Goal: Task Accomplishment & Management: Manage account settings

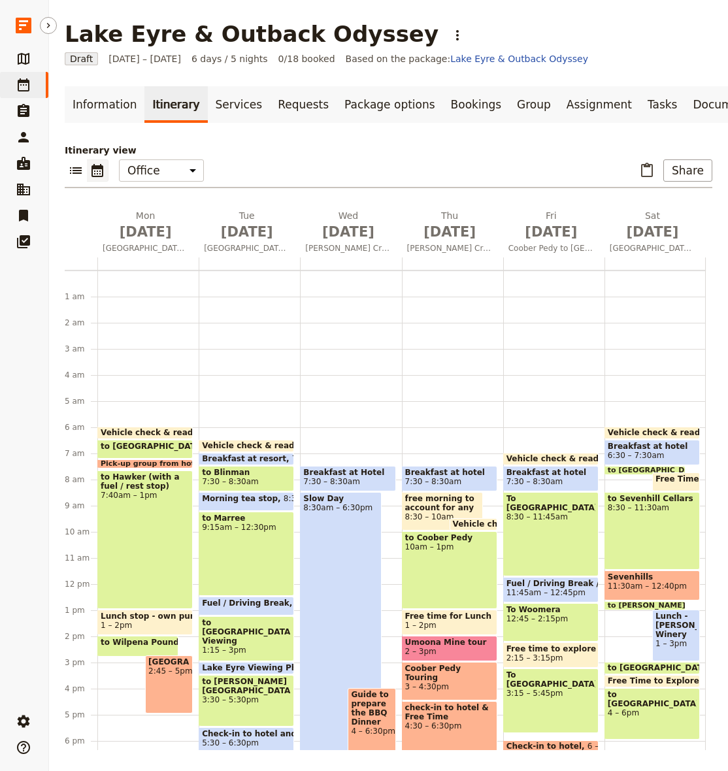
scroll to position [114, 0]
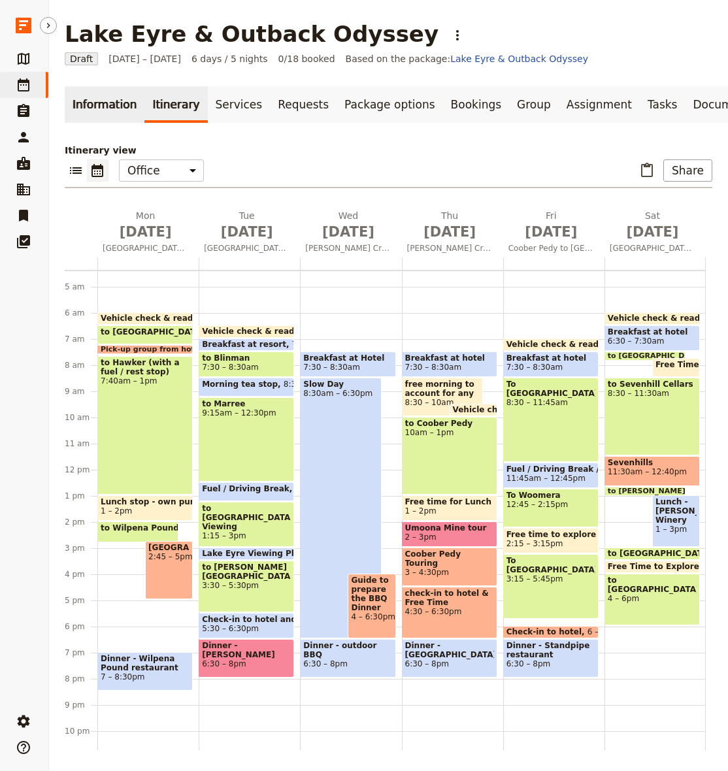
click at [85, 109] on link "Information" at bounding box center [105, 104] width 80 height 37
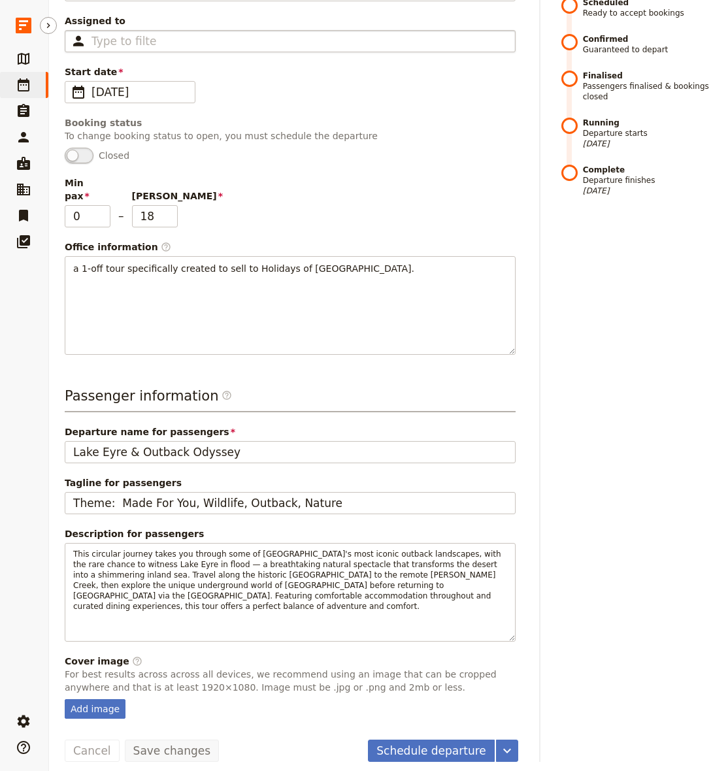
scroll to position [218, 0]
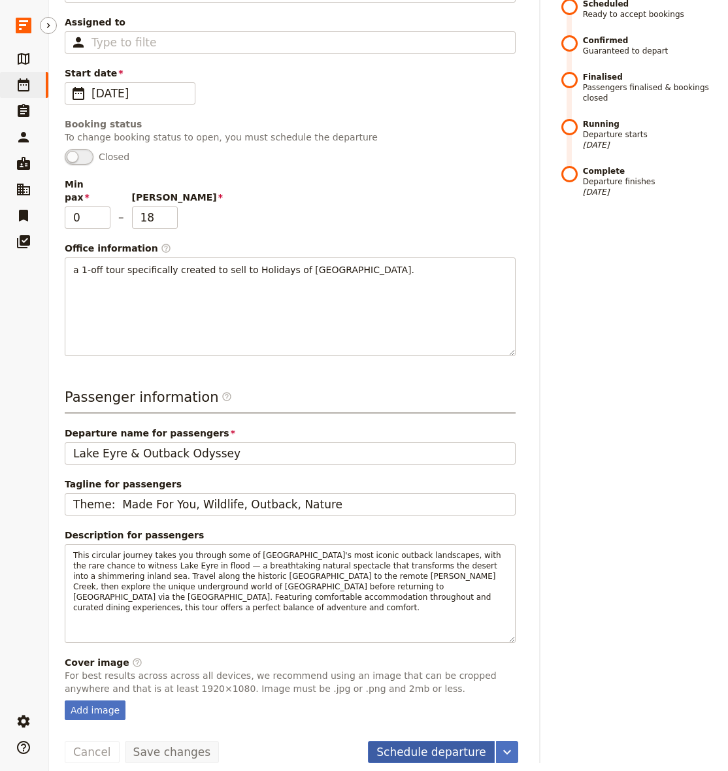
click at [422, 742] on button "Schedule departure" at bounding box center [431, 752] width 127 height 22
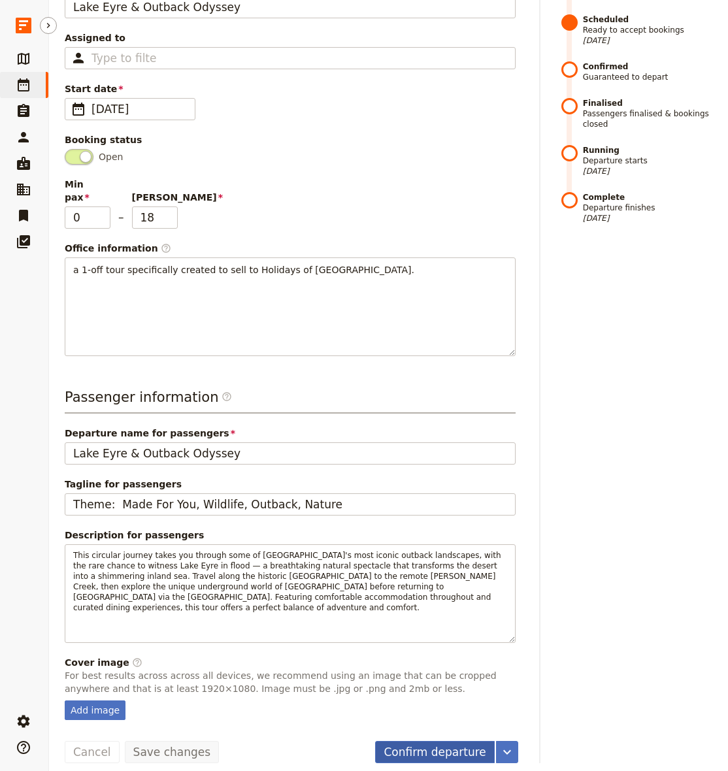
scroll to position [1, 0]
click at [441, 741] on button "Confirm departure" at bounding box center [434, 752] width 119 height 22
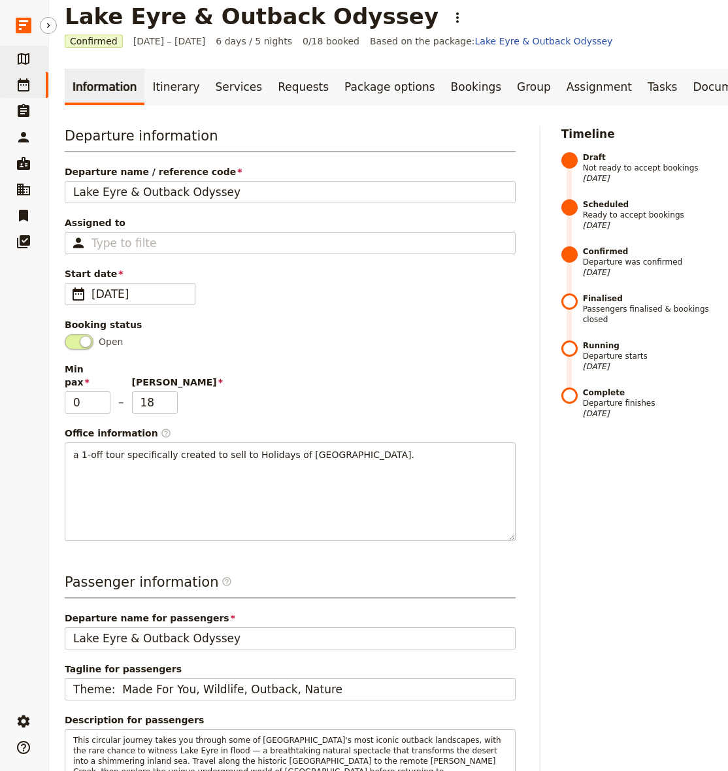
click at [14, 55] on link "​ Packages" at bounding box center [24, 59] width 48 height 26
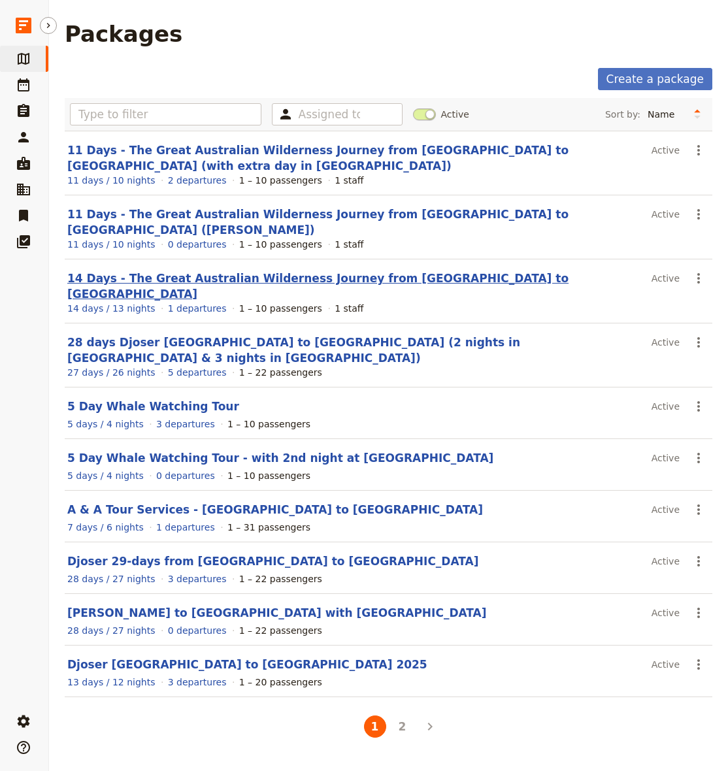
click at [326, 272] on link "14 Days - The Great Australian Wilderness Journey from [GEOGRAPHIC_DATA] to [GE…" at bounding box center [317, 286] width 501 height 29
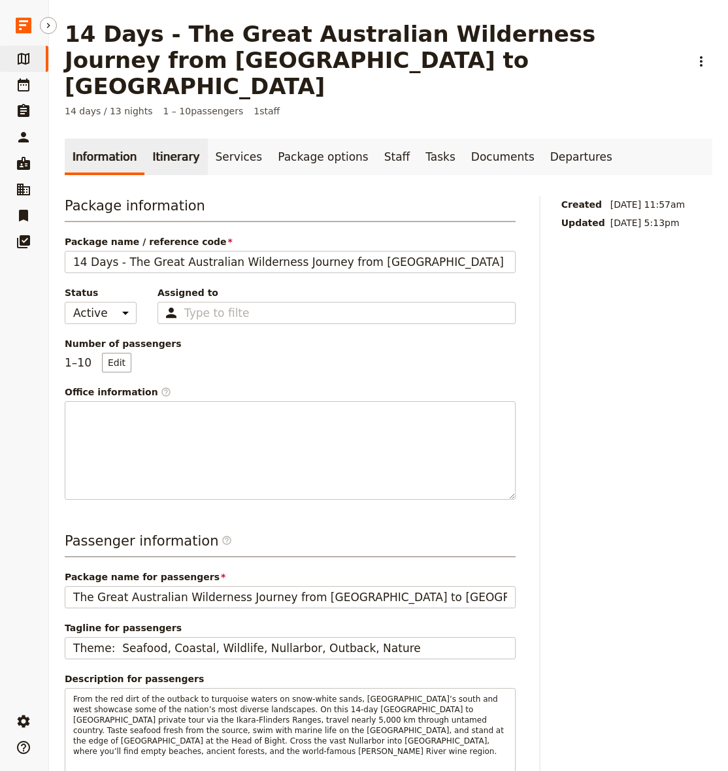
click at [163, 139] on link "Itinerary" at bounding box center [175, 157] width 63 height 37
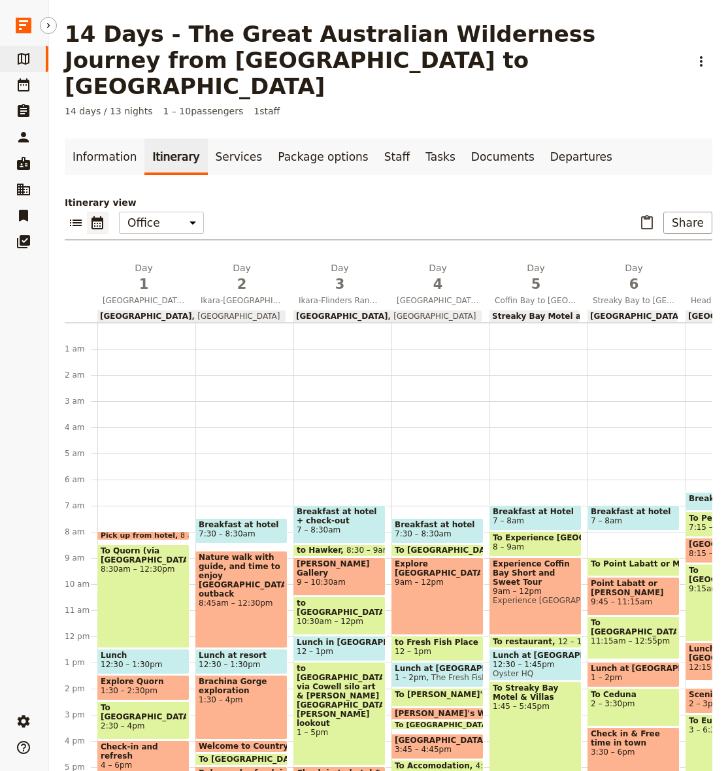
scroll to position [131, 0]
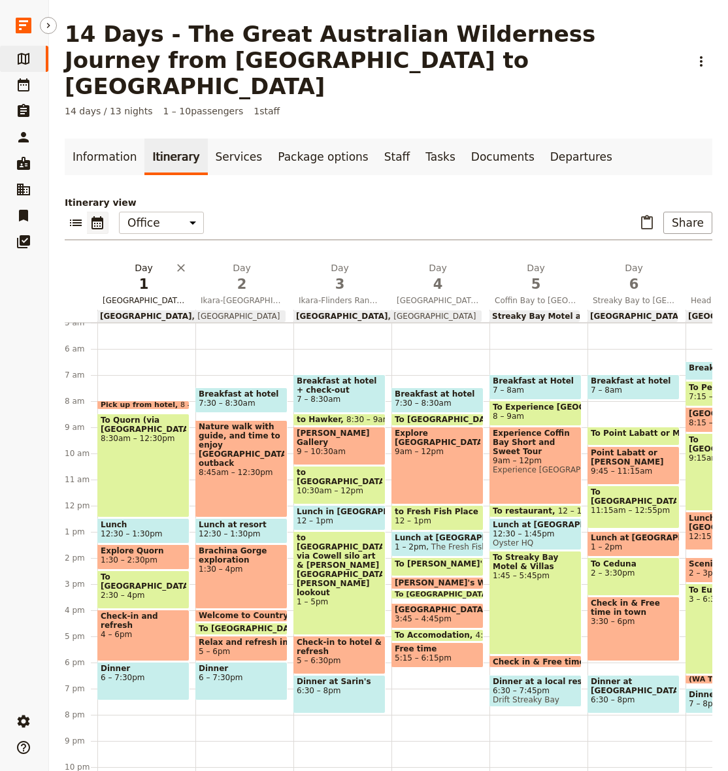
click at [138, 268] on button "Day 1 [GEOGRAPHIC_DATA] to Ikara-Flinders Ranges" at bounding box center [146, 285] width 98 height 48
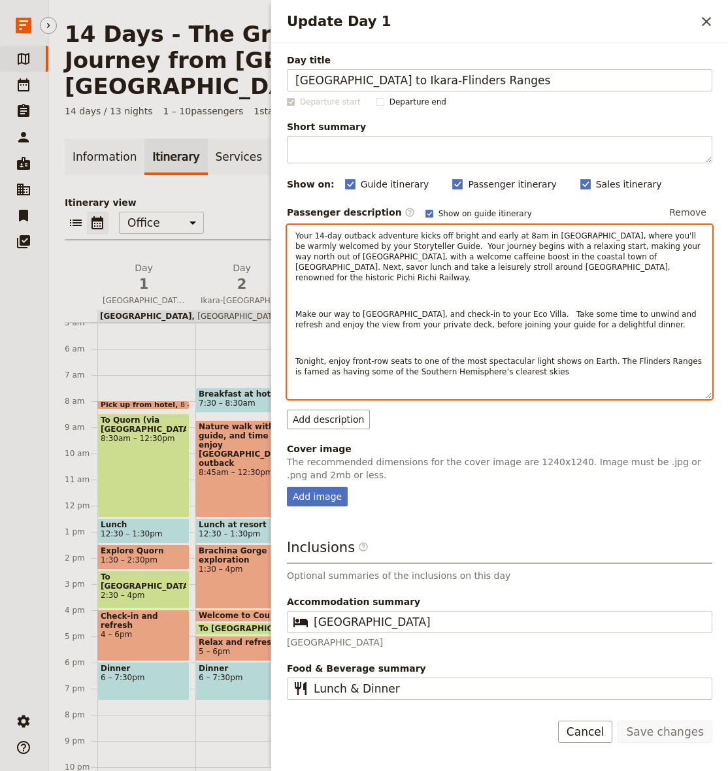
click at [487, 278] on div "Your 14-day outback adventure kicks off bright and early at 8am in [GEOGRAPHIC_…" at bounding box center [499, 311] width 424 height 173
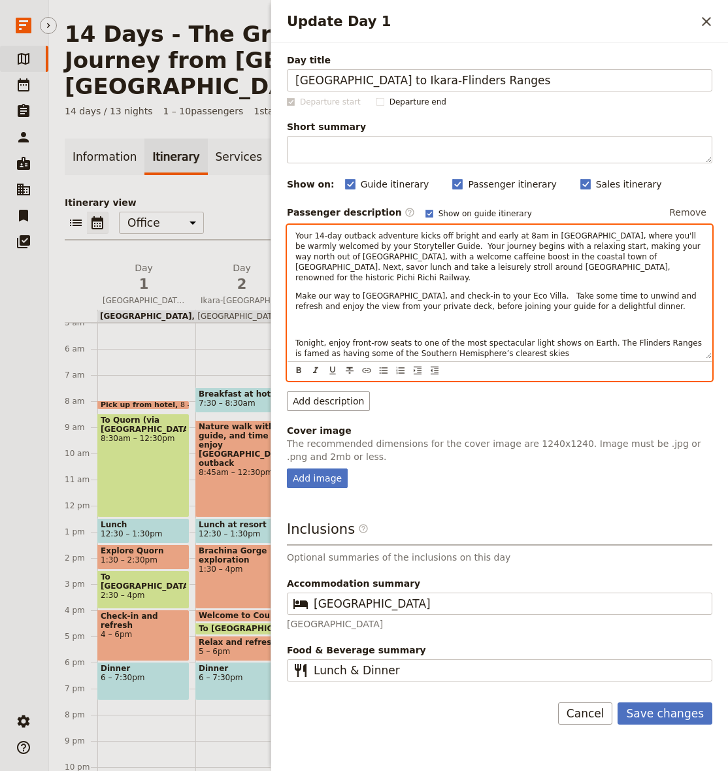
click at [393, 322] on div "Your 14-day outback adventure kicks off bright and early at 8am in [GEOGRAPHIC_…" at bounding box center [499, 291] width 424 height 133
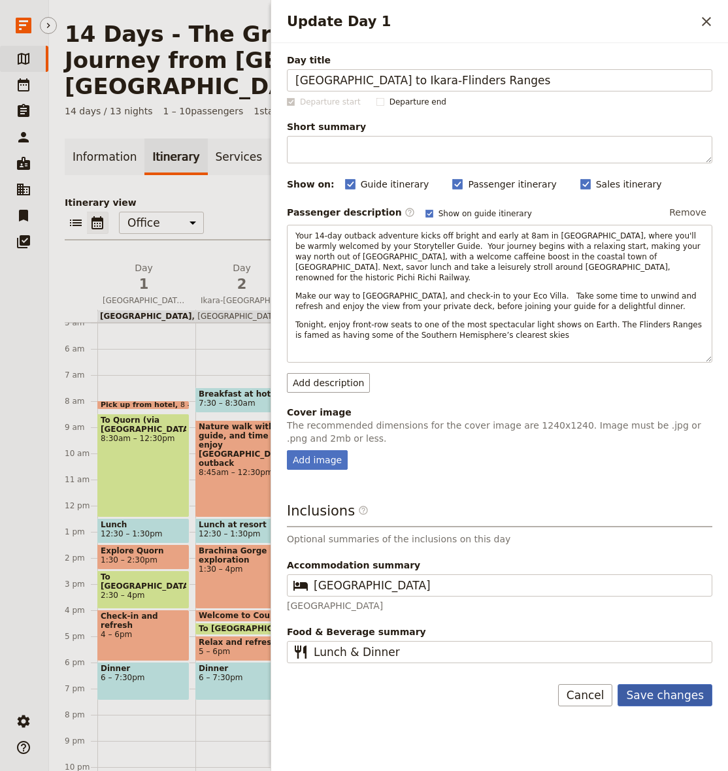
click at [692, 685] on button "Save changes" at bounding box center [664, 695] width 95 height 22
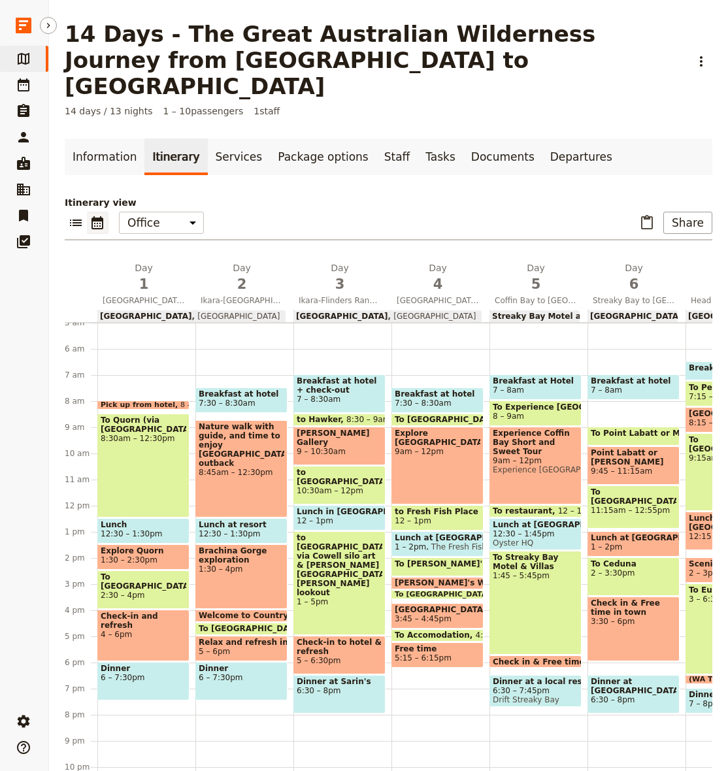
click at [159, 404] on span at bounding box center [143, 406] width 91 height 5
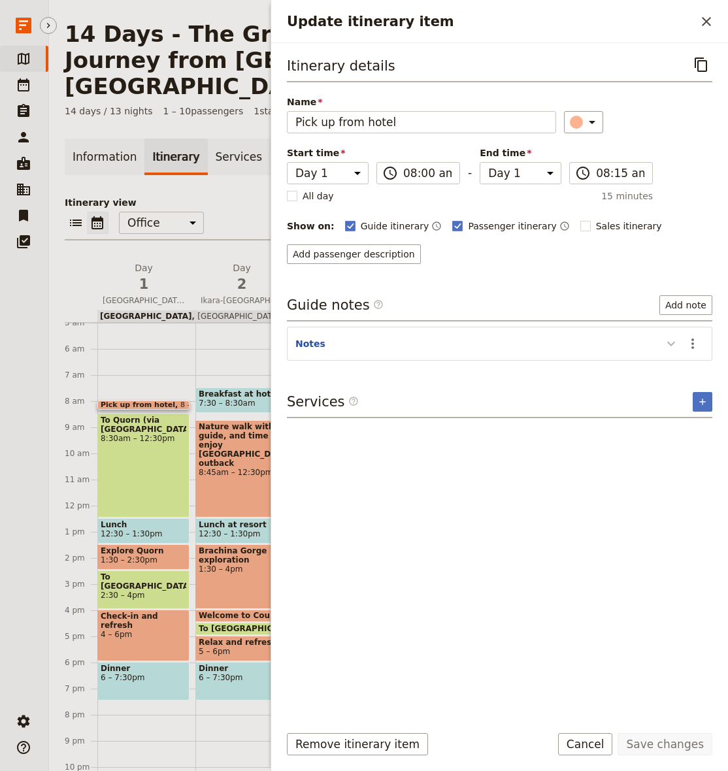
click at [675, 346] on icon "Update itinerary item" at bounding box center [671, 344] width 16 height 16
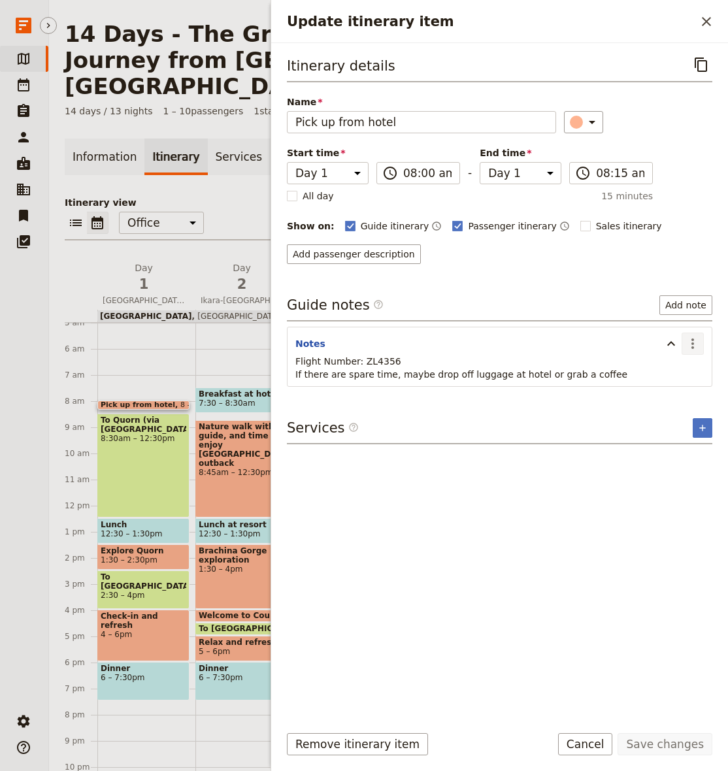
click at [697, 347] on icon "Actions" at bounding box center [693, 344] width 16 height 16
click at [657, 389] on span "Remove note" at bounding box center [664, 390] width 61 height 13
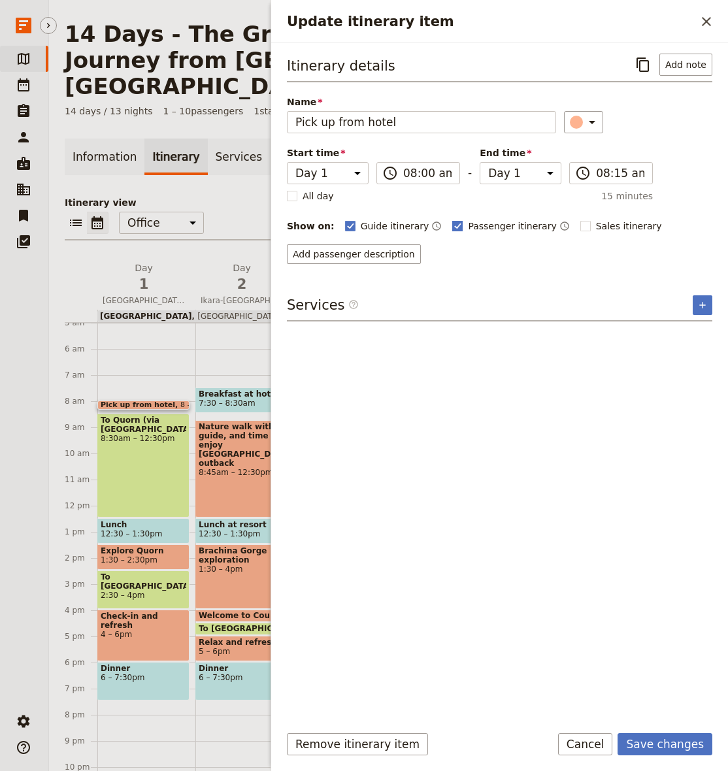
click at [468, 223] on span "Passenger itinerary" at bounding box center [512, 226] width 88 height 13
click at [452, 220] on input "Passenger itinerary" at bounding box center [451, 219] width 1 height 1
checkbox input "false"
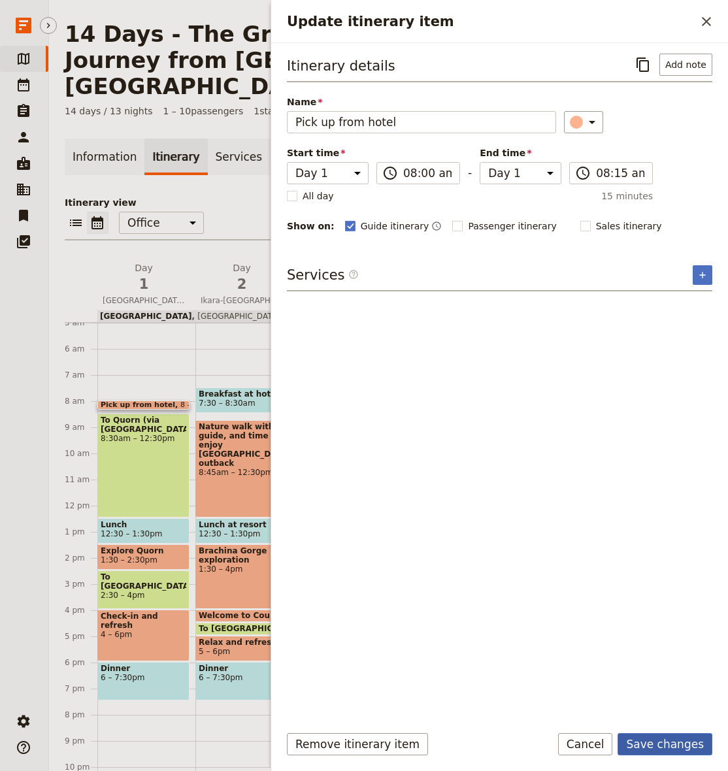
click at [679, 746] on button "Save changes" at bounding box center [664, 744] width 95 height 22
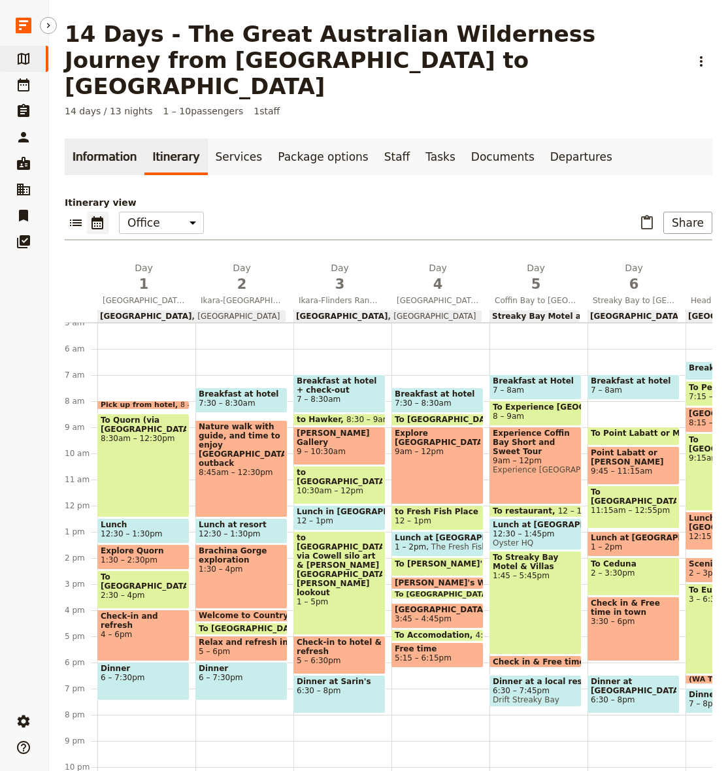
click at [111, 139] on link "Information" at bounding box center [105, 157] width 80 height 37
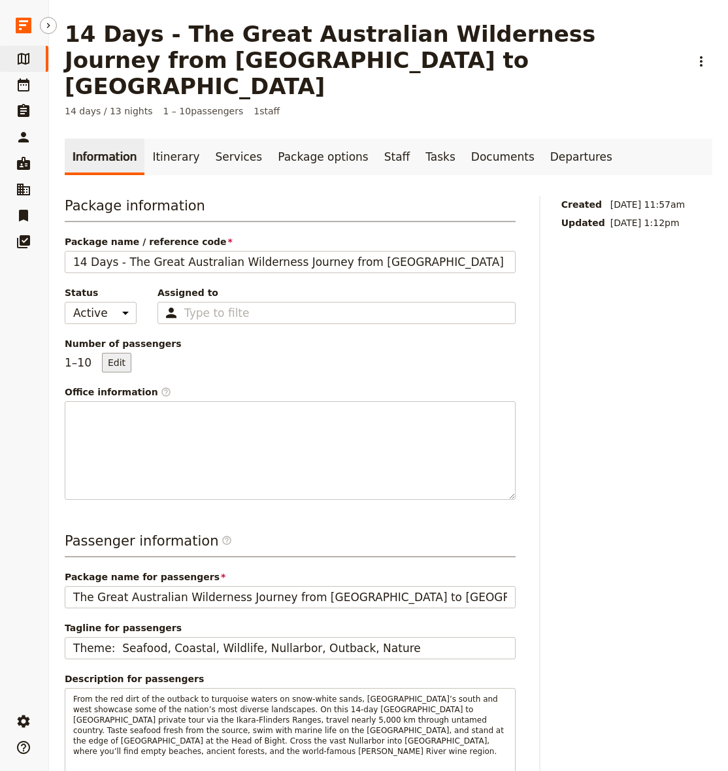
click at [116, 353] on button "Edit" at bounding box center [116, 363] width 29 height 20
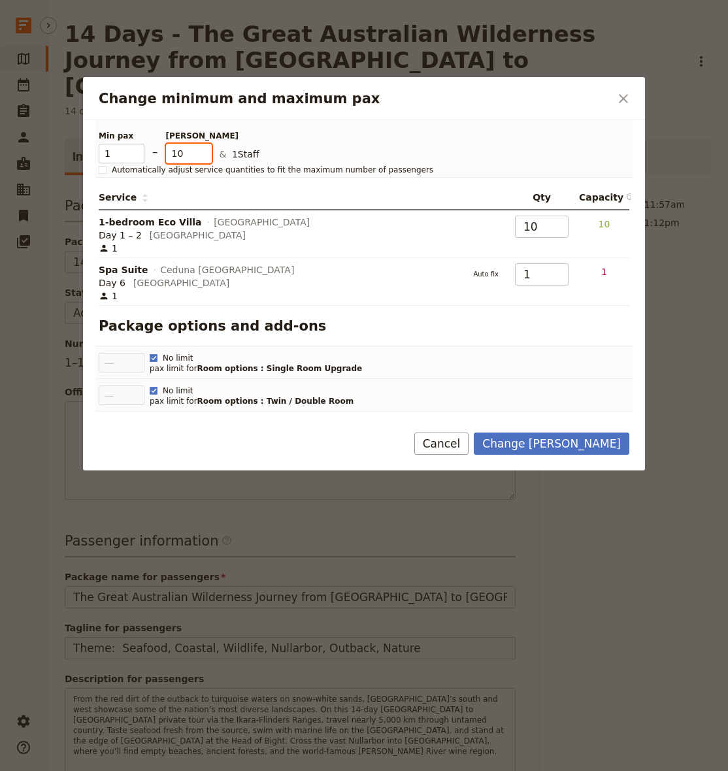
click at [181, 154] on input "10" at bounding box center [189, 154] width 46 height 20
type input "1"
click at [572, 445] on button "Change [PERSON_NAME]" at bounding box center [551, 444] width 155 height 22
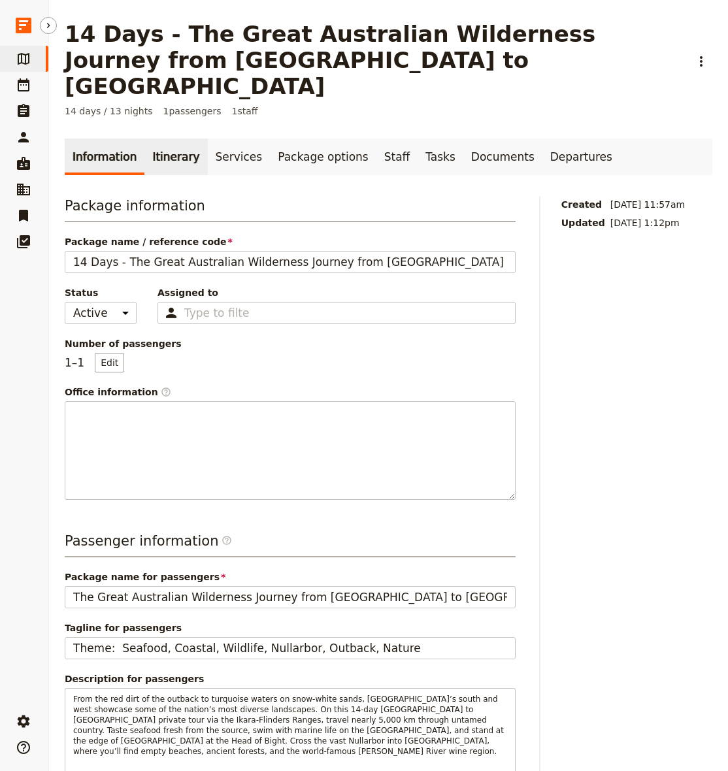
click at [162, 139] on link "Itinerary" at bounding box center [175, 157] width 63 height 37
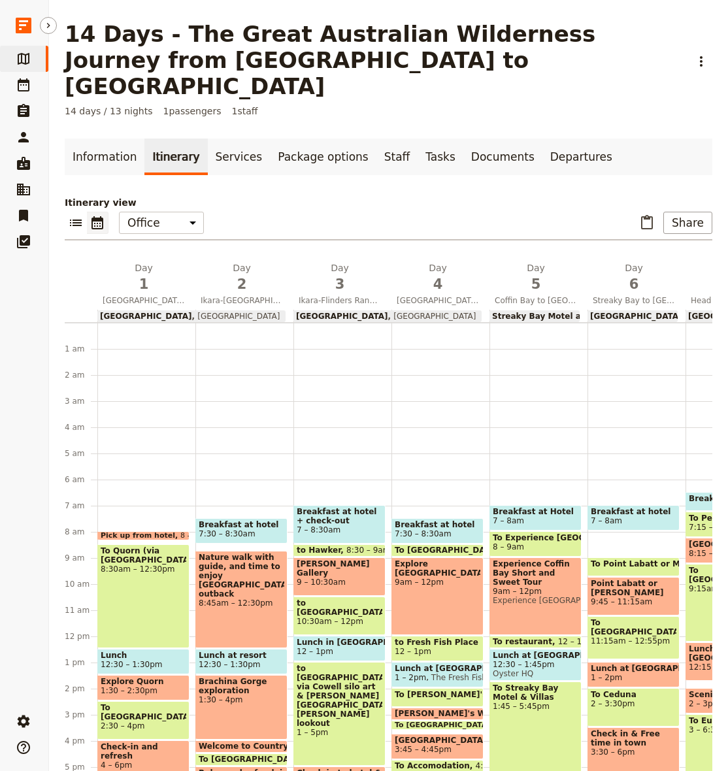
scroll to position [131, 0]
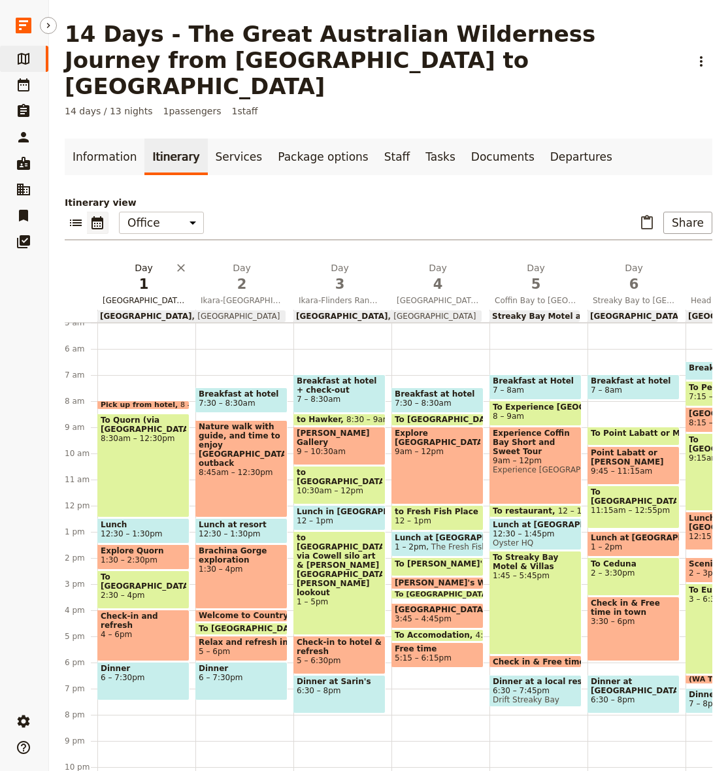
click at [135, 274] on span "1" at bounding box center [144, 284] width 82 height 20
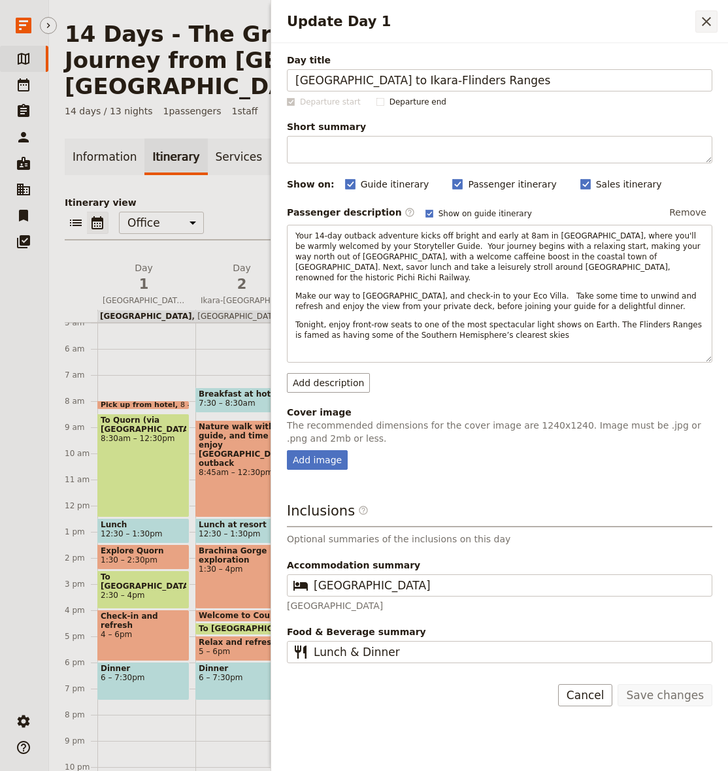
click at [702, 21] on icon "Close drawer" at bounding box center [706, 22] width 16 height 16
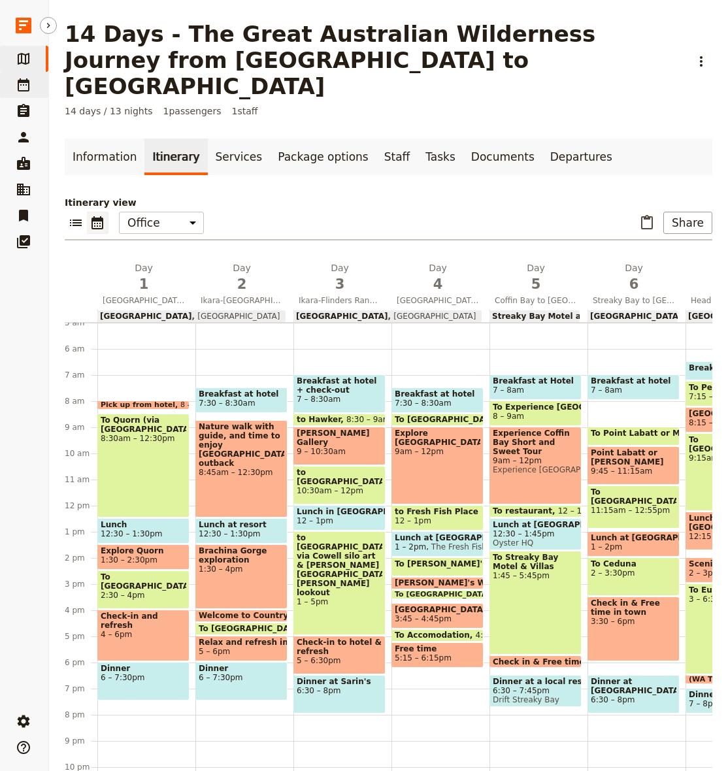
click at [22, 79] on icon at bounding box center [24, 85] width 16 height 16
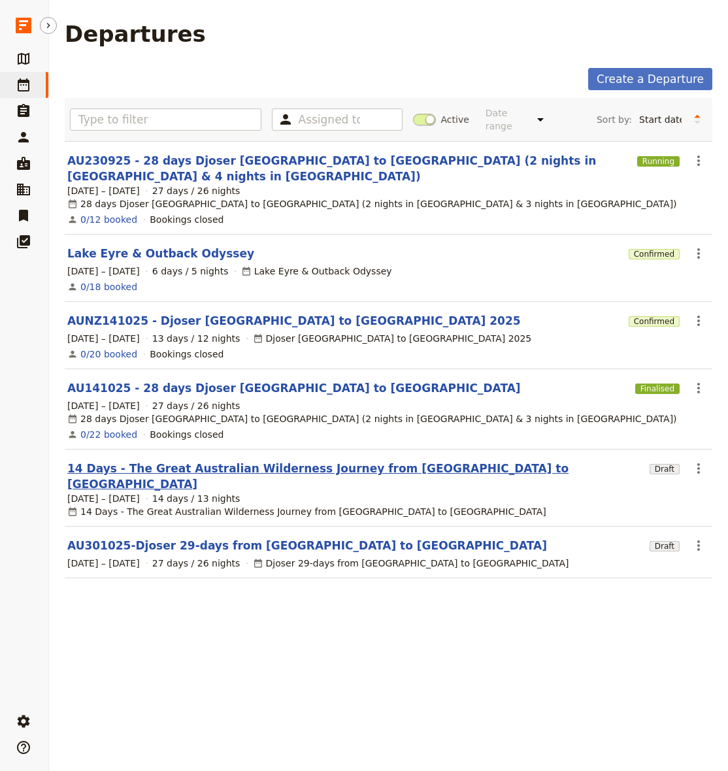
click at [366, 461] on link "14 Days - The Great Australian Wilderness Journey from [GEOGRAPHIC_DATA] to [GE…" at bounding box center [355, 476] width 577 height 31
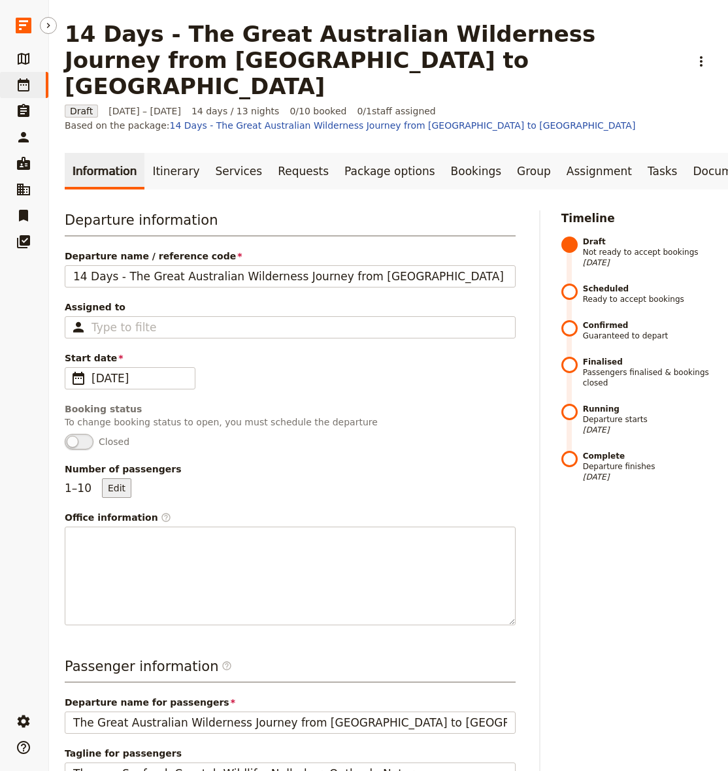
click at [113, 478] on button "Edit" at bounding box center [116, 488] width 29 height 20
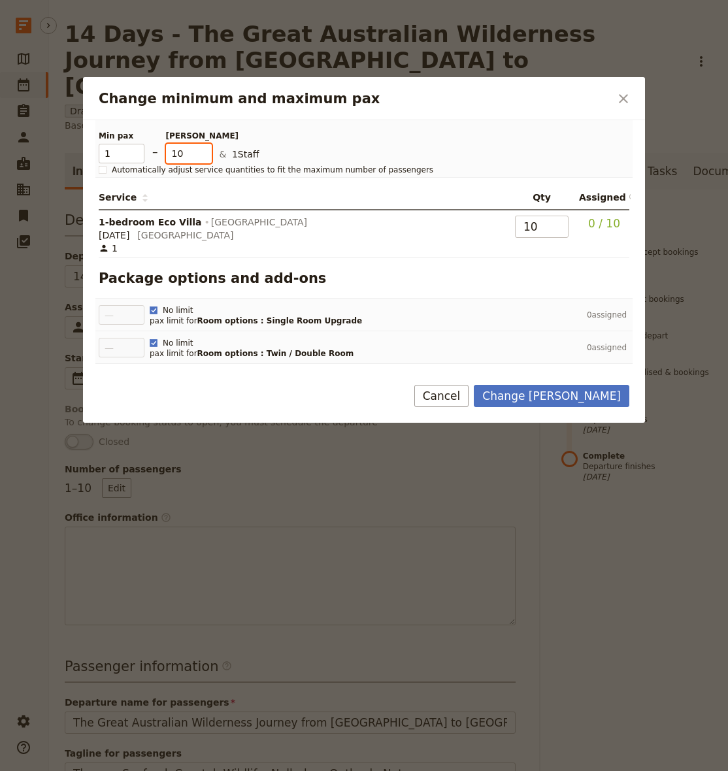
click at [185, 154] on input "10" at bounding box center [189, 154] width 46 height 20
type input "1"
click at [444, 164] on div "Min pax 1 – Max pax 1 & 1 Staff Automatically adjust service quantities to fit …" at bounding box center [364, 148] width 531 height 57
click at [571, 397] on button "Change [PERSON_NAME]" at bounding box center [551, 396] width 155 height 22
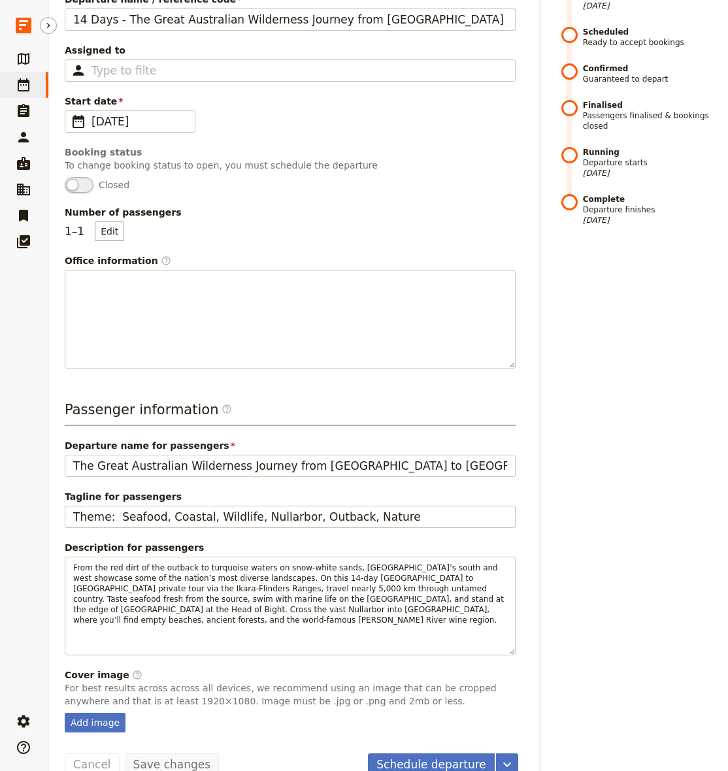
scroll to position [256, 0]
click at [405, 754] on button "Schedule departure" at bounding box center [431, 765] width 127 height 22
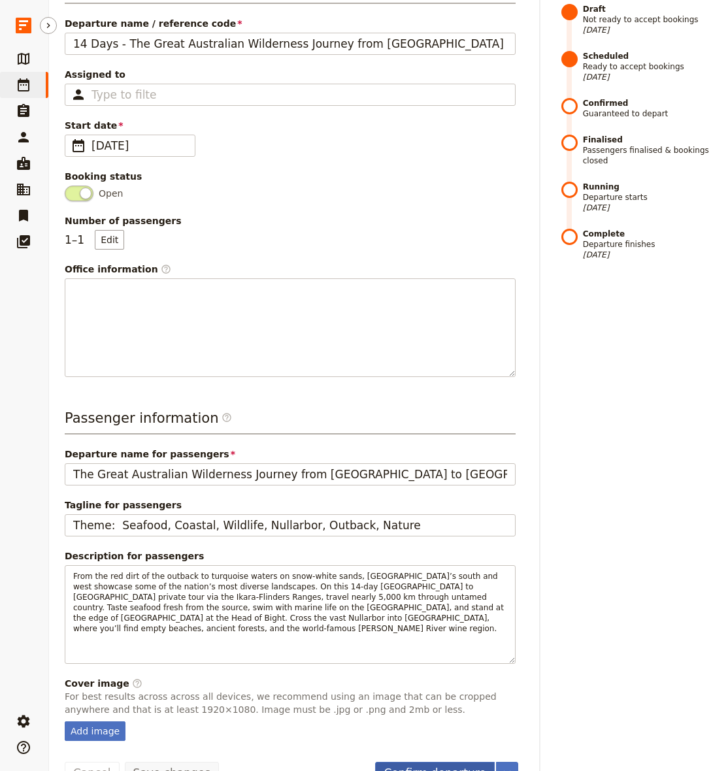
scroll to position [233, 0]
click at [447, 761] on button "Confirm departure" at bounding box center [434, 772] width 119 height 22
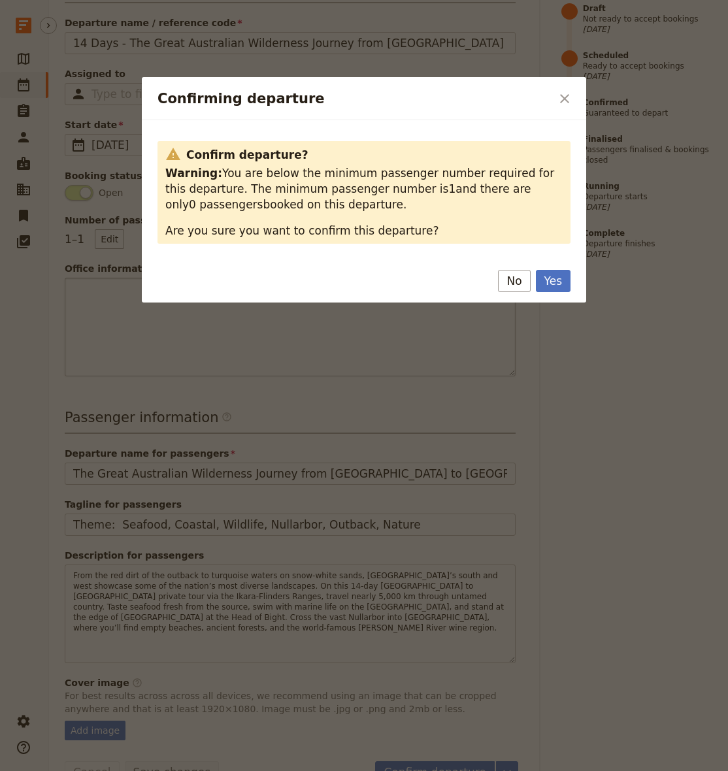
click at [509, 280] on button "No" at bounding box center [514, 281] width 32 height 22
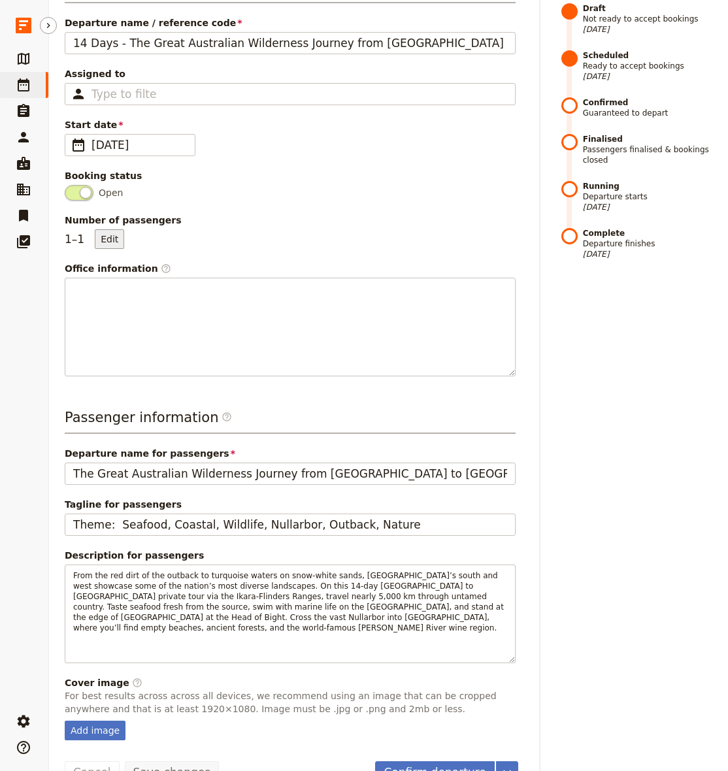
click at [101, 229] on button "Edit" at bounding box center [109, 239] width 29 height 20
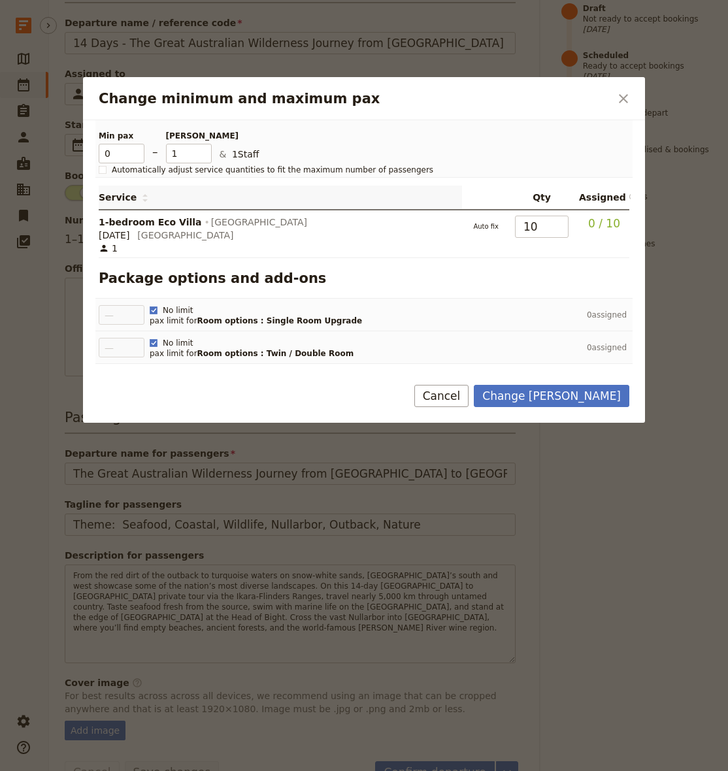
type input "0"
click at [453, 157] on p "& 1 Staff" at bounding box center [421, 156] width 402 height 16
click at [562, 391] on button "Change [PERSON_NAME]" at bounding box center [551, 396] width 155 height 22
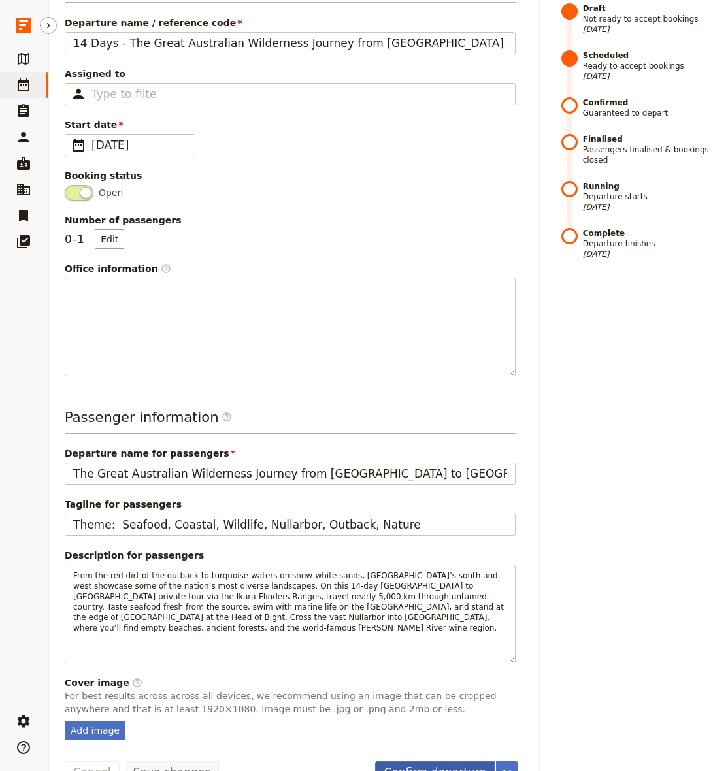
click at [460, 761] on button "Confirm departure" at bounding box center [434, 772] width 119 height 22
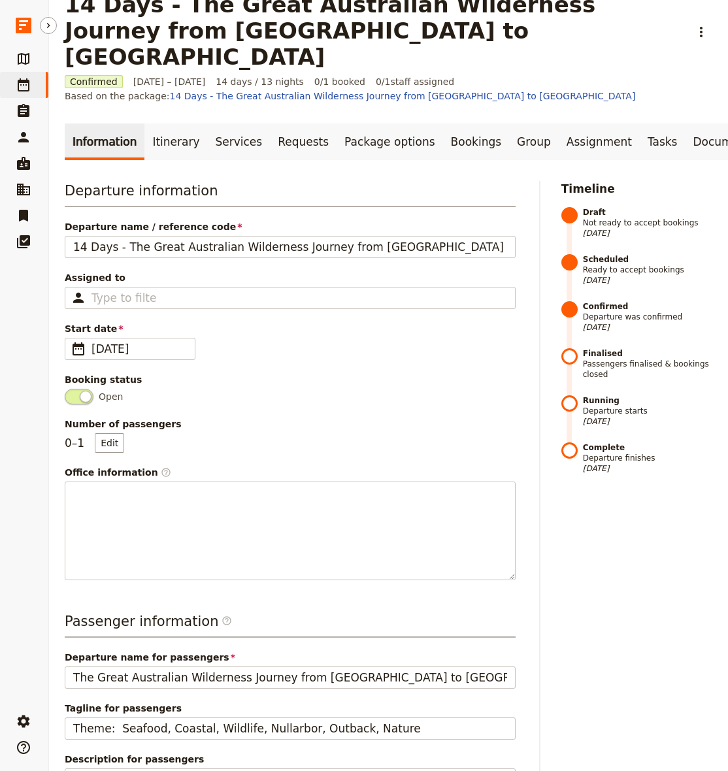
scroll to position [18, 0]
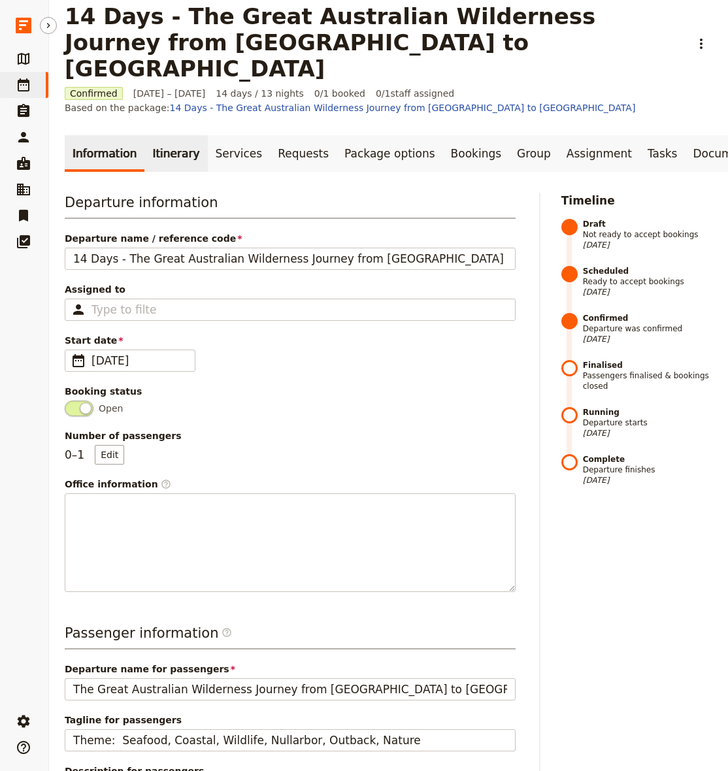
click at [163, 135] on link "Itinerary" at bounding box center [175, 153] width 63 height 37
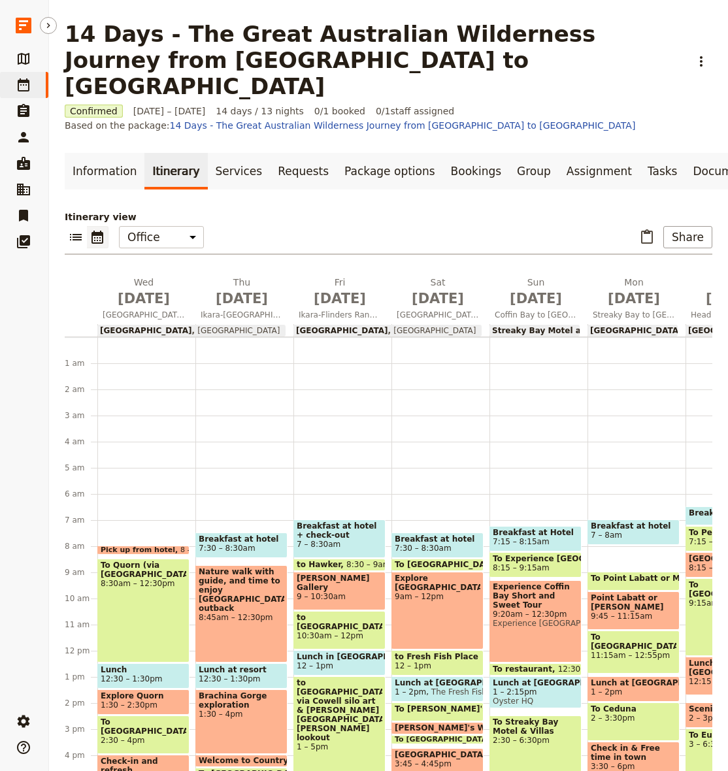
scroll to position [131, 0]
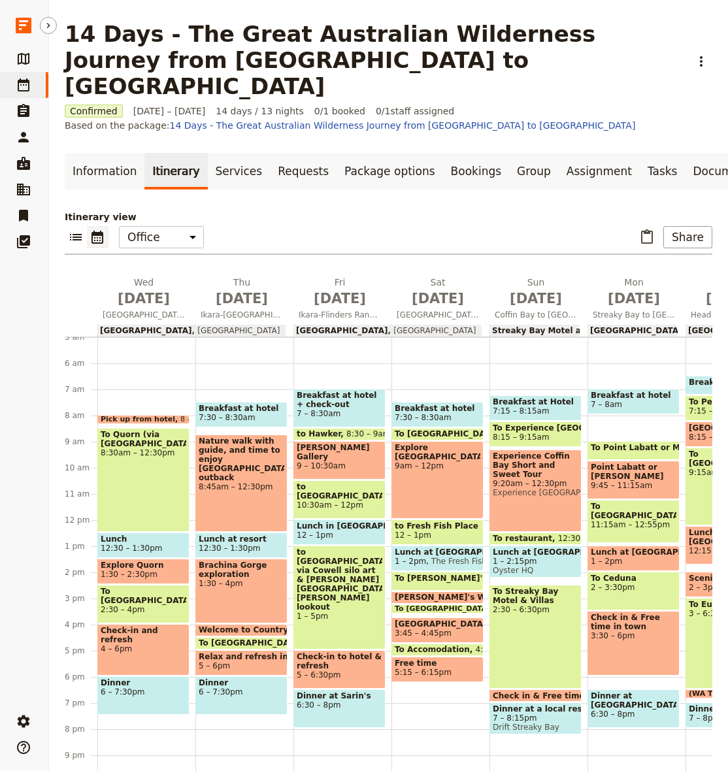
click at [153, 326] on span "[GEOGRAPHIC_DATA]" at bounding box center [146, 330] width 92 height 9
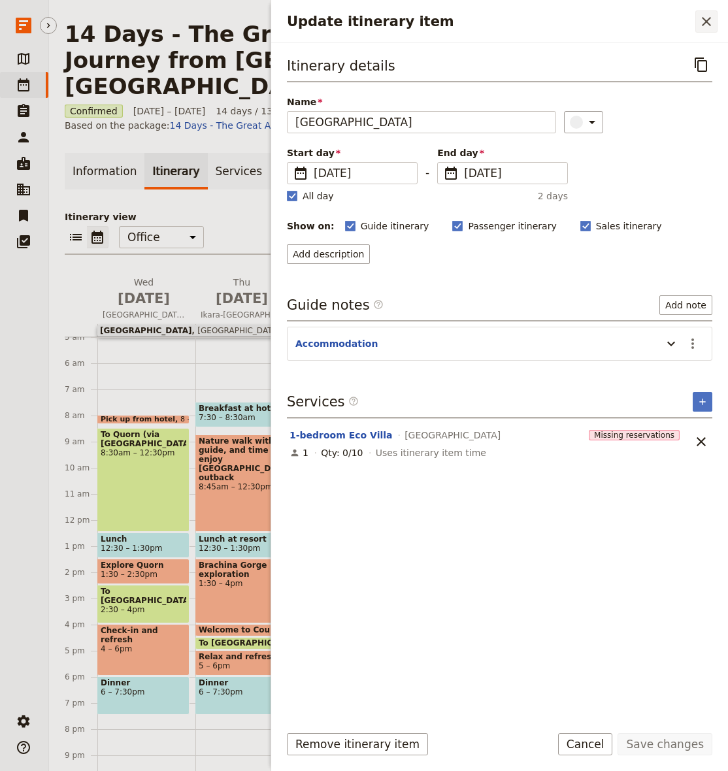
click at [705, 21] on icon "Close drawer" at bounding box center [706, 21] width 9 height 9
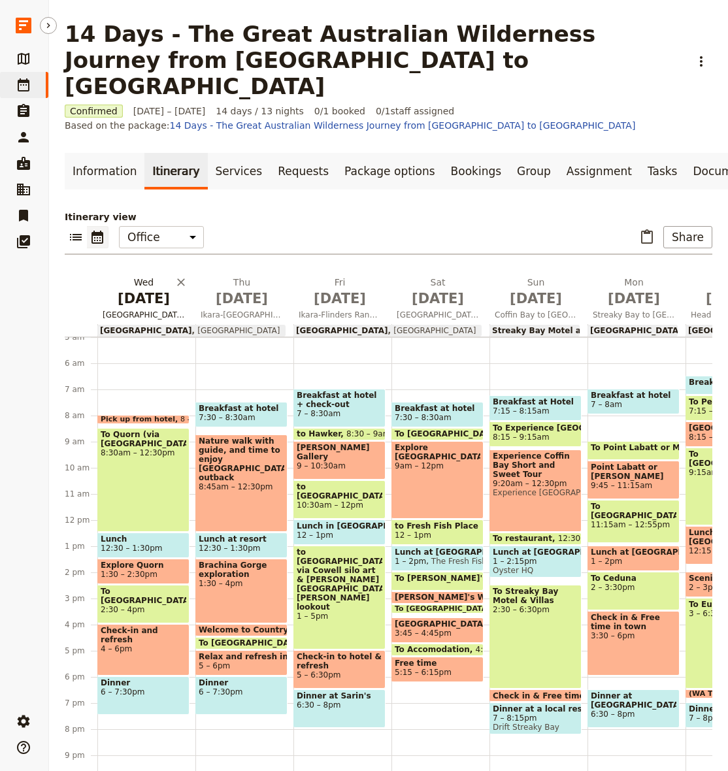
click at [135, 276] on h2 "[DATE] [GEOGRAPHIC_DATA] to Ikara-Flinders Ranges" at bounding box center [144, 292] width 82 height 33
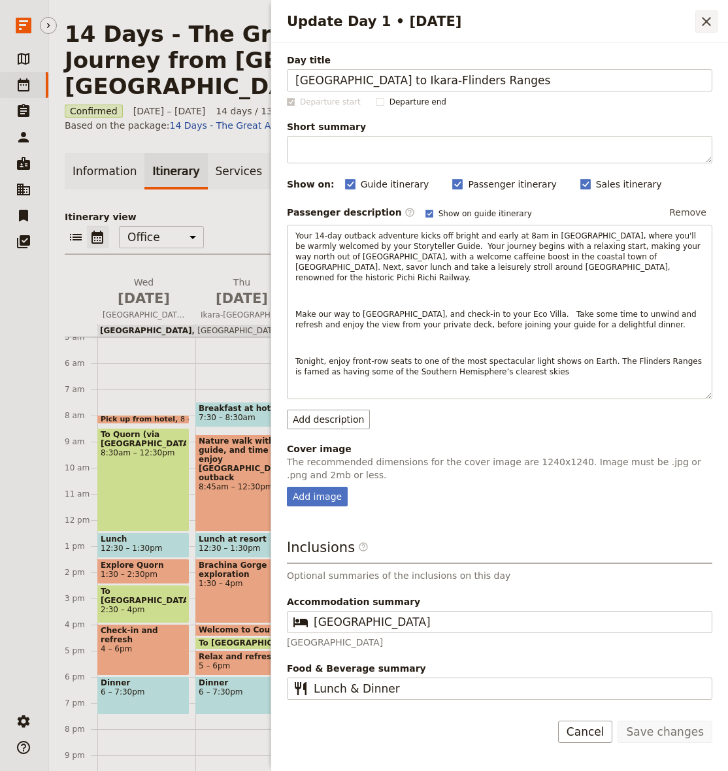
click at [704, 18] on icon "Close drawer" at bounding box center [706, 22] width 16 height 16
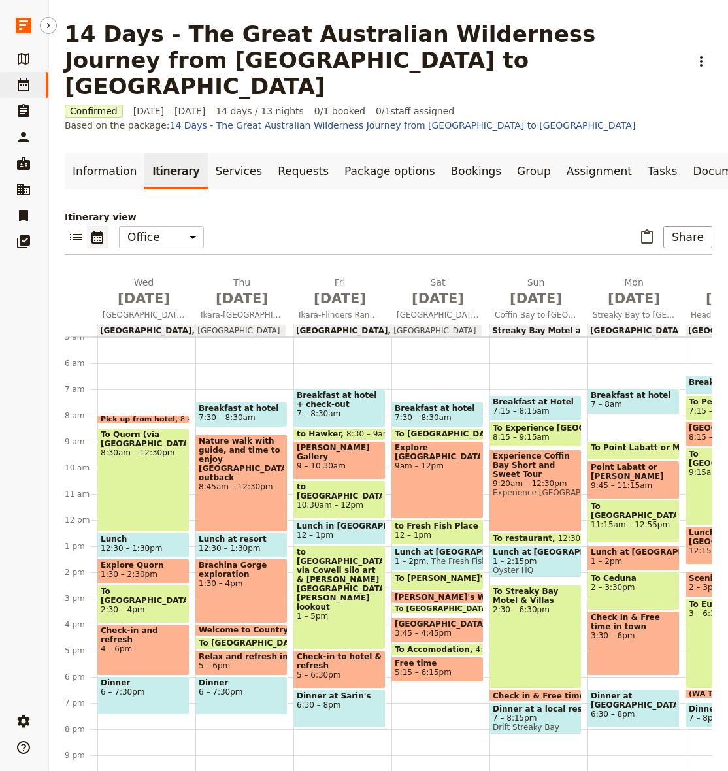
click at [227, 326] on span "[GEOGRAPHIC_DATA]" at bounding box center [236, 330] width 88 height 9
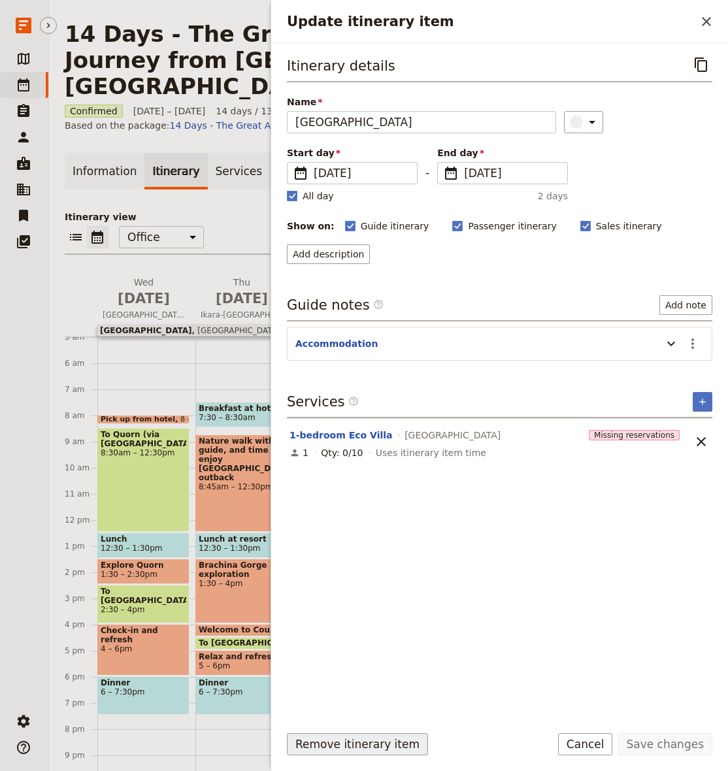
click at [375, 747] on button "Remove itinerary item" at bounding box center [357, 744] width 141 height 22
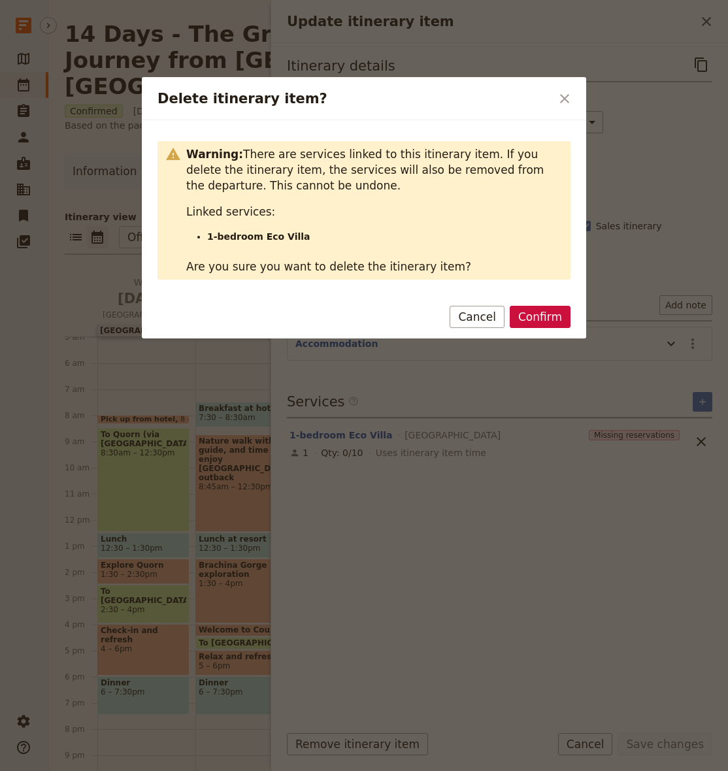
click at [553, 317] on button "Confirm" at bounding box center [540, 317] width 61 height 22
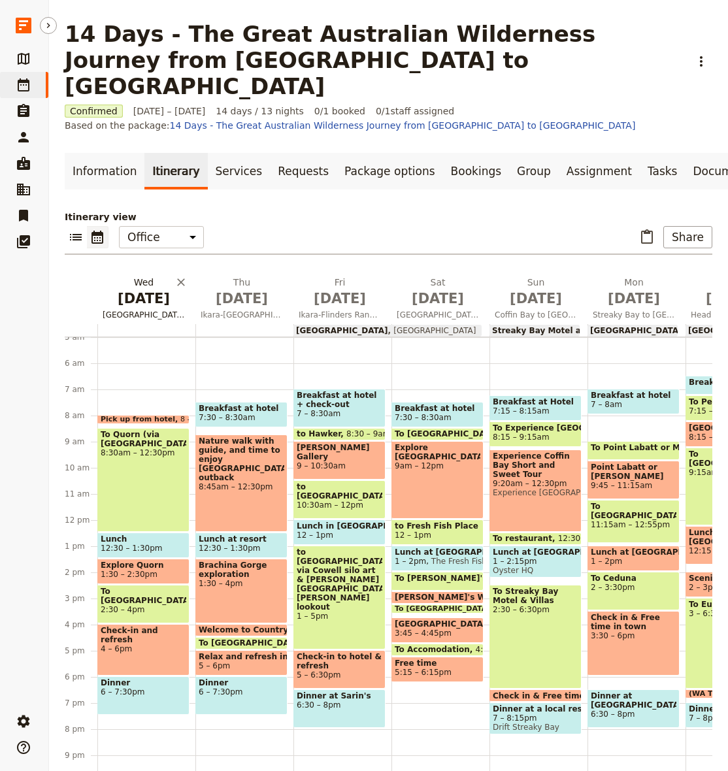
click at [138, 289] on span "[DATE]" at bounding box center [144, 299] width 82 height 20
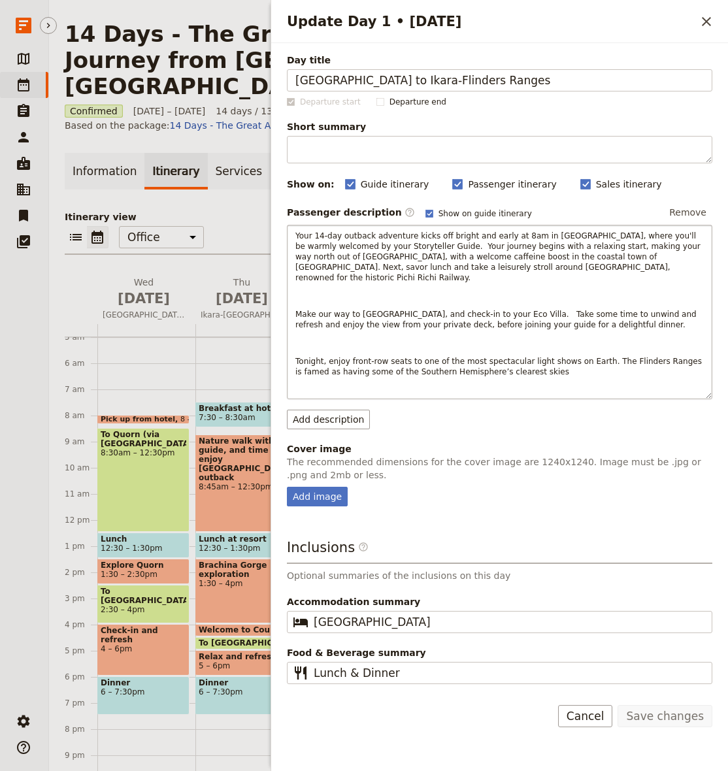
scroll to position [0, 0]
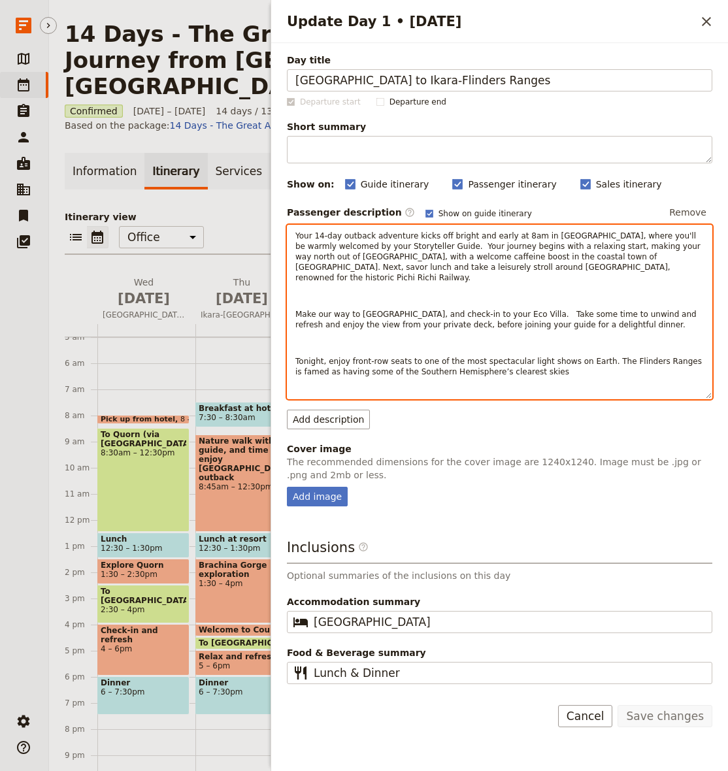
click at [531, 291] on p "Update Day 1 • 15 Oct" at bounding box center [499, 296] width 408 height 10
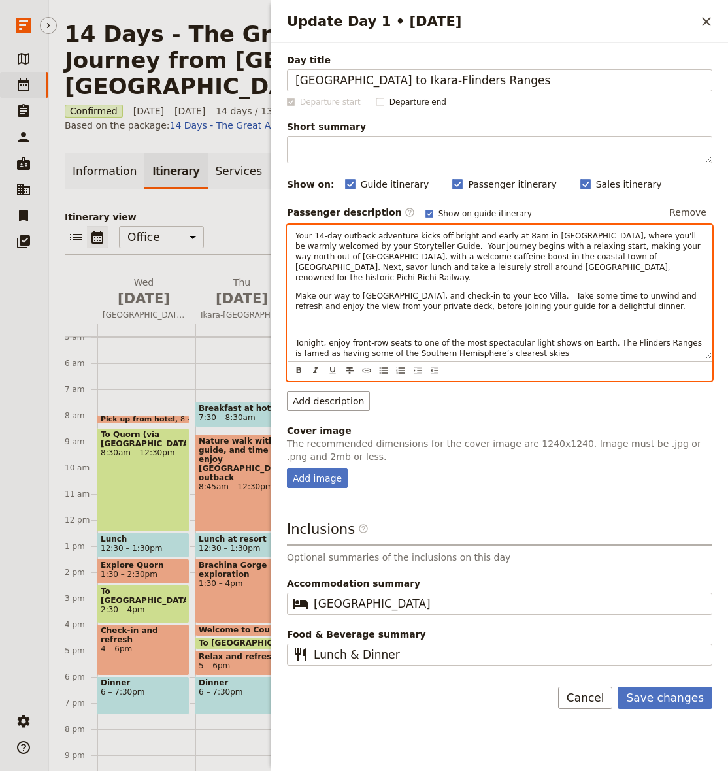
click at [414, 319] on p "Update Day 1 • 15 Oct" at bounding box center [499, 324] width 408 height 10
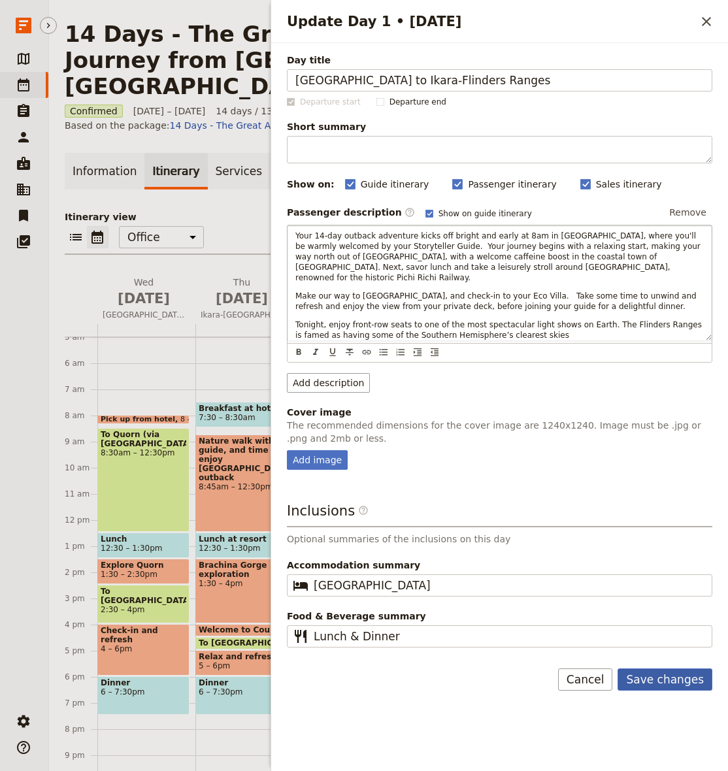
click at [664, 672] on button "Save changes" at bounding box center [664, 679] width 95 height 22
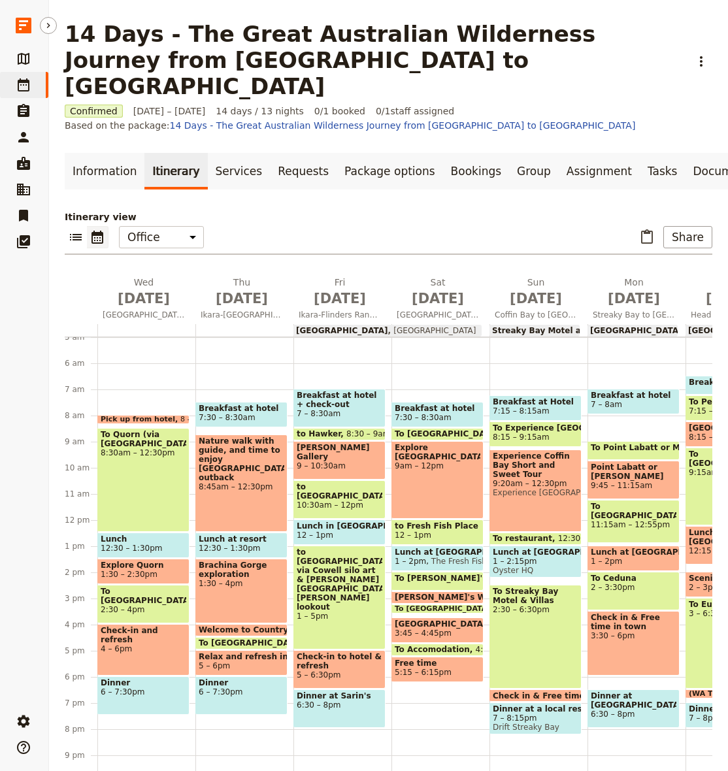
click at [158, 436] on div "To Quorn (via [GEOGRAPHIC_DATA]) 8:30am – 12:30pm" at bounding box center [143, 480] width 92 height 104
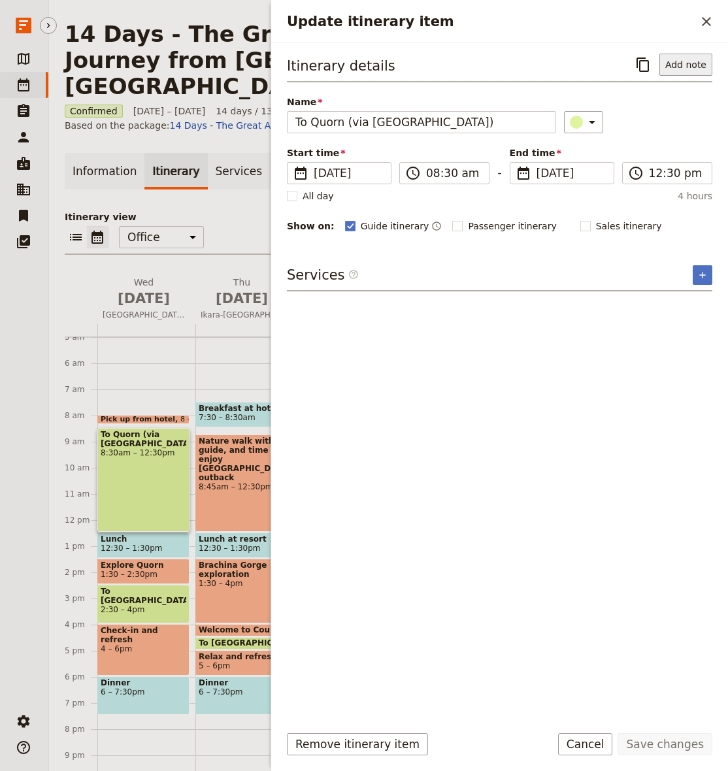
click at [681, 55] on button "Add note" at bounding box center [685, 65] width 53 height 22
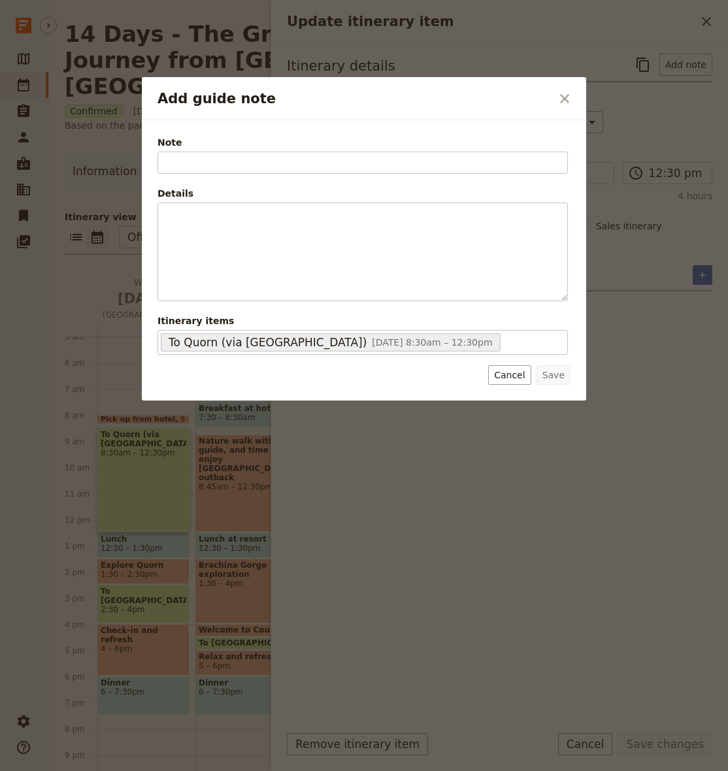
click at [568, 94] on icon "Close dialog" at bounding box center [565, 99] width 16 height 16
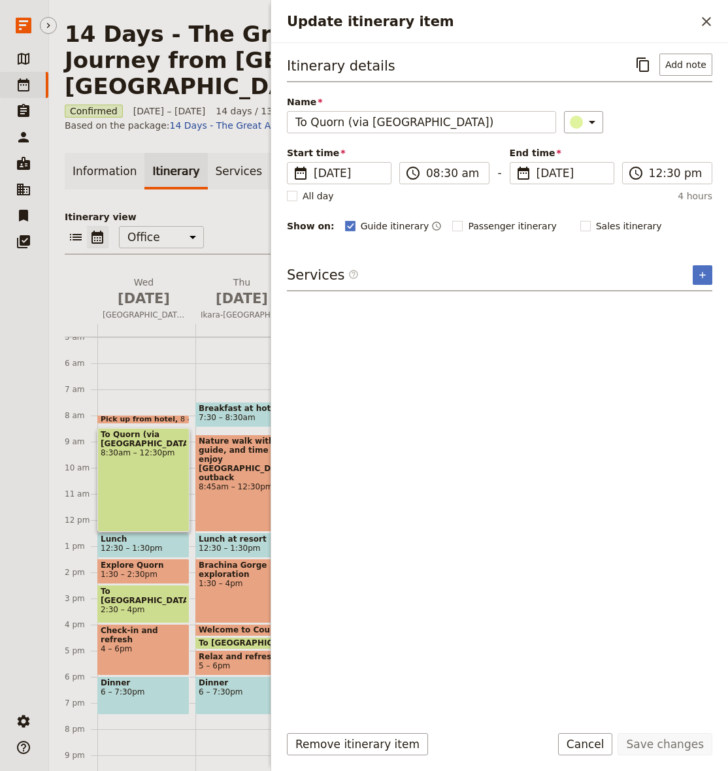
drag, startPoint x: 704, startPoint y: 18, endPoint x: 639, endPoint y: 56, distance: 75.9
click at [704, 18] on icon "Close drawer" at bounding box center [706, 22] width 16 height 16
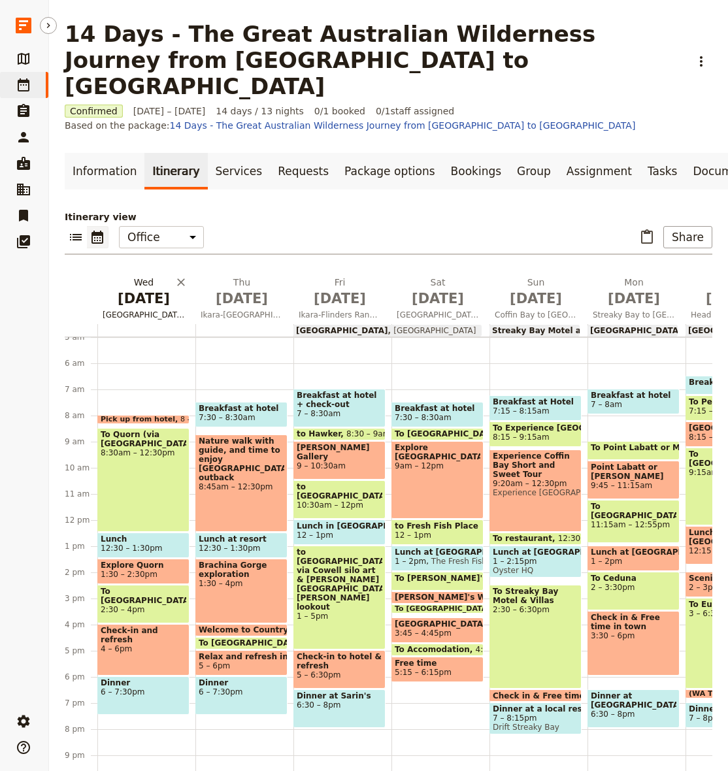
click at [130, 289] on span "[DATE]" at bounding box center [144, 299] width 82 height 20
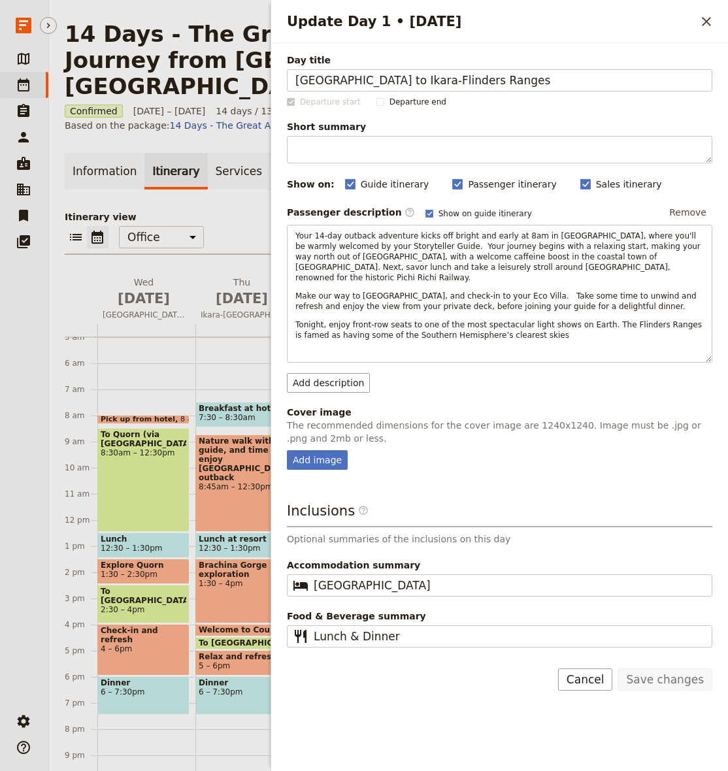
click at [705, 20] on icon "Close drawer" at bounding box center [706, 21] width 9 height 9
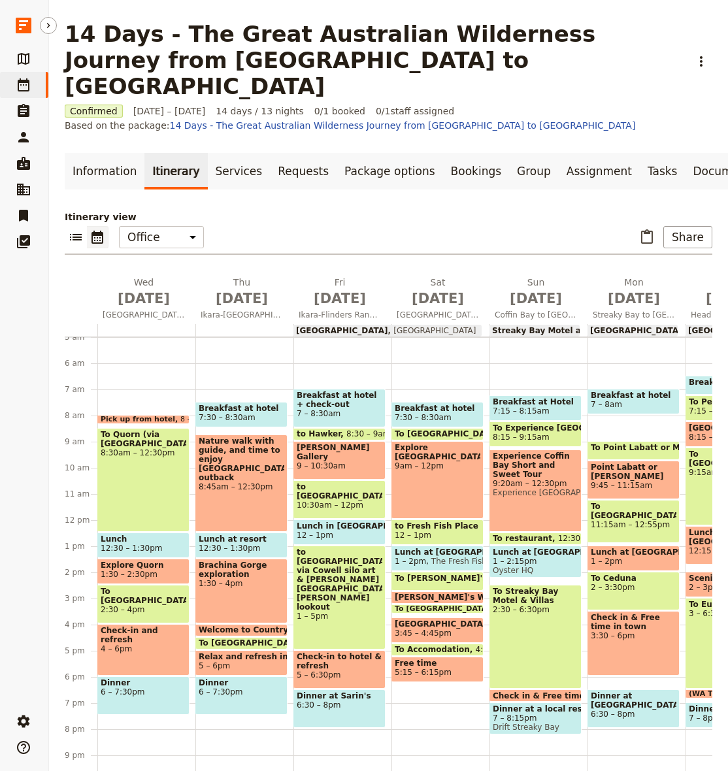
click at [154, 442] on div "To Quorn (via [GEOGRAPHIC_DATA]) 8:30am – 12:30pm" at bounding box center [143, 480] width 92 height 104
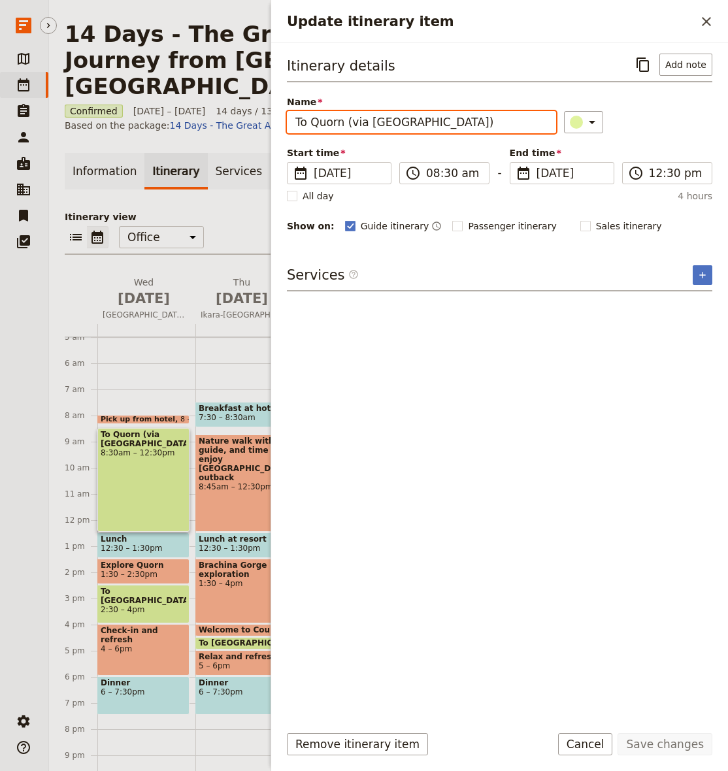
drag, startPoint x: 438, startPoint y: 120, endPoint x: 466, endPoint y: 128, distance: 30.0
click at [438, 120] on input "To Quorn (via [GEOGRAPHIC_DATA])" at bounding box center [421, 122] width 269 height 22
drag, startPoint x: 470, startPoint y: 122, endPoint x: 324, endPoint y: 123, distance: 146.4
click at [324, 123] on input "To Quorn (via [GEOGRAPHIC_DATA])" at bounding box center [421, 122] width 269 height 22
type input "To [GEOGRAPHIC_DATA]"
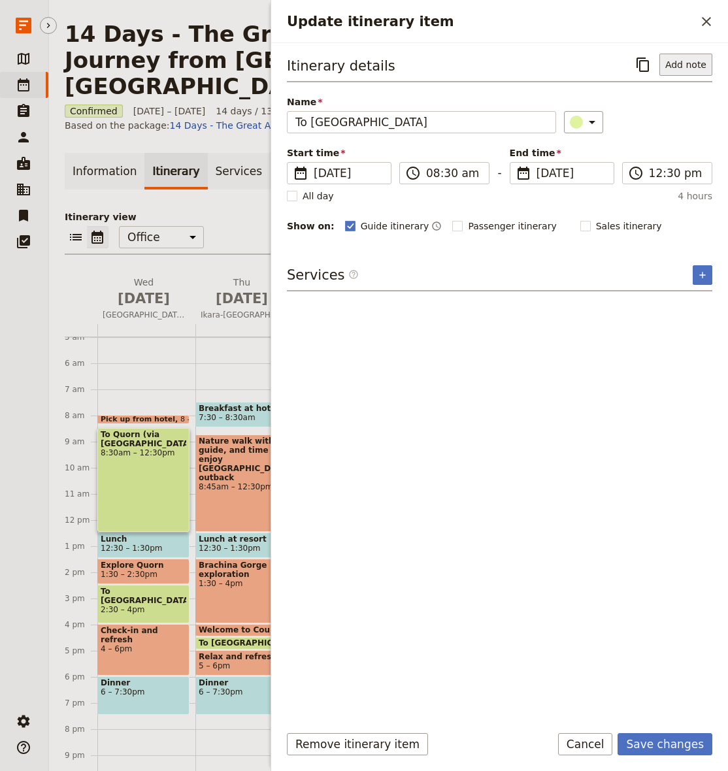
click at [695, 64] on button "Add note" at bounding box center [685, 65] width 53 height 22
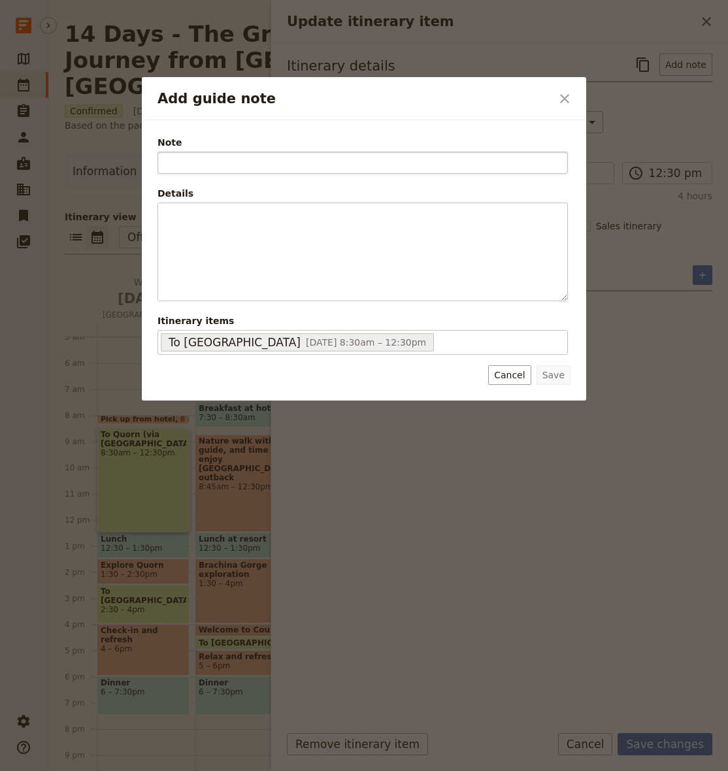
click at [374, 164] on input "Note" at bounding box center [362, 163] width 410 height 22
type input "Kiplings Bakery, [STREET_ADDRESS][PERSON_NAME]"
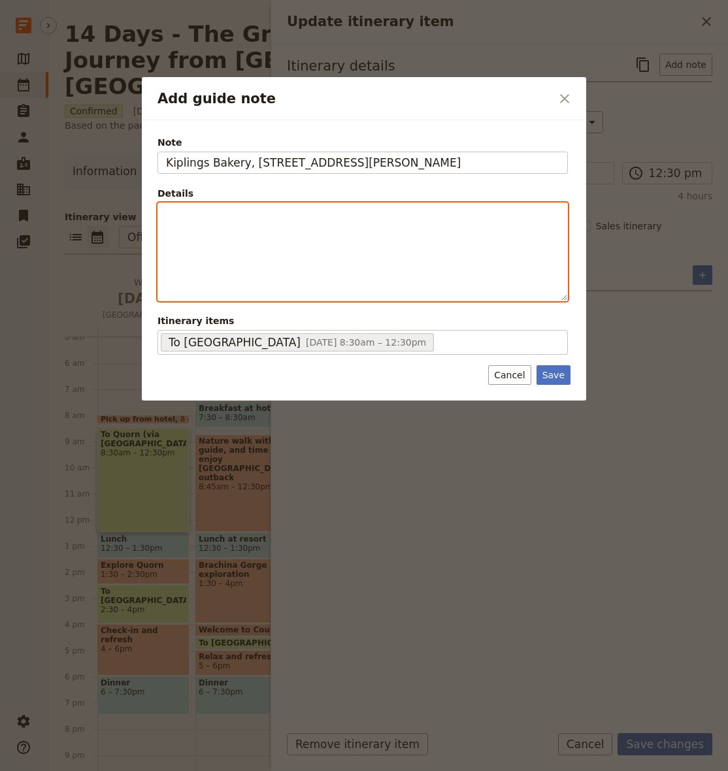
click at [354, 259] on div "Add guide note" at bounding box center [362, 251] width 409 height 97
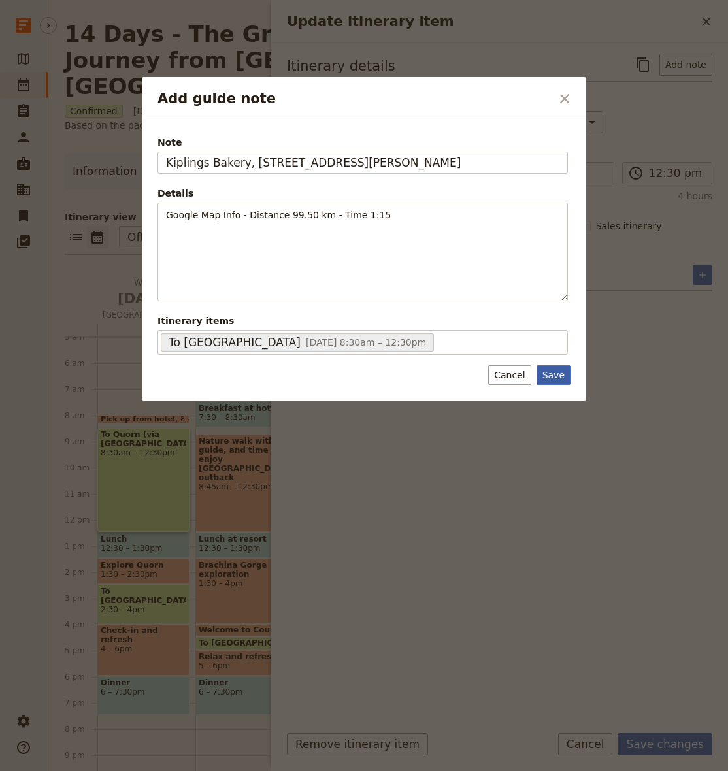
click at [553, 372] on button "Save" at bounding box center [553, 375] width 34 height 20
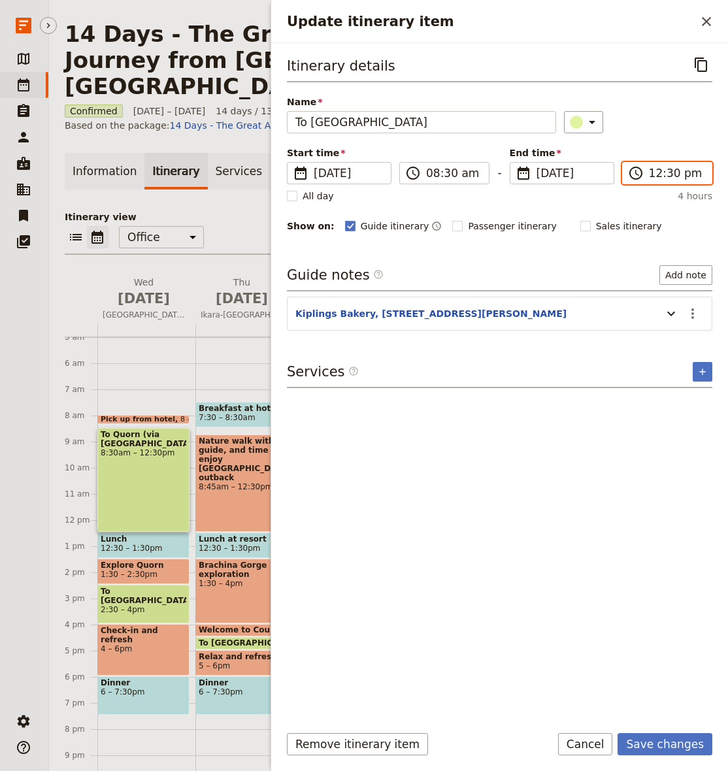
click at [668, 172] on input "12:30 pm" at bounding box center [676, 173] width 55 height 16
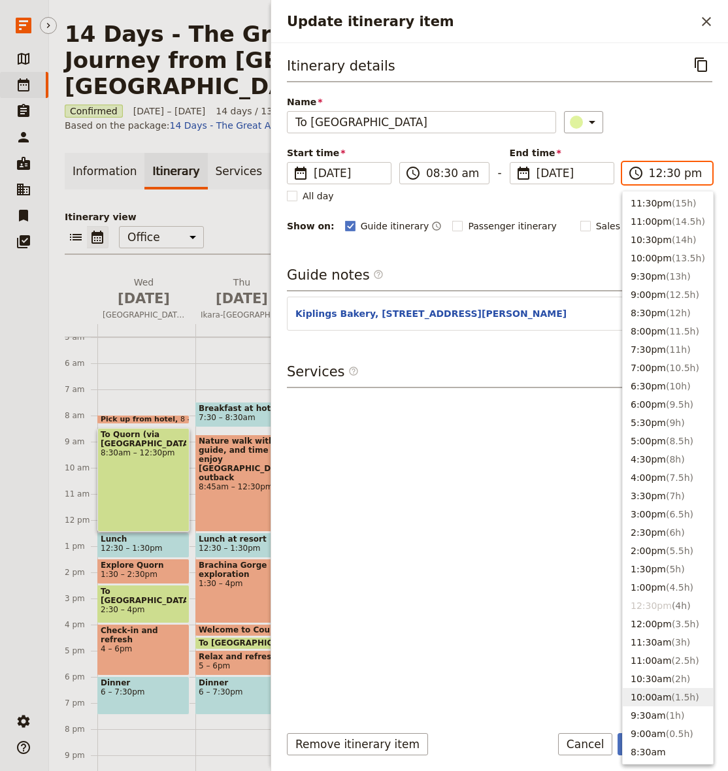
click at [673, 696] on span "( 1.5h )" at bounding box center [685, 697] width 27 height 10
type input "10:00 am"
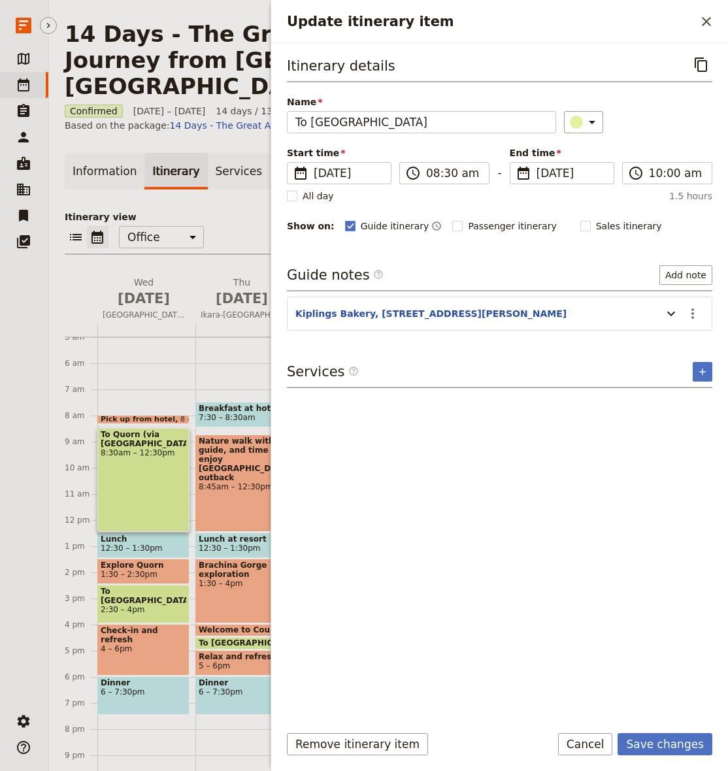
click at [608, 580] on div "Itinerary details ​ Name To [GEOGRAPHIC_DATA] ​ Start time ​ [DATE] [DATE] [DAT…" at bounding box center [499, 383] width 425 height 659
click at [672, 312] on icon "Update itinerary item" at bounding box center [671, 314] width 16 height 16
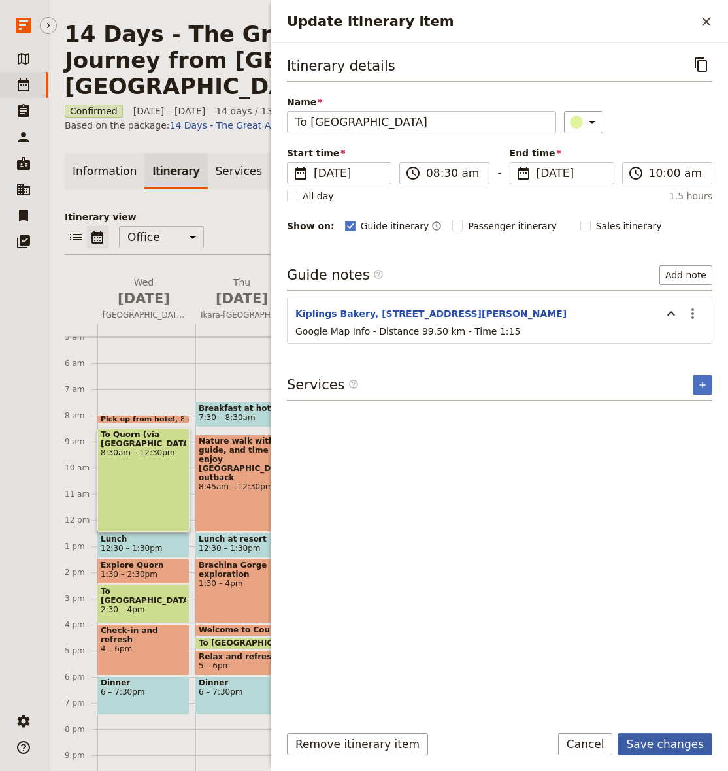
click at [666, 746] on button "Save changes" at bounding box center [664, 744] width 95 height 22
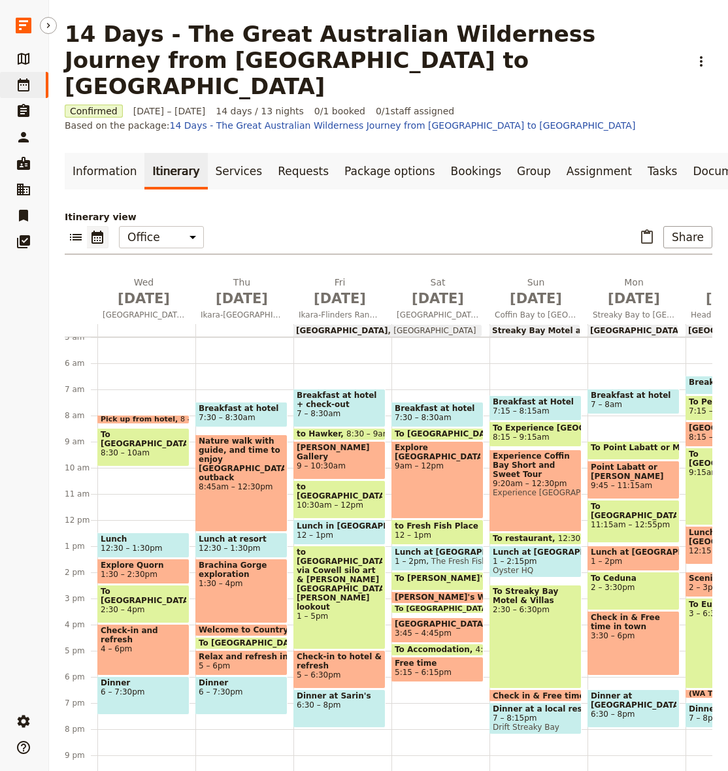
click at [118, 448] on span "8:30 – 10am" at bounding box center [144, 452] width 86 height 9
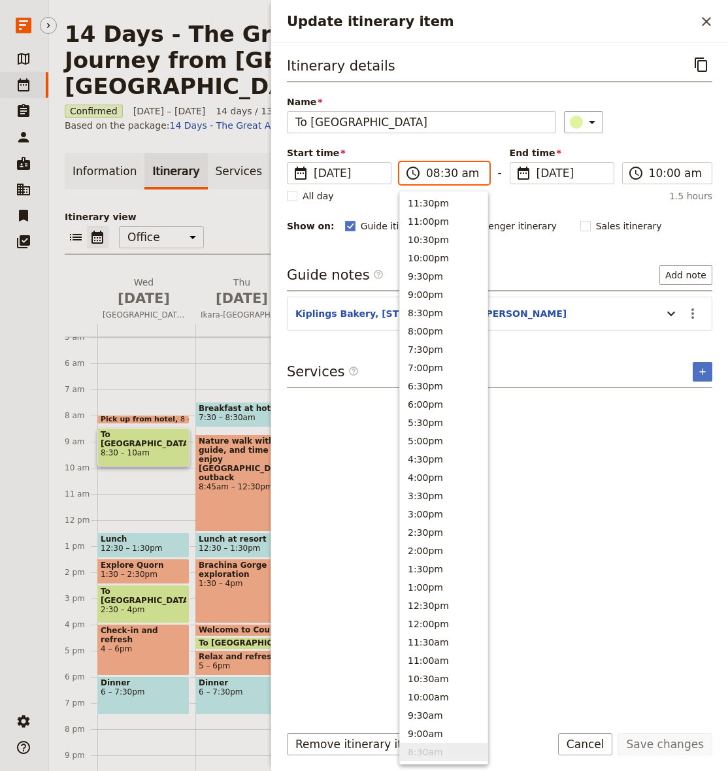
click at [450, 170] on input "08:30 am" at bounding box center [453, 173] width 55 height 16
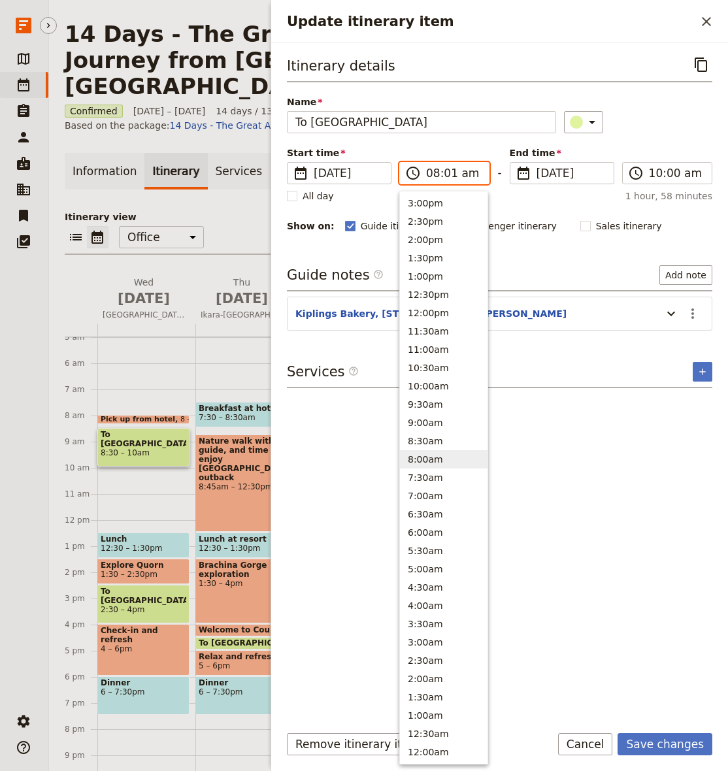
type input "08:15 am"
click at [651, 172] on input "10:00 am" at bounding box center [676, 173] width 55 height 16
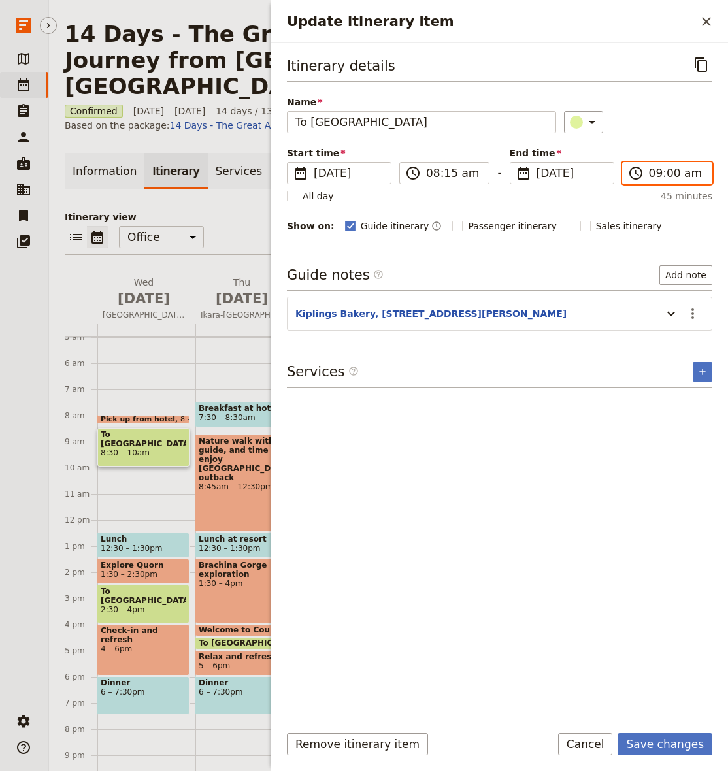
click at [669, 172] on input "09:00 am" at bounding box center [676, 173] width 55 height 16
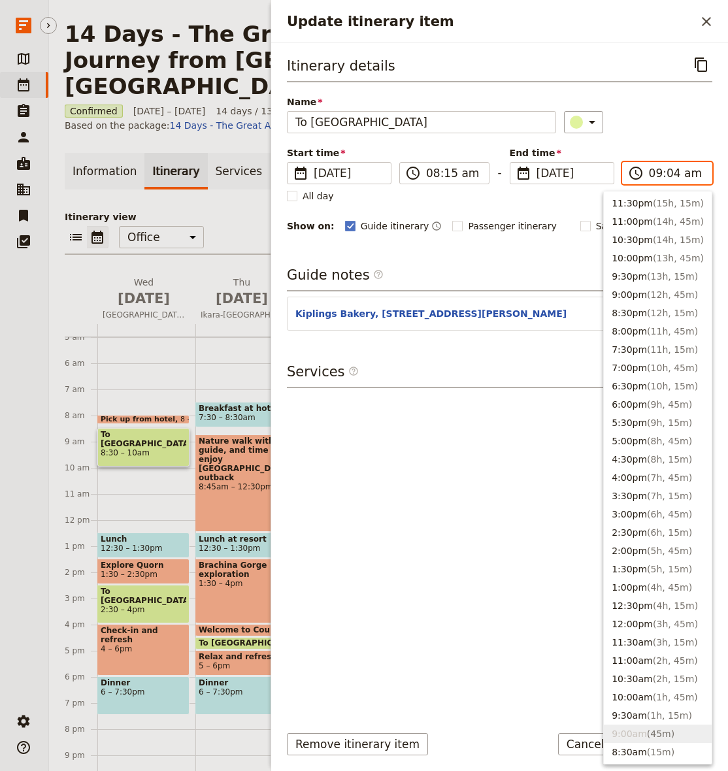
type input "09:45 am"
click at [666, 96] on div "Name To [GEOGRAPHIC_DATA] ​" at bounding box center [499, 114] width 425 height 38
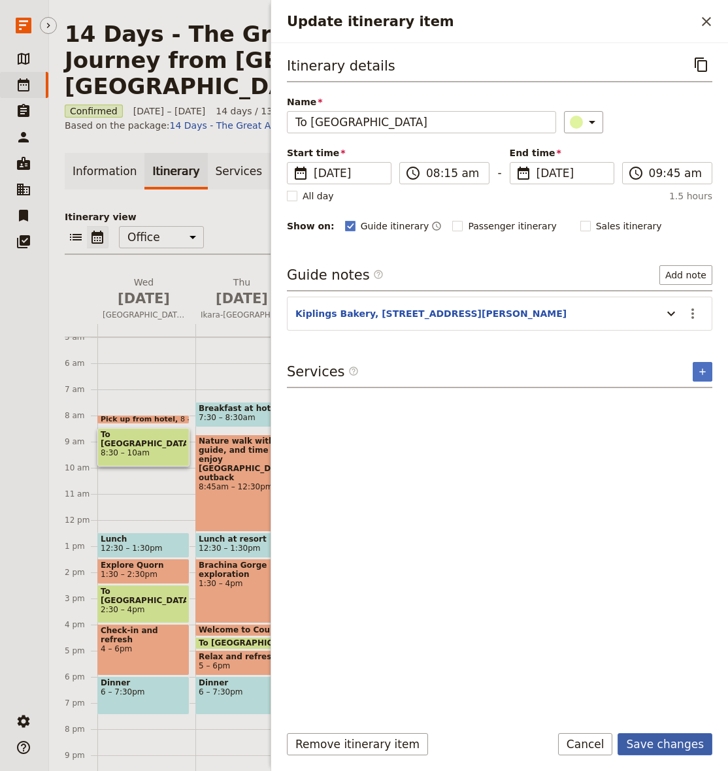
click at [666, 738] on button "Save changes" at bounding box center [664, 744] width 95 height 22
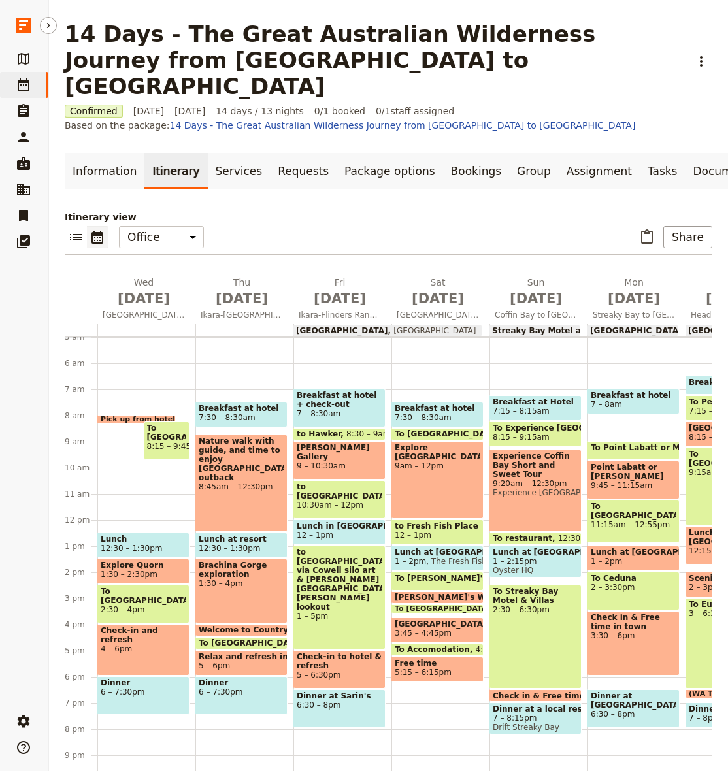
click at [158, 434] on div "Pick up from hotel 8 – 8:15am To [GEOGRAPHIC_DATA] 8:15 – 9:45am Lunch 12:30 – …" at bounding box center [146, 519] width 98 height 627
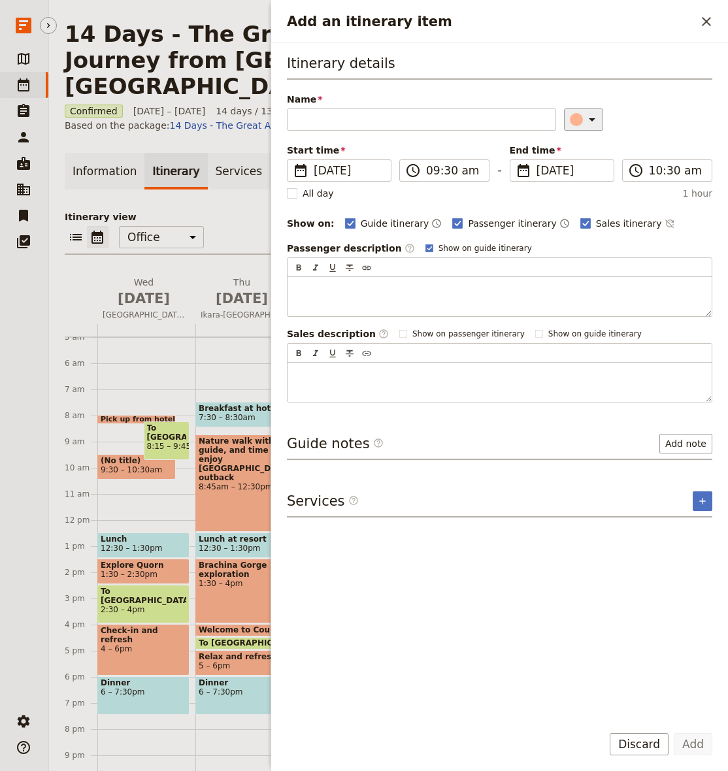
click at [573, 120] on div "Add an itinerary item" at bounding box center [576, 119] width 13 height 13
click at [583, 149] on div "button" at bounding box center [587, 146] width 13 height 13
click at [436, 125] on input "Name" at bounding box center [421, 119] width 269 height 22
type input "T"
type input "W"
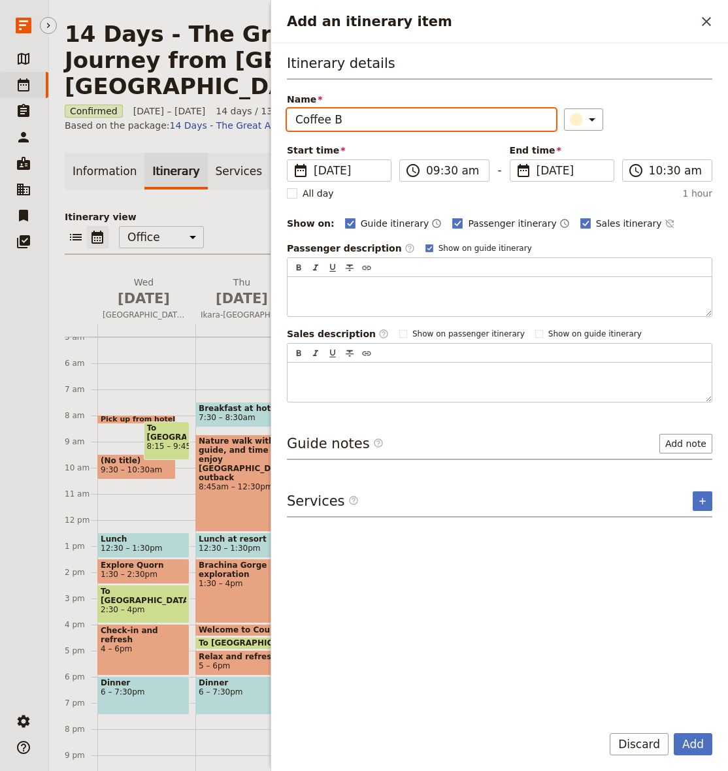
click at [417, 122] on input "Coffee B" at bounding box center [421, 119] width 269 height 22
type input "Coffee Break"
click at [497, 222] on span "Passenger itinerary" at bounding box center [512, 223] width 88 height 13
click at [452, 217] on input "Passenger itinerary" at bounding box center [451, 216] width 1 height 1
checkbox input "false"
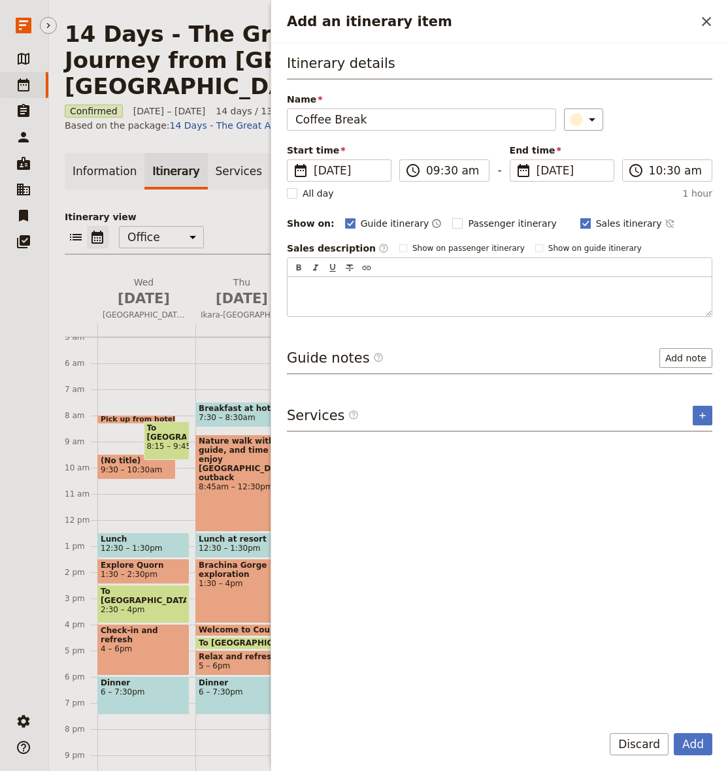
click at [596, 223] on span "Sales itinerary" at bounding box center [629, 223] width 66 height 13
click at [580, 217] on input "Sales itinerary" at bounding box center [580, 216] width 1 height 1
checkbox input "false"
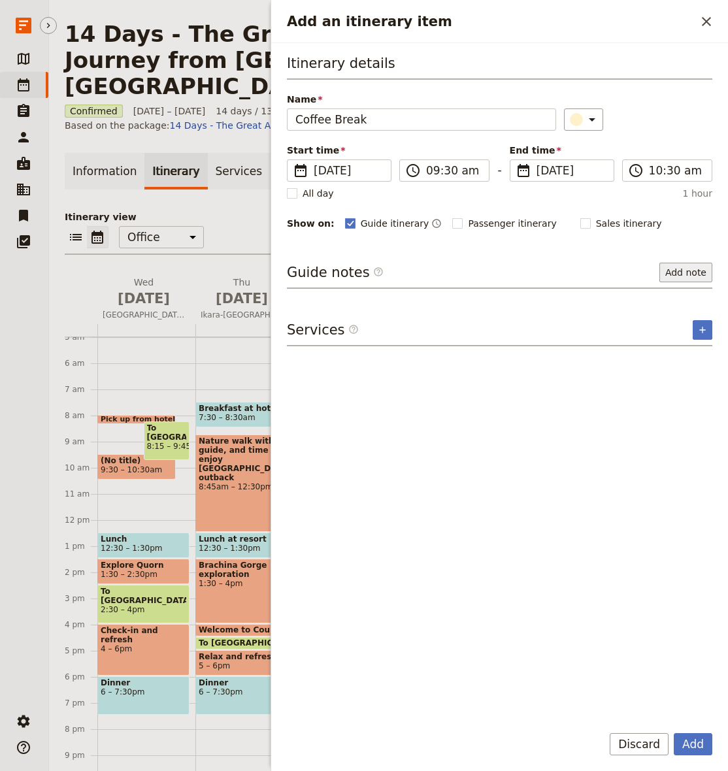
click at [687, 275] on button "Add note" at bounding box center [685, 273] width 53 height 20
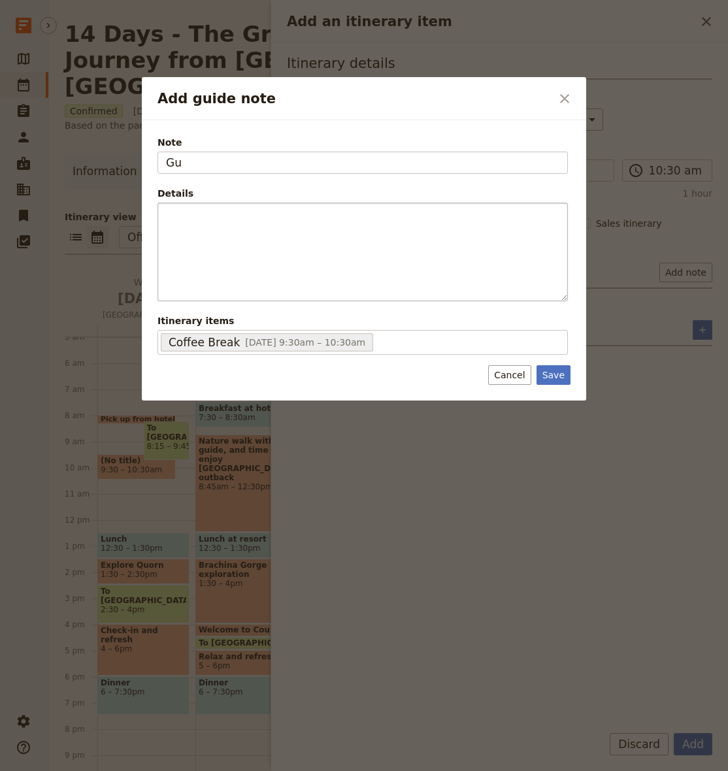
type input "G"
type input "Guide to pay for Coffee and (or) a small pastry"
click at [559, 375] on button "Save" at bounding box center [553, 375] width 34 height 20
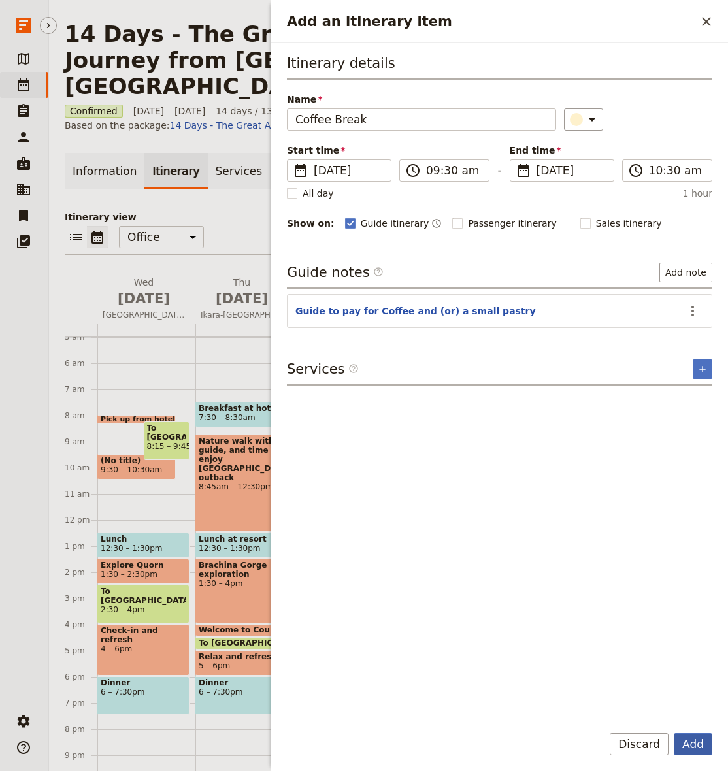
click at [690, 744] on button "Add" at bounding box center [693, 744] width 39 height 22
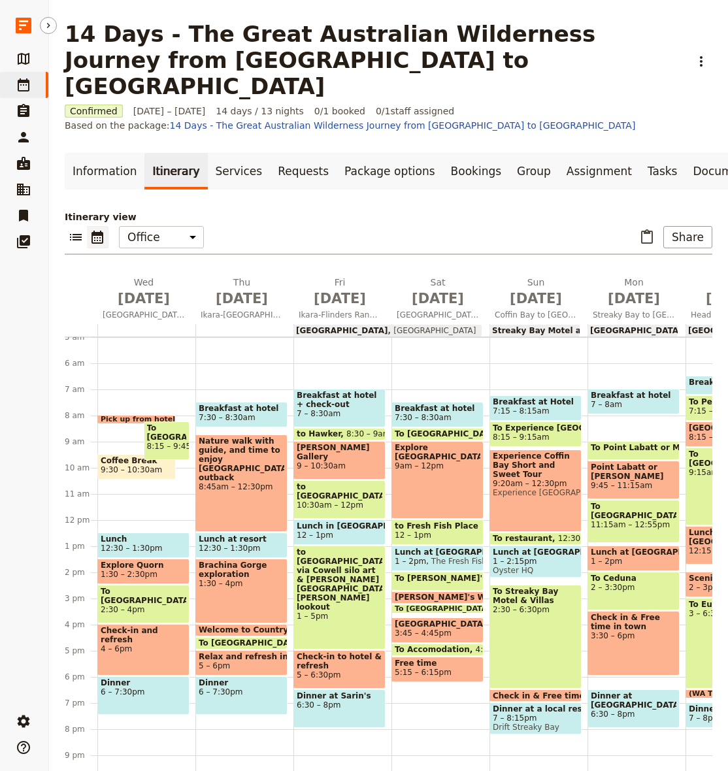
click at [112, 465] on span "9:30 – 10:30am" at bounding box center [131, 469] width 61 height 9
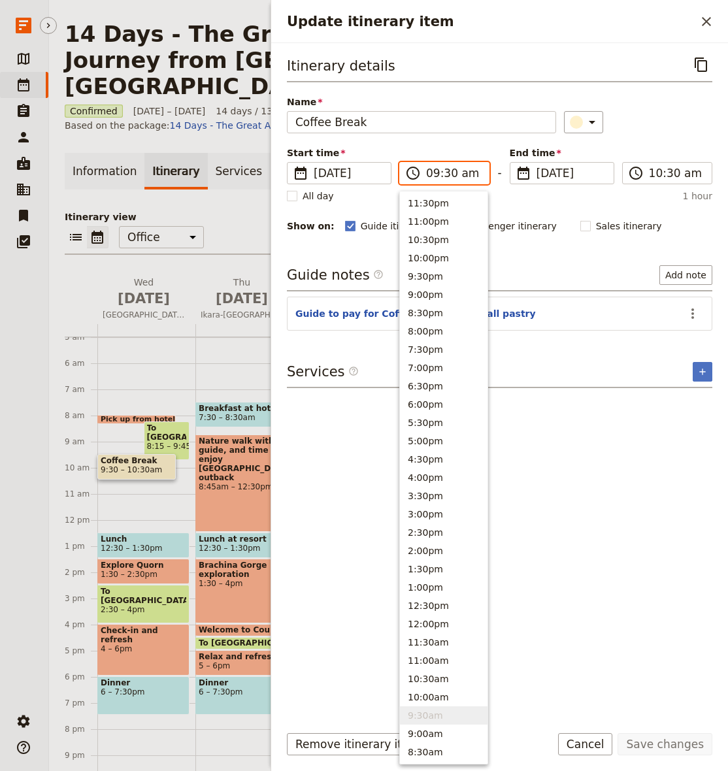
click at [455, 174] on input "09:30 am" at bounding box center [453, 173] width 55 height 16
click at [451, 174] on input "09:30 am" at bounding box center [453, 173] width 55 height 16
type input "09:45 am"
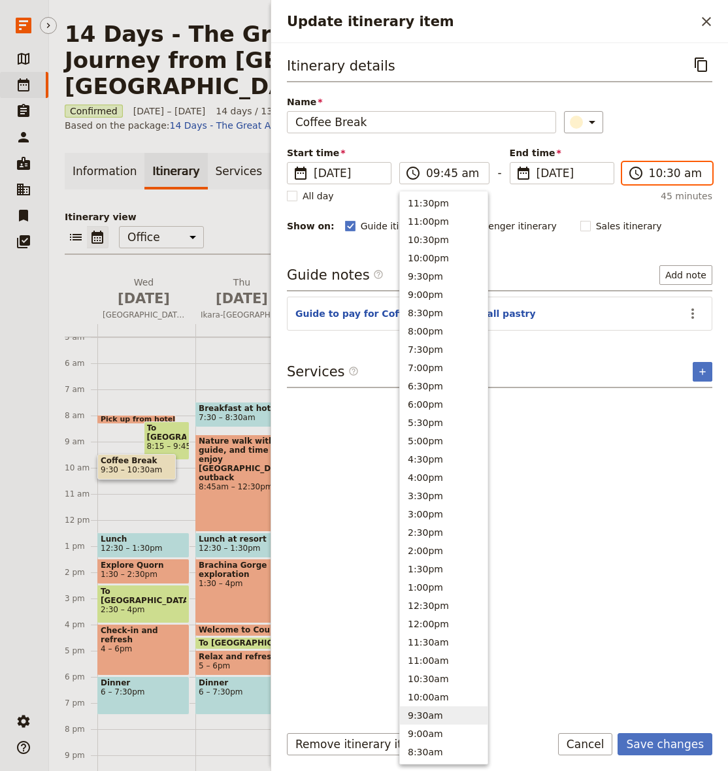
click at [670, 174] on input "10:30 am" at bounding box center [676, 173] width 55 height 16
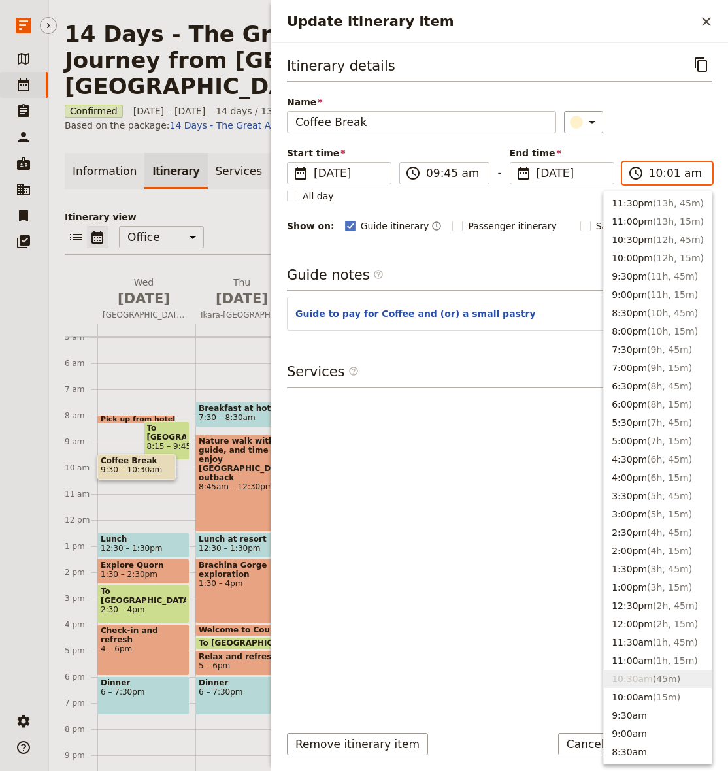
type input "10:15 am"
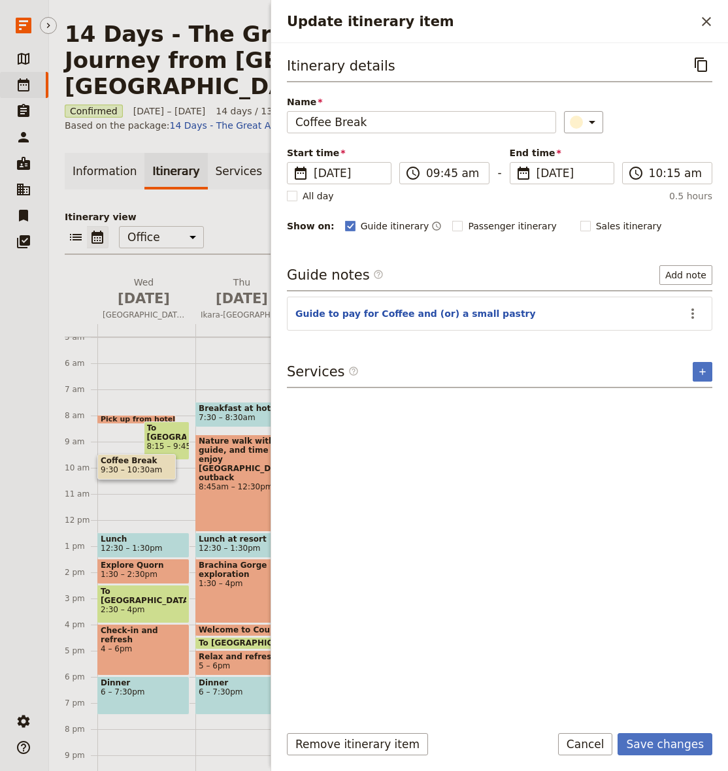
click at [689, 125] on div "​" at bounding box center [638, 122] width 148 height 22
click at [653, 747] on button "Save changes" at bounding box center [664, 744] width 95 height 22
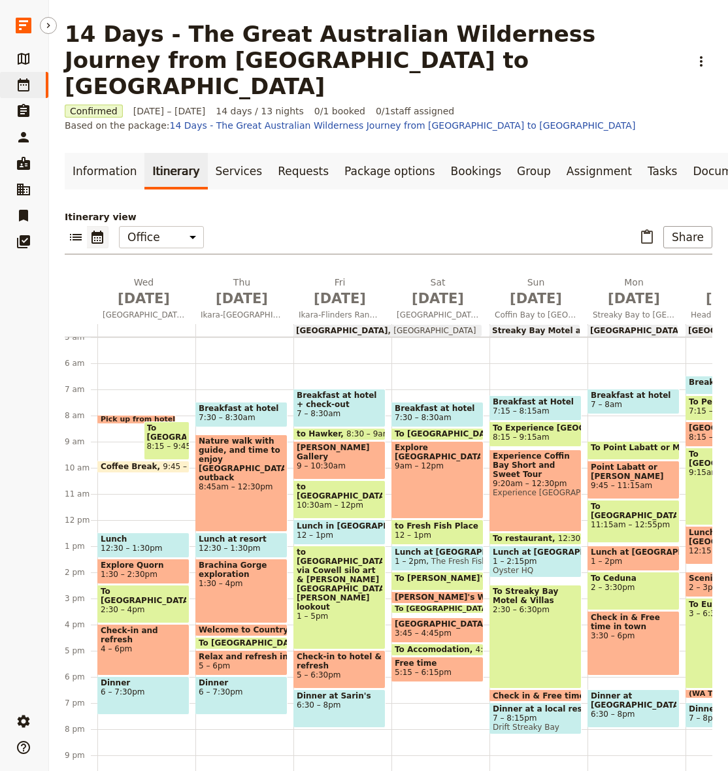
click at [176, 442] on span "8:15 – 9:45am" at bounding box center [167, 446] width 40 height 9
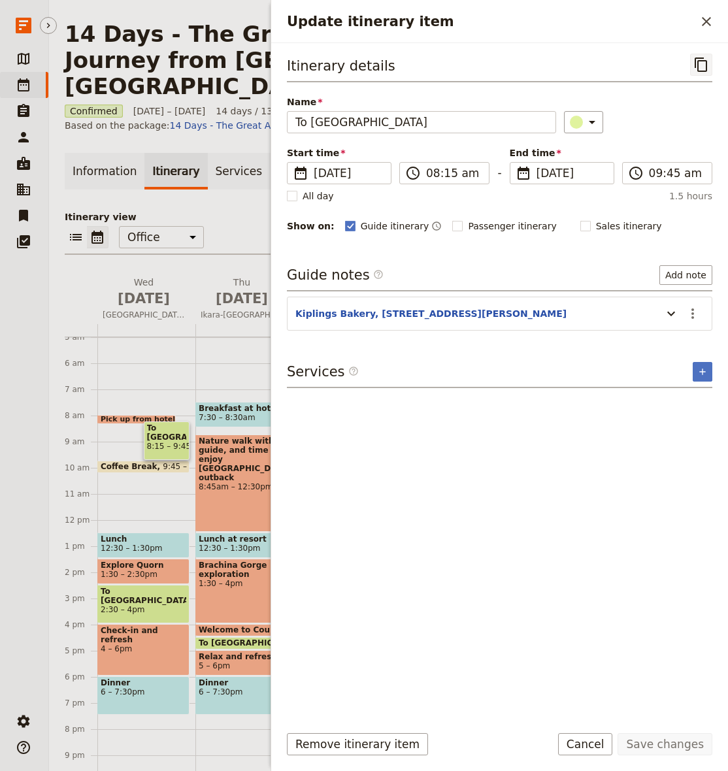
click at [699, 63] on icon "Copy itinerary item" at bounding box center [701, 65] width 16 height 16
drag, startPoint x: 704, startPoint y: 24, endPoint x: 689, endPoint y: 71, distance: 48.8
click at [704, 25] on icon "Close drawer" at bounding box center [706, 22] width 16 height 16
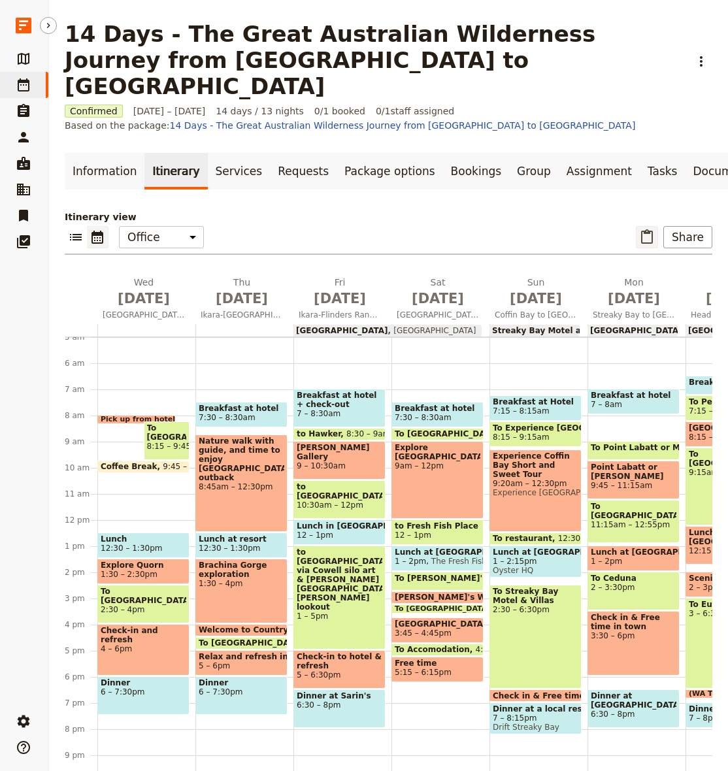
click at [651, 229] on icon "Paste itinerary item" at bounding box center [647, 237] width 16 height 16
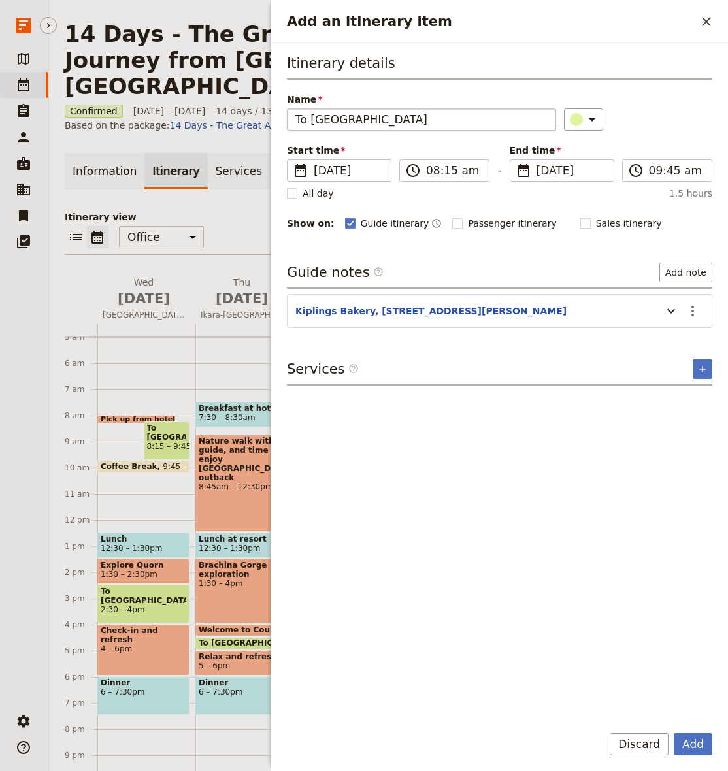
drag, startPoint x: 397, startPoint y: 121, endPoint x: 333, endPoint y: 119, distance: 64.1
click at [333, 119] on input "To [GEOGRAPHIC_DATA]" at bounding box center [421, 119] width 269 height 22
type input "To Quorn"
drag, startPoint x: 664, startPoint y: 308, endPoint x: 678, endPoint y: 312, distance: 13.8
click at [664, 308] on icon "Add an itinerary item" at bounding box center [671, 311] width 16 height 16
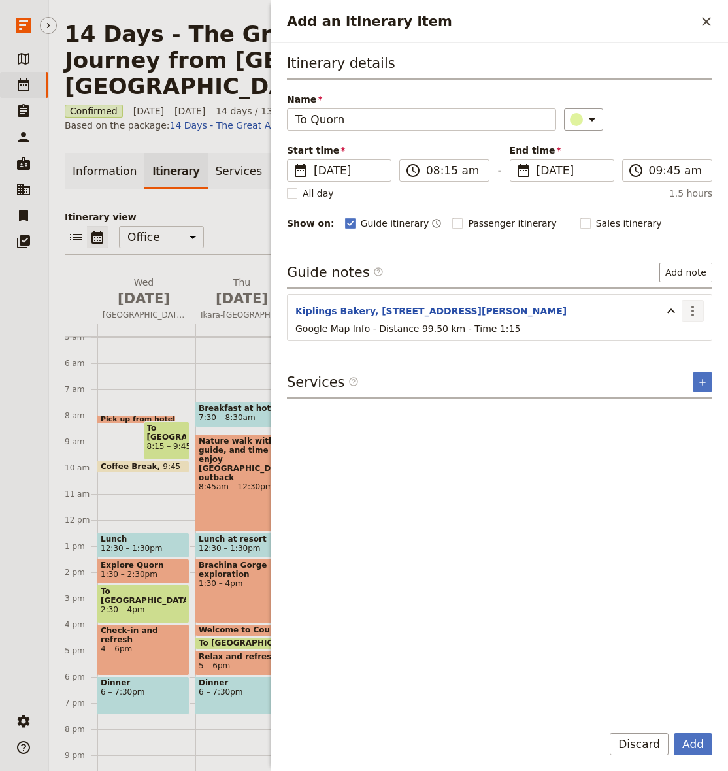
click at [697, 316] on icon "Actions" at bounding box center [693, 311] width 16 height 16
click at [676, 342] on span "Edit note" at bounding box center [654, 339] width 41 height 13
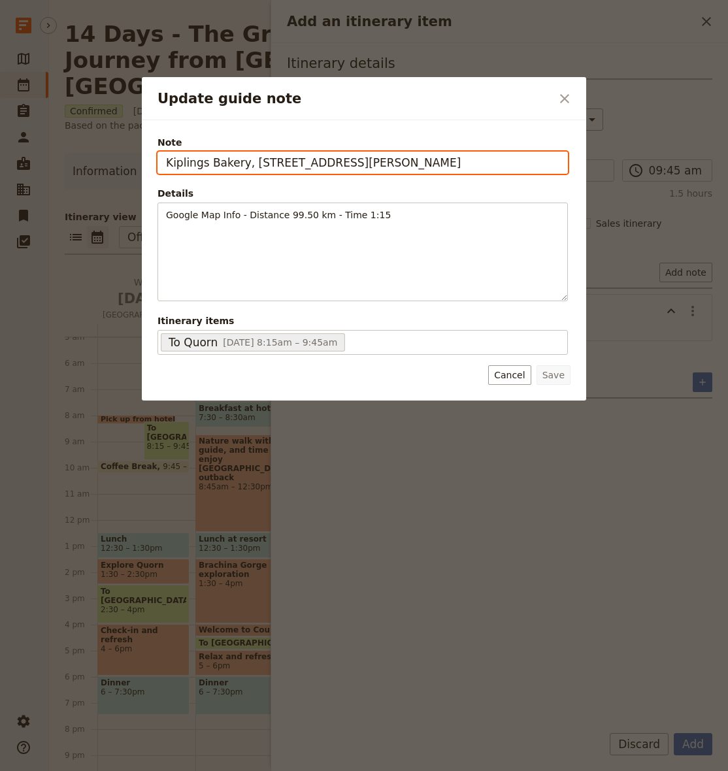
click at [397, 160] on input "Kiplings Bakery, [STREET_ADDRESS][PERSON_NAME]" at bounding box center [362, 163] width 410 height 22
paste input "Quorn, [GEOGRAPHIC_DATA] 5433"
type input "Quorn, [GEOGRAPHIC_DATA] 5433"
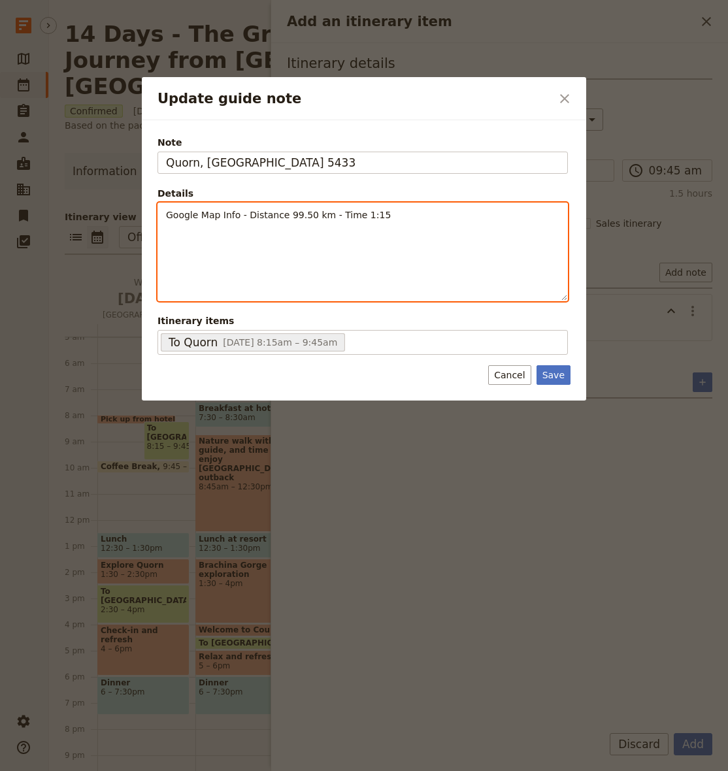
click at [287, 242] on div "Google Map Info - Distance 99.50 km - Time 1:15" at bounding box center [362, 251] width 409 height 97
click at [308, 211] on span "Google Map Info - Distance 99.50 km - Time 1:15" at bounding box center [278, 215] width 225 height 10
click at [399, 217] on p "Google Map Info - Distance 236 km - Time 1:15" at bounding box center [362, 214] width 393 height 13
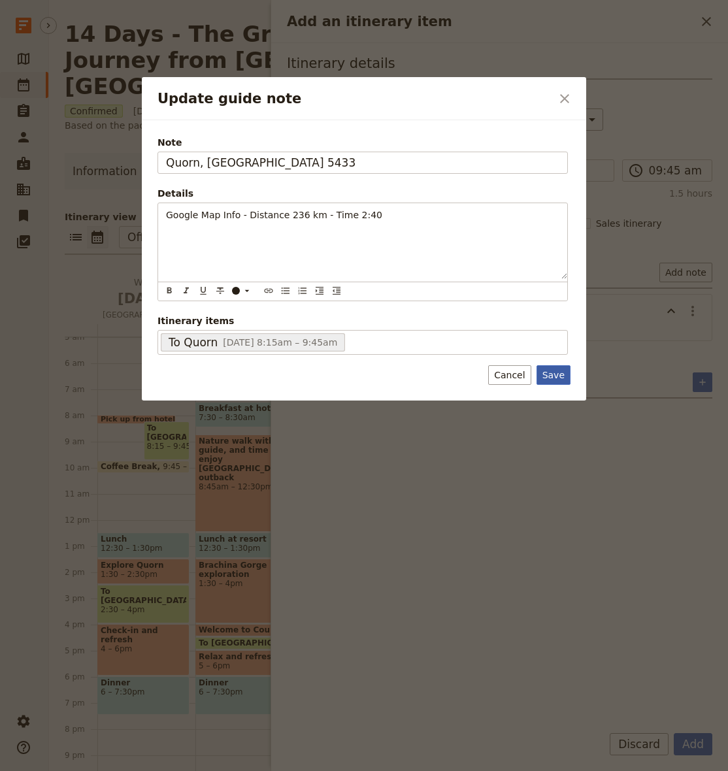
click at [558, 377] on button "Save" at bounding box center [553, 375] width 34 height 20
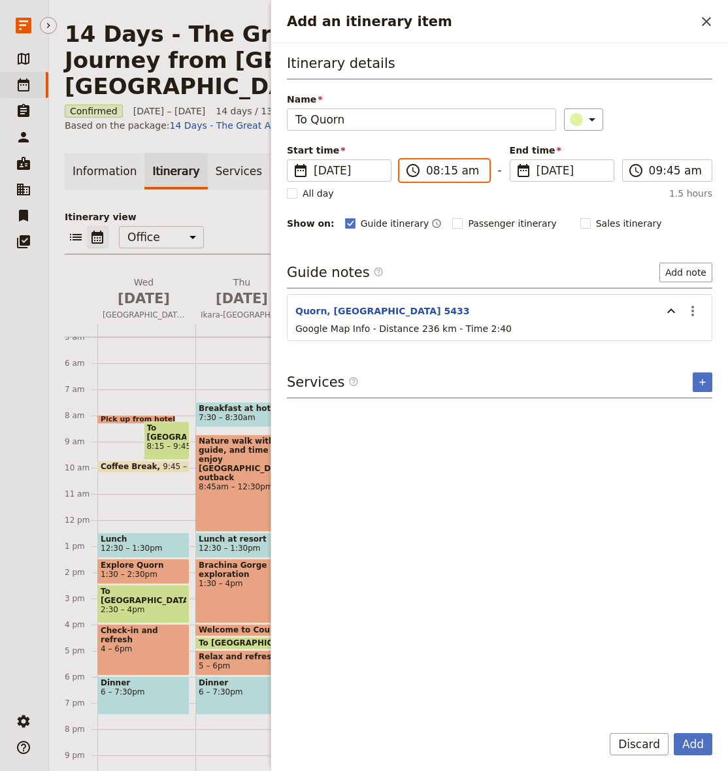
click at [428, 166] on input "08:15 am" at bounding box center [453, 171] width 55 height 16
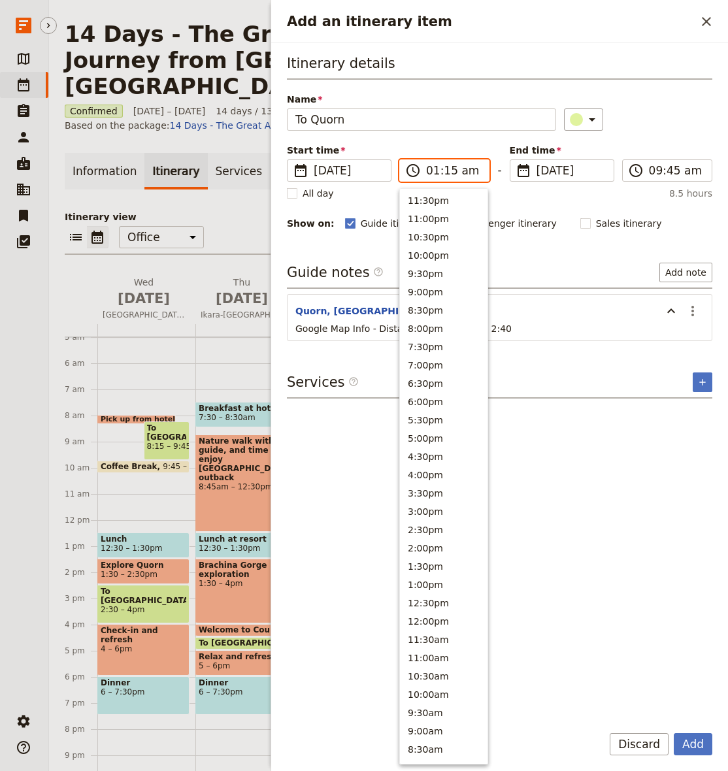
scroll to position [308, 0]
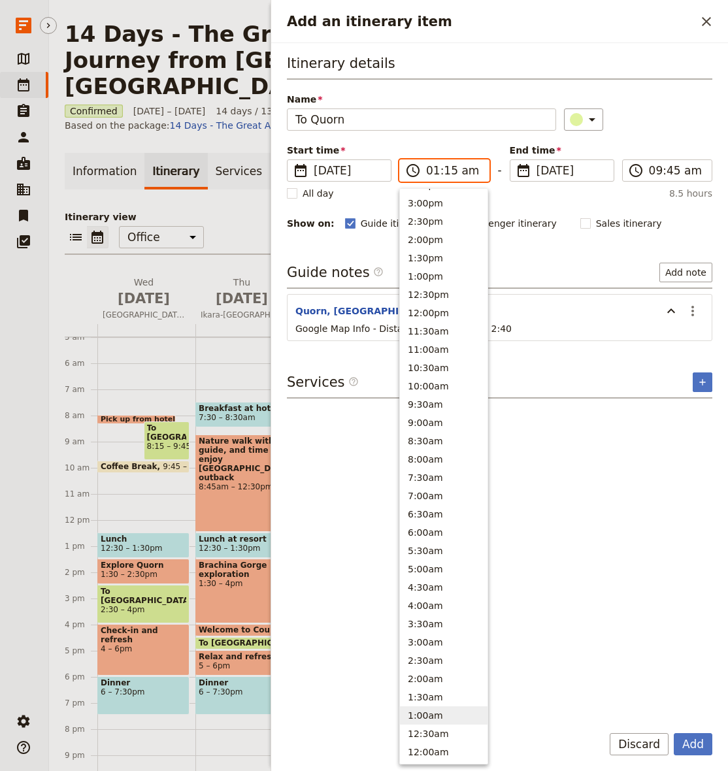
type input "10:15 am"
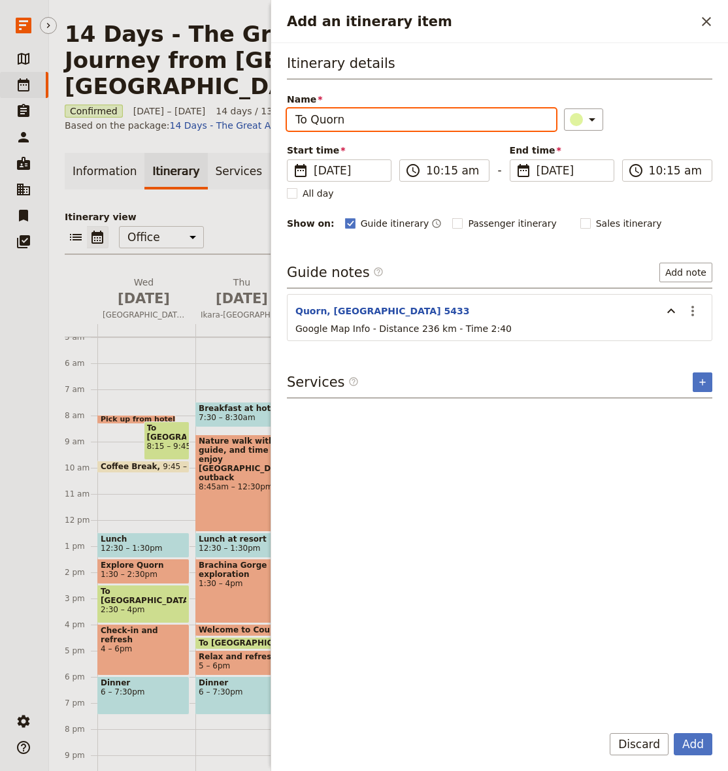
click at [666, 227] on div "Guide itinerary ​ Passenger itinerary ​ Sales itinerary ​" at bounding box center [528, 224] width 367 height 16
click at [655, 168] on input "10:15 am" at bounding box center [676, 171] width 55 height 16
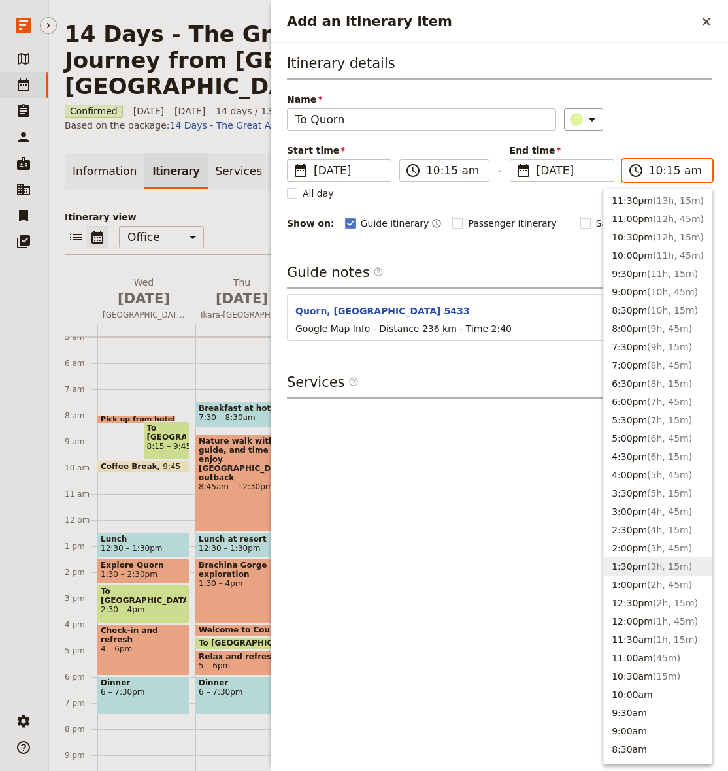
click at [689, 569] on span "( 3h, 15m )" at bounding box center [669, 566] width 45 height 10
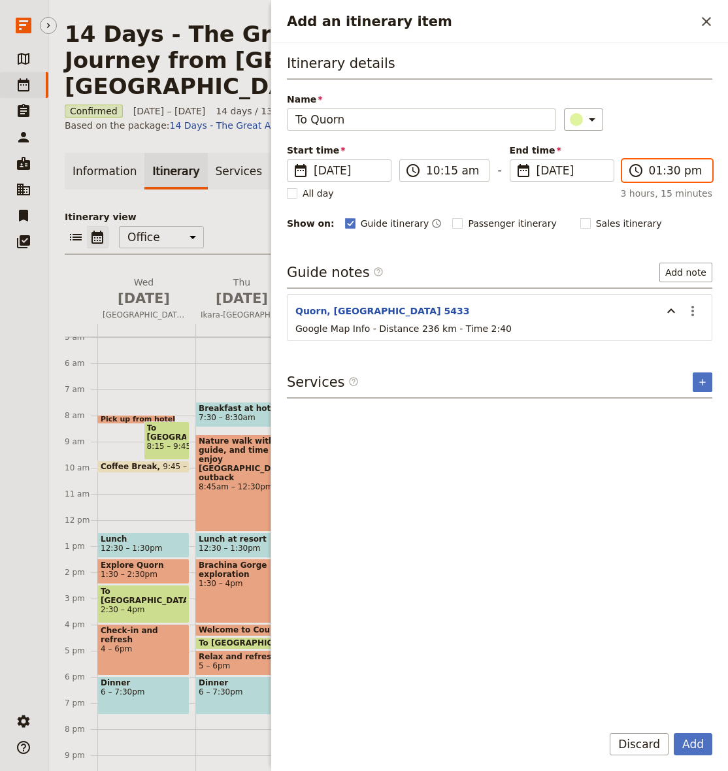
click at [666, 167] on input "01:30 pm" at bounding box center [676, 171] width 55 height 16
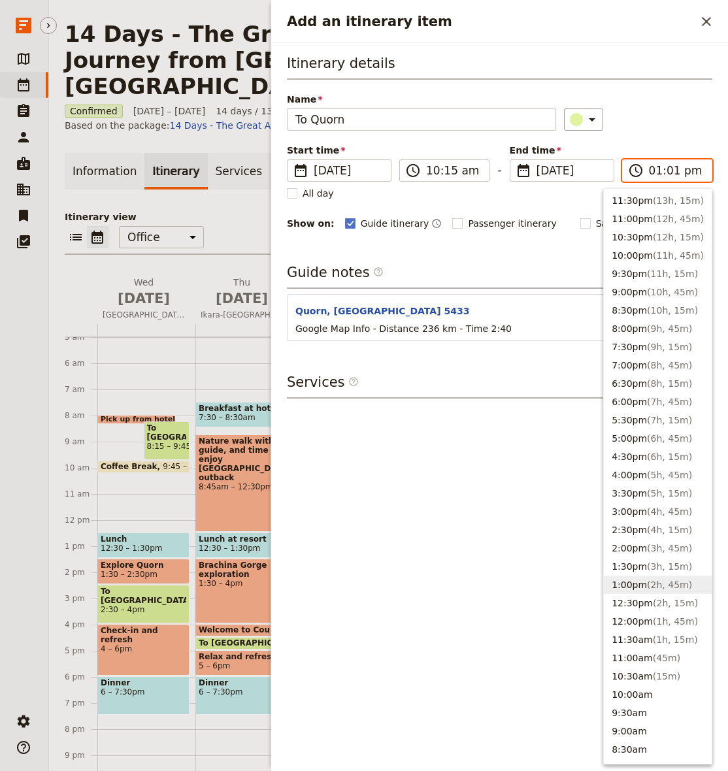
type input "01:15 pm"
click at [676, 107] on div "Name To Quorn ​" at bounding box center [499, 112] width 425 height 38
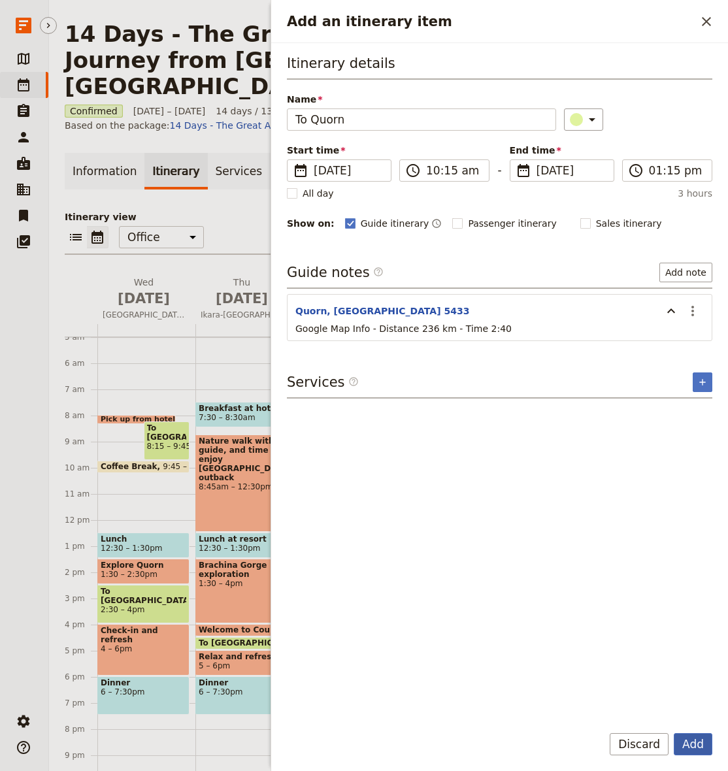
click at [694, 745] on button "Add" at bounding box center [693, 744] width 39 height 22
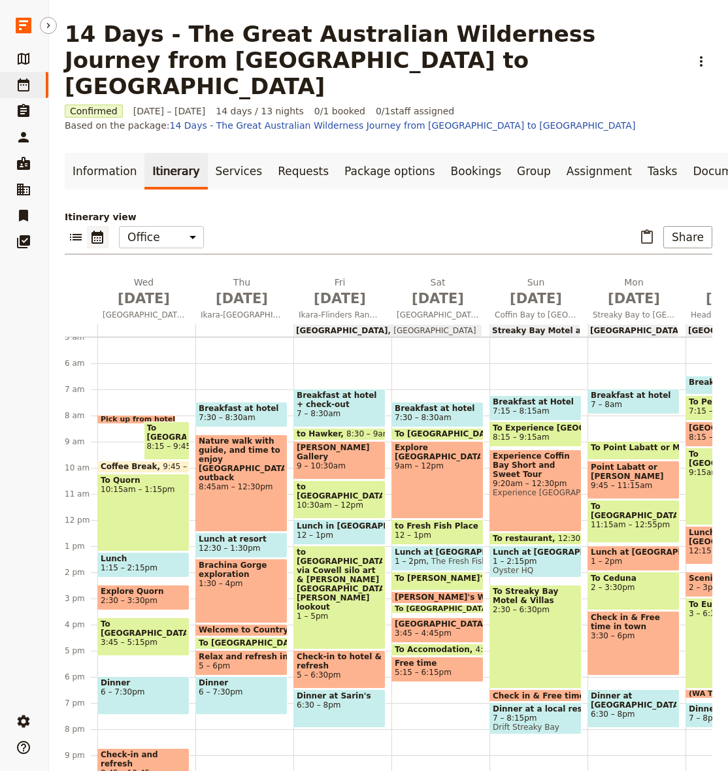
click at [155, 563] on span "1:15 – 2:15pm" at bounding box center [144, 567] width 86 height 9
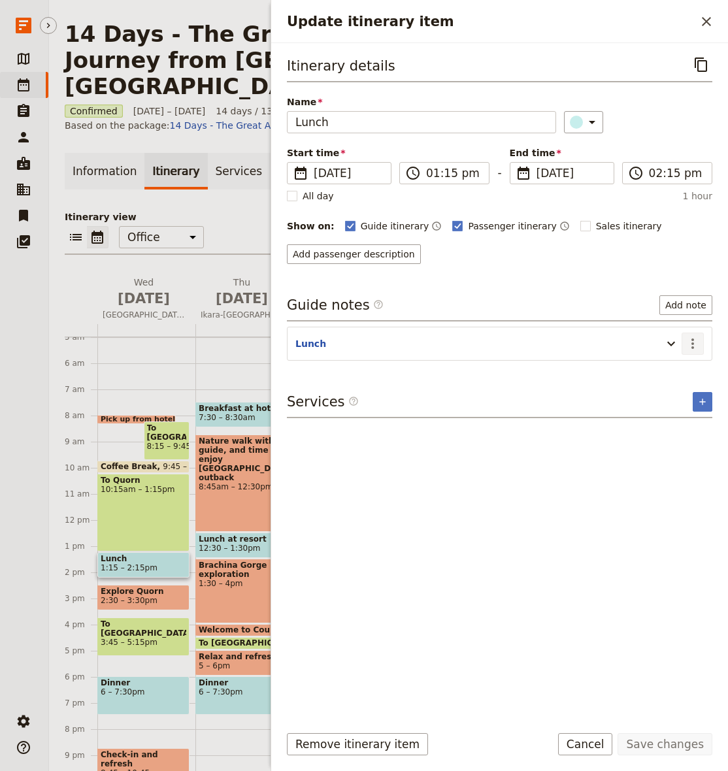
drag, startPoint x: 670, startPoint y: 341, endPoint x: 691, endPoint y: 344, distance: 21.1
click at [670, 341] on icon "Update itinerary item" at bounding box center [671, 344] width 16 height 16
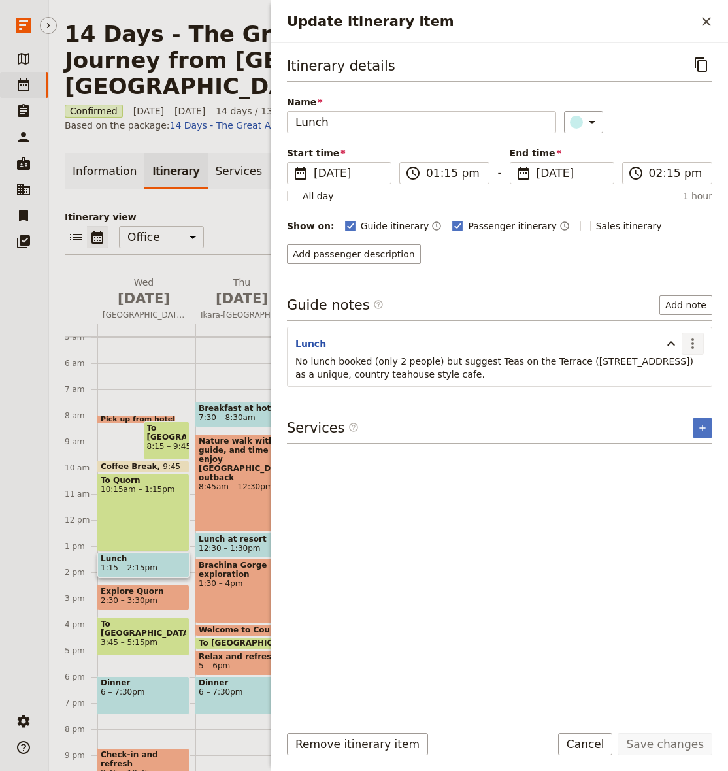
click at [694, 340] on icon "Actions" at bounding box center [692, 343] width 3 height 10
click at [684, 367] on span "Edit note" at bounding box center [664, 372] width 61 height 13
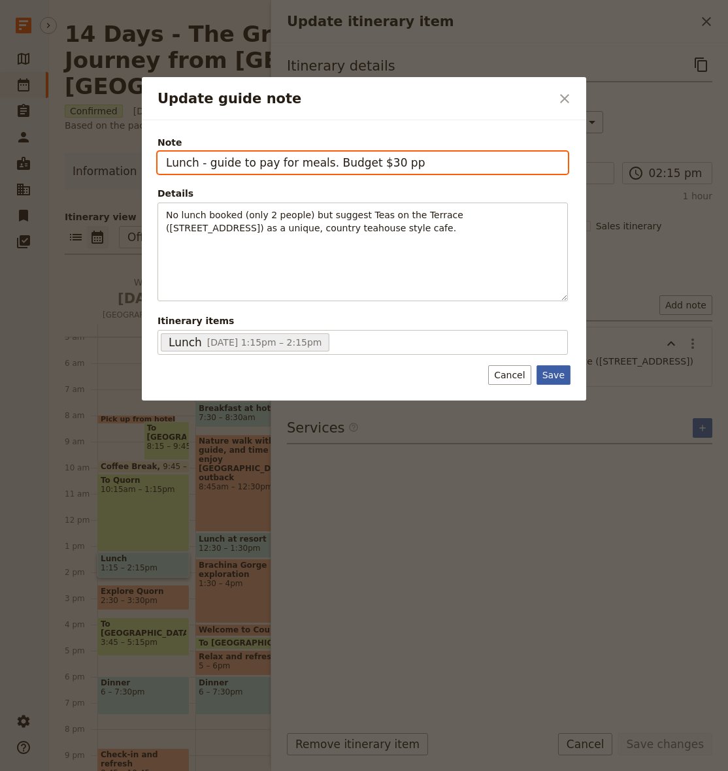
type input "Lunch - guide to pay for meals. Budget $30 pp"
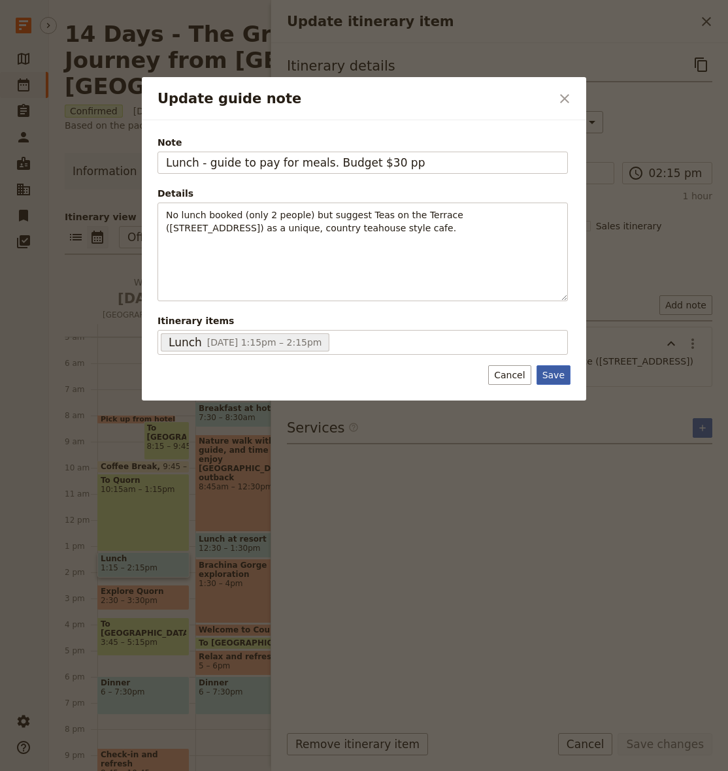
click at [563, 378] on button "Save" at bounding box center [553, 375] width 34 height 20
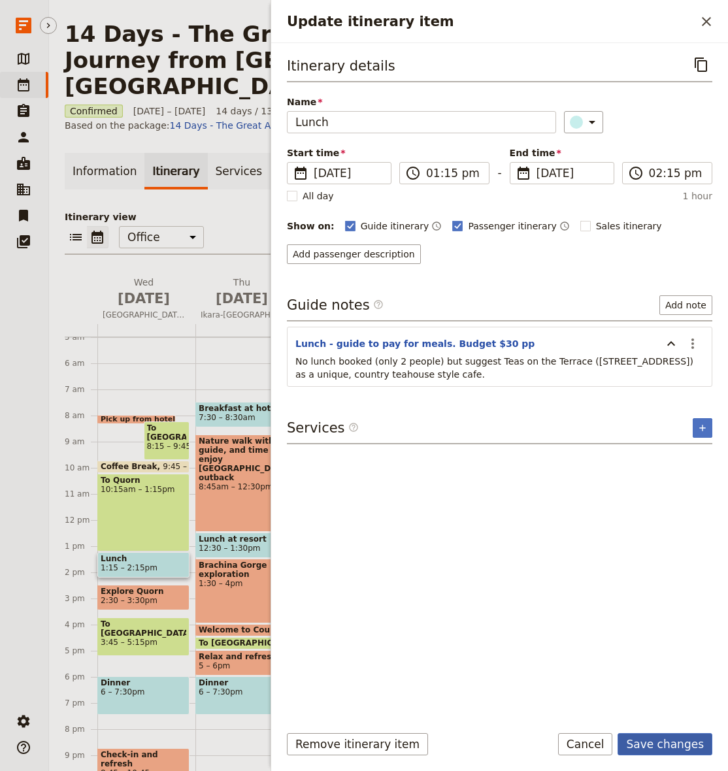
click at [668, 747] on button "Save changes" at bounding box center [664, 744] width 95 height 22
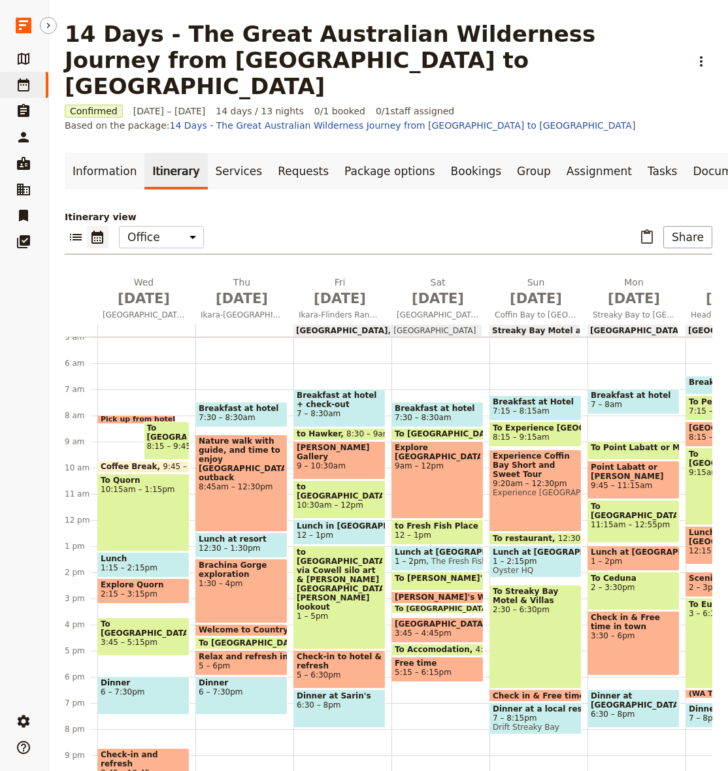
click at [142, 589] on span "2:15 – 3:15pm" at bounding box center [129, 593] width 57 height 9
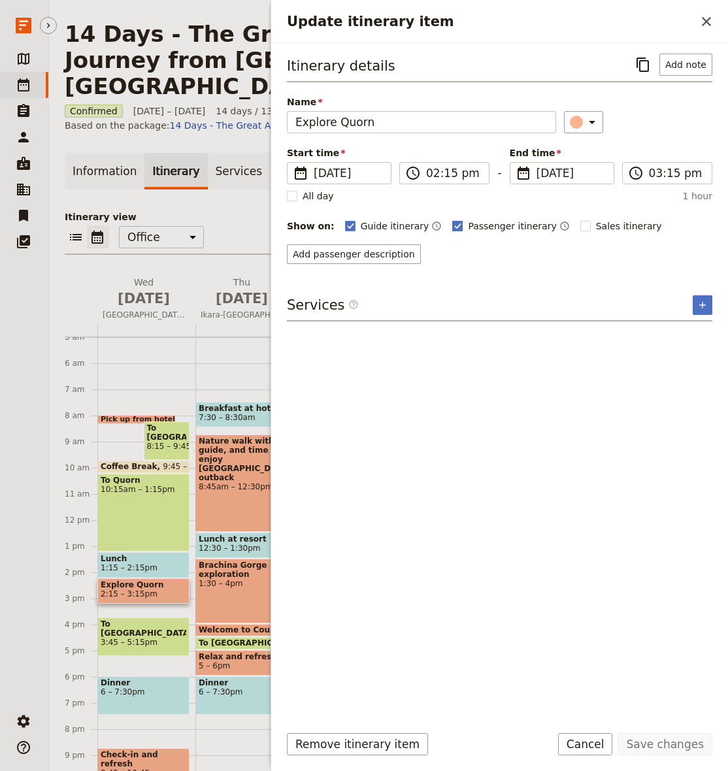
click at [468, 223] on span "Passenger itinerary" at bounding box center [512, 226] width 88 height 13
click at [452, 220] on input "Passenger itinerary" at bounding box center [451, 219] width 1 height 1
checkbox input "false"
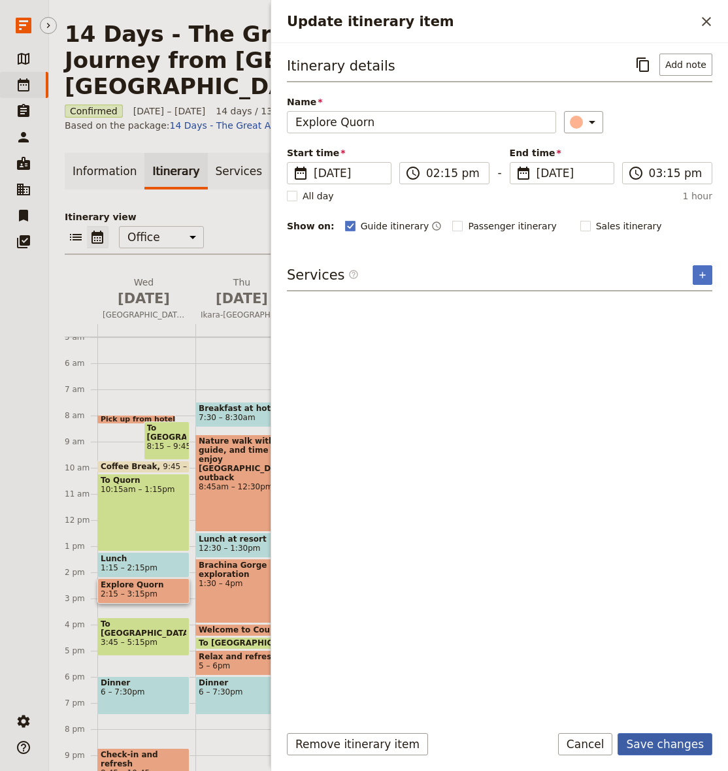
click at [657, 744] on button "Save changes" at bounding box center [664, 744] width 95 height 22
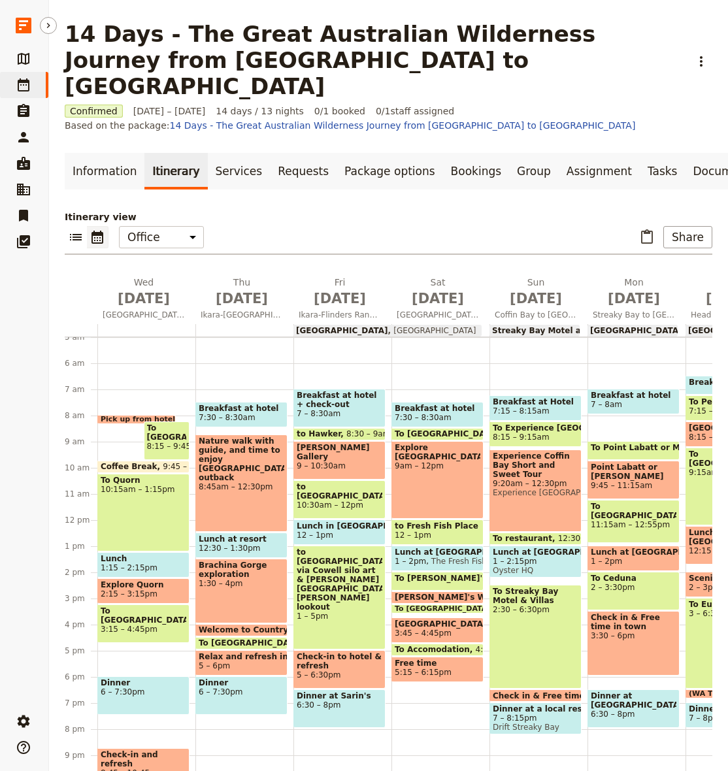
click at [144, 606] on span "To [GEOGRAPHIC_DATA]" at bounding box center [144, 615] width 86 height 18
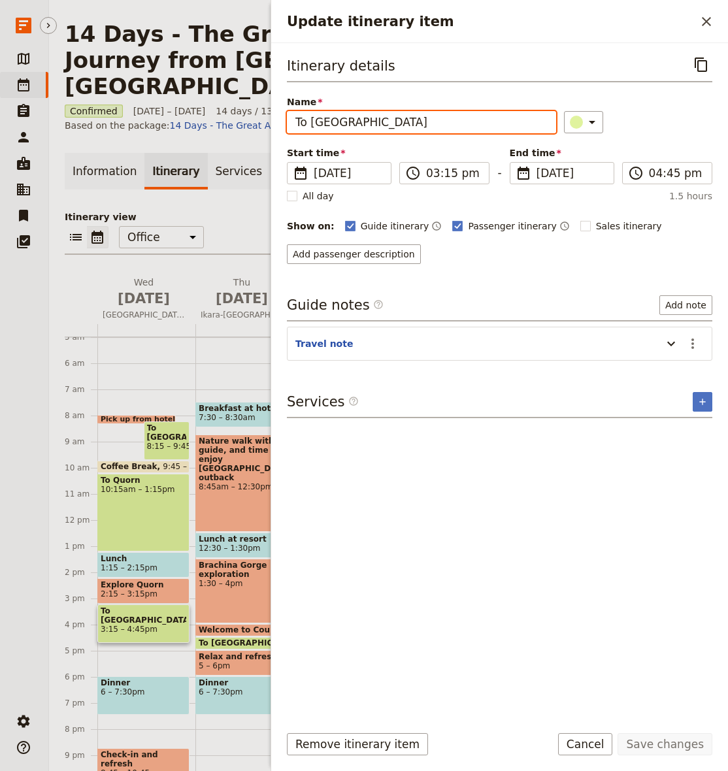
drag, startPoint x: 312, startPoint y: 125, endPoint x: 418, endPoint y: 125, distance: 106.5
click at [418, 125] on input "To [GEOGRAPHIC_DATA]" at bounding box center [421, 122] width 269 height 22
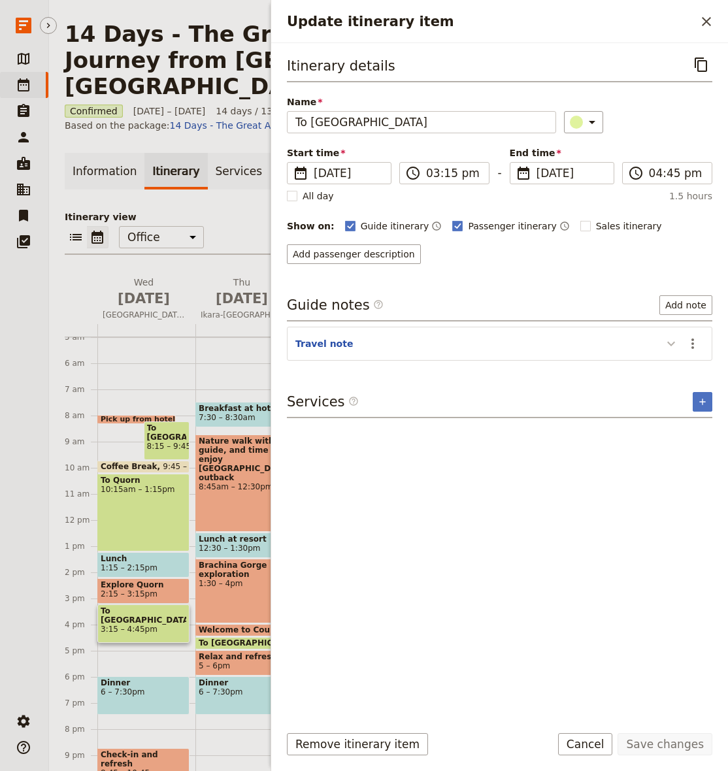
drag, startPoint x: 672, startPoint y: 342, endPoint x: 696, endPoint y: 342, distance: 24.2
click at [673, 342] on icon "Update itinerary item" at bounding box center [671, 344] width 16 height 16
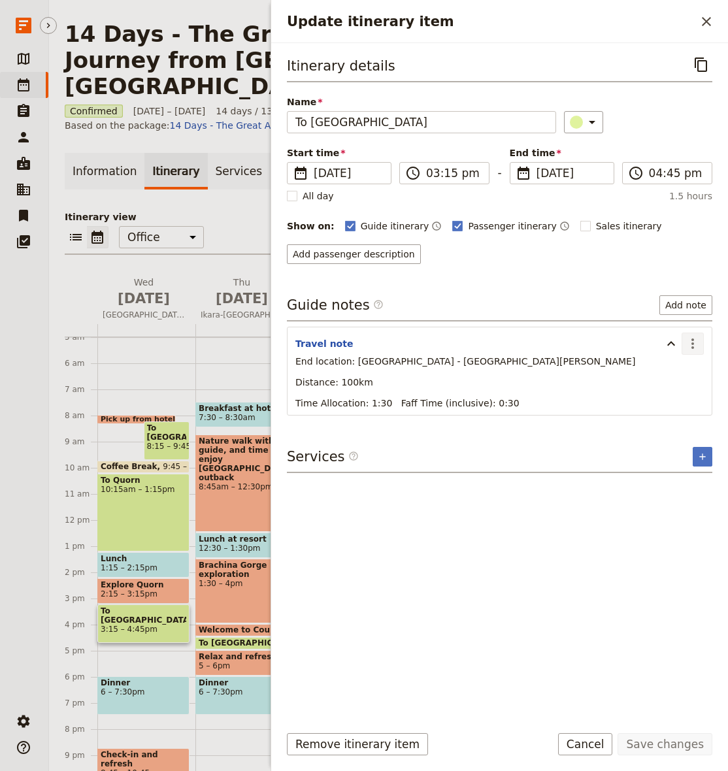
click at [699, 342] on icon "Actions" at bounding box center [693, 344] width 16 height 16
click at [679, 367] on span "Edit note" at bounding box center [664, 372] width 61 height 13
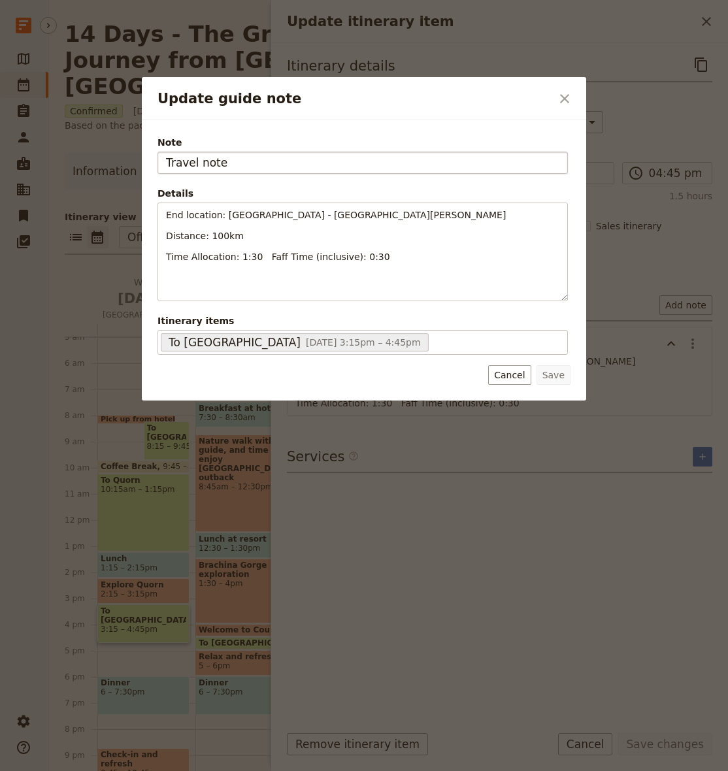
click at [278, 165] on input "Travel note" at bounding box center [362, 163] width 410 height 22
type input "[GEOGRAPHIC_DATA], [STREET_ADDRESS][PERSON_NAME]"
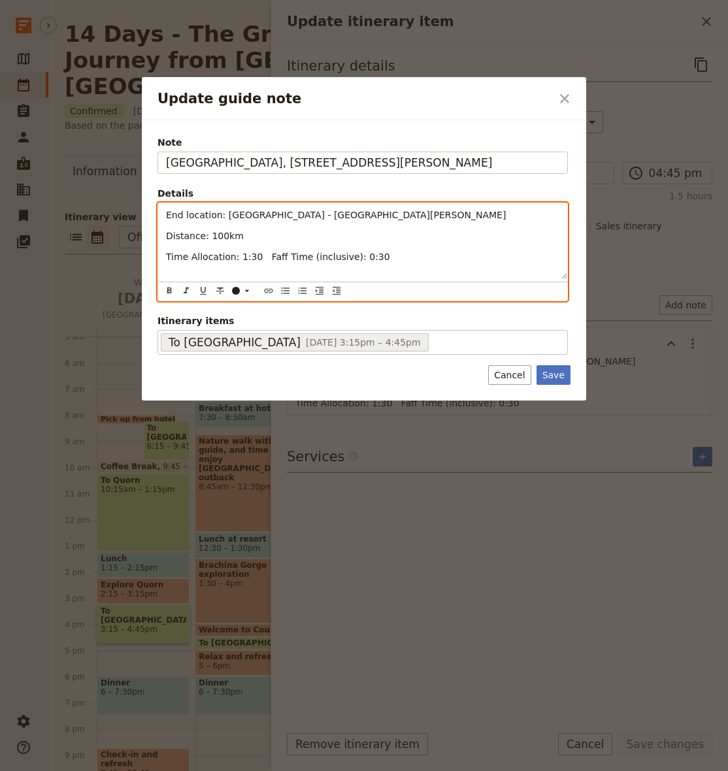
click at [302, 253] on span "Time Allocation: 1:30 Faff Time (inclusive): 0:30" at bounding box center [278, 257] width 224 height 10
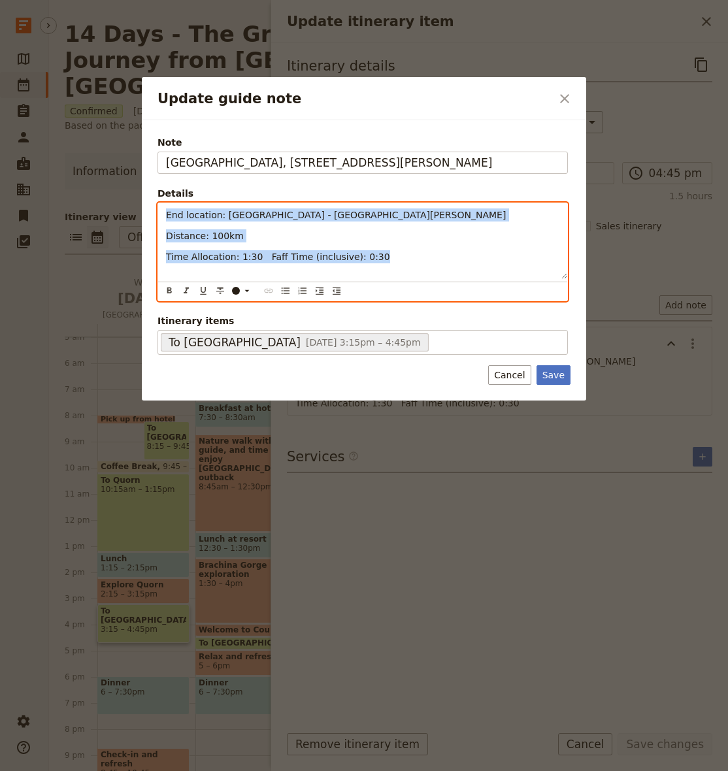
drag, startPoint x: 387, startPoint y: 262, endPoint x: 114, endPoint y: 204, distance: 278.6
click at [114, 770] on div "Update guide note ​ [GEOGRAPHIC_DATA], [GEOGRAPHIC_DATA][PERSON_NAME] 5434 Deta…" at bounding box center [364, 771] width 728 height 0
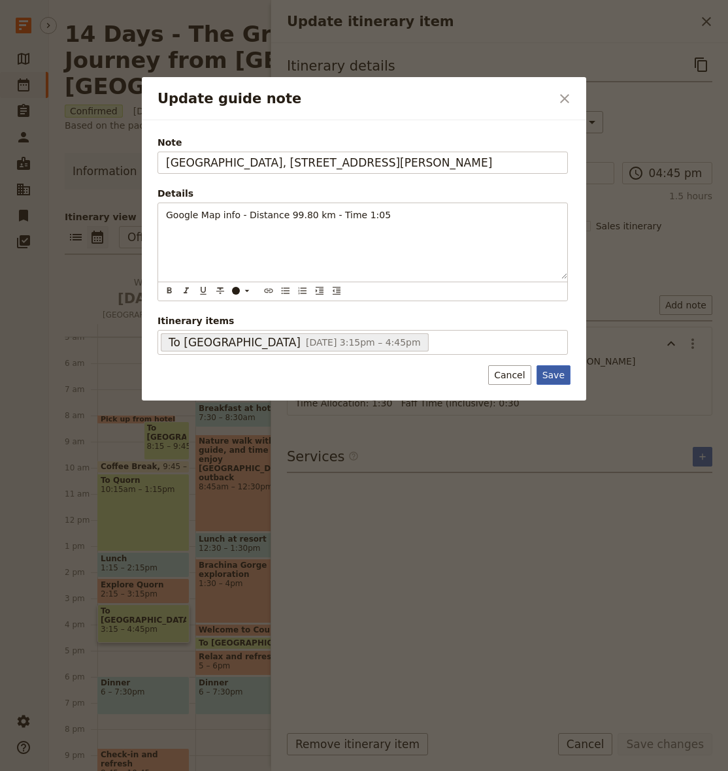
click at [552, 376] on button "Save" at bounding box center [553, 375] width 34 height 20
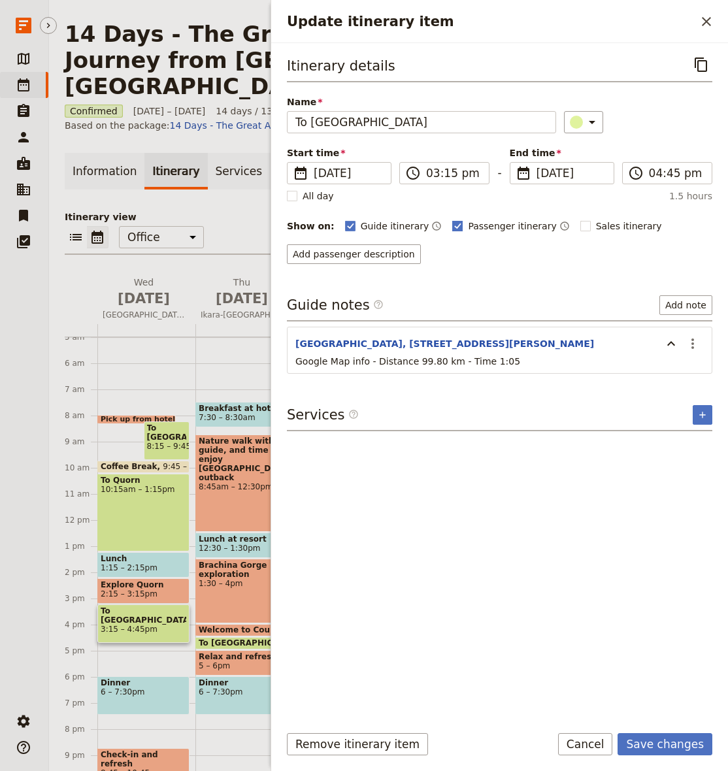
click at [485, 225] on span "Passenger itinerary" at bounding box center [512, 226] width 88 height 13
click at [452, 220] on input "Passenger itinerary" at bounding box center [451, 219] width 1 height 1
checkbox input "false"
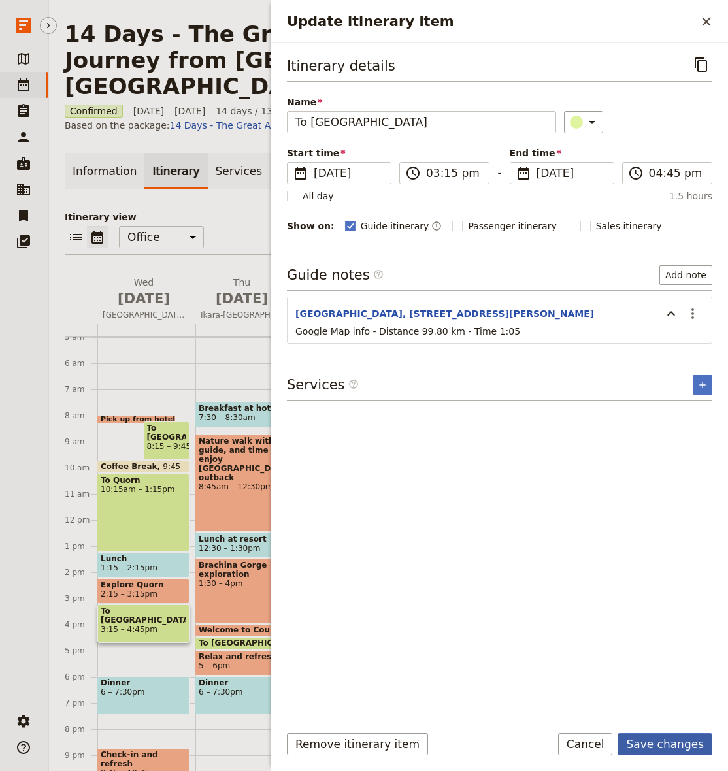
click at [661, 743] on button "Save changes" at bounding box center [664, 744] width 95 height 22
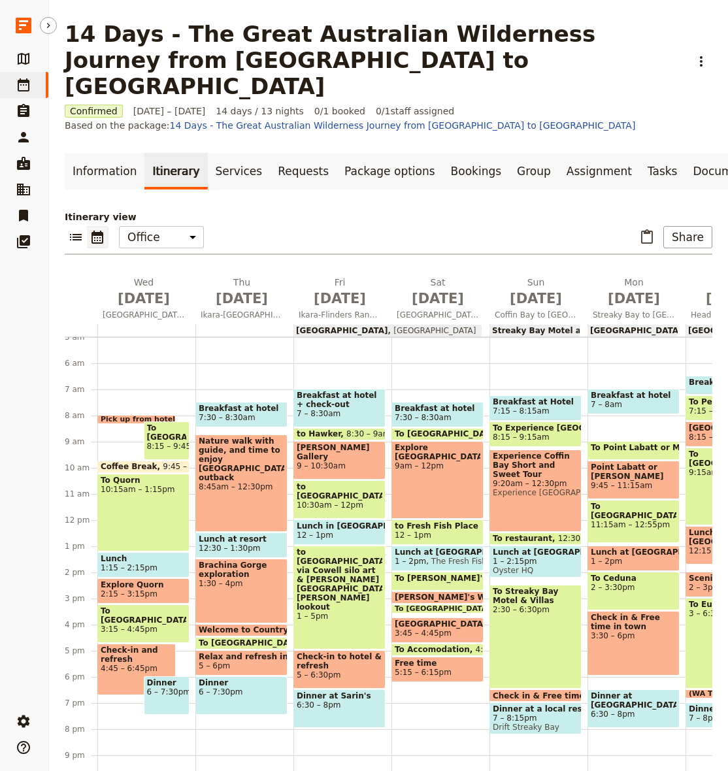
click at [114, 646] on span "Check-in and refresh" at bounding box center [137, 655] width 72 height 18
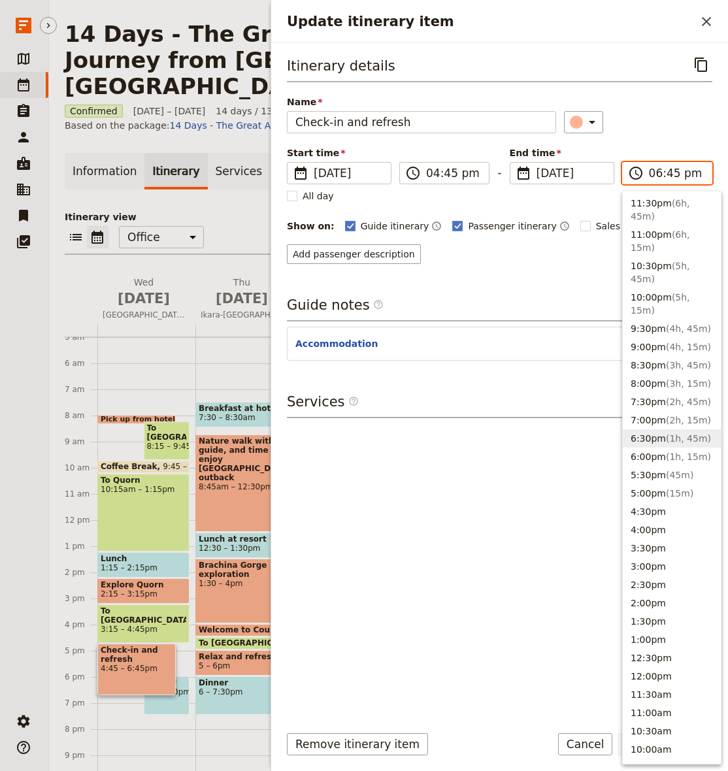
click at [676, 173] on input "06:45 pm" at bounding box center [676, 173] width 55 height 16
type input "06:00 pm"
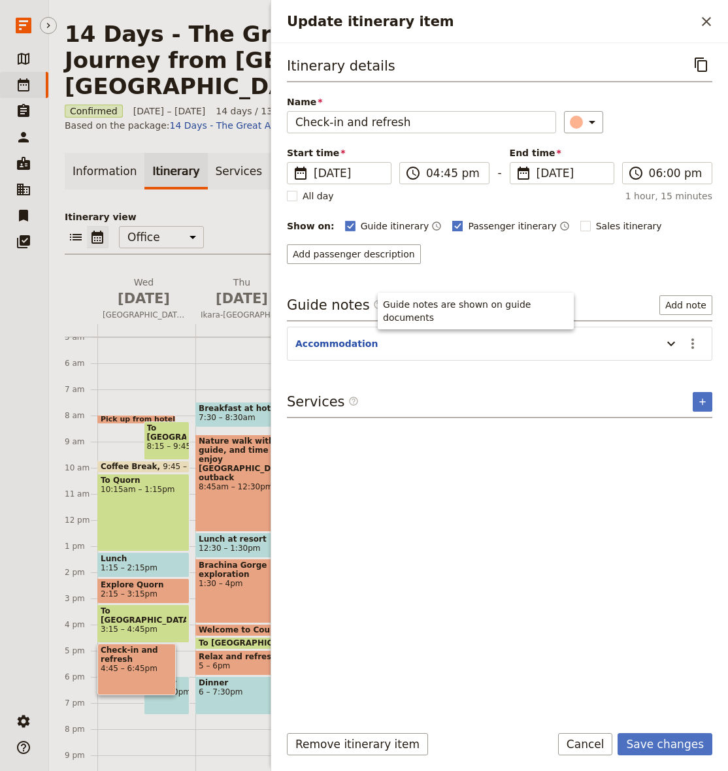
click at [494, 222] on span "Passenger itinerary" at bounding box center [512, 226] width 88 height 13
click at [452, 220] on input "Passenger itinerary" at bounding box center [451, 219] width 1 height 1
checkbox input "false"
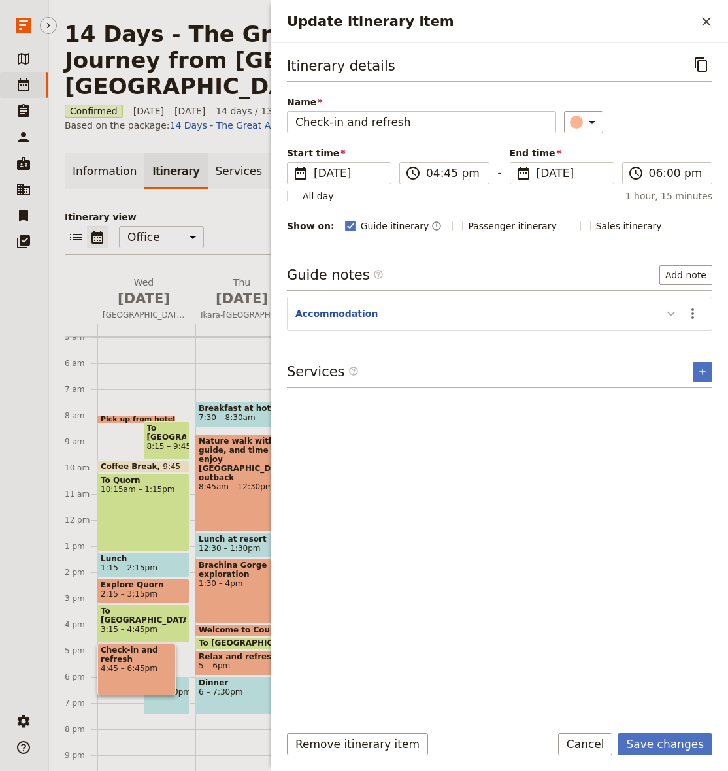
click at [664, 312] on icon "Update itinerary item" at bounding box center [671, 314] width 16 height 16
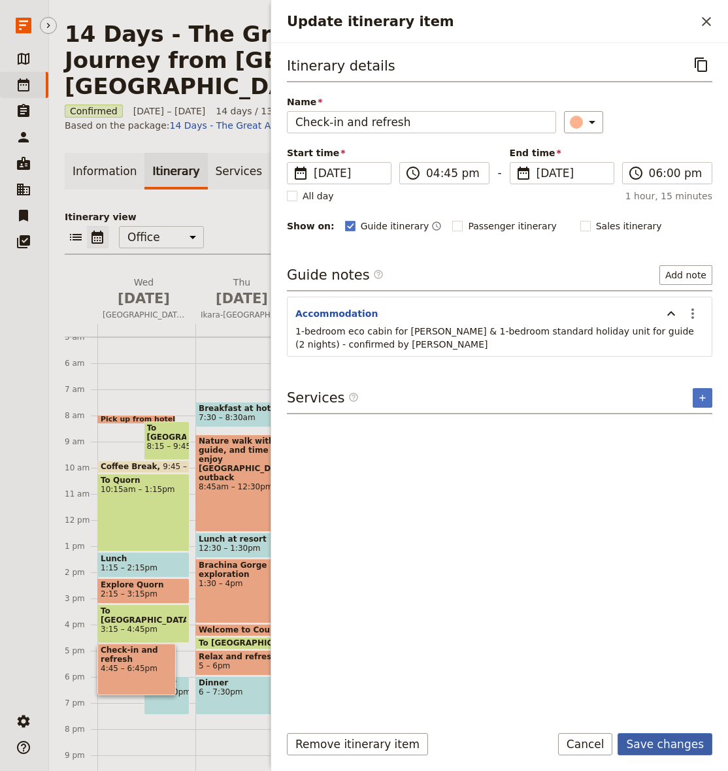
click at [655, 744] on button "Save changes" at bounding box center [664, 744] width 95 height 22
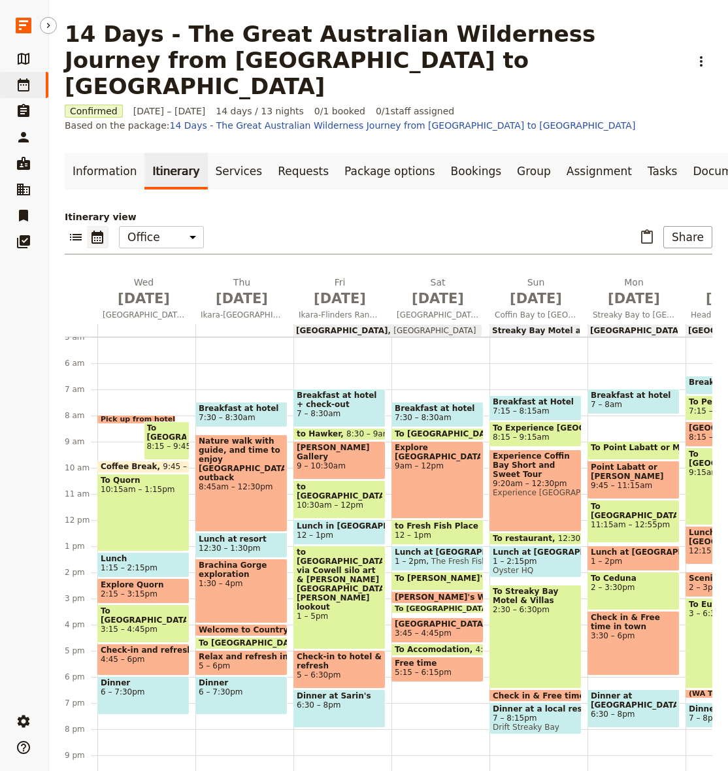
click at [134, 687] on span "6 – 7:30pm" at bounding box center [144, 691] width 86 height 9
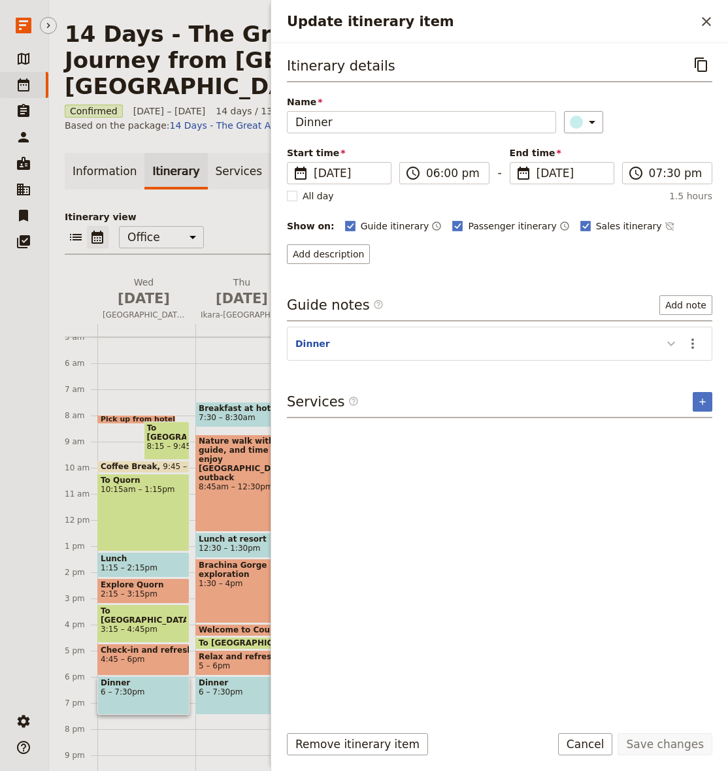
click at [668, 342] on icon "Update itinerary item" at bounding box center [671, 344] width 16 height 16
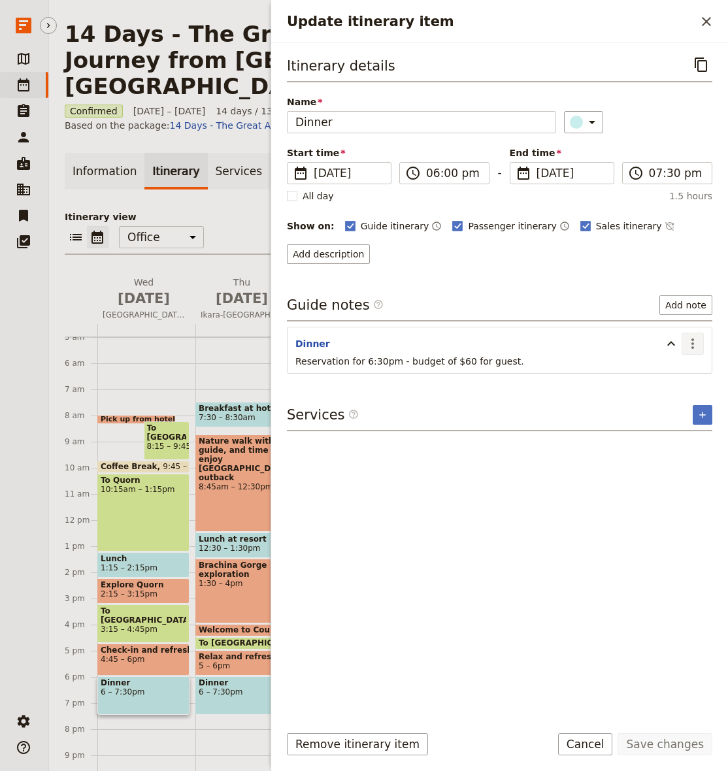
click at [697, 344] on icon "Actions" at bounding box center [693, 344] width 16 height 16
click at [678, 371] on span "Edit note" at bounding box center [664, 372] width 61 height 13
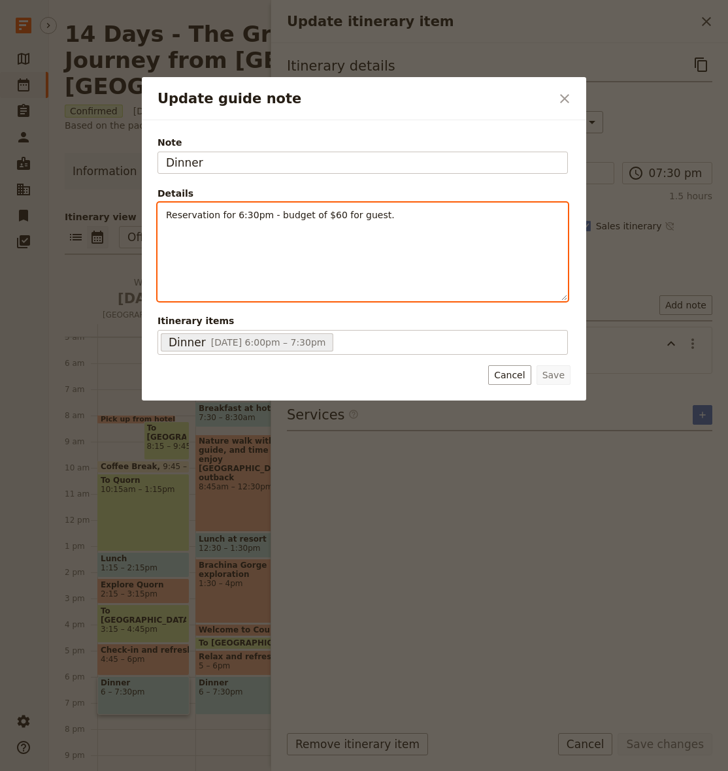
click at [270, 228] on div "Reservation for 6:30pm - budget of $60 for guest." at bounding box center [362, 251] width 409 height 97
click at [272, 215] on span "Reservation for 6:30pm - budget of $60 for guest." at bounding box center [280, 215] width 229 height 10
click at [384, 245] on div "Reservation for 6:30 pm at Woodshed Restaurant - budget of $60 for guest." at bounding box center [362, 241] width 409 height 76
click at [513, 217] on p "Reservation for 6:30 pm at Woodshed Restaurant - budget of $60 for guest." at bounding box center [362, 214] width 393 height 13
drag, startPoint x: 479, startPoint y: 216, endPoint x: 455, endPoint y: 216, distance: 23.5
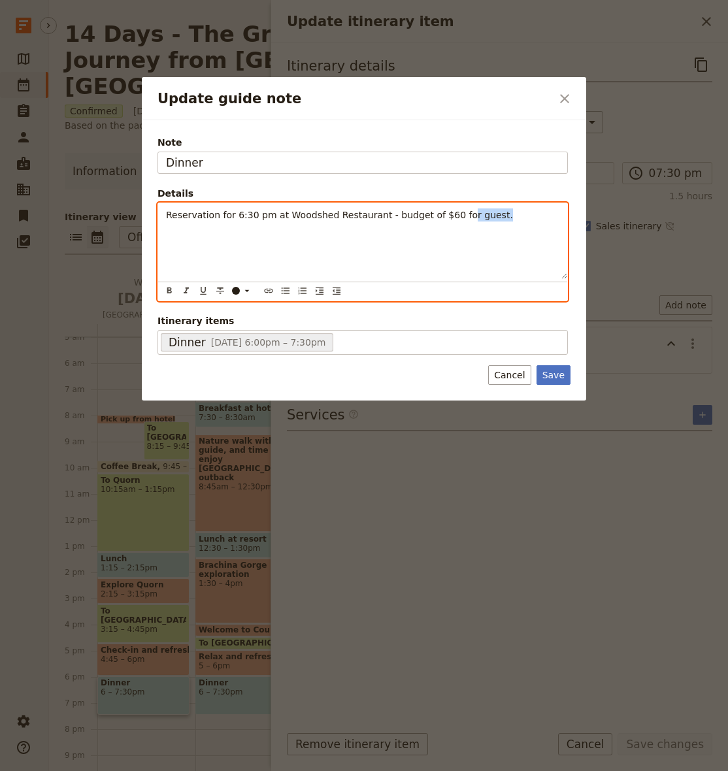
click at [455, 216] on p "Reservation for 6:30 pm at Woodshed Restaurant - budget of $60 for guest." at bounding box center [362, 214] width 393 height 13
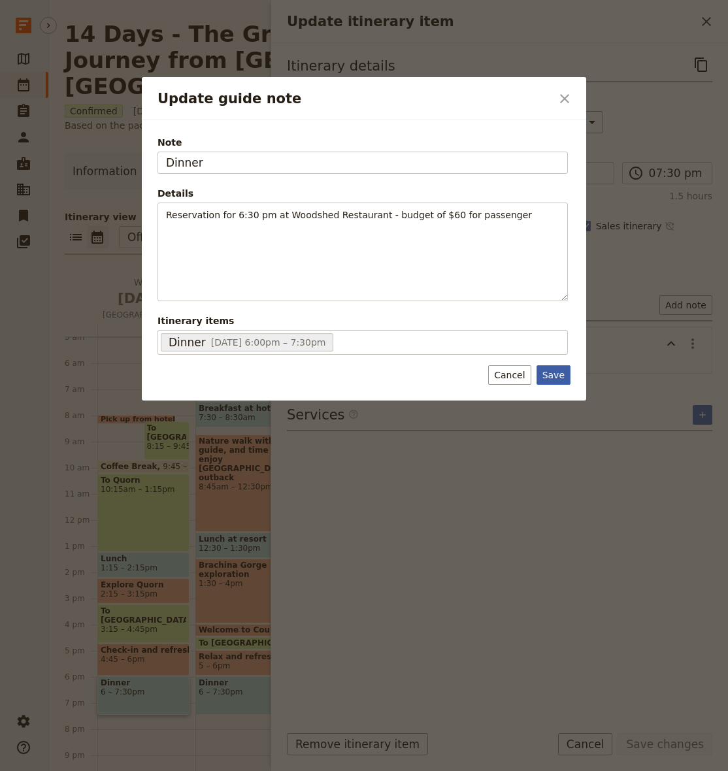
click at [551, 369] on button "Save" at bounding box center [553, 375] width 34 height 20
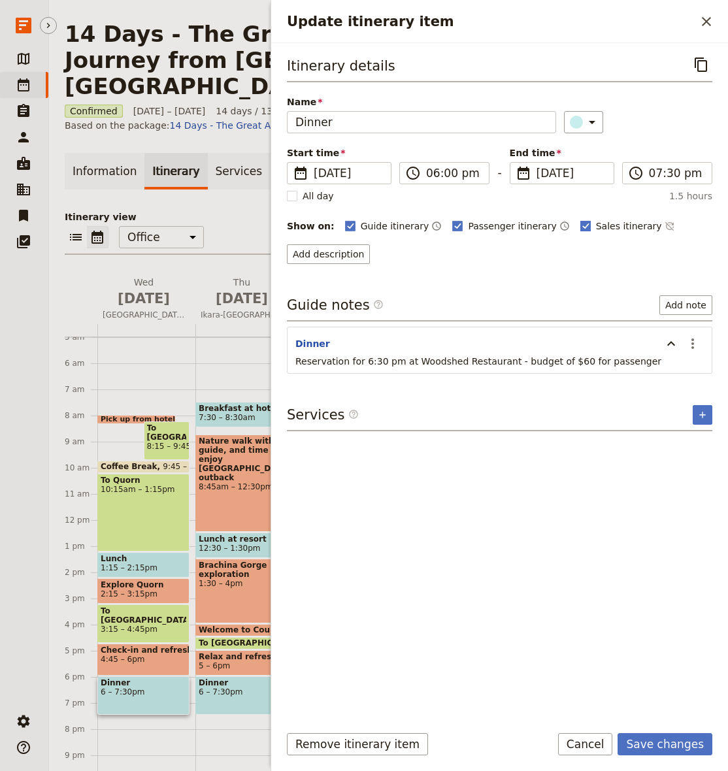
click at [596, 220] on span "Sales itinerary" at bounding box center [629, 226] width 66 height 13
click at [580, 220] on input "Sales itinerary" at bounding box center [580, 219] width 1 height 1
checkbox input "false"
click at [468, 231] on span "Passenger itinerary" at bounding box center [512, 226] width 88 height 13
click at [452, 220] on input "Passenger itinerary" at bounding box center [451, 219] width 1 height 1
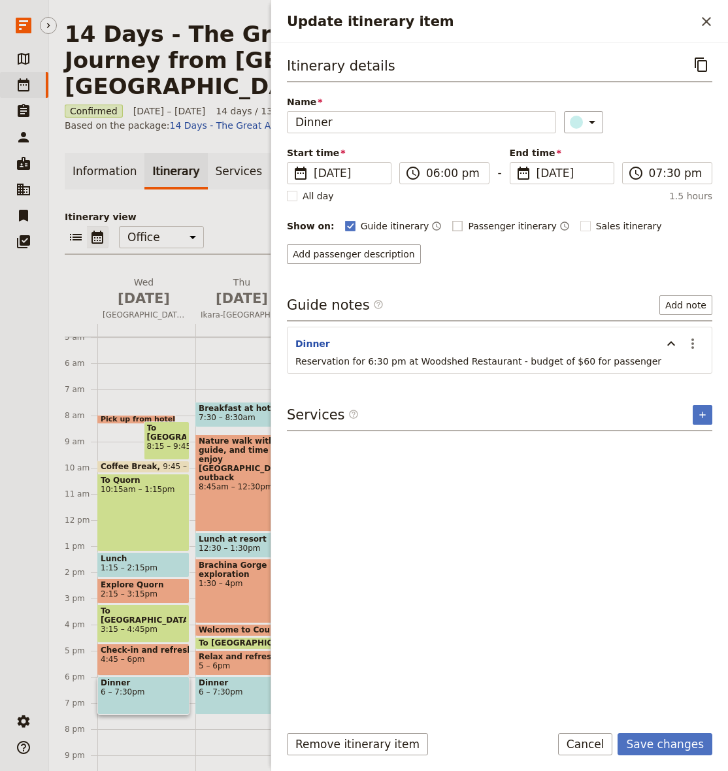
checkbox input "false"
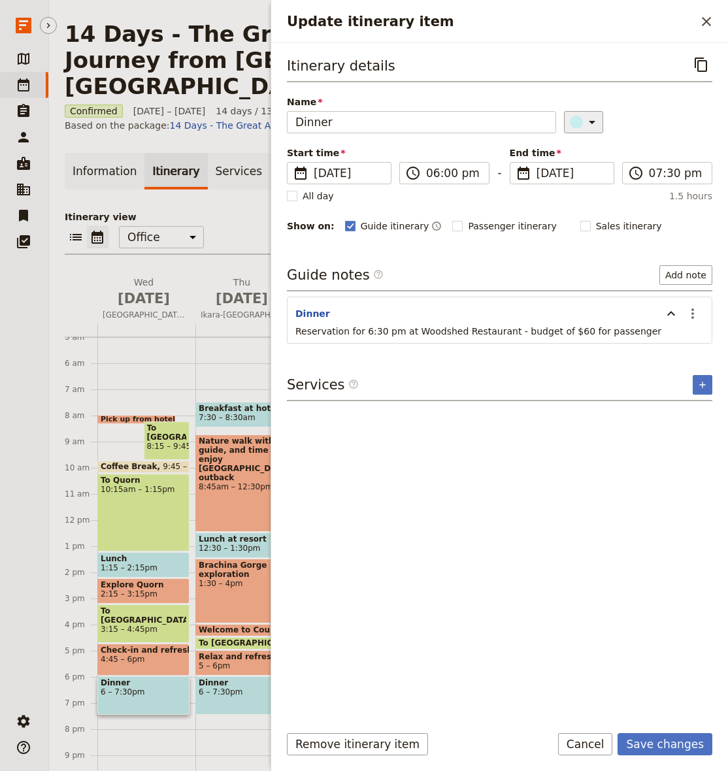
click at [572, 117] on div "Update itinerary item" at bounding box center [576, 122] width 13 height 13
click at [589, 195] on div "button" at bounding box center [587, 196] width 13 height 13
click at [676, 740] on button "Save changes" at bounding box center [664, 744] width 95 height 22
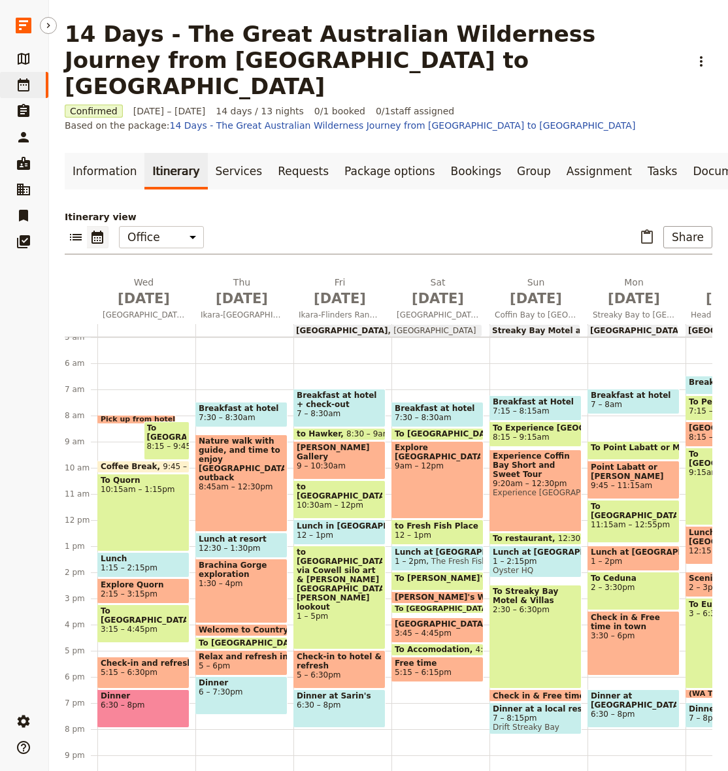
click at [148, 606] on span "To [GEOGRAPHIC_DATA]" at bounding box center [144, 615] width 86 height 18
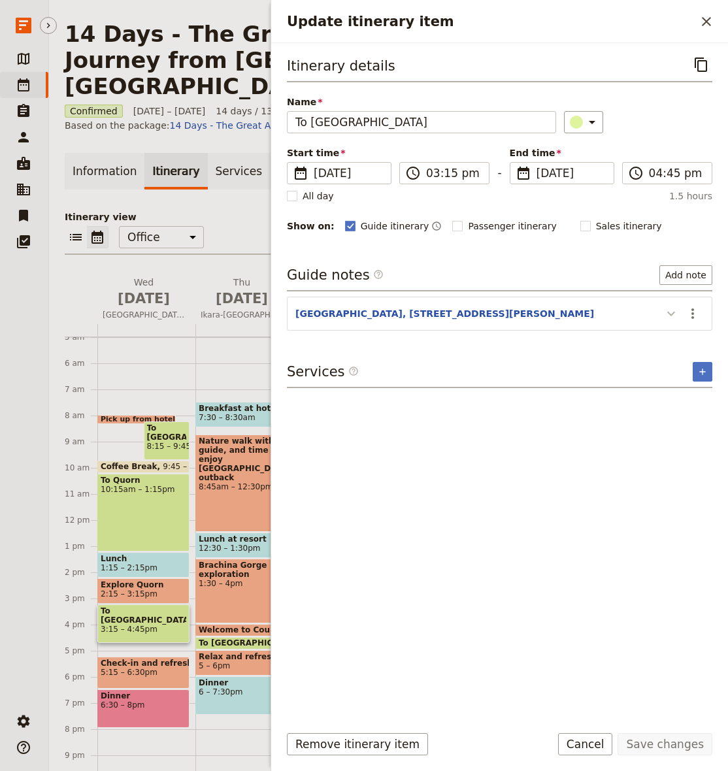
click at [668, 313] on icon "Update itinerary item" at bounding box center [671, 314] width 8 height 5
drag, startPoint x: 717, startPoint y: 31, endPoint x: 707, endPoint y: 20, distance: 14.8
click at [707, 20] on icon "Close drawer" at bounding box center [706, 21] width 9 height 9
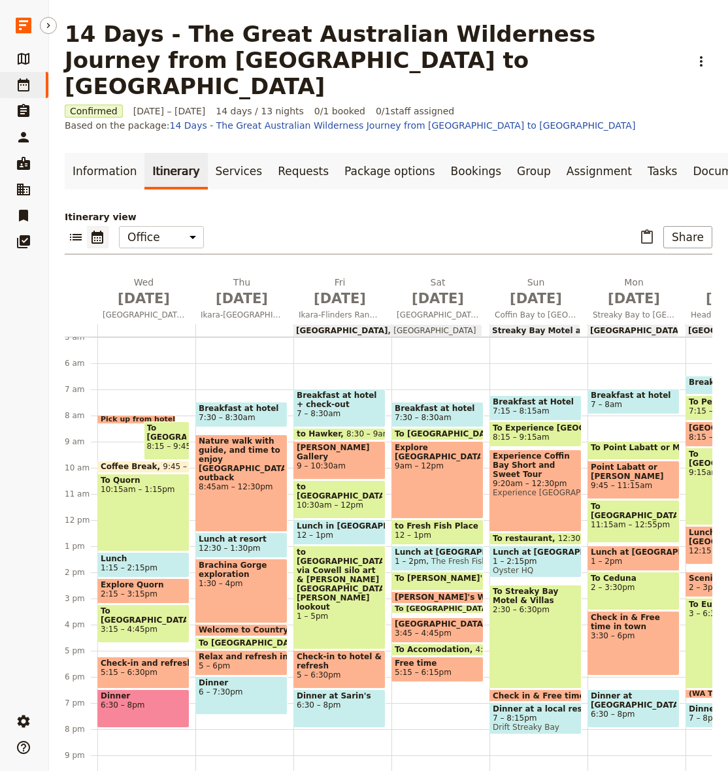
drag, startPoint x: 707, startPoint y: 20, endPoint x: 129, endPoint y: 591, distance: 811.7
click at [129, 625] on span "3:15 – 4:45pm" at bounding box center [144, 629] width 86 height 9
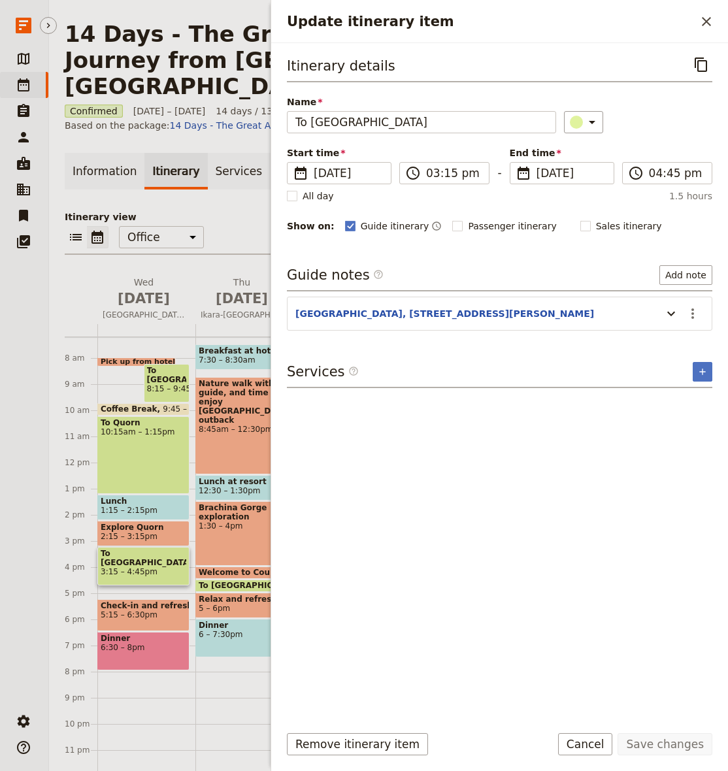
scroll to position [188, 0]
drag, startPoint x: 708, startPoint y: 26, endPoint x: 701, endPoint y: 22, distance: 8.0
click at [701, 22] on icon "Close drawer" at bounding box center [706, 22] width 16 height 16
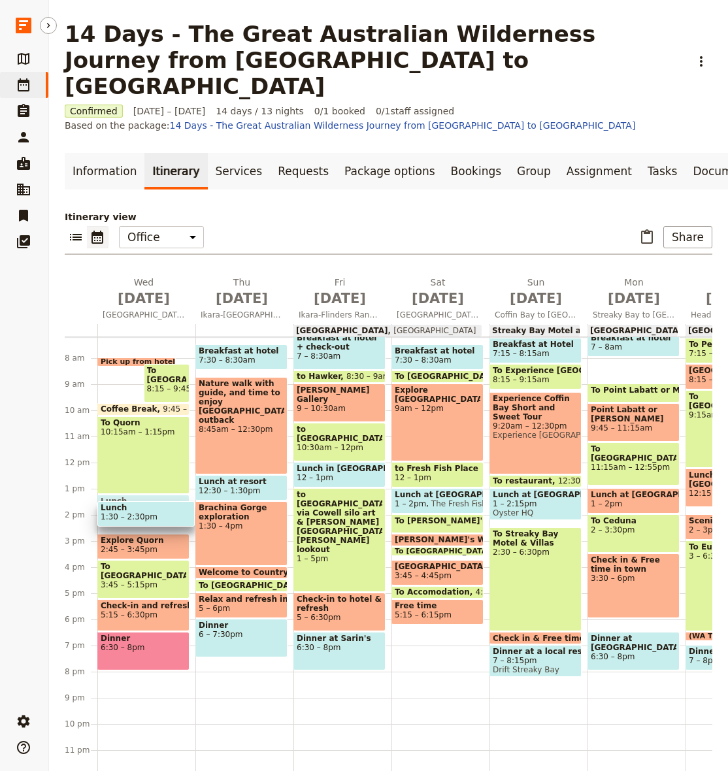
drag, startPoint x: 133, startPoint y: 504, endPoint x: 137, endPoint y: 480, distance: 25.2
drag, startPoint x: 137, startPoint y: 480, endPoint x: 146, endPoint y: 484, distance: 9.6
click at [146, 503] on span "Lunch" at bounding box center [144, 507] width 86 height 9
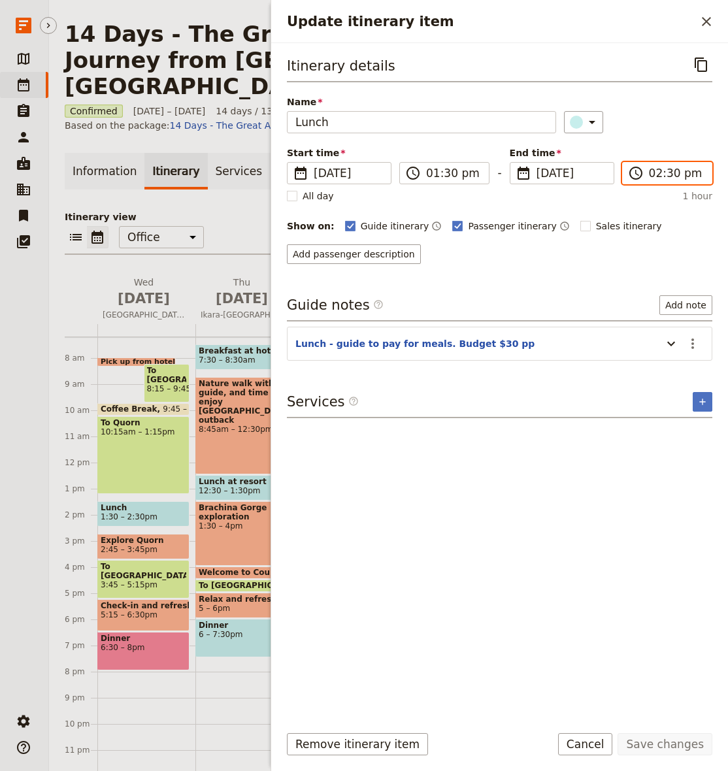
drag, startPoint x: 146, startPoint y: 484, endPoint x: 672, endPoint y: 176, distance: 609.9
click at [672, 176] on input "02:30 pm" at bounding box center [676, 173] width 55 height 16
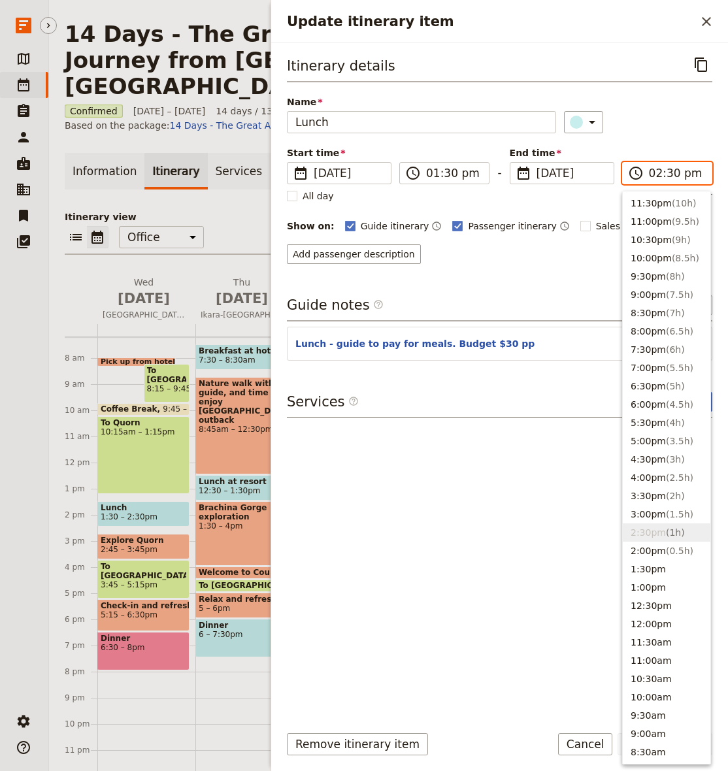
click at [674, 176] on input "02:30 pm" at bounding box center [676, 173] width 55 height 16
type input "02:45 pm"
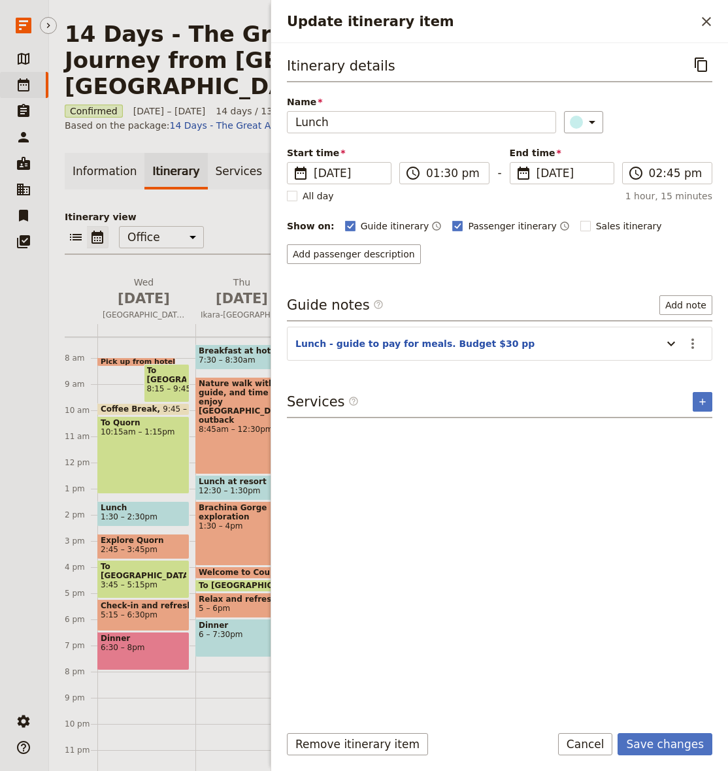
drag, startPoint x: 674, startPoint y: 176, endPoint x: 679, endPoint y: 106, distance: 70.1
click at [679, 106] on div "Name Lunch ​" at bounding box center [499, 114] width 425 height 38
drag, startPoint x: 679, startPoint y: 106, endPoint x: 659, endPoint y: 742, distance: 636.0
click at [659, 742] on button "Save changes" at bounding box center [664, 744] width 95 height 22
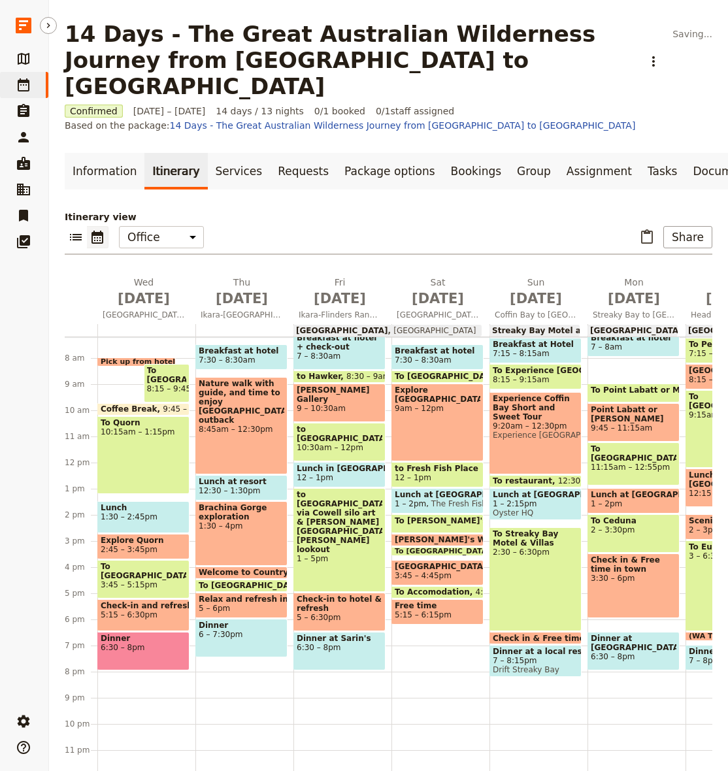
drag, startPoint x: 659, startPoint y: 742, endPoint x: 140, endPoint y: 417, distance: 612.4
click at [140, 417] on div "To Quorn 10:15am – 1:15pm" at bounding box center [143, 455] width 92 height 78
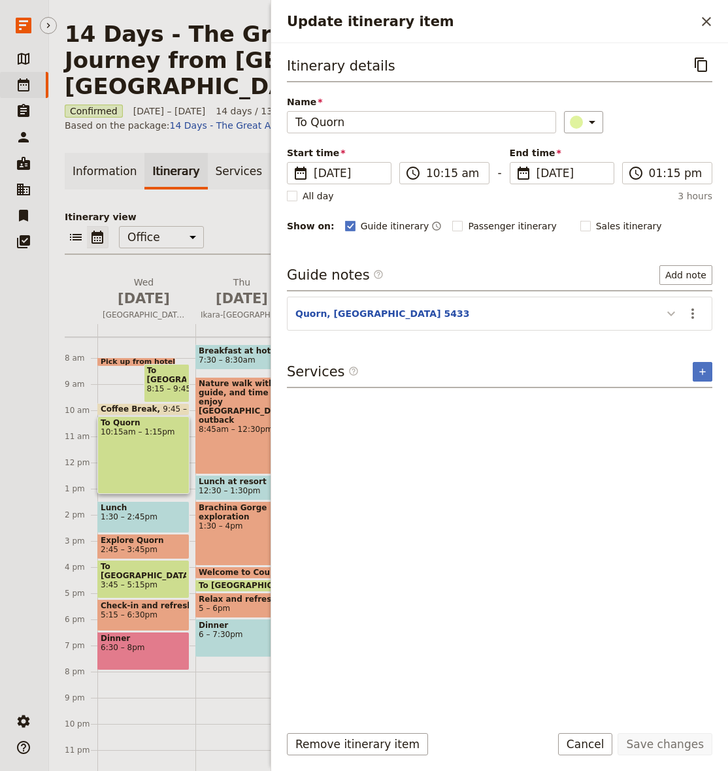
drag, startPoint x: 140, startPoint y: 417, endPoint x: 664, endPoint y: 316, distance: 532.9
click at [664, 316] on icon "Update itinerary item" at bounding box center [671, 314] width 16 height 16
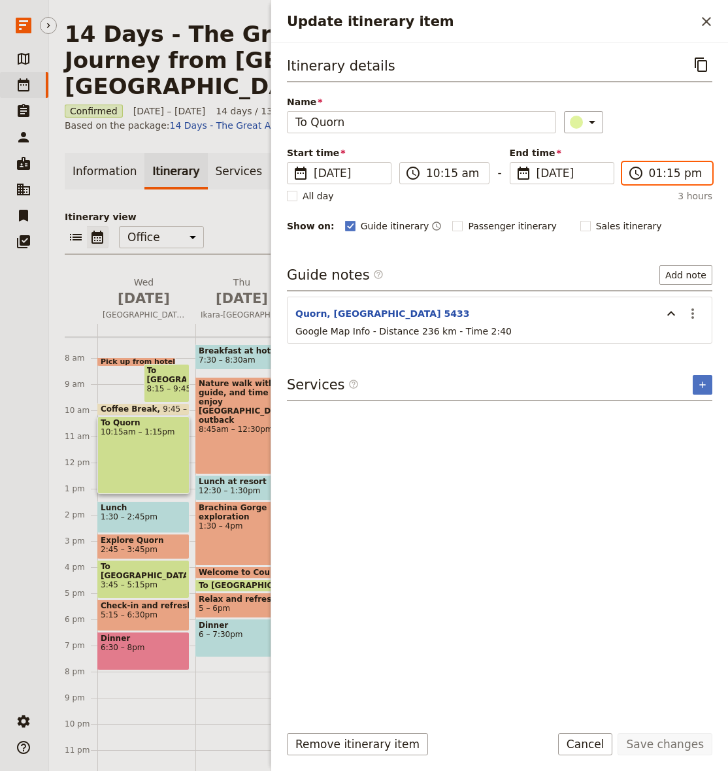
drag, startPoint x: 664, startPoint y: 316, endPoint x: 669, endPoint y: 169, distance: 147.1
click at [669, 169] on input "01:15 pm" at bounding box center [676, 173] width 55 height 16
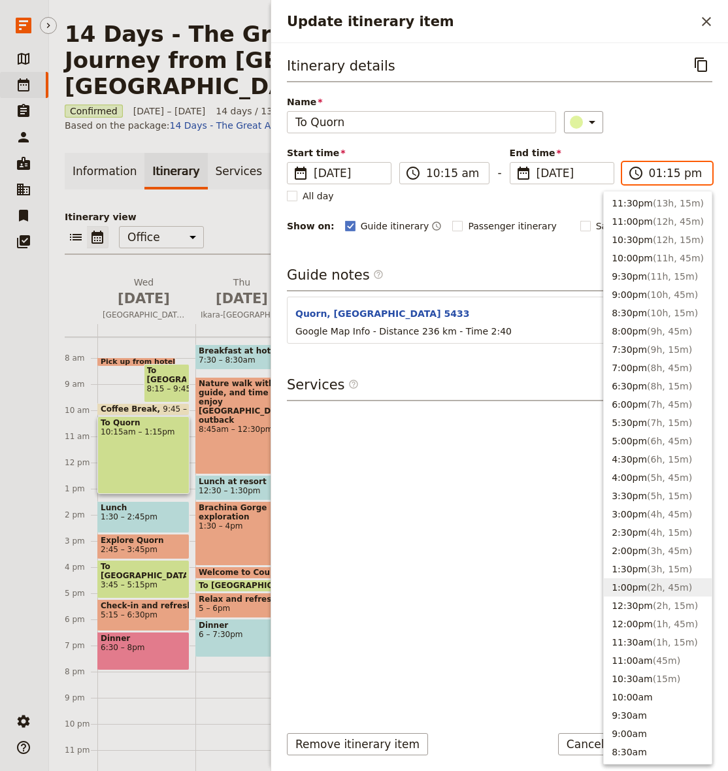
click at [675, 171] on input "01:15 pm" at bounding box center [676, 173] width 55 height 16
drag, startPoint x: 675, startPoint y: 171, endPoint x: 668, endPoint y: 174, distance: 7.3
click at [668, 174] on input "01:15 pm" at bounding box center [676, 173] width 55 height 16
type input "01:30 pm"
drag, startPoint x: 668, startPoint y: 174, endPoint x: 662, endPoint y: 136, distance: 38.5
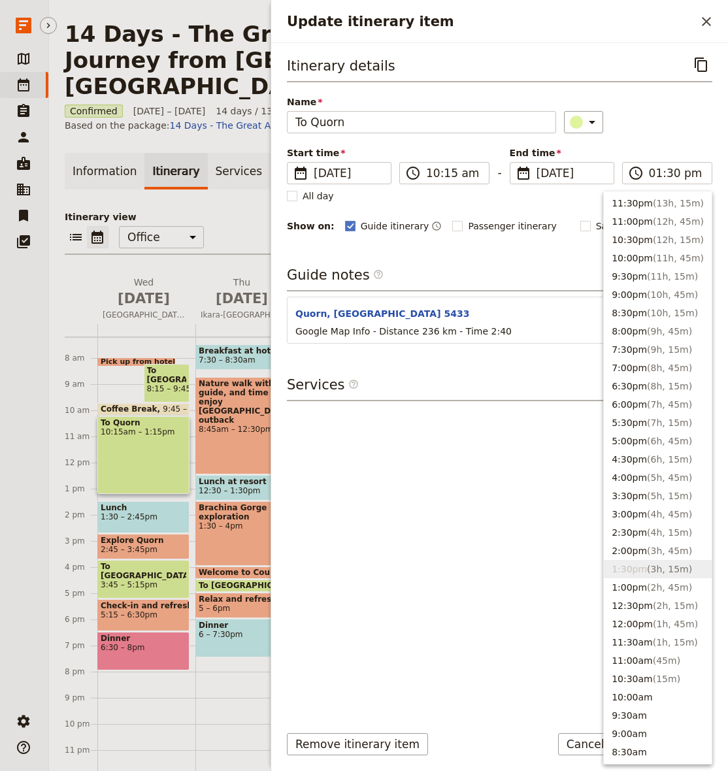
click at [662, 136] on div "Itinerary details ​ Name To Quorn ​ Start time ​ [DATE] [DATE] [DATE] 10:15 ​ 1…" at bounding box center [499, 144] width 425 height 180
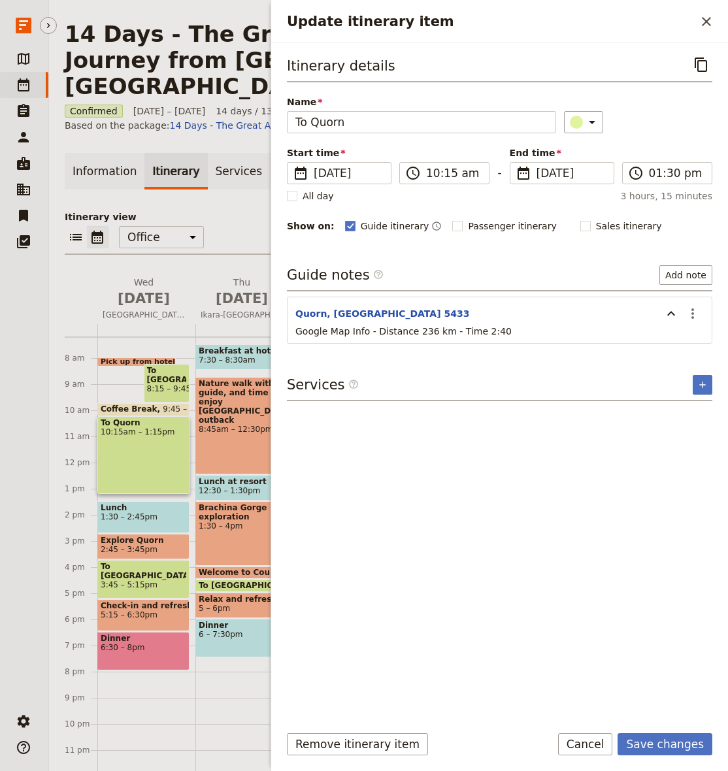
drag, startPoint x: 662, startPoint y: 136, endPoint x: 669, endPoint y: 759, distance: 623.3
click at [669, 759] on div "Remove itinerary item Save changes Cancel" at bounding box center [499, 752] width 457 height 38
drag, startPoint x: 669, startPoint y: 759, endPoint x: 672, endPoint y: 748, distance: 11.4
click at [672, 748] on button "Save changes" at bounding box center [664, 744] width 95 height 22
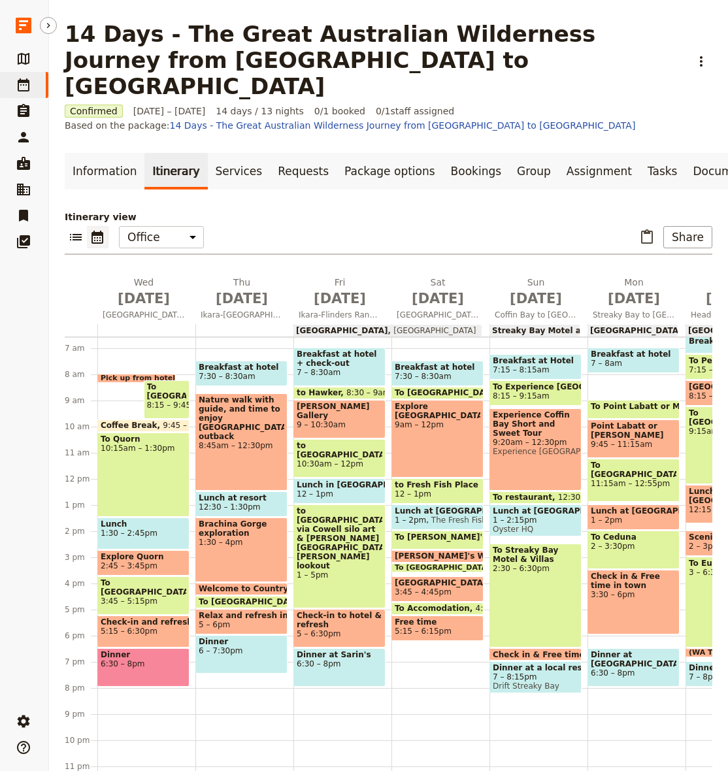
scroll to position [174, 0]
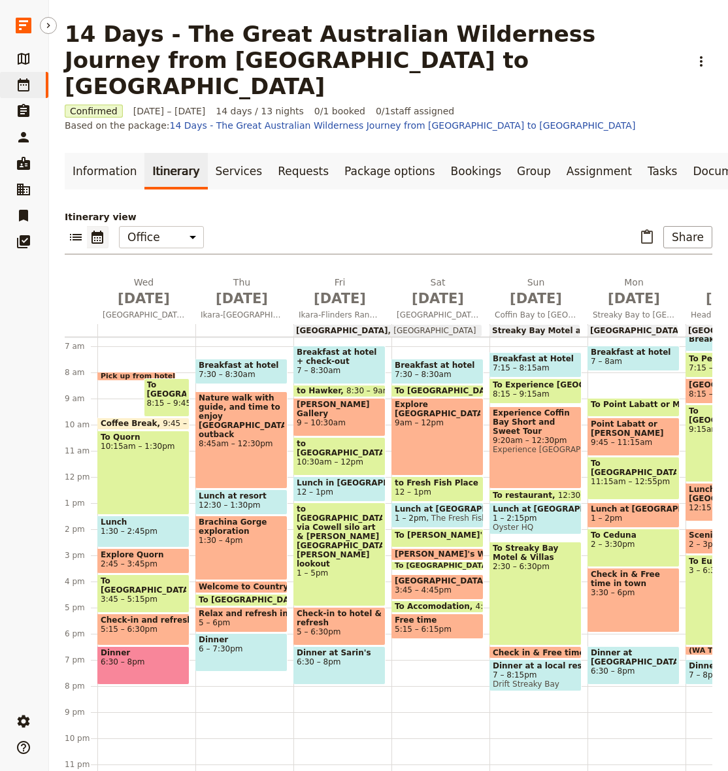
click at [246, 361] on span "Breakfast at hotel" at bounding box center [242, 365] width 86 height 9
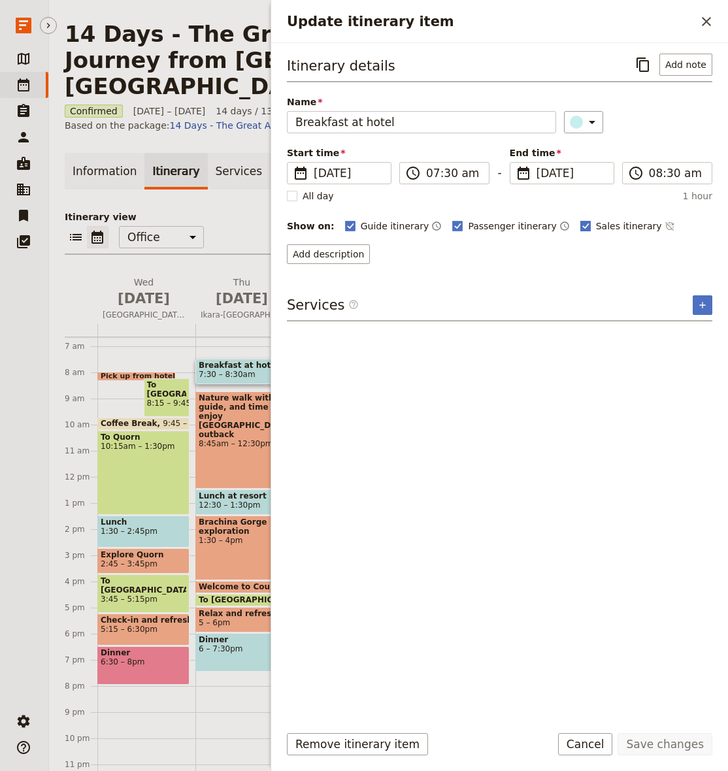
drag, startPoint x: 269, startPoint y: 384, endPoint x: 595, endPoint y: 220, distance: 365.2
click at [596, 220] on span "Sales itinerary" at bounding box center [629, 226] width 66 height 13
click at [580, 220] on input "Sales itinerary" at bounding box center [580, 219] width 1 height 1
checkbox input "false"
drag, startPoint x: 595, startPoint y: 220, endPoint x: 506, endPoint y: 230, distance: 88.8
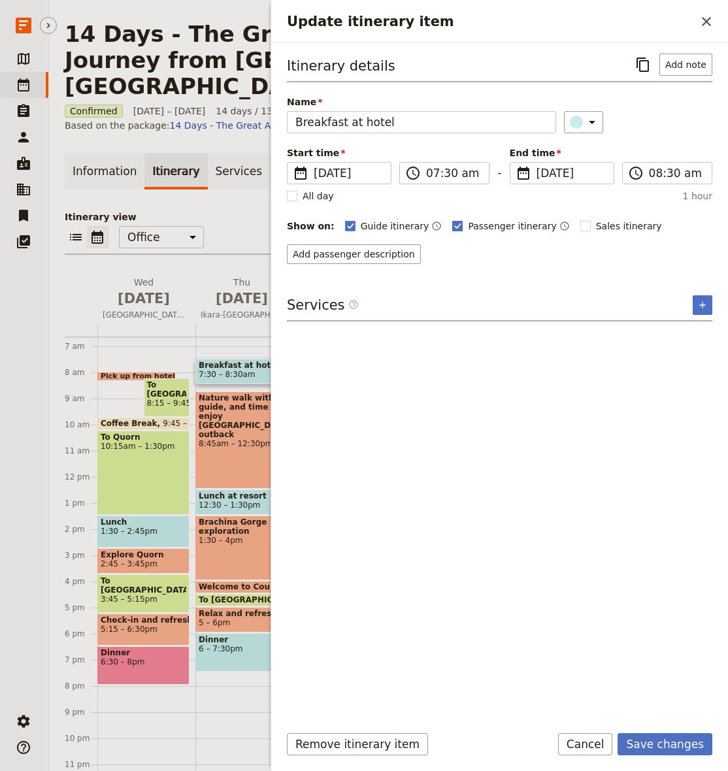
click at [506, 230] on span "Passenger itinerary" at bounding box center [512, 226] width 88 height 13
click at [452, 220] on input "Passenger itinerary" at bounding box center [451, 219] width 1 height 1
checkbox input "false"
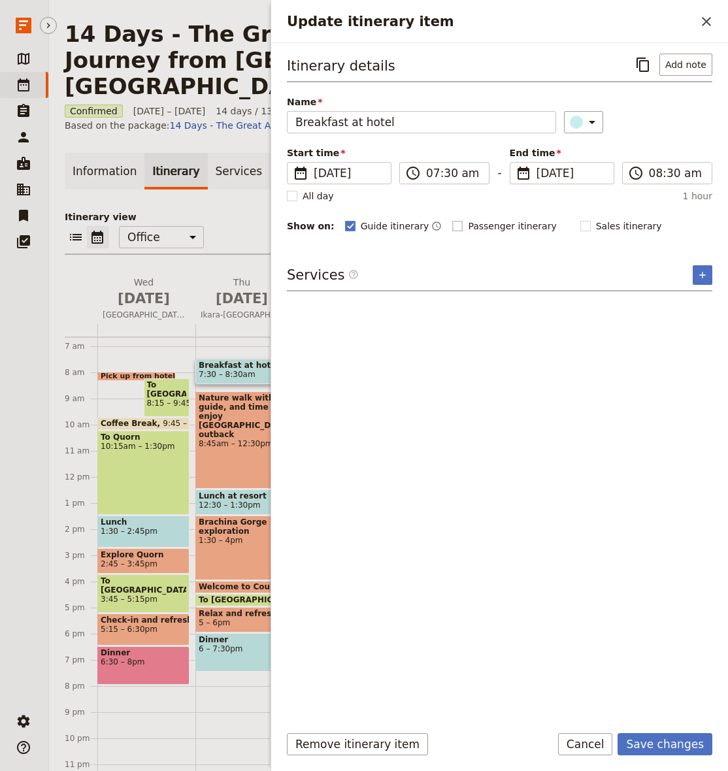
scroll to position [1, 0]
click at [659, 736] on button "Save changes" at bounding box center [664, 744] width 95 height 22
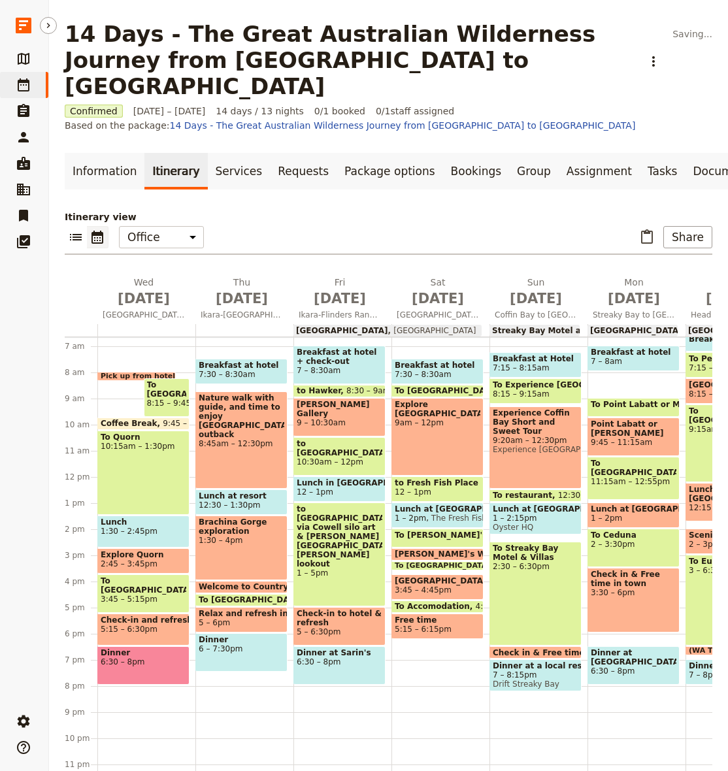
scroll to position [0, 0]
drag, startPoint x: 659, startPoint y: 736, endPoint x: 244, endPoint y: 267, distance: 626.2
click at [244, 289] on span "[DATE]" at bounding box center [242, 299] width 82 height 20
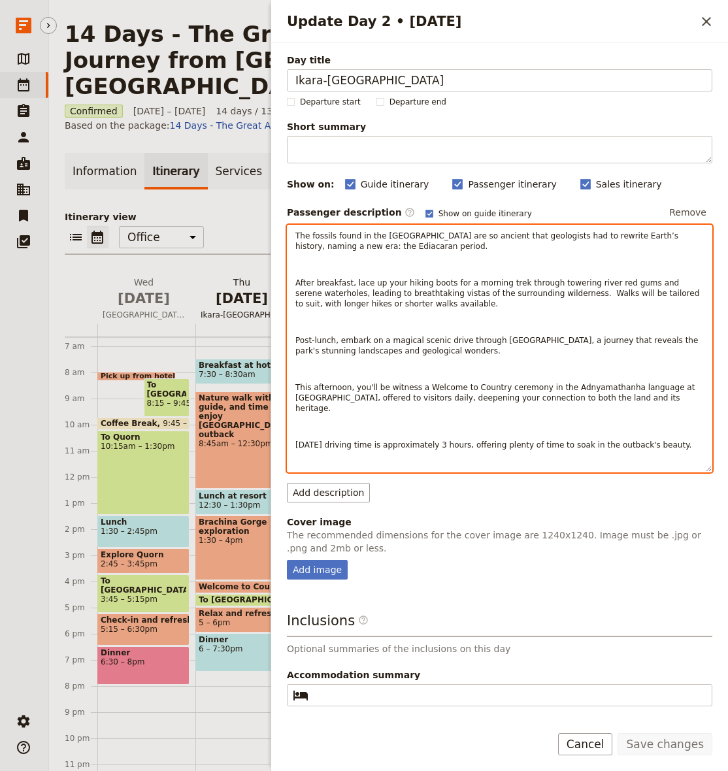
click at [358, 268] on p "Update Day 2 • 16 Oct" at bounding box center [499, 264] width 408 height 10
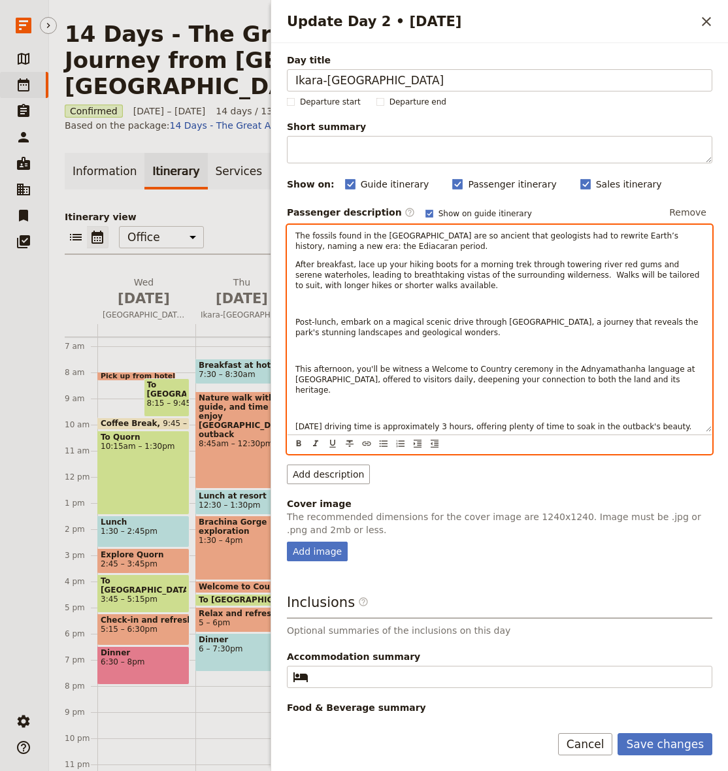
drag, startPoint x: 244, startPoint y: 267, endPoint x: 389, endPoint y: 299, distance: 148.5
click at [389, 299] on p "Update Day 2 • 16 Oct" at bounding box center [499, 304] width 408 height 10
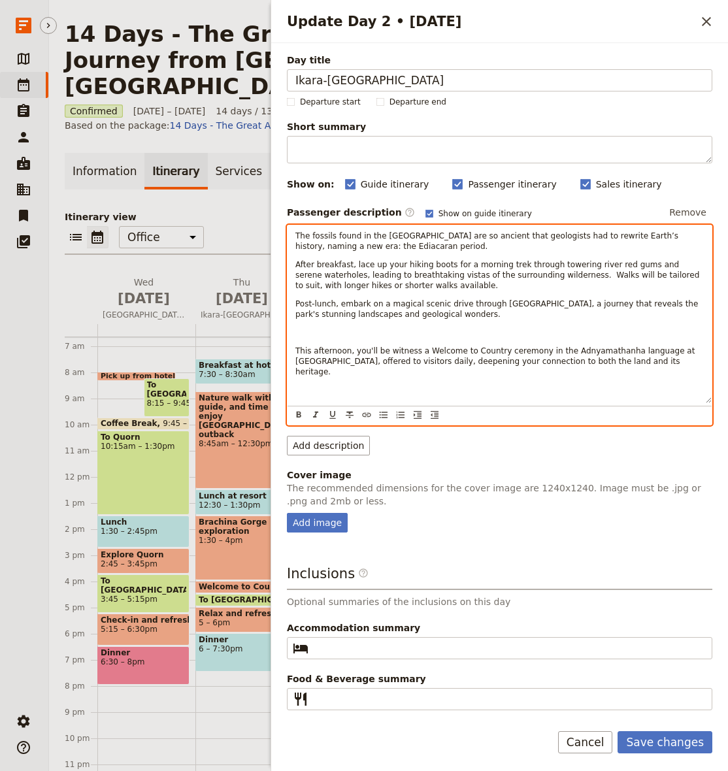
drag, startPoint x: 389, startPoint y: 299, endPoint x: 374, endPoint y: 326, distance: 30.4
click at [374, 326] on div "The fossils found in the [GEOGRAPHIC_DATA] are so ancient that geologists had t…" at bounding box center [499, 314] width 424 height 178
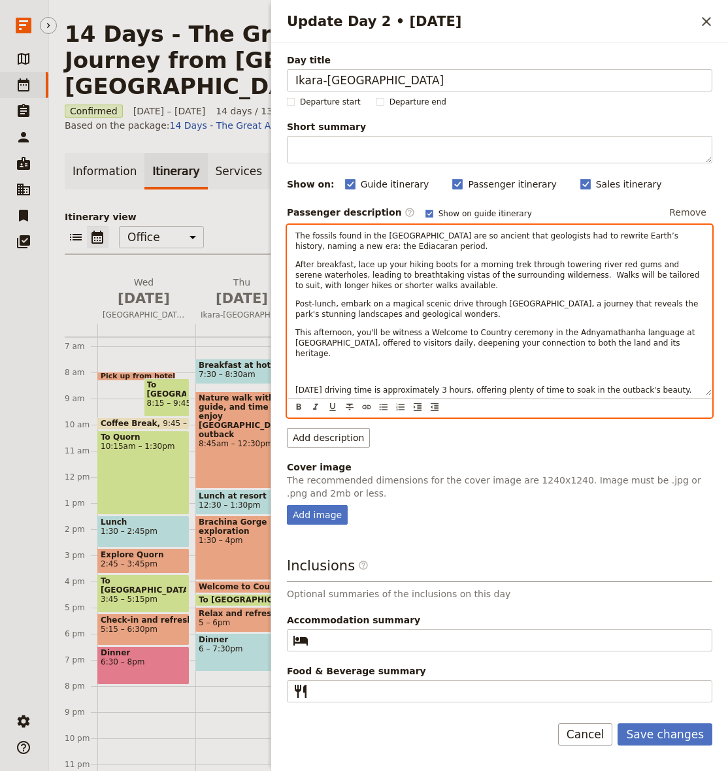
drag, startPoint x: 374, startPoint y: 326, endPoint x: 386, endPoint y: 355, distance: 31.7
click at [386, 355] on div "The fossils found in the [GEOGRAPHIC_DATA] are so ancient that geologists had t…" at bounding box center [499, 310] width 424 height 170
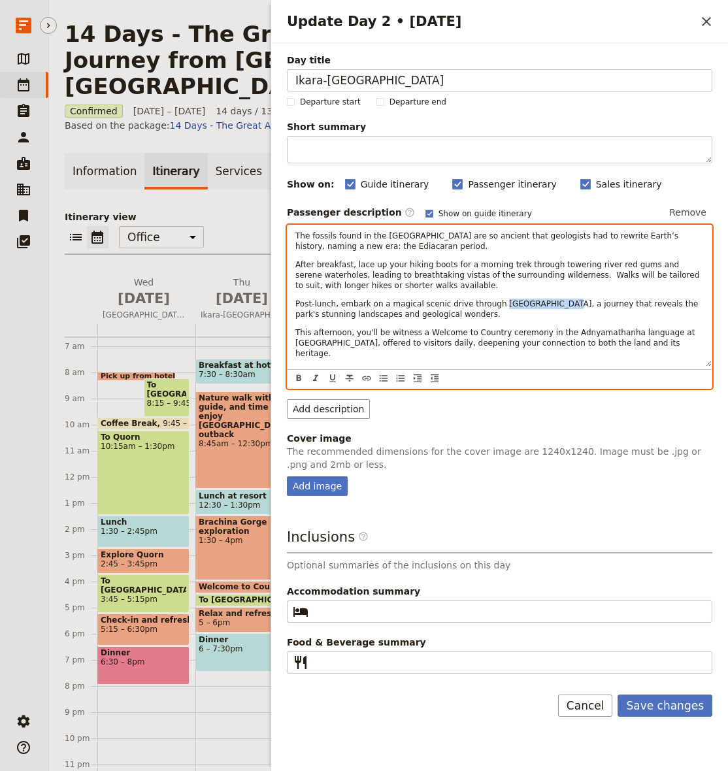
drag, startPoint x: 386, startPoint y: 355, endPoint x: 555, endPoint y: 305, distance: 176.5
click at [555, 305] on span "Post-lunch, embark on a magical scenic drive through [GEOGRAPHIC_DATA], a journ…" at bounding box center [497, 309] width 405 height 20
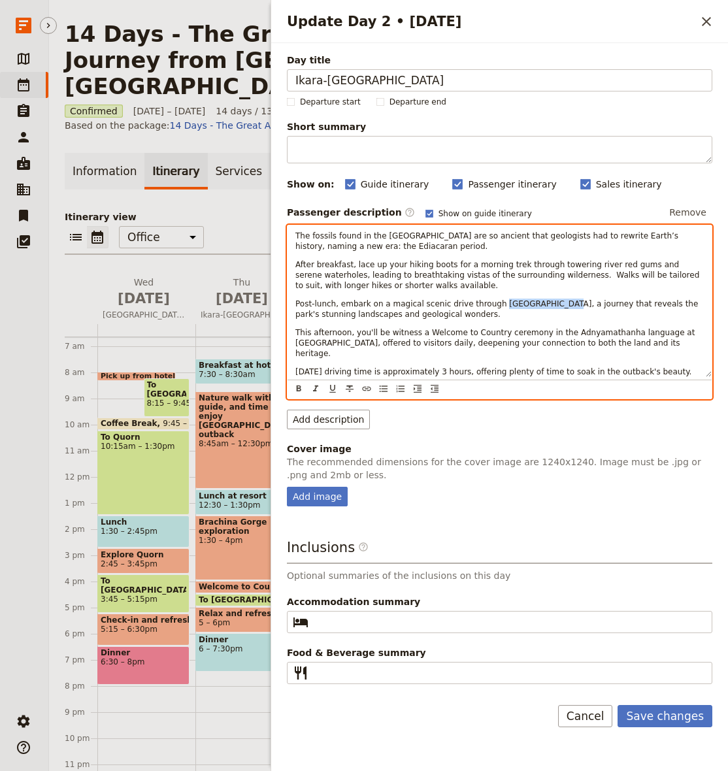
copy span "Brachina Gorge,"
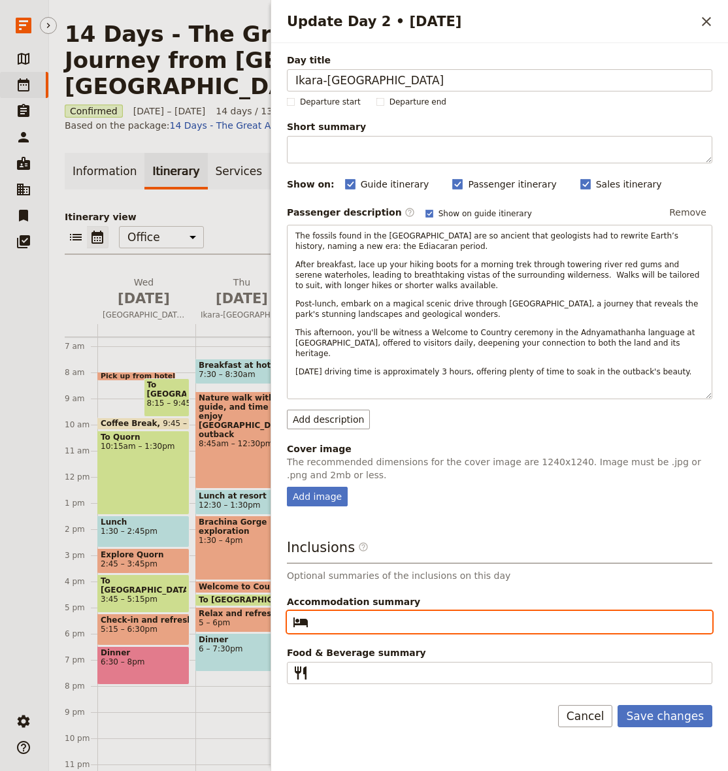
click at [345, 614] on input "Accommodation summary ​" at bounding box center [509, 622] width 390 height 16
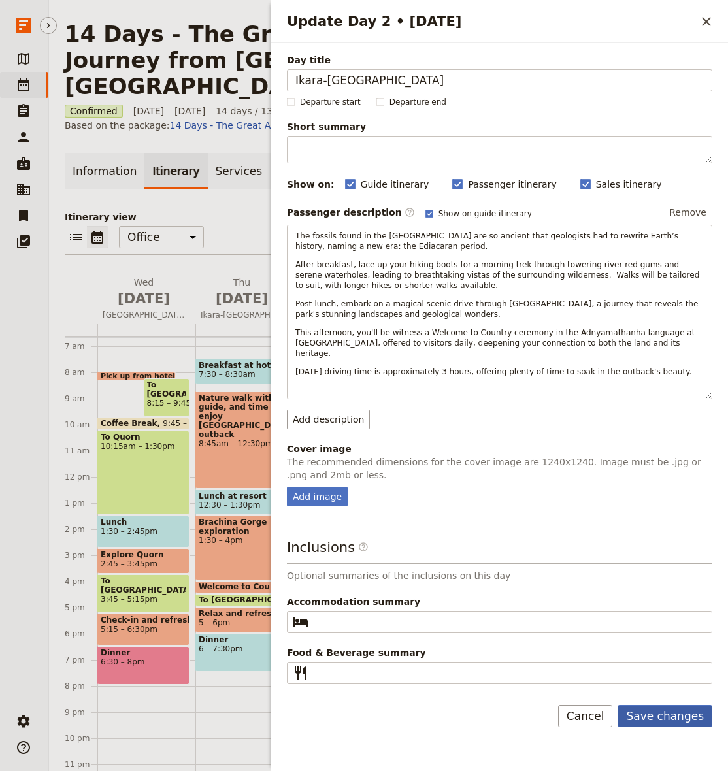
click at [672, 705] on button "Save changes" at bounding box center [664, 716] width 95 height 22
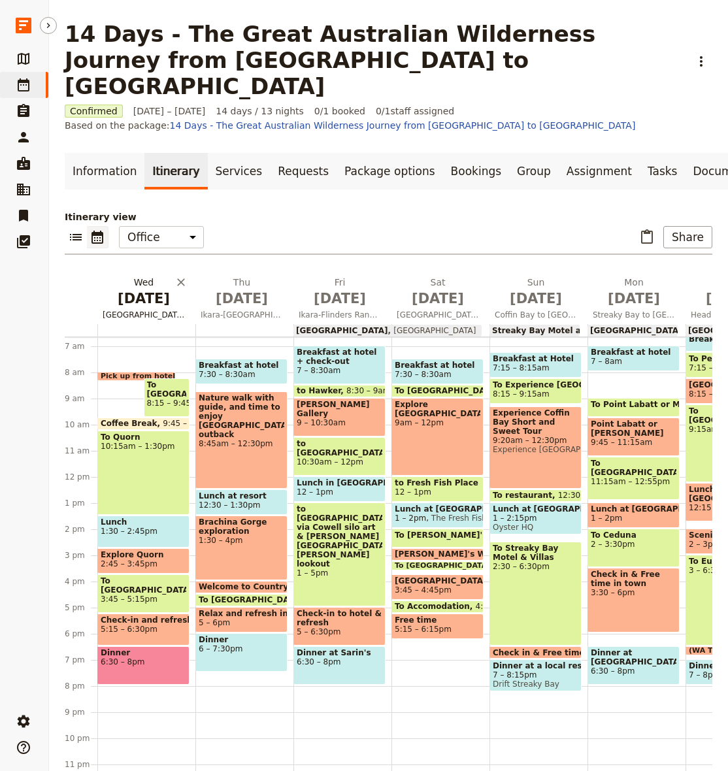
click at [123, 289] on span "[DATE]" at bounding box center [144, 299] width 82 height 20
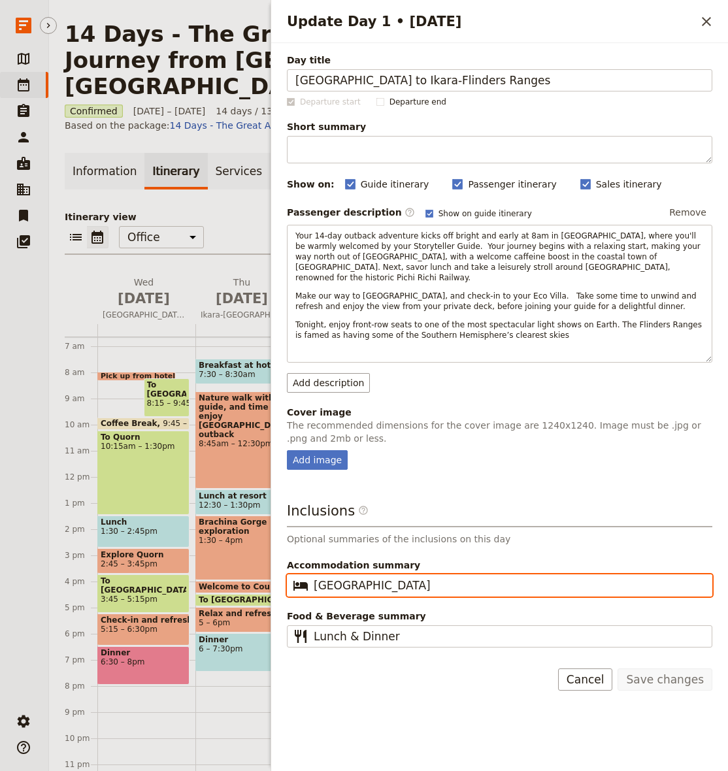
click at [416, 578] on input "[GEOGRAPHIC_DATA]" at bounding box center [509, 586] width 390 height 16
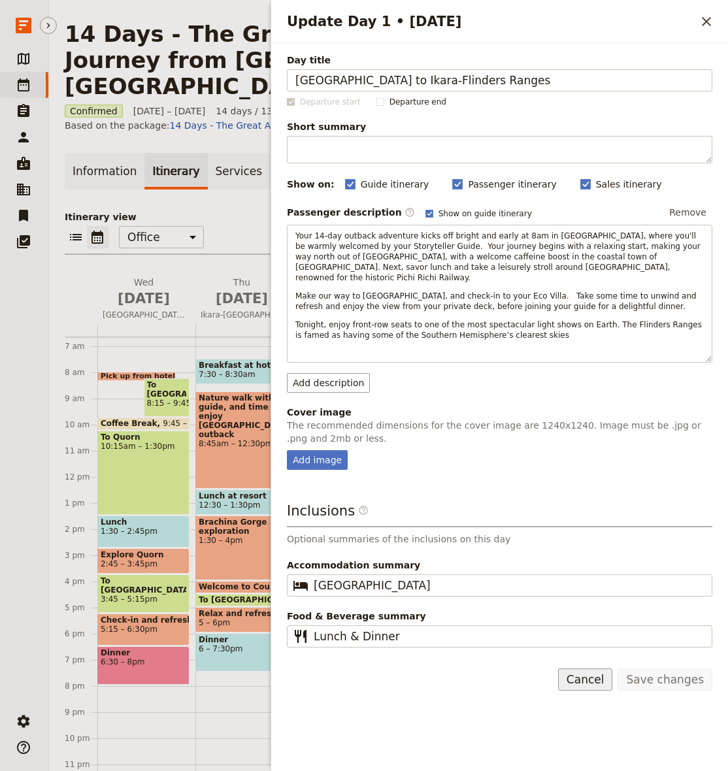
click at [595, 672] on button "Cancel" at bounding box center [585, 679] width 55 height 22
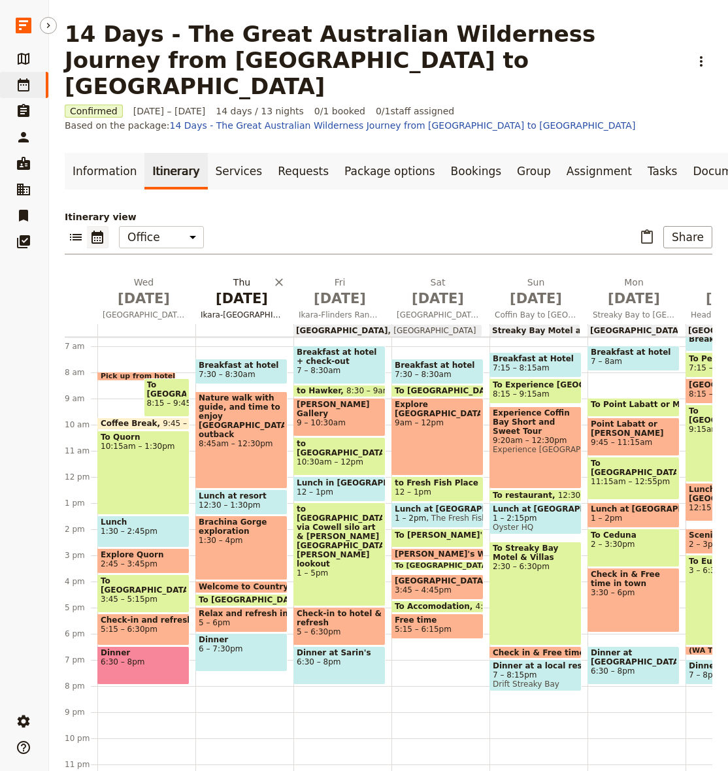
click at [235, 289] on span "[DATE]" at bounding box center [242, 299] width 82 height 20
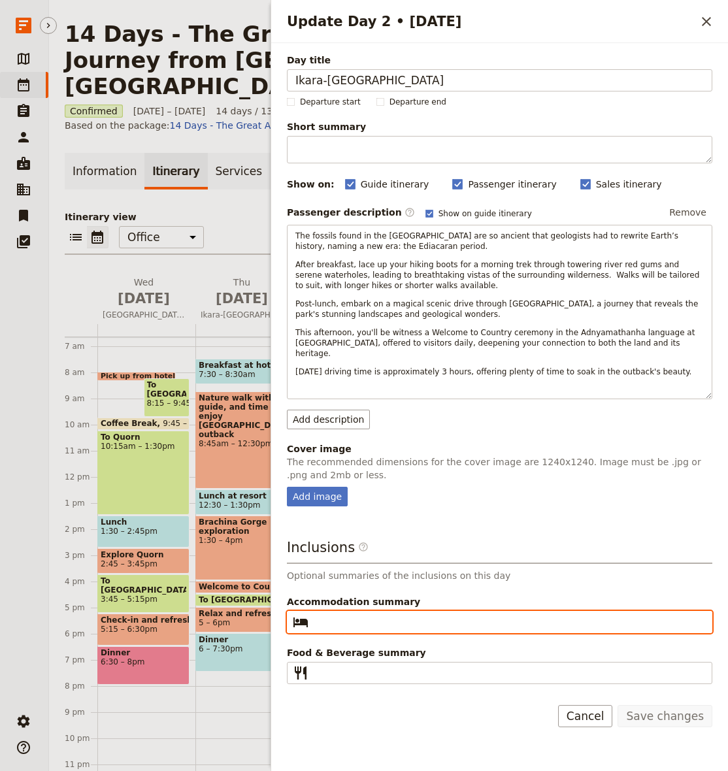
click at [468, 614] on input "Accommodation summary ​" at bounding box center [509, 622] width 390 height 16
paste input "[GEOGRAPHIC_DATA]"
type input "[GEOGRAPHIC_DATA]"
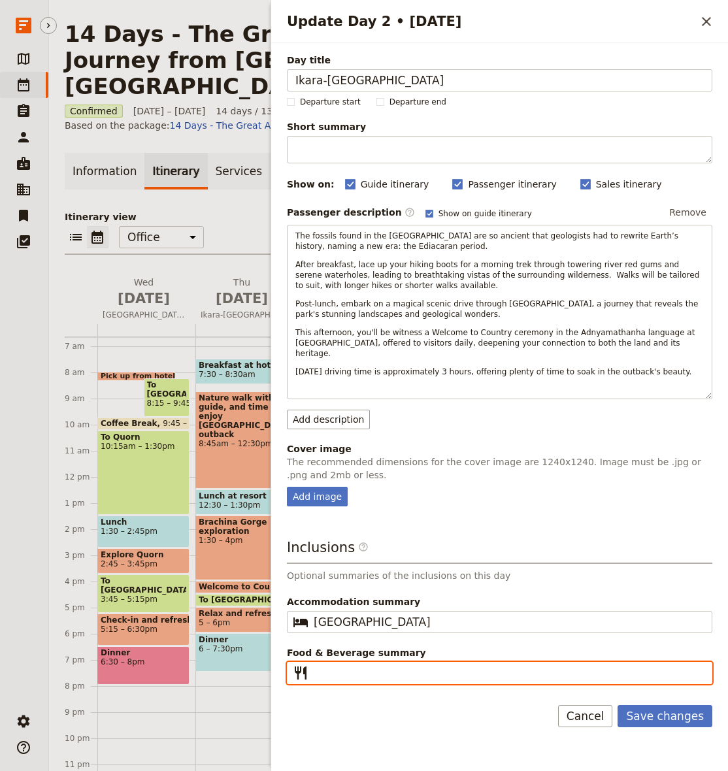
click at [455, 665] on input "Food & Beverage summary ​" at bounding box center [509, 673] width 390 height 16
type input "B | L | D"
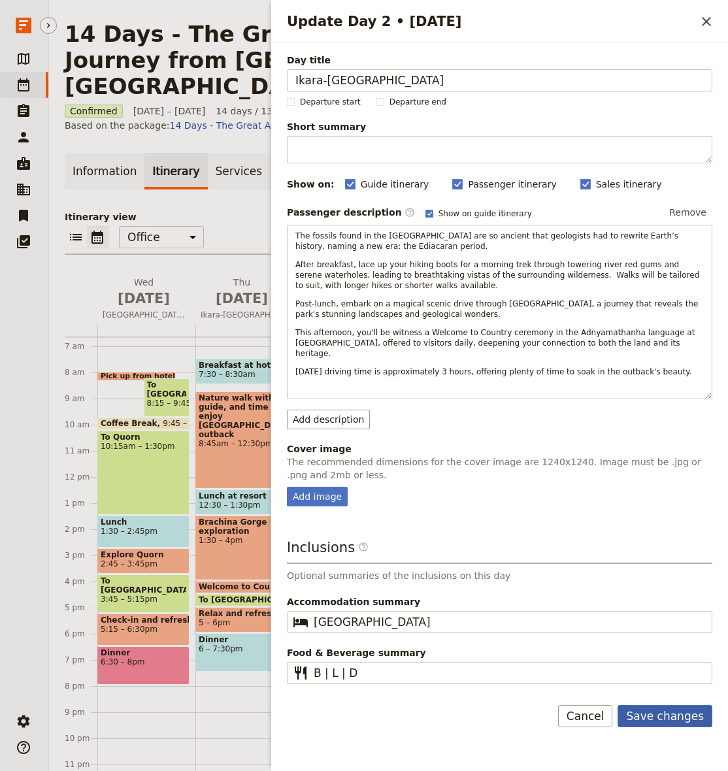
click at [662, 711] on button "Save changes" at bounding box center [664, 716] width 95 height 22
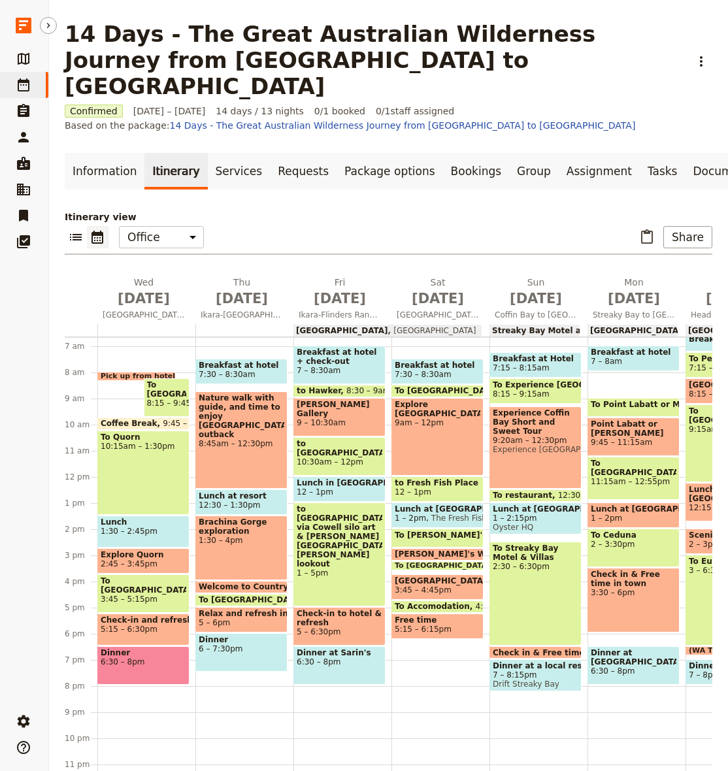
click at [252, 439] on span "8:45am – 12:30pm" at bounding box center [242, 443] width 86 height 9
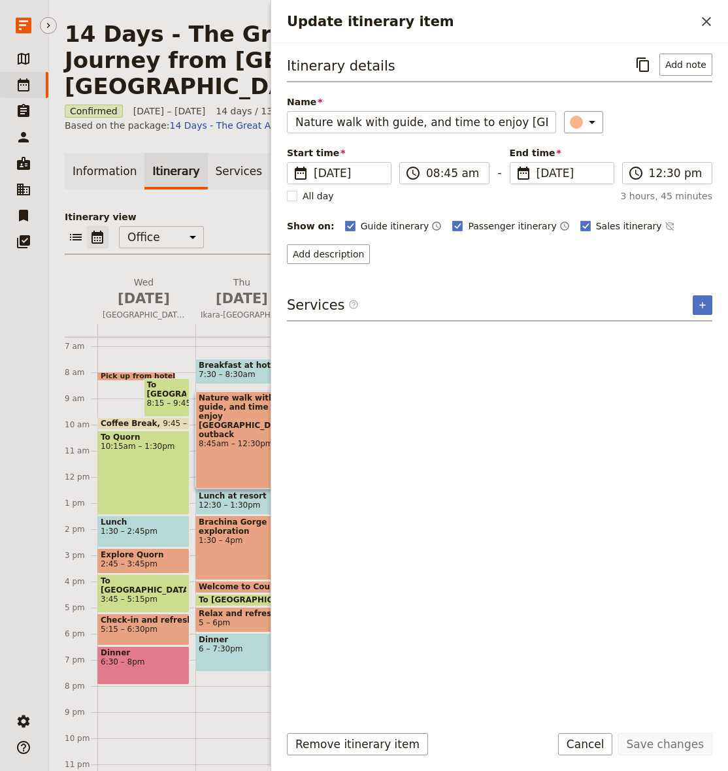
drag, startPoint x: 588, startPoint y: 221, endPoint x: 557, endPoint y: 223, distance: 30.8
click at [596, 221] on span "Sales itinerary" at bounding box center [629, 226] width 66 height 13
click at [580, 220] on input "Sales itinerary" at bounding box center [580, 219] width 1 height 1
checkbox input "false"
click at [494, 227] on span "Passenger itinerary" at bounding box center [512, 226] width 88 height 13
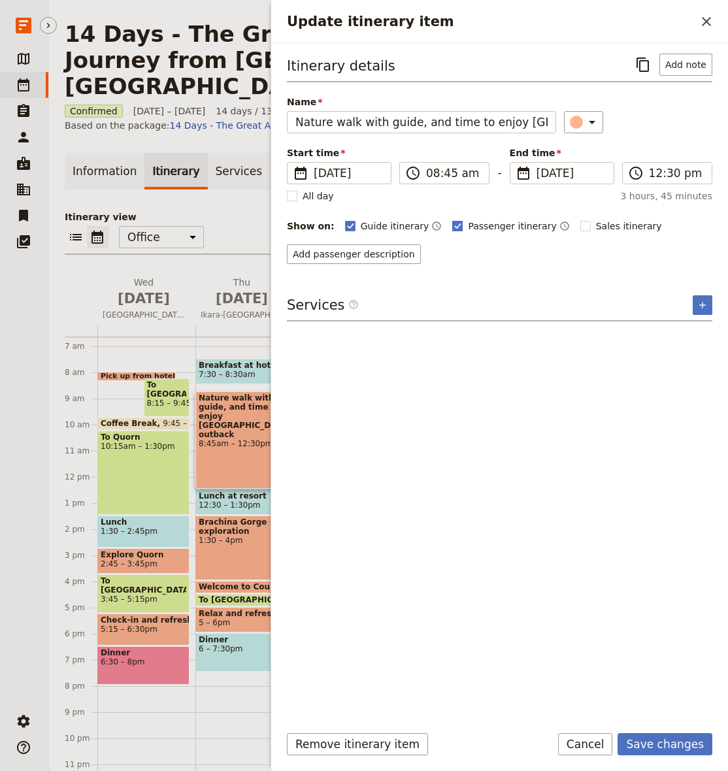
click at [452, 220] on input "Passenger itinerary" at bounding box center [451, 219] width 1 height 1
checkbox input "false"
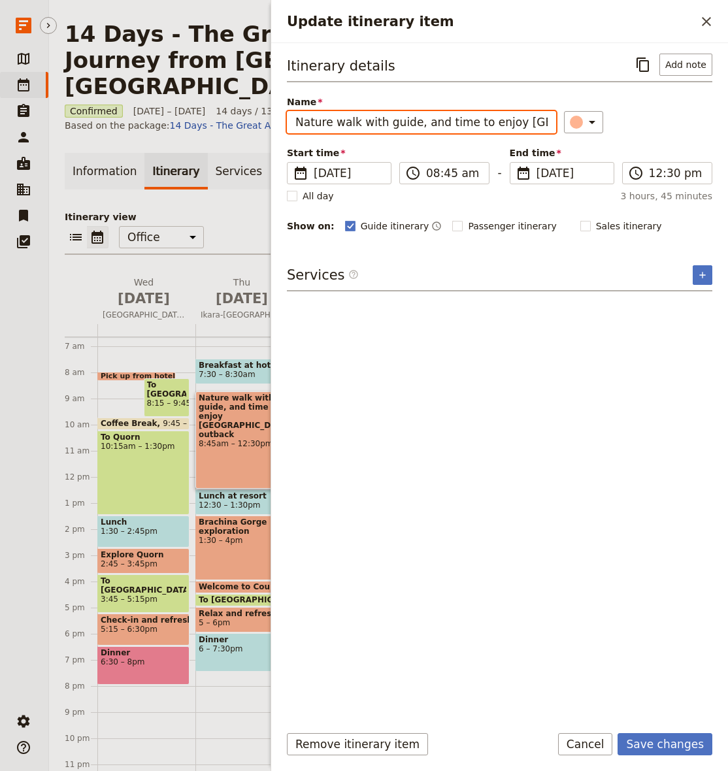
click at [410, 128] on input "Nature walk with guide, and time to enjoy [GEOGRAPHIC_DATA] outback" at bounding box center [421, 122] width 269 height 22
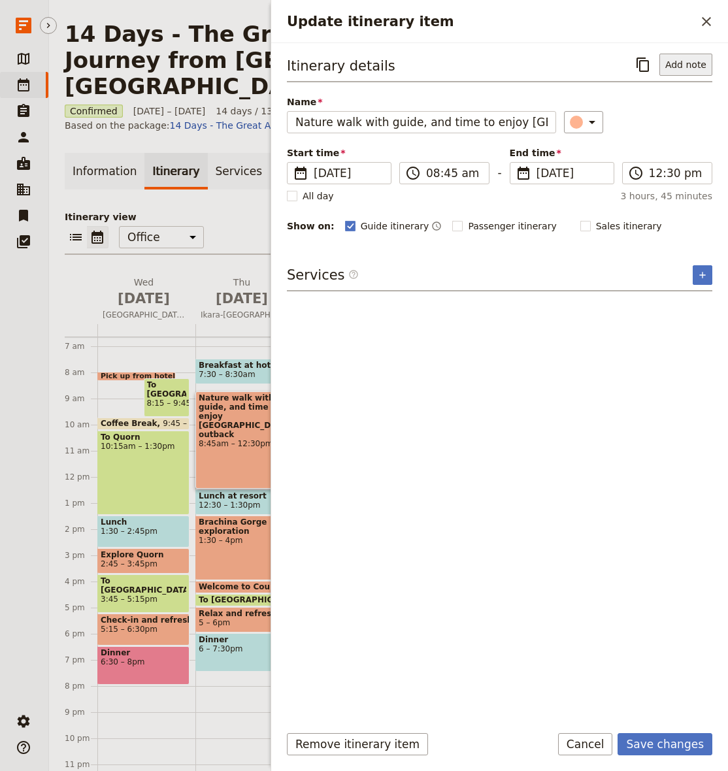
click at [686, 57] on button "Add note" at bounding box center [685, 65] width 53 height 22
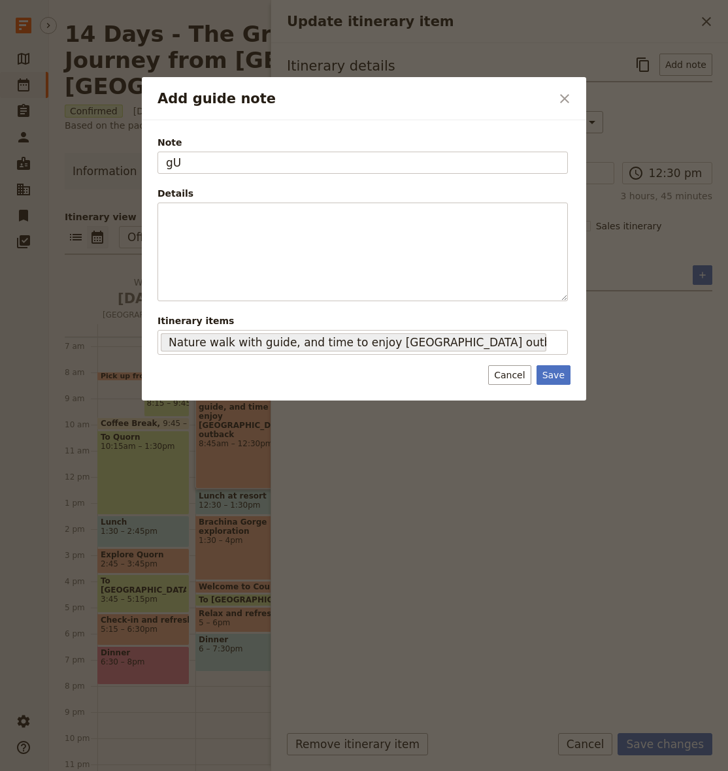
type input "g"
type input "Walk"
click at [553, 381] on button "Save" at bounding box center [553, 375] width 34 height 20
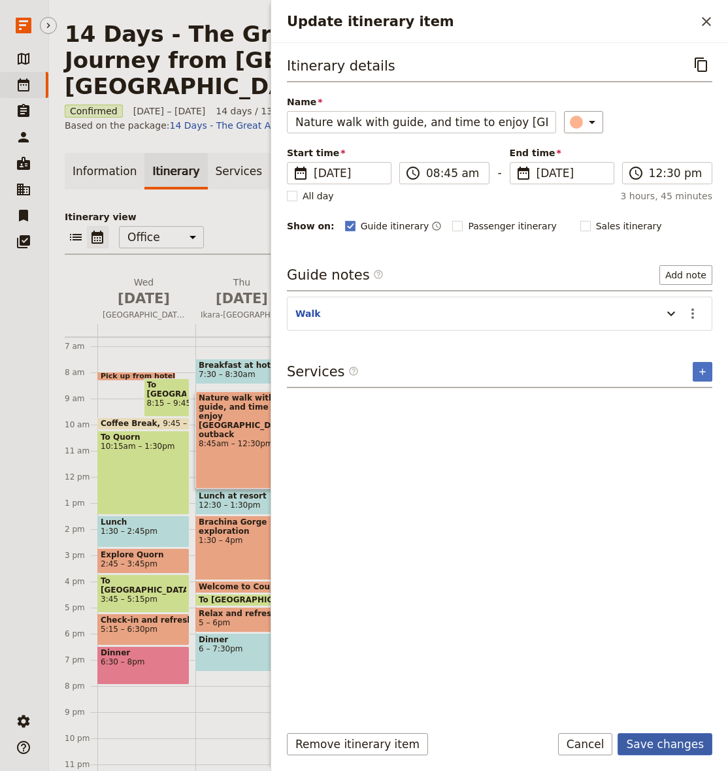
click at [686, 750] on button "Save changes" at bounding box center [664, 744] width 95 height 22
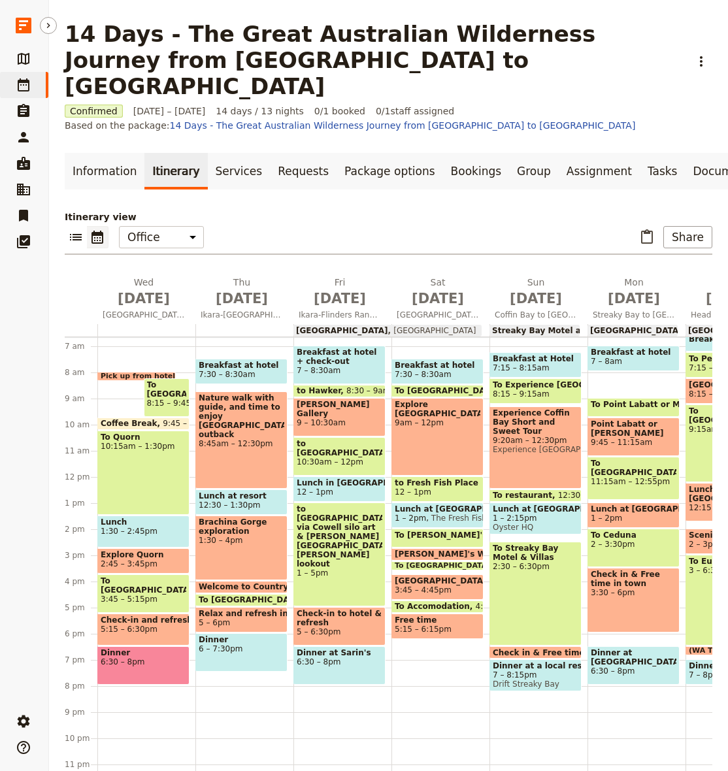
click at [249, 491] on span "Lunch at resort" at bounding box center [242, 495] width 86 height 9
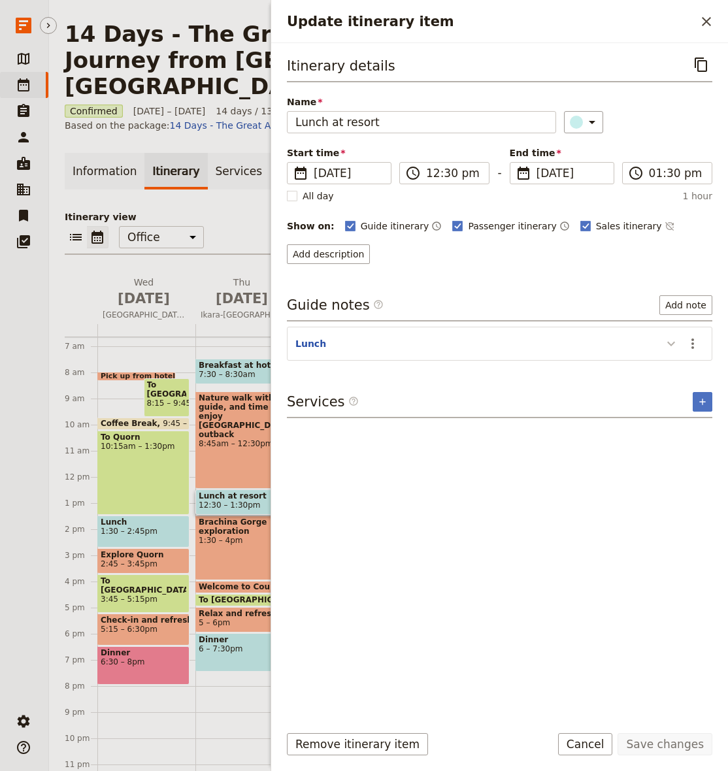
click at [674, 340] on icon "Update itinerary item" at bounding box center [671, 344] width 16 height 16
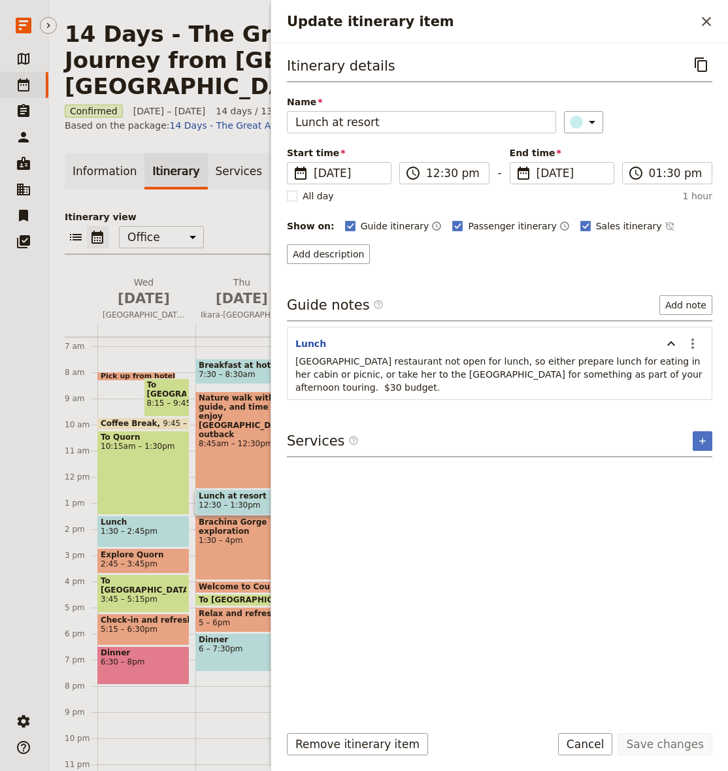
click at [706, 18] on icon "Close drawer" at bounding box center [706, 22] width 16 height 16
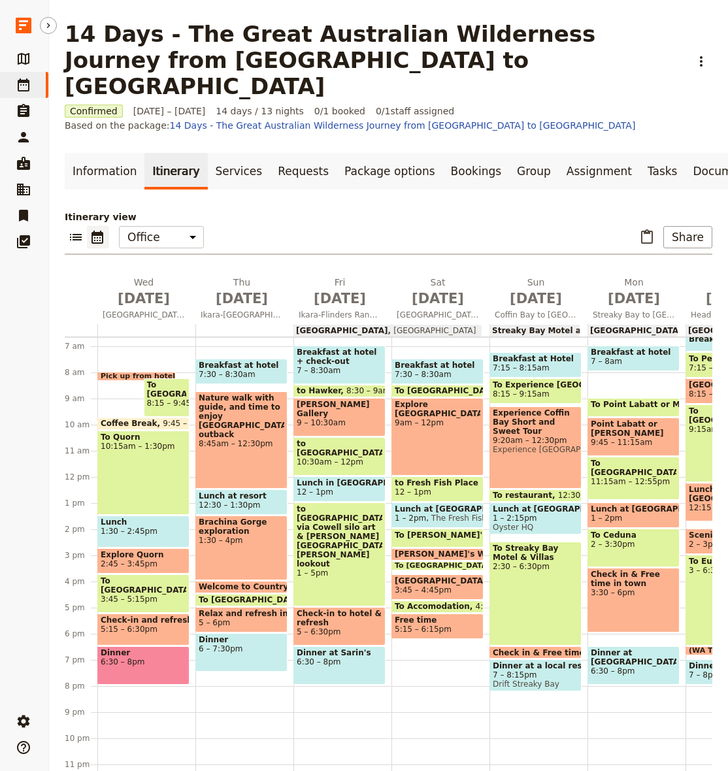
click at [221, 536] on span "1:30 – 4pm" at bounding box center [242, 540] width 86 height 9
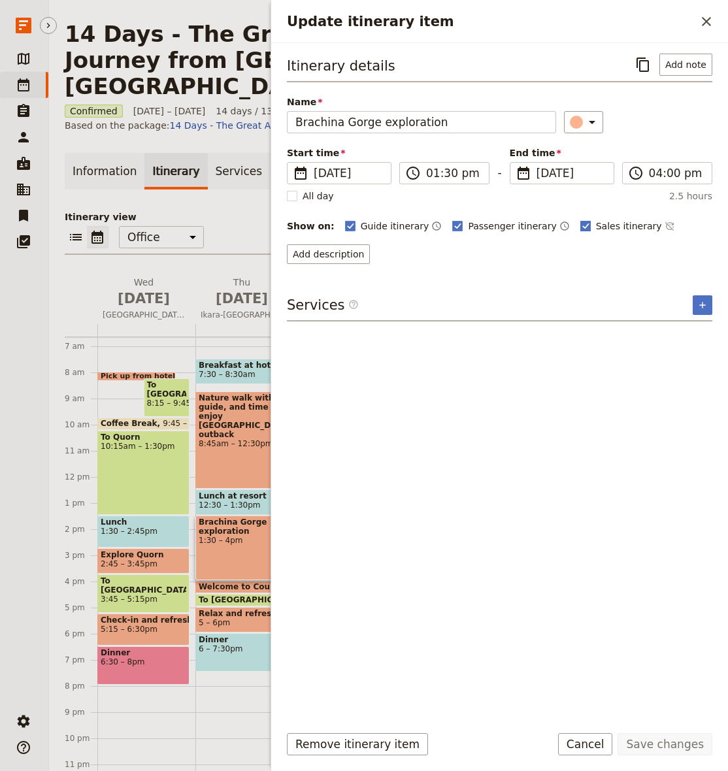
click at [606, 231] on span "Sales itinerary" at bounding box center [629, 226] width 66 height 13
click at [580, 220] on input "Sales itinerary" at bounding box center [580, 219] width 1 height 1
checkbox input "false"
click at [516, 229] on span "Passenger itinerary" at bounding box center [512, 226] width 88 height 13
click at [452, 220] on input "Passenger itinerary" at bounding box center [451, 219] width 1 height 1
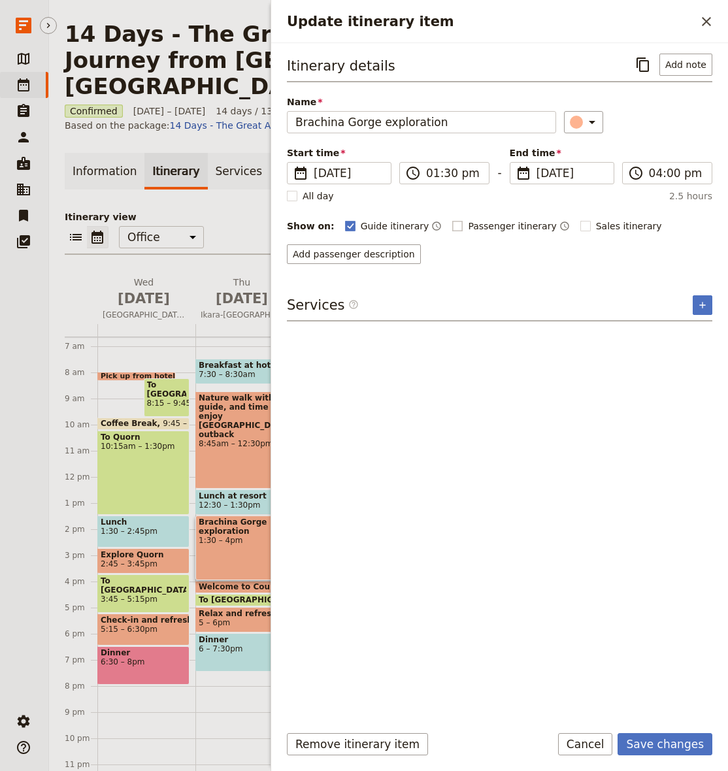
checkbox input "false"
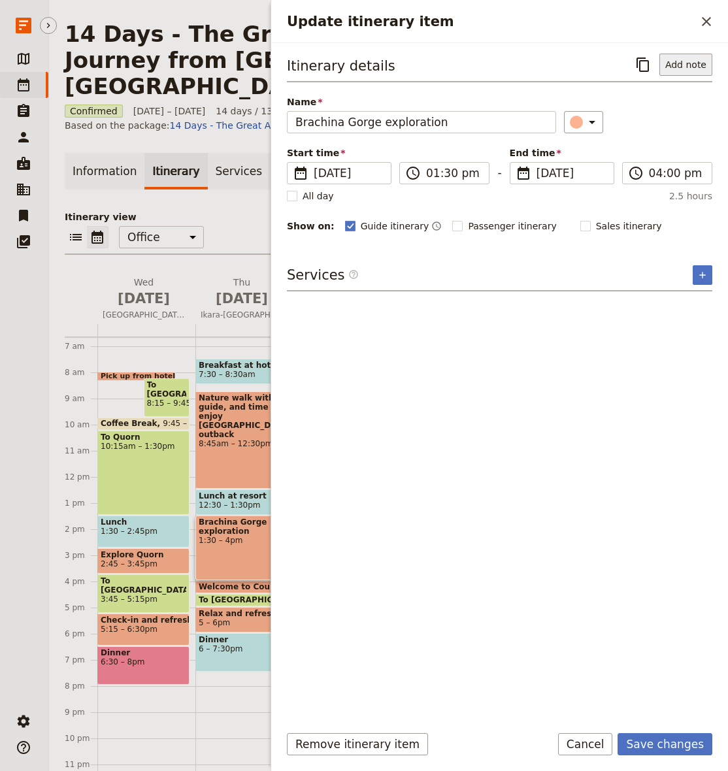
click at [695, 63] on button "Add note" at bounding box center [685, 65] width 53 height 22
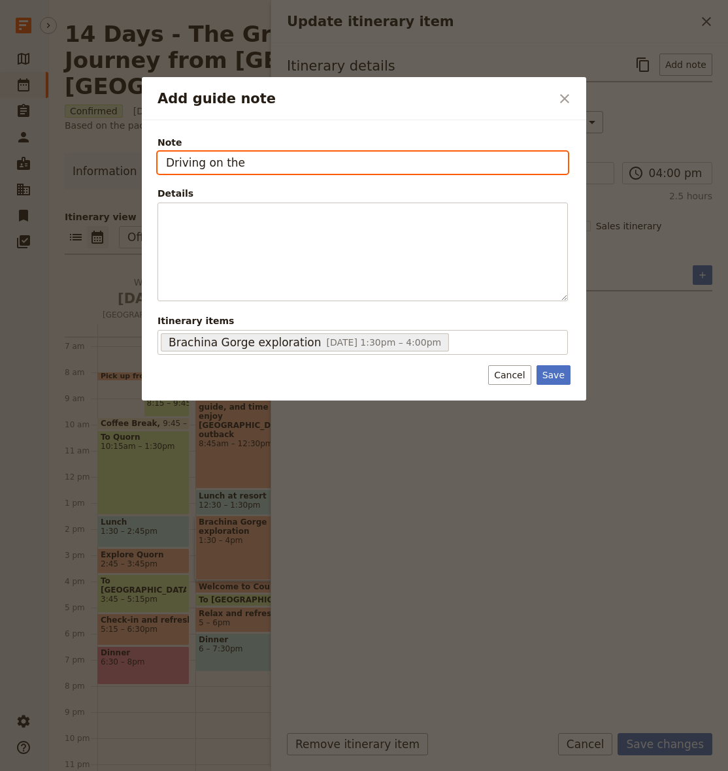
paste input "Brachina Gorge Rd"
type input "Driving on the Brachina Gorge Rd"
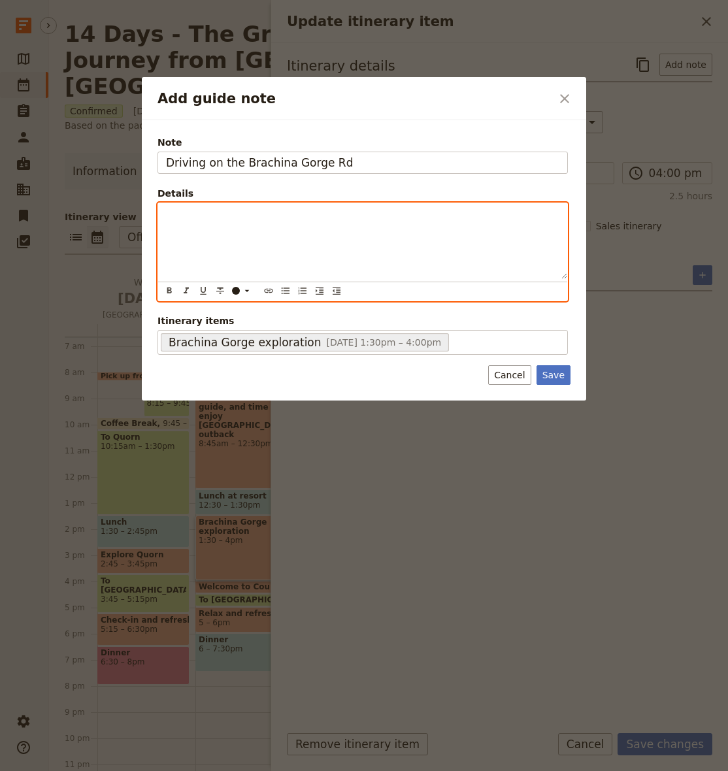
click at [332, 235] on div "Add guide note" at bounding box center [362, 241] width 409 height 76
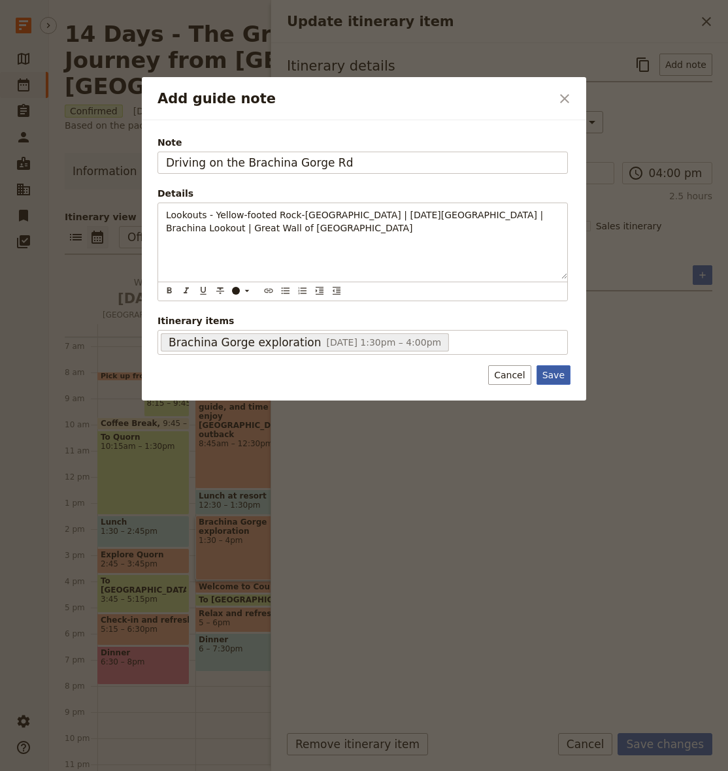
click at [553, 373] on button "Save" at bounding box center [553, 375] width 34 height 20
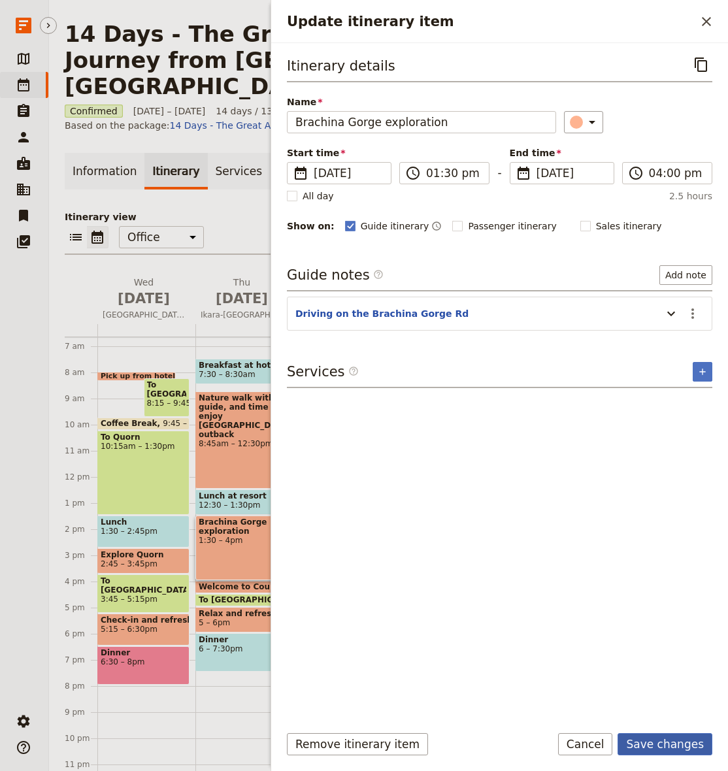
click at [661, 745] on button "Save changes" at bounding box center [664, 744] width 95 height 22
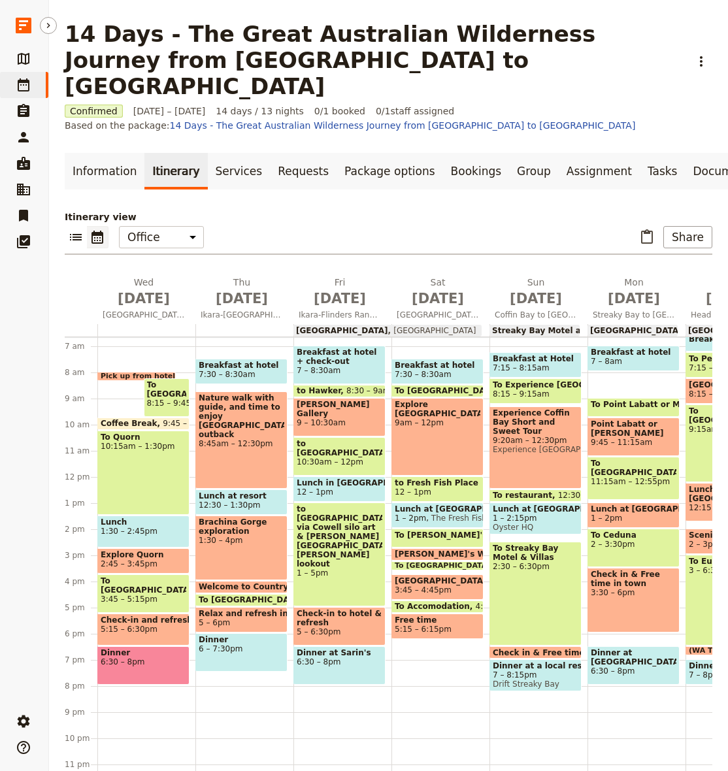
click at [242, 582] on span "Welcome to Country at [GEOGRAPHIC_DATA]" at bounding box center [300, 586] width 202 height 9
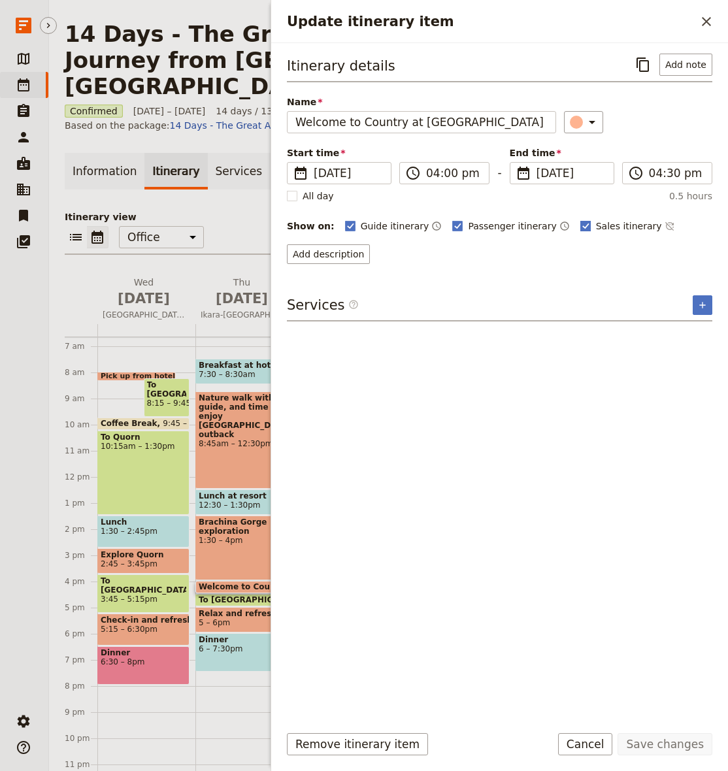
drag, startPoint x: 580, startPoint y: 220, endPoint x: 559, endPoint y: 226, distance: 21.7
click at [596, 220] on span "Sales itinerary" at bounding box center [629, 226] width 66 height 13
click at [580, 220] on input "Sales itinerary" at bounding box center [580, 219] width 1 height 1
checkbox input "false"
click at [506, 228] on span "Passenger itinerary" at bounding box center [512, 226] width 88 height 13
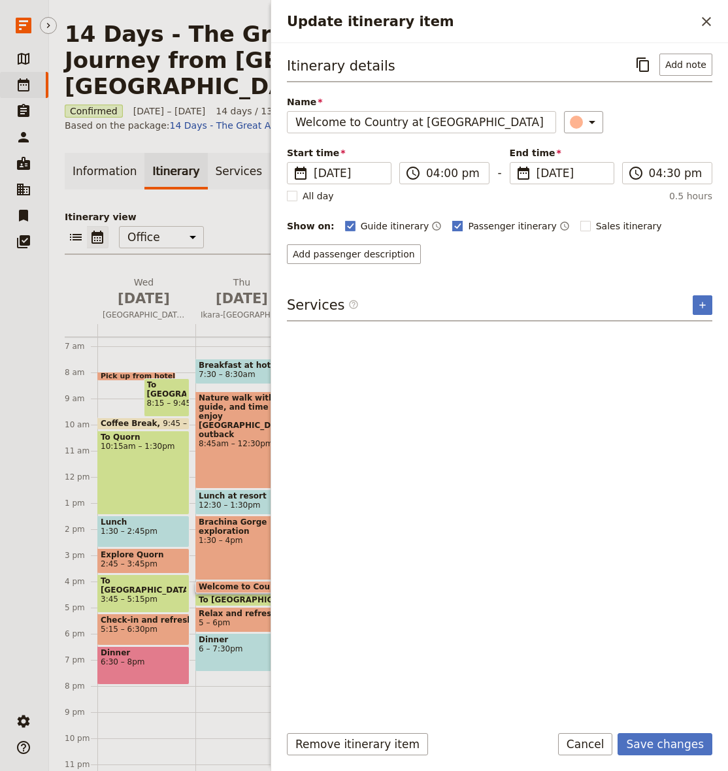
click at [452, 220] on input "Passenger itinerary" at bounding box center [451, 219] width 1 height 1
checkbox input "false"
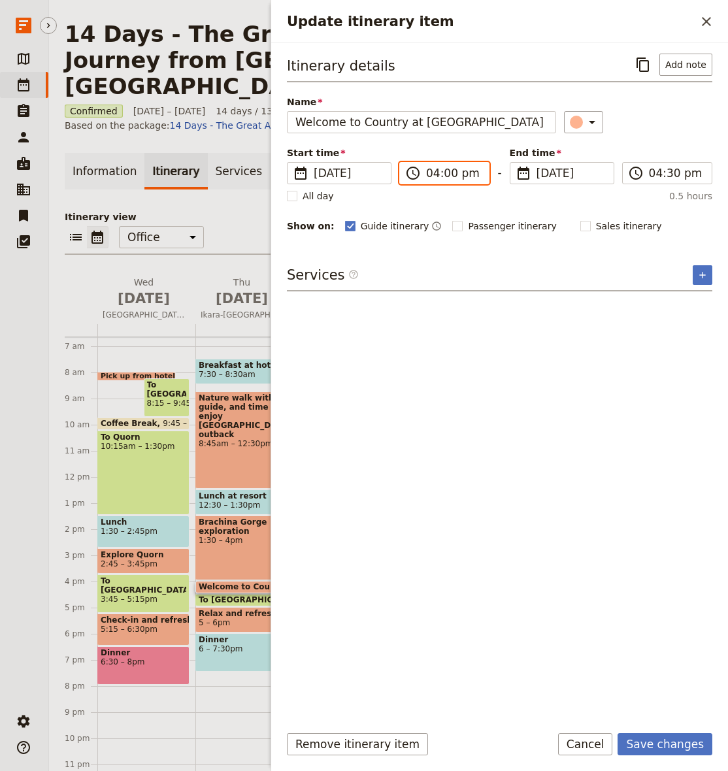
click at [444, 175] on input "04:00 pm" at bounding box center [453, 173] width 55 height 16
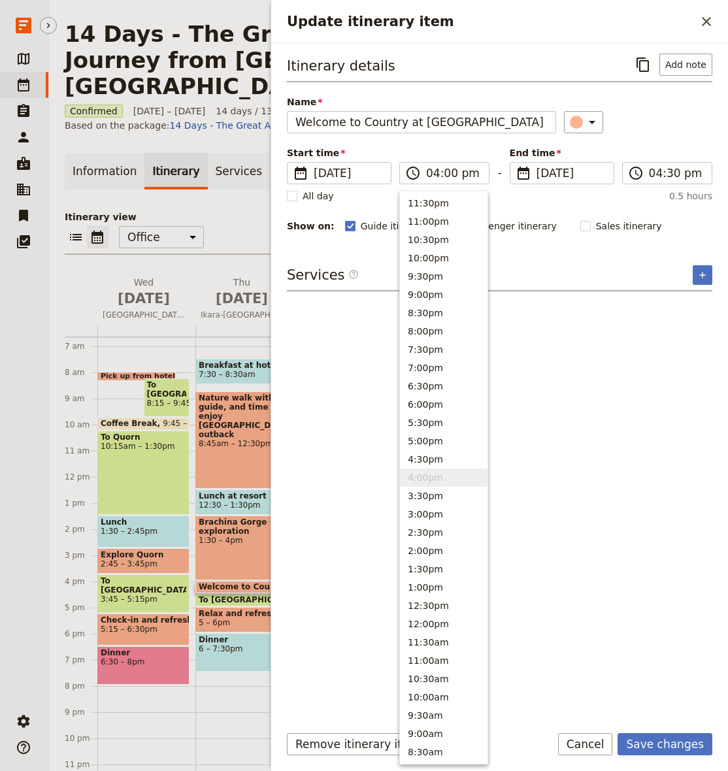
click at [670, 133] on div "Itinerary details ​ Add note Name Welcome to Country at [GEOGRAPHIC_DATA] ​ Sta…" at bounding box center [499, 144] width 425 height 180
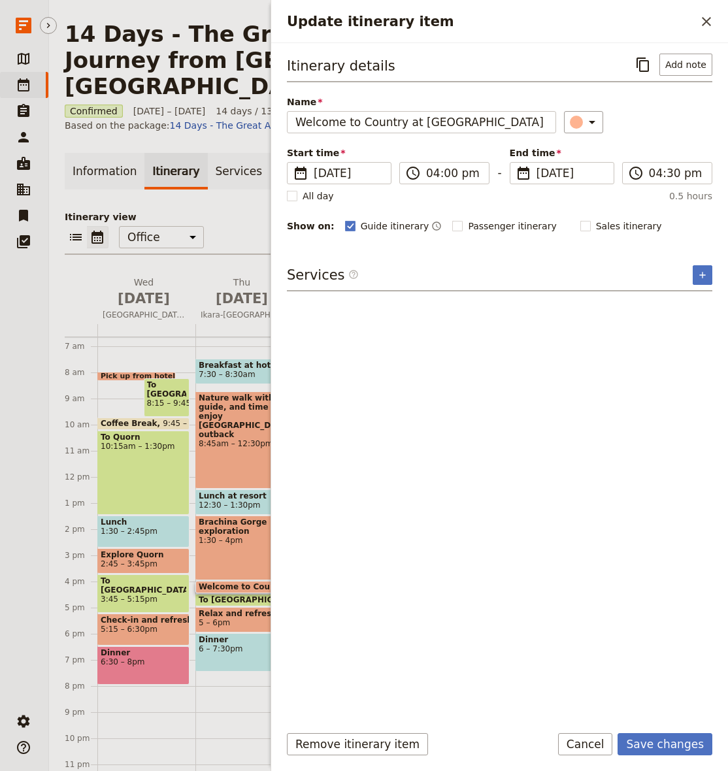
click at [523, 53] on div "Itinerary details ​ Add note Name Welcome to Country at [GEOGRAPHIC_DATA] ​ Sta…" at bounding box center [499, 378] width 457 height 670
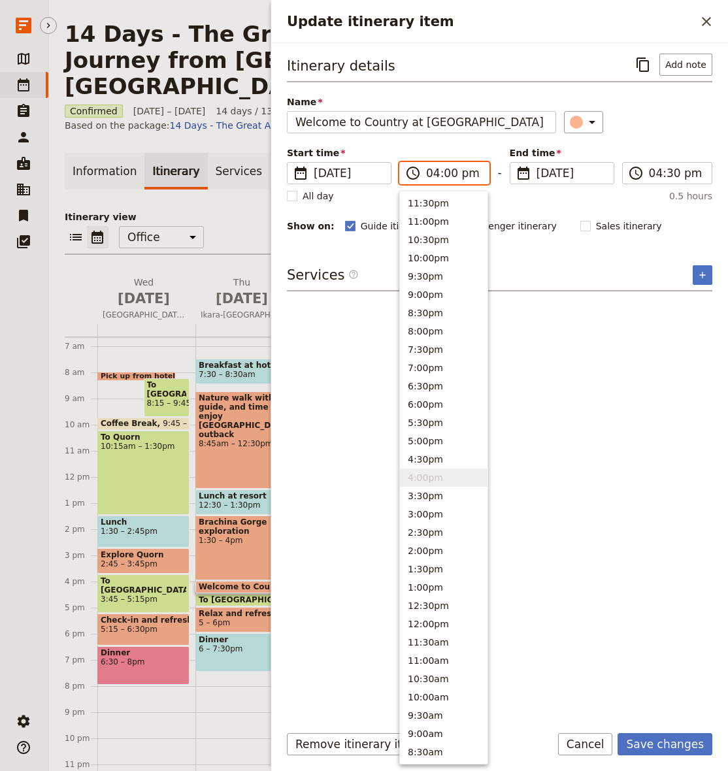
click at [452, 175] on input "04:00 pm" at bounding box center [453, 173] width 55 height 16
type input "04:30 pm"
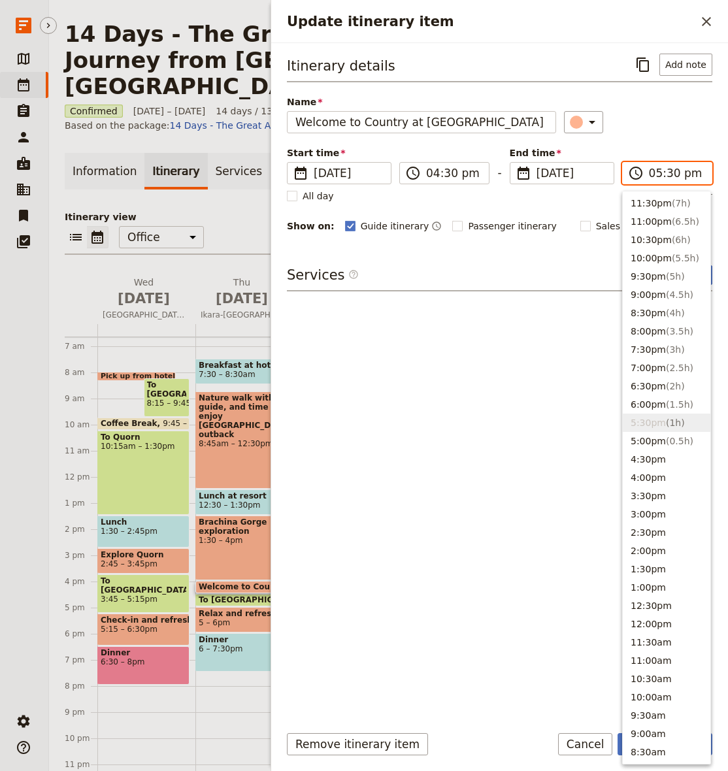
click at [674, 174] on input "05:30 pm" at bounding box center [676, 173] width 55 height 16
type input "05:00 pm"
click at [670, 127] on div "​" at bounding box center [638, 122] width 148 height 22
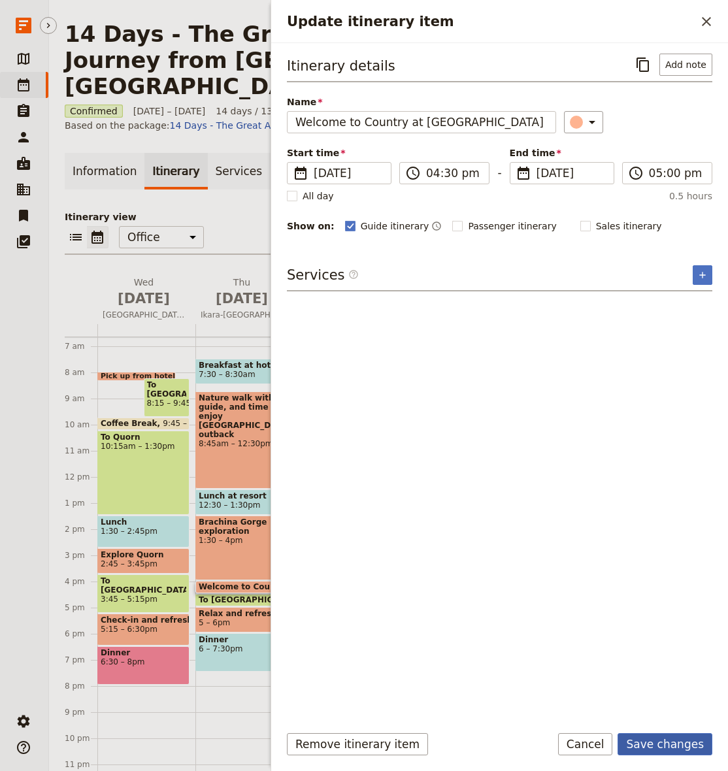
click at [676, 744] on button "Save changes" at bounding box center [664, 744] width 95 height 22
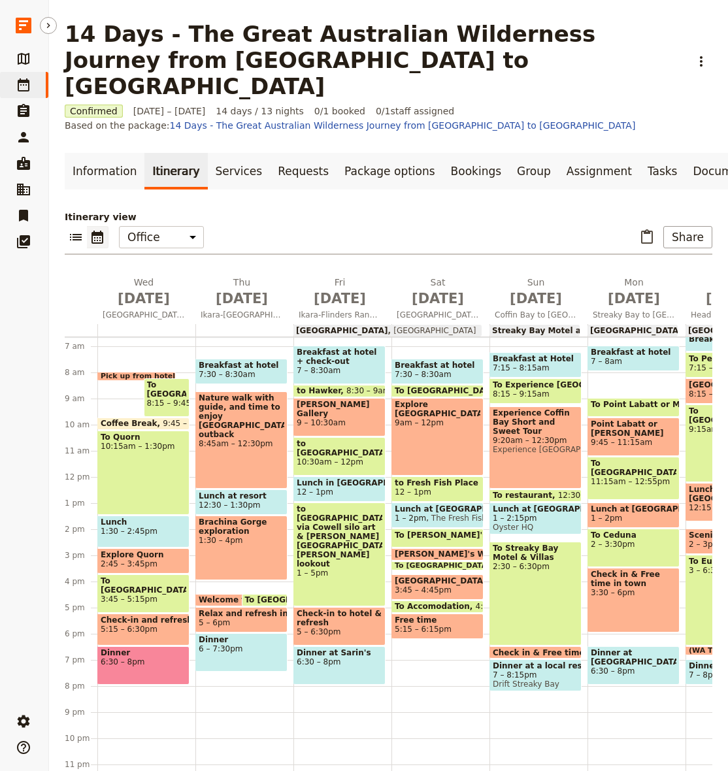
click at [223, 595] on span "Welcome to Country at [GEOGRAPHIC_DATA]" at bounding box center [300, 599] width 202 height 9
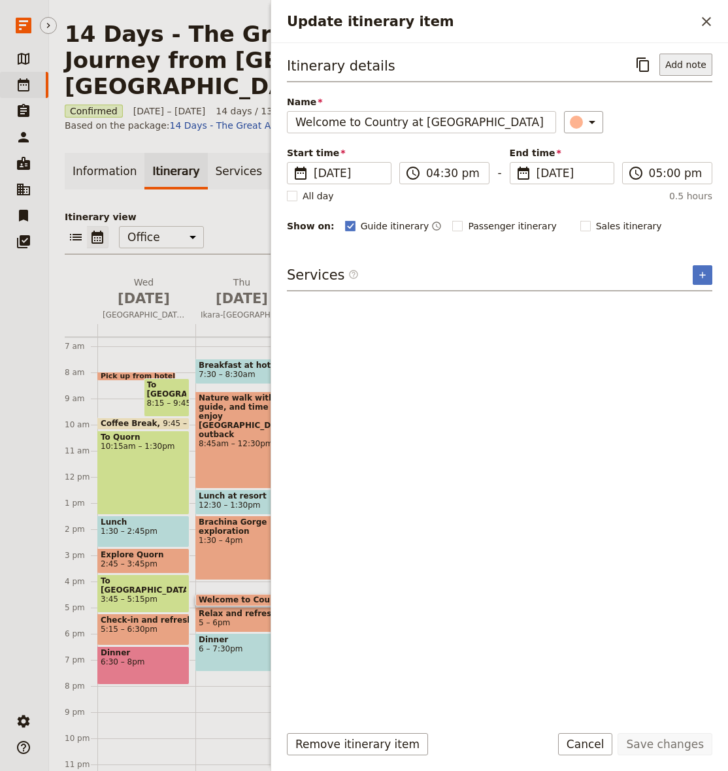
click at [684, 66] on button "Add note" at bounding box center [685, 65] width 53 height 22
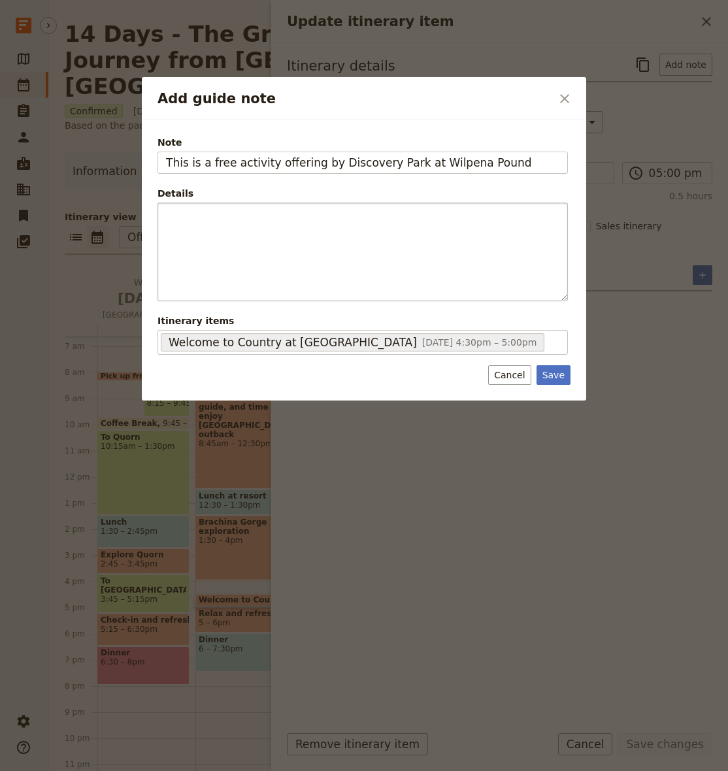
type input "This is a free activity offering by Discovery Park at Wilpena Pound"
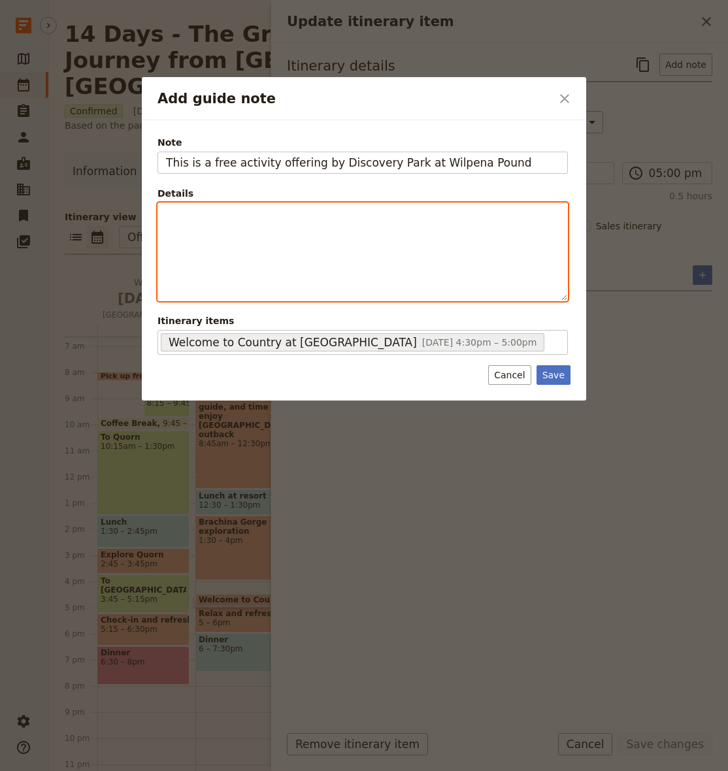
click at [463, 300] on div "​ ​ ​ ​ ​ ​ ​ ​ ​ ​" at bounding box center [362, 252] width 410 height 99
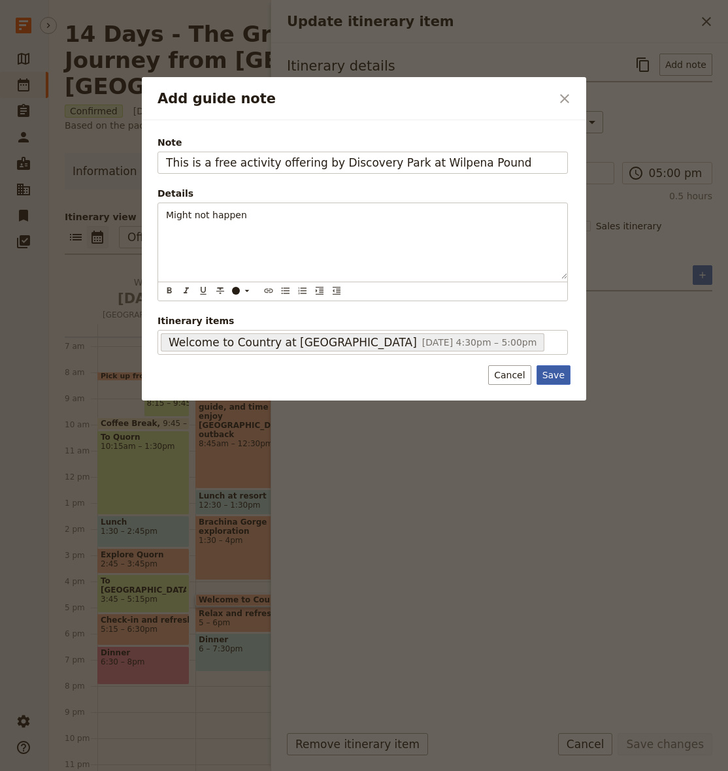
click at [553, 373] on button "Save" at bounding box center [553, 375] width 34 height 20
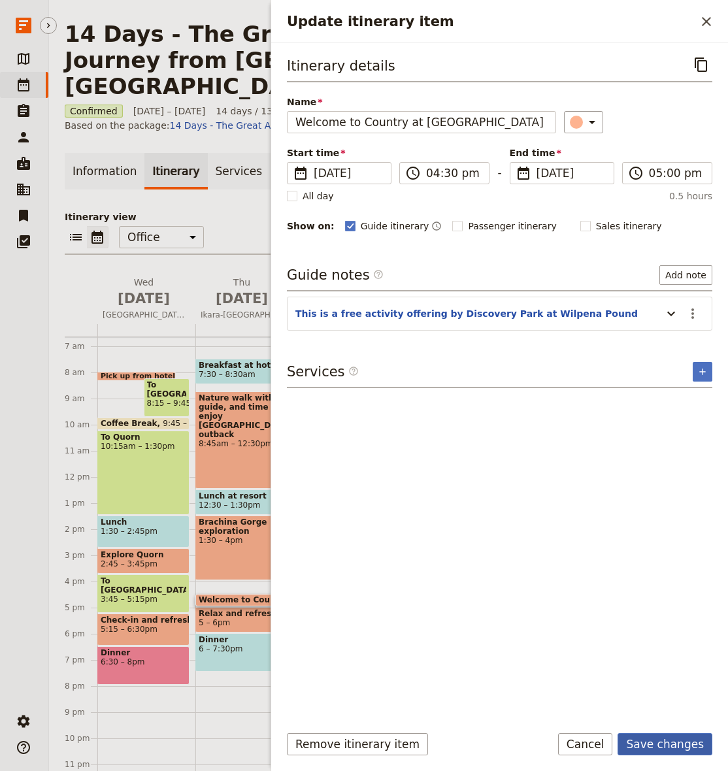
click at [655, 741] on button "Save changes" at bounding box center [664, 744] width 95 height 22
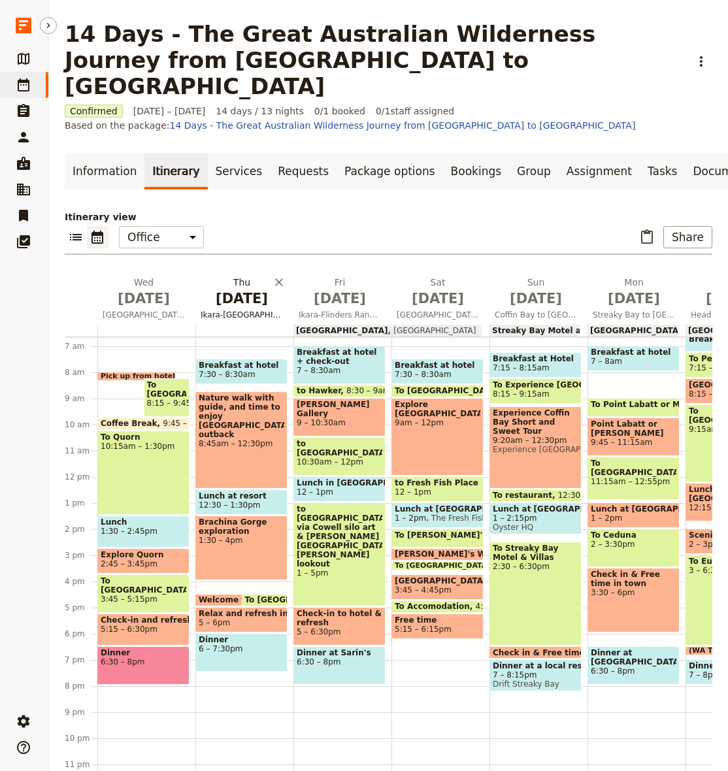
click at [240, 289] on span "[DATE]" at bounding box center [242, 299] width 82 height 20
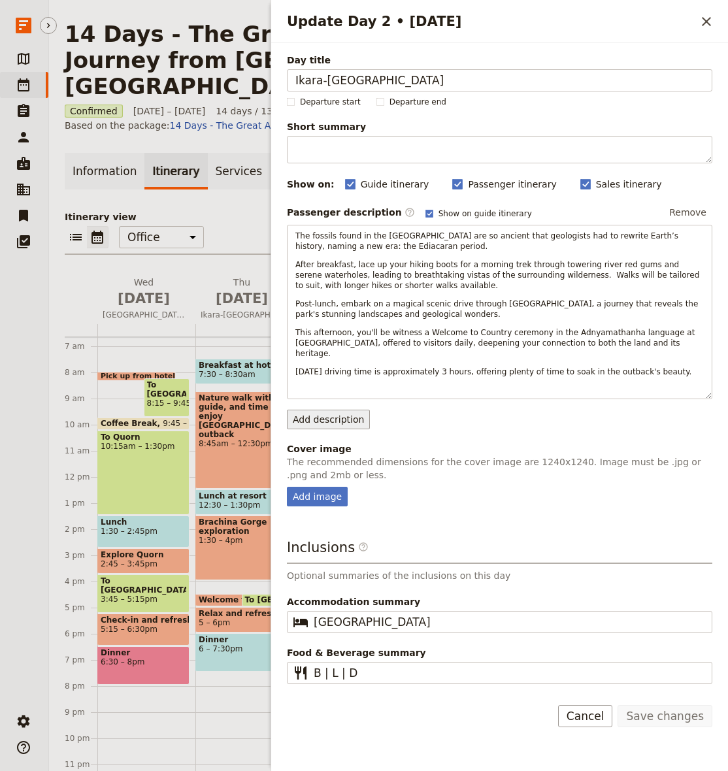
click at [341, 414] on button "Add description" at bounding box center [328, 420] width 83 height 20
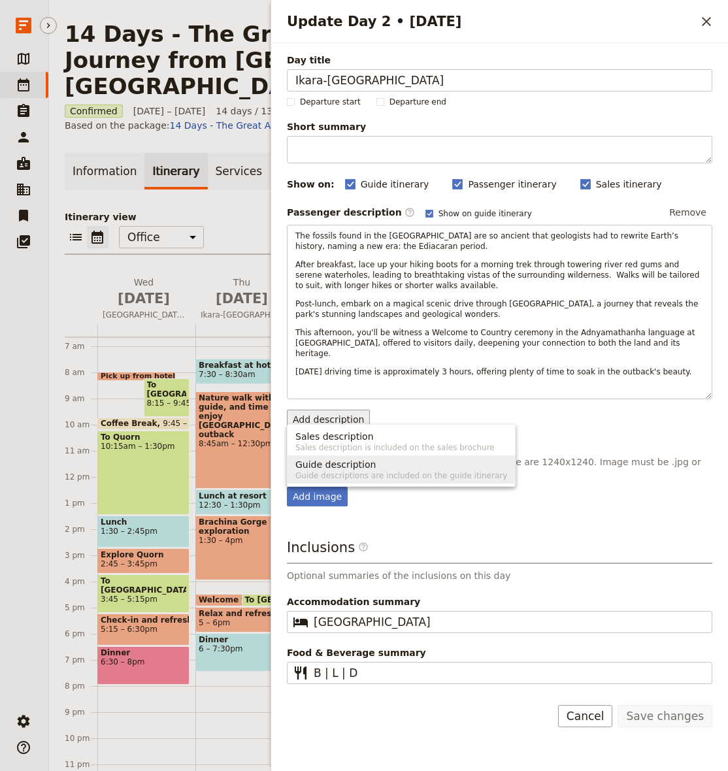
click at [348, 462] on span "Guide description" at bounding box center [335, 464] width 80 height 13
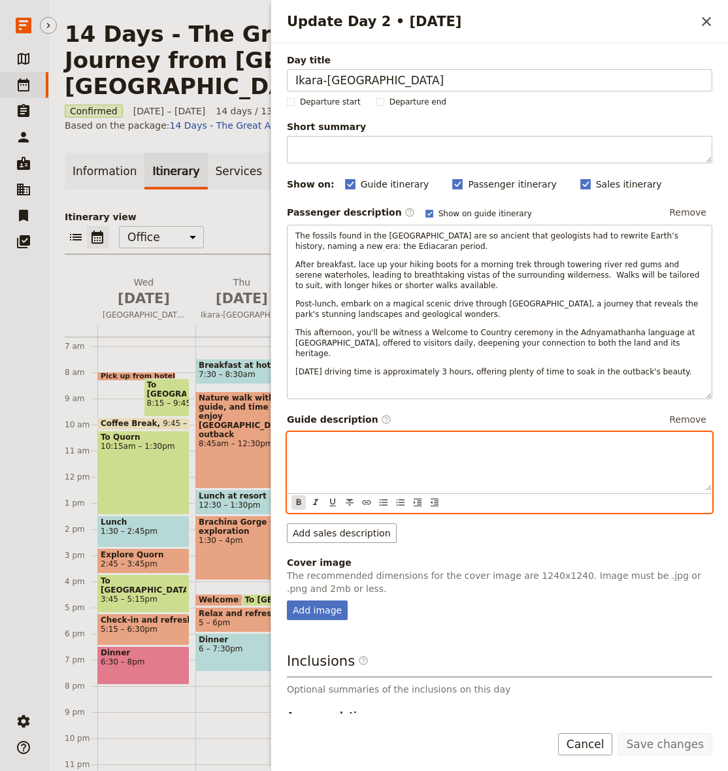
click at [294, 497] on icon "Format bold" at bounding box center [298, 502] width 10 height 10
click at [295, 497] on icon "Format bold" at bounding box center [298, 502] width 10 height 10
click at [378, 495] on button "​" at bounding box center [383, 502] width 14 height 14
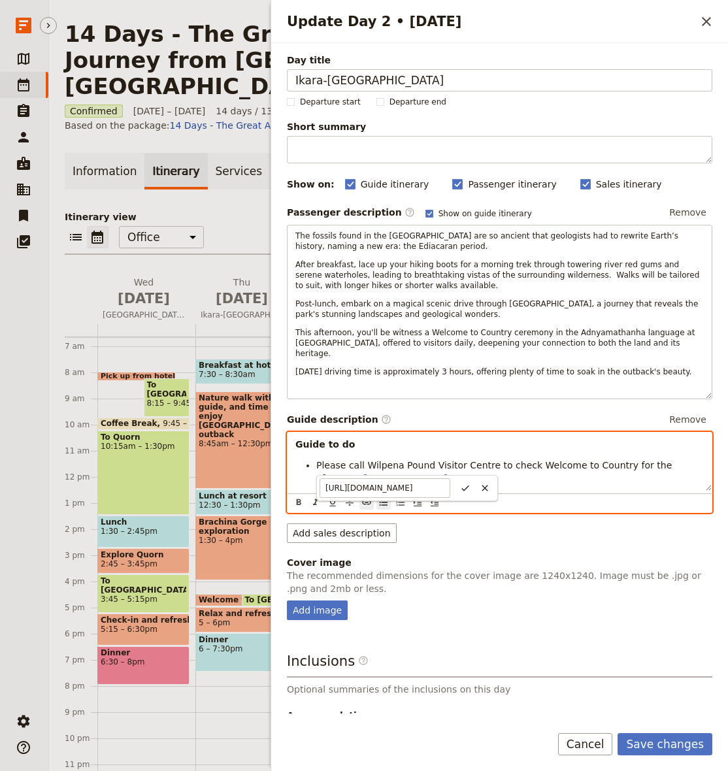
click at [579, 600] on div "Add image" at bounding box center [499, 610] width 425 height 20
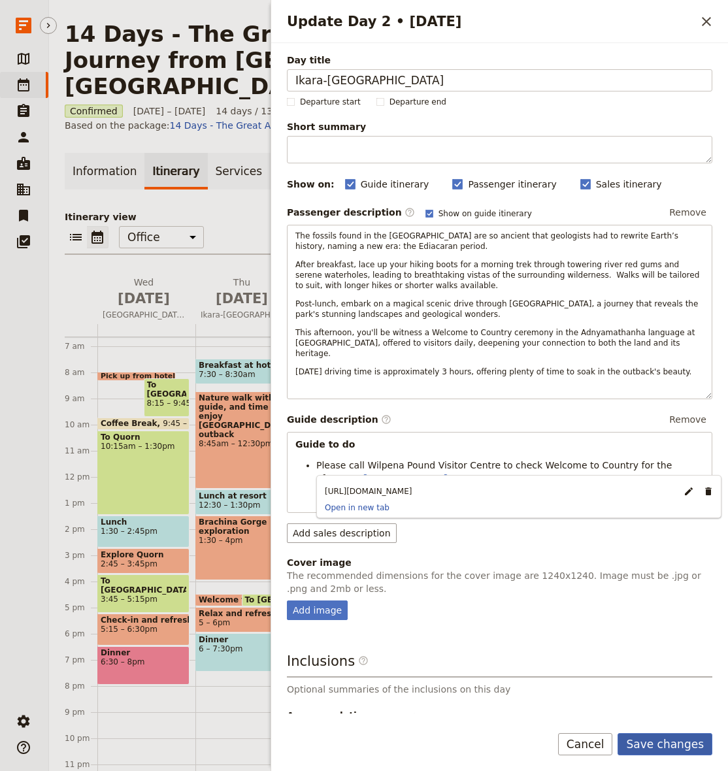
click at [661, 742] on button "Save changes" at bounding box center [664, 744] width 95 height 22
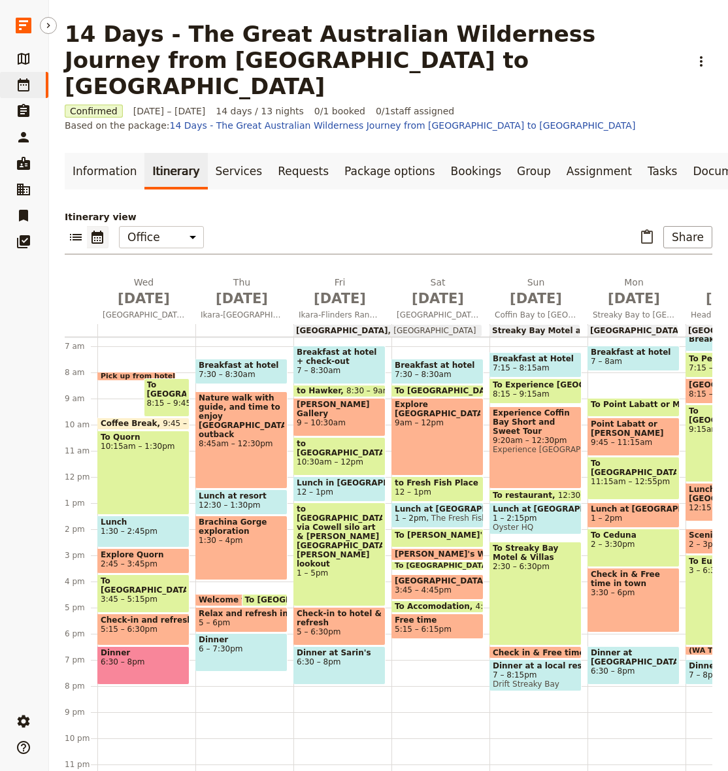
click at [221, 527] on div "Brachina Gorge exploration 1:30 – 4pm" at bounding box center [241, 547] width 92 height 65
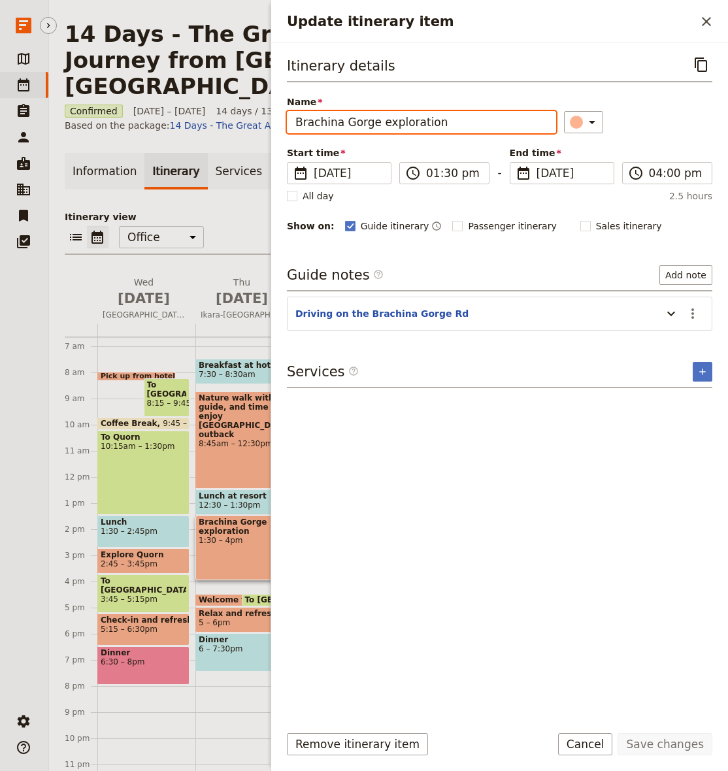
click at [492, 130] on input "Brachina Gorge exploration" at bounding box center [421, 122] width 269 height 22
type input "Brachina Gorge exploration"
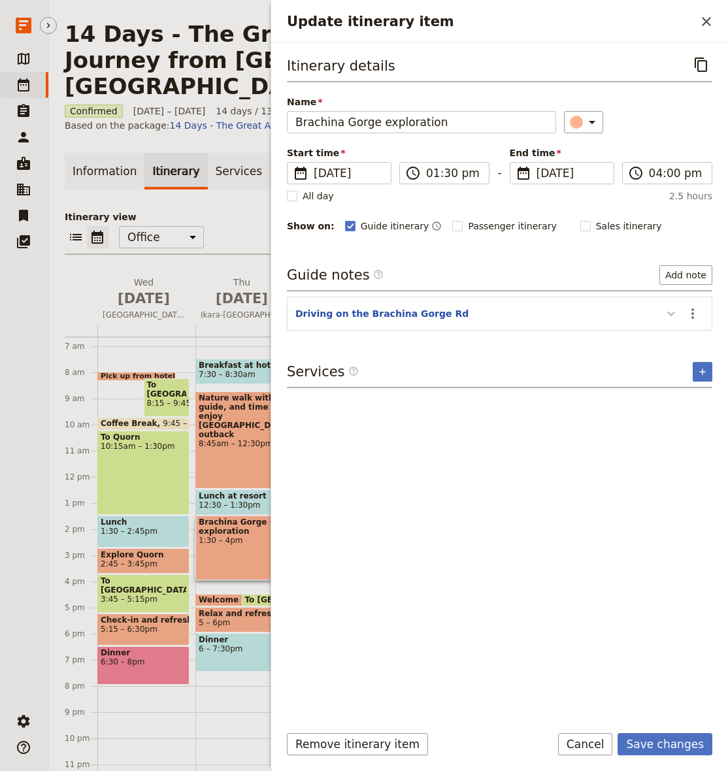
click at [673, 314] on icon "Update itinerary item" at bounding box center [671, 314] width 8 height 5
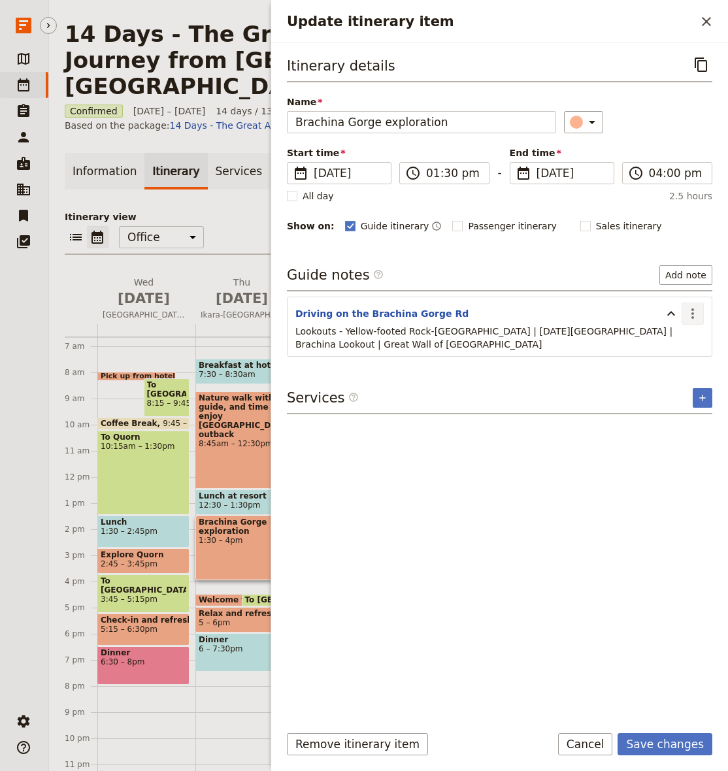
click at [689, 315] on icon "Actions" at bounding box center [693, 314] width 16 height 16
click at [679, 342] on span "Edit note" at bounding box center [664, 342] width 61 height 13
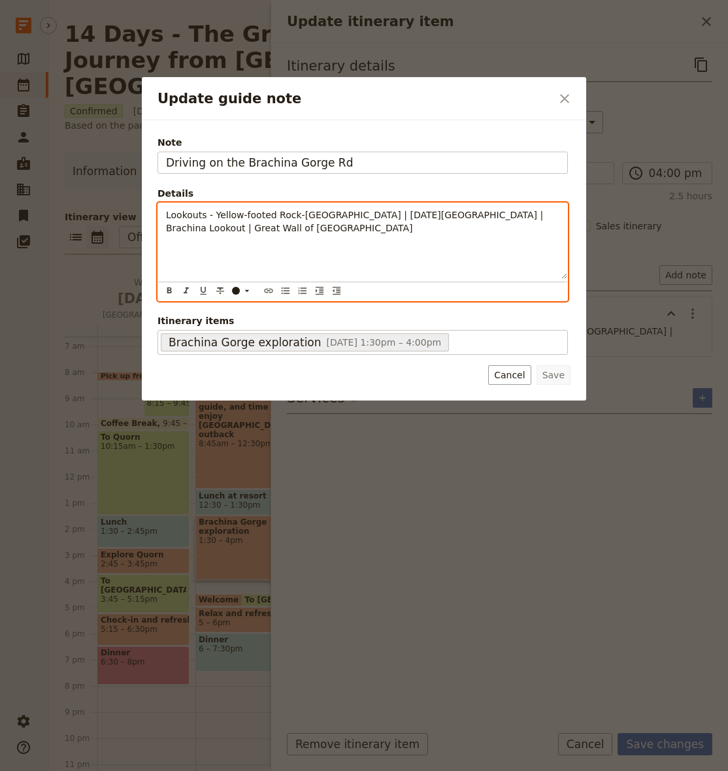
click at [376, 263] on div "Lookouts - Yellow-footed Rock-[GEOGRAPHIC_DATA] | [DATE][GEOGRAPHIC_DATA] | Bra…" at bounding box center [362, 241] width 409 height 76
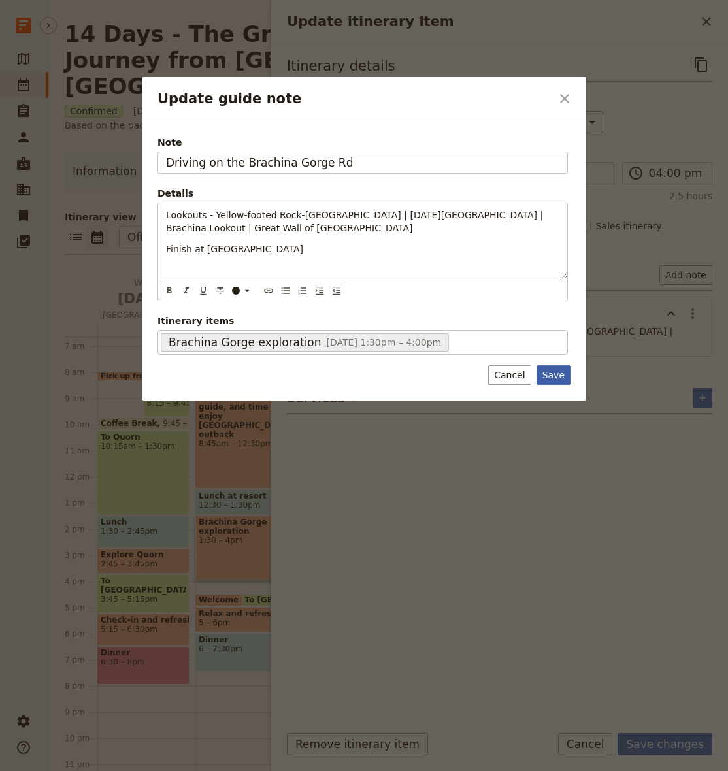
click at [554, 374] on button "Save" at bounding box center [553, 375] width 34 height 20
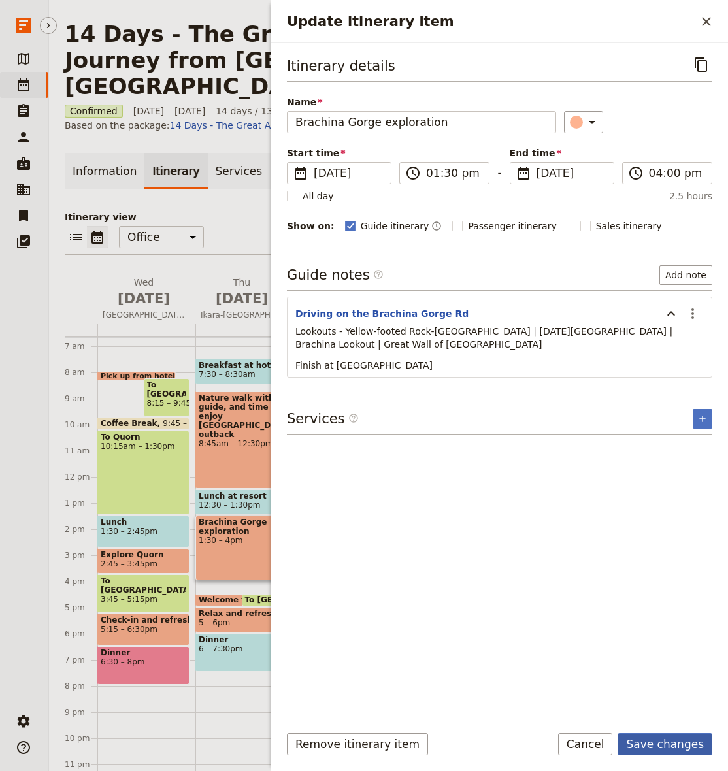
click at [672, 751] on button "Save changes" at bounding box center [664, 744] width 95 height 22
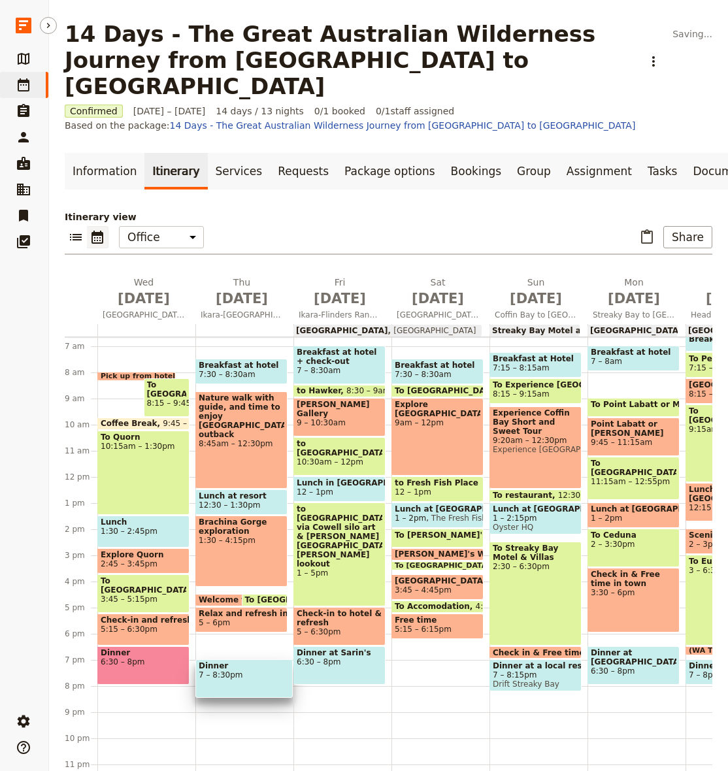
click at [232, 670] on span "7 – 8:30pm" at bounding box center [244, 674] width 91 height 9
click at [248, 670] on span "7 – 8:30pm" at bounding box center [242, 674] width 86 height 9
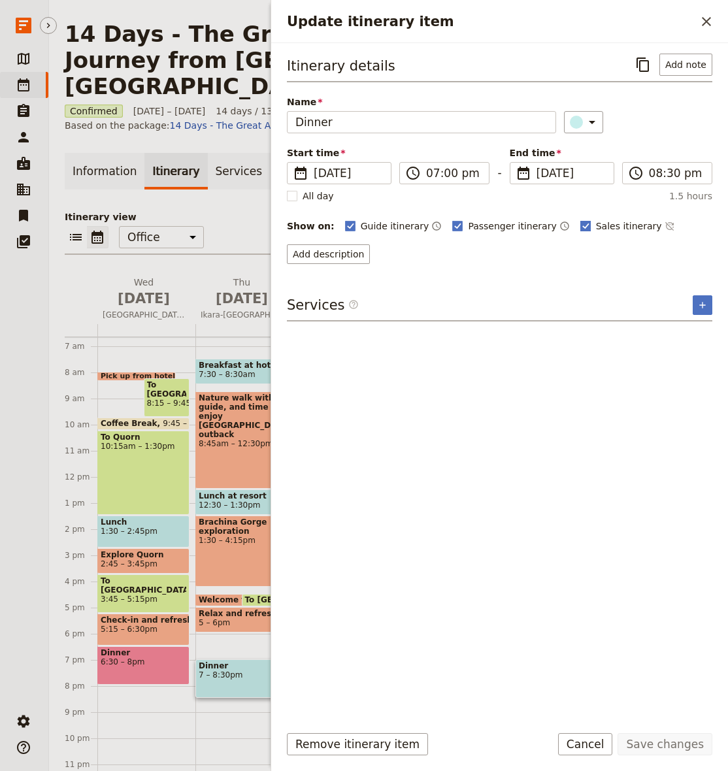
click at [596, 225] on span "Sales itinerary" at bounding box center [629, 226] width 66 height 13
click at [580, 220] on input "Sales itinerary" at bounding box center [580, 219] width 1 height 1
checkbox input "false"
click at [490, 227] on span "Passenger itinerary" at bounding box center [512, 226] width 88 height 13
click at [452, 220] on input "Passenger itinerary" at bounding box center [451, 219] width 1 height 1
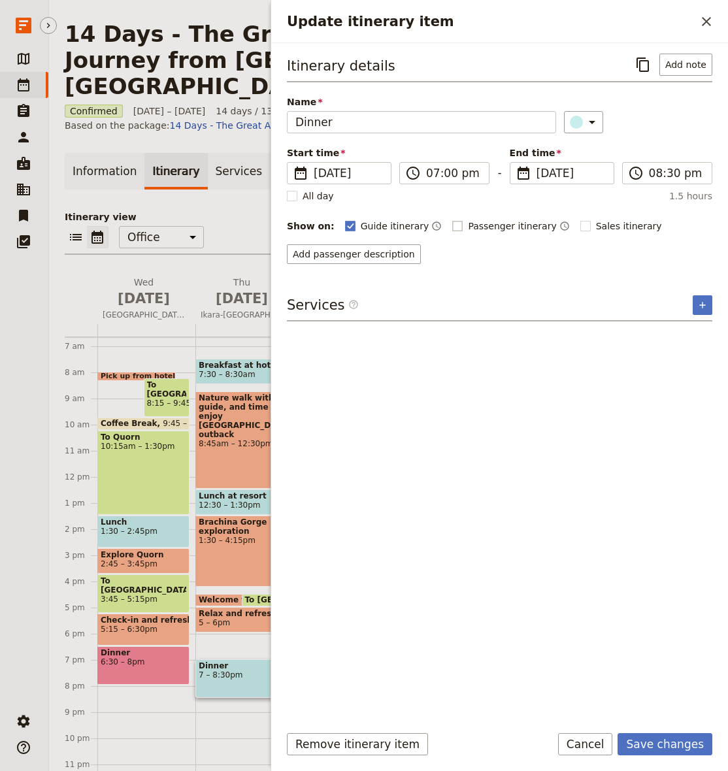
checkbox input "false"
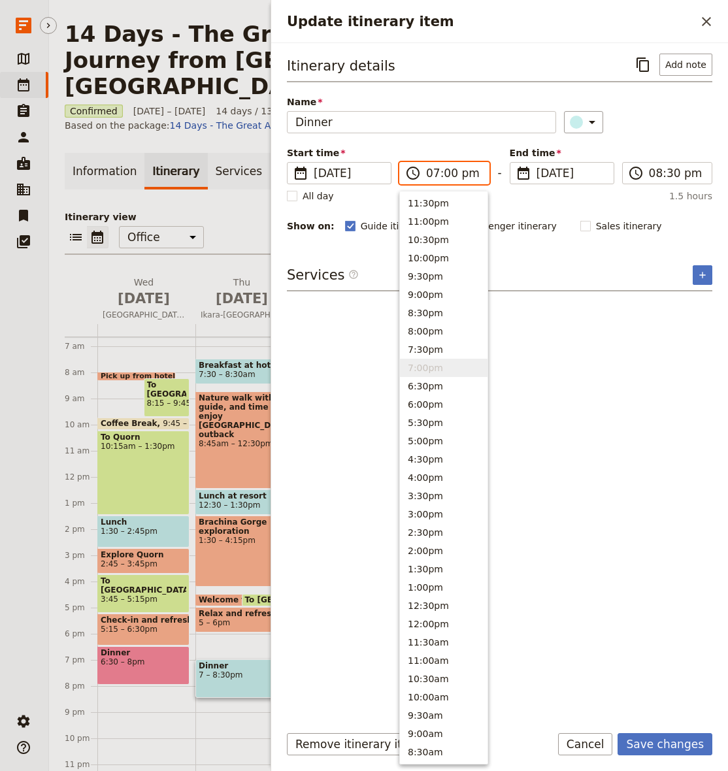
click at [433, 177] on input "07:00 pm" at bounding box center [453, 173] width 55 height 16
click at [444, 383] on button "6:30pm" at bounding box center [444, 386] width 88 height 18
type input "06:30 pm"
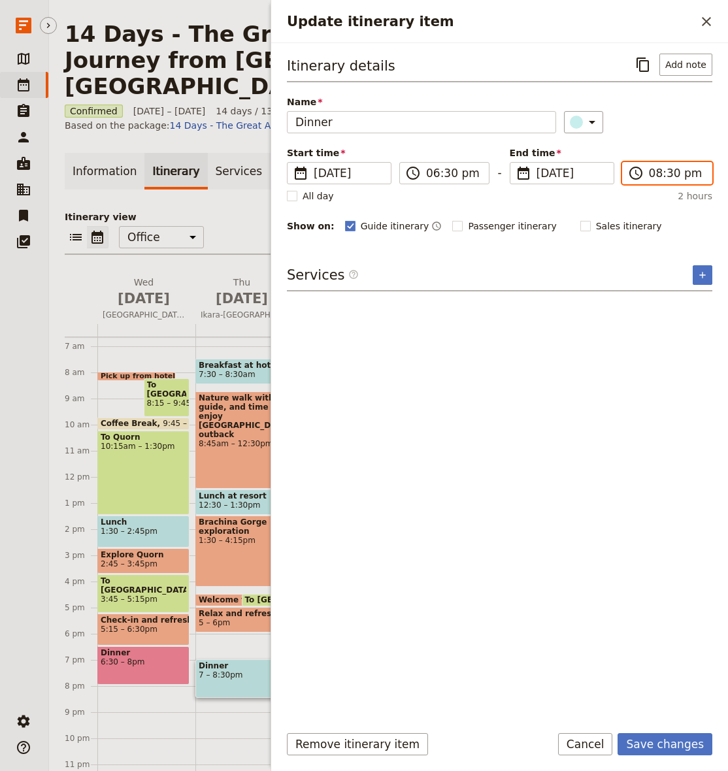
click at [657, 176] on input "08:30 pm" at bounding box center [676, 173] width 55 height 16
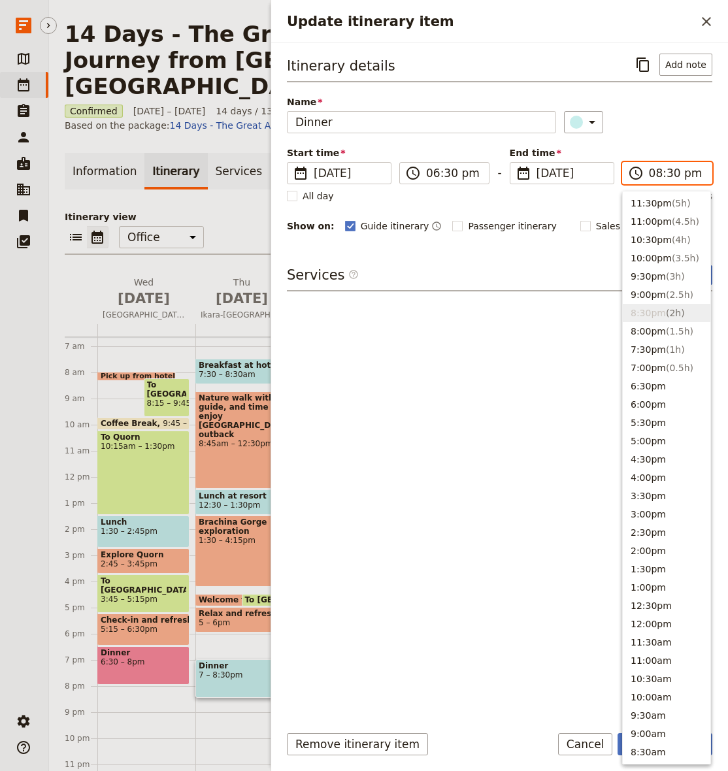
type input "08:00 pm"
click at [678, 123] on div "​" at bounding box center [638, 122] width 148 height 22
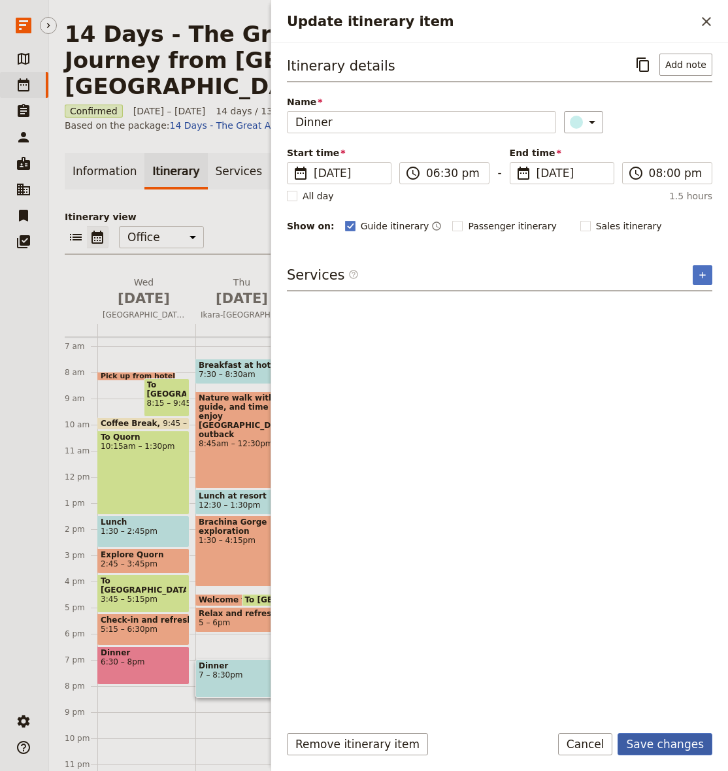
click at [670, 746] on button "Save changes" at bounding box center [664, 744] width 95 height 22
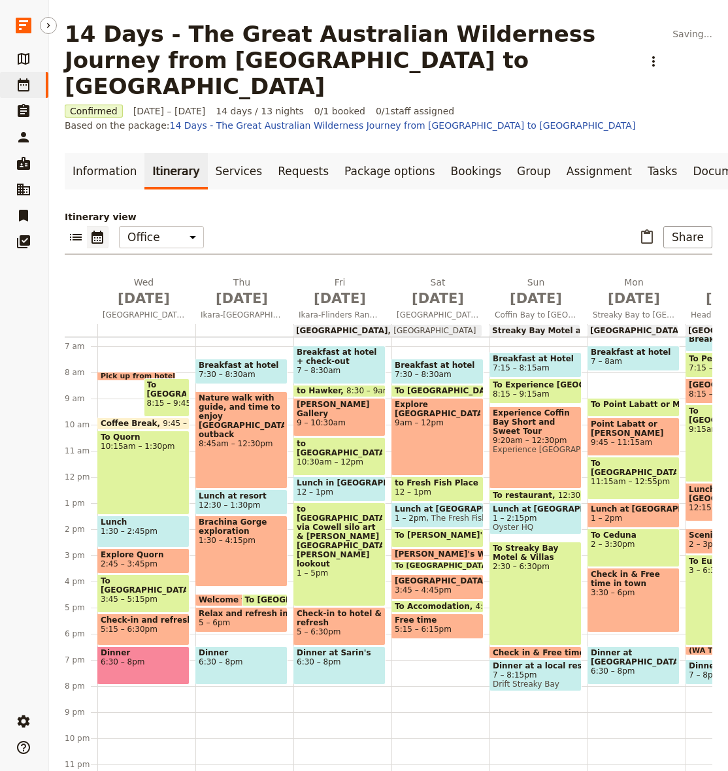
click at [146, 657] on span "6:30 – 8pm" at bounding box center [144, 661] width 86 height 9
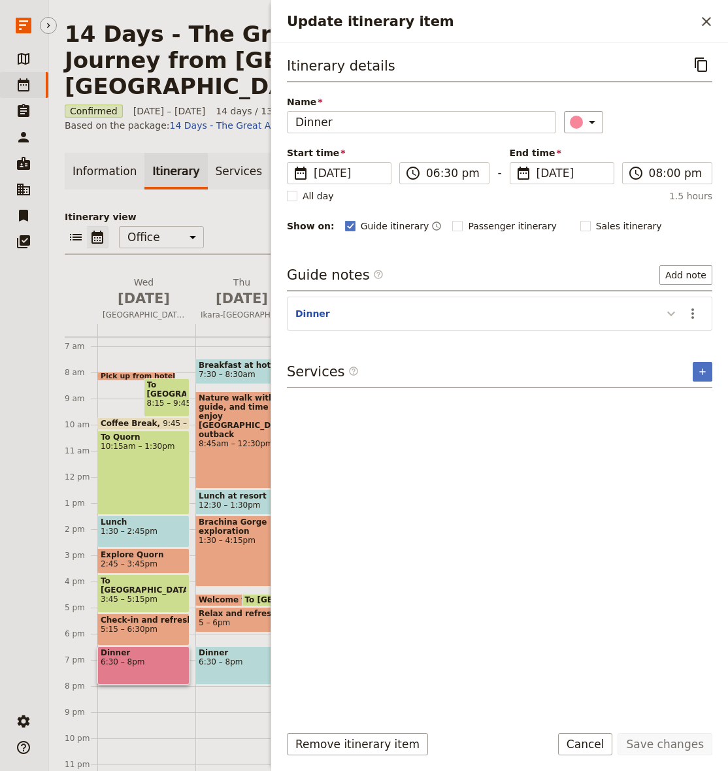
click at [668, 313] on icon "Update itinerary item" at bounding box center [671, 314] width 16 height 16
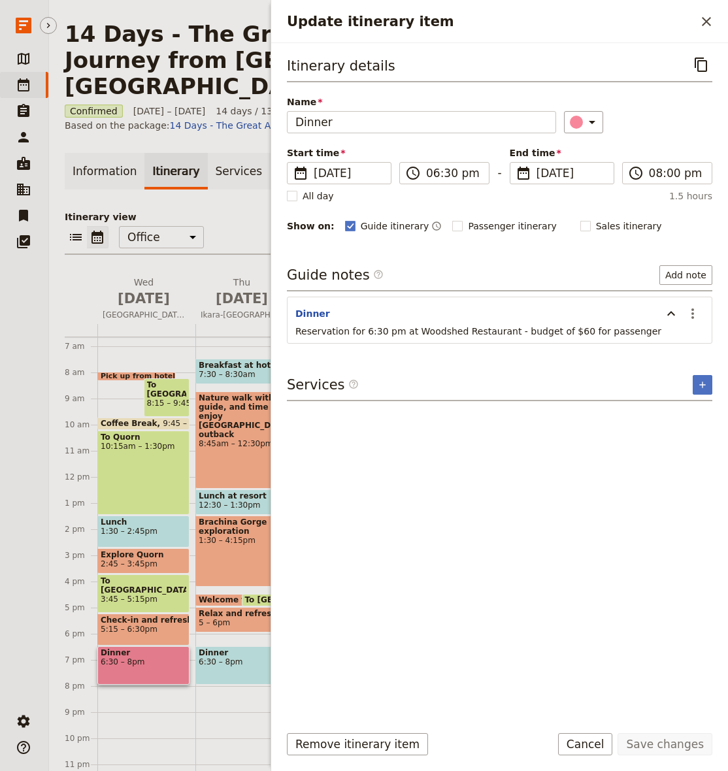
click at [384, 332] on span "Reservation for 6:30 pm at Woodshed Restaurant - budget of $60 for passenger" at bounding box center [478, 331] width 366 height 10
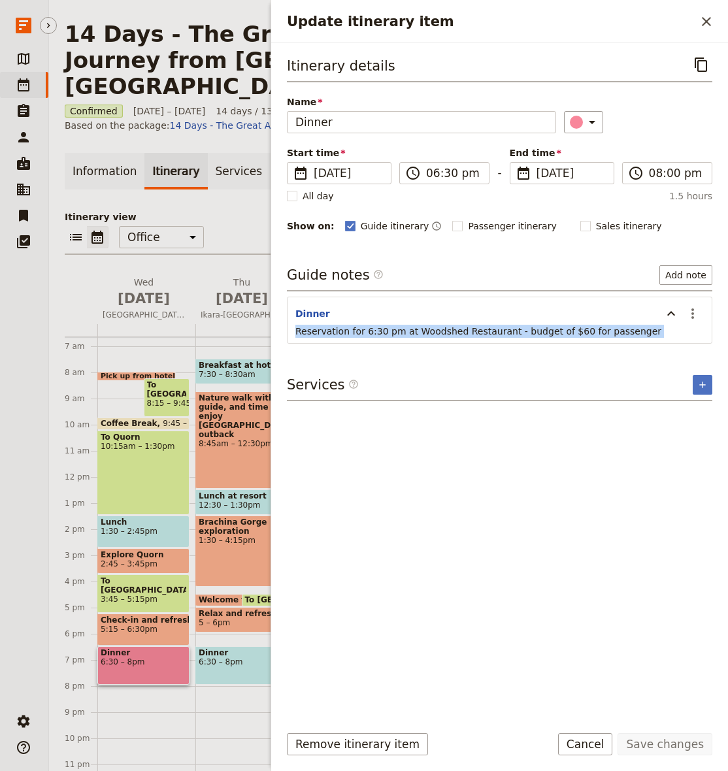
click at [384, 332] on span "Reservation for 6:30 pm at Woodshed Restaurant - budget of $60 for passenger" at bounding box center [478, 331] width 366 height 10
click at [393, 327] on span "Reservation for 6:30 pm at Woodshed Restaurant - budget of $60 for passenger" at bounding box center [478, 331] width 366 height 10
click at [298, 326] on p "Reservation for 6:30 pm at Woodshed Restaurant - budget of $60 for passenger" at bounding box center [499, 331] width 408 height 13
click at [297, 332] on span "Reservation for 6:30 pm at Woodshed Restaurant - budget of $60 for passenger" at bounding box center [478, 331] width 366 height 10
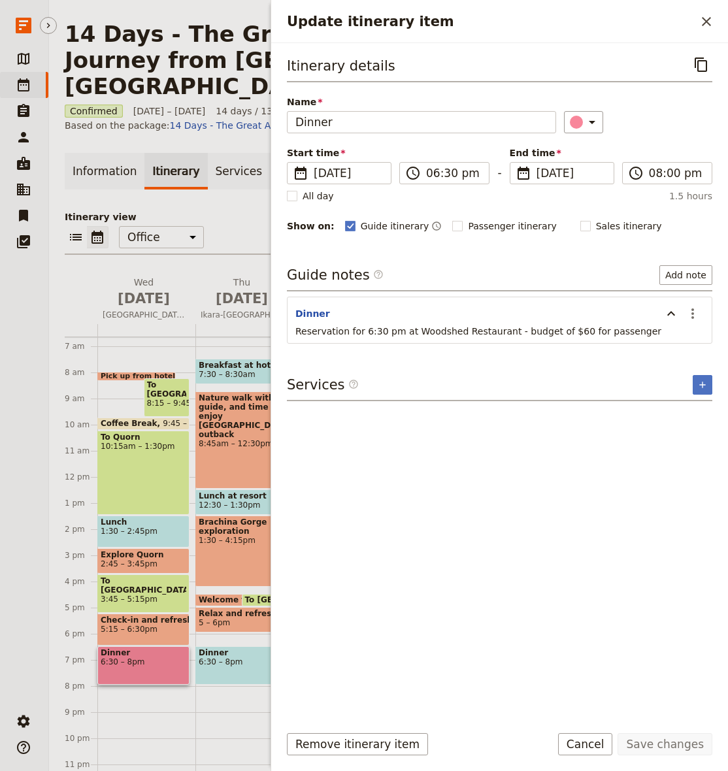
drag, startPoint x: 537, startPoint y: 533, endPoint x: 532, endPoint y: 527, distance: 8.4
click at [536, 533] on div "Itinerary details ​ Name Dinner ​ Start time ​ [DATE] [DATE] [DATE] 18:30 ​ 06:…" at bounding box center [499, 383] width 425 height 659
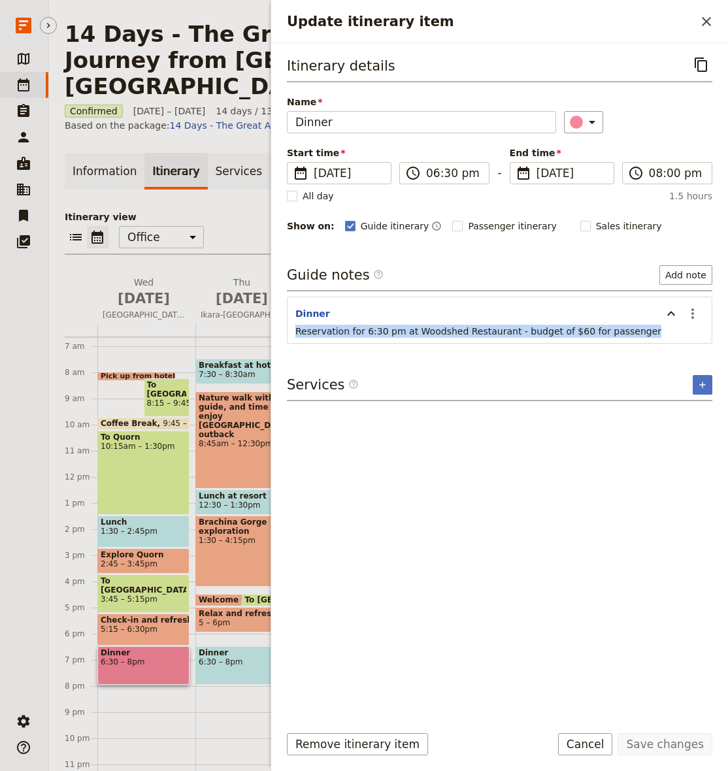
drag, startPoint x: 308, startPoint y: 333, endPoint x: 632, endPoint y: 340, distance: 324.2
click at [636, 334] on p "Reservation for 6:30 pm at Woodshed Restaurant - budget of $60 for passenger" at bounding box center [499, 331] width 408 height 13
copy span "Reservation for 6:30 pm at Woodshed Restaurant - budget of $60 for passenger"
drag, startPoint x: 703, startPoint y: 19, endPoint x: 710, endPoint y: 20, distance: 7.2
click at [704, 19] on icon "Close drawer" at bounding box center [706, 21] width 9 height 9
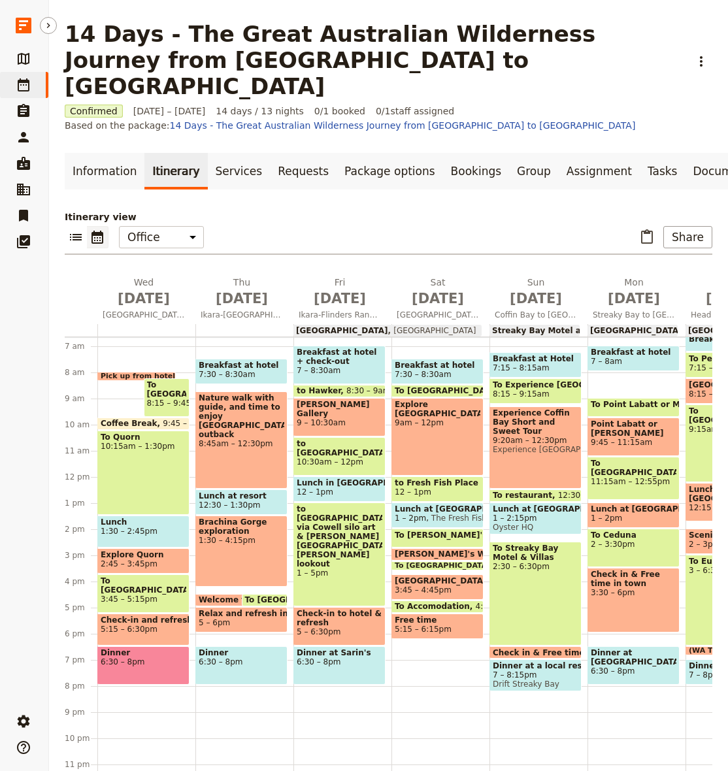
click at [238, 657] on span "6:30 – 8pm" at bounding box center [242, 661] width 86 height 9
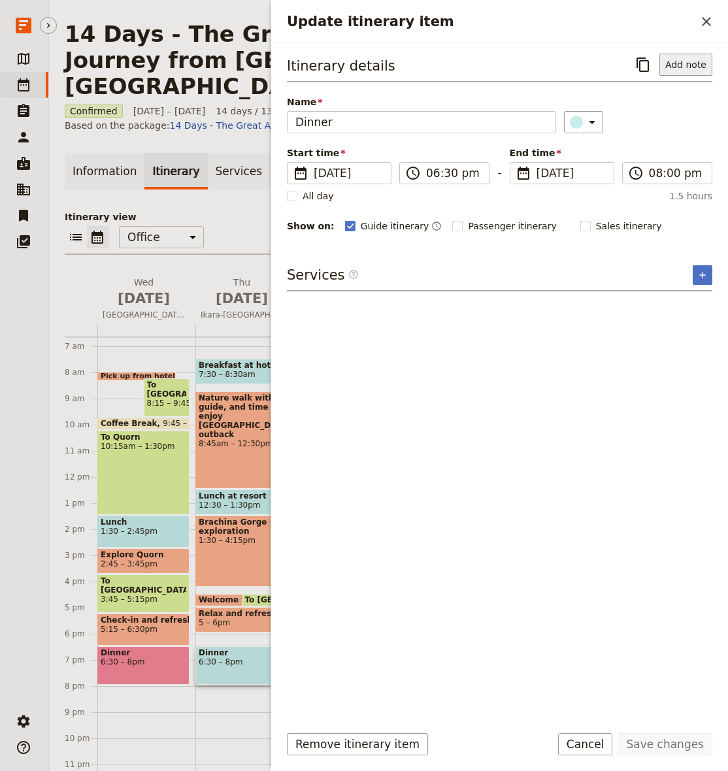
click at [683, 63] on button "Add note" at bounding box center [685, 65] width 53 height 22
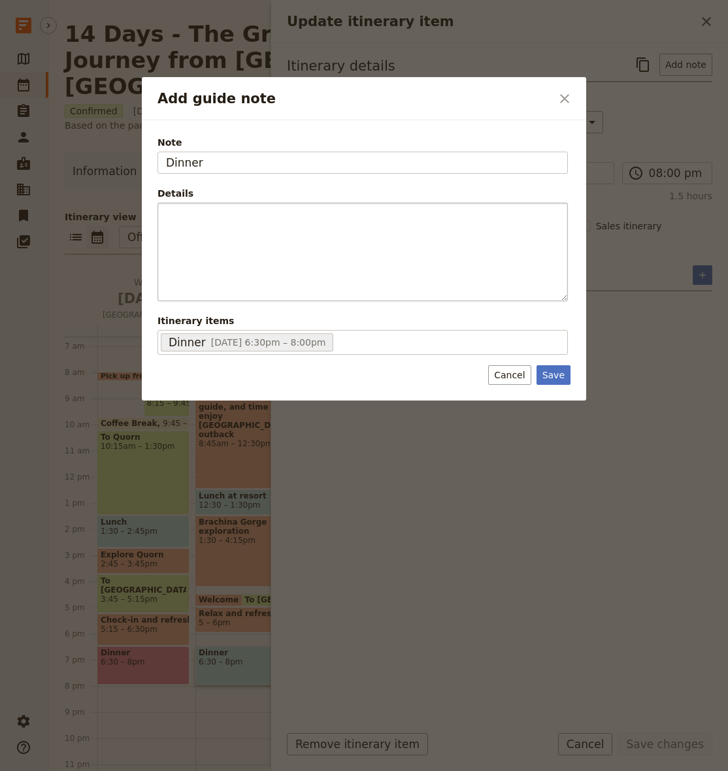
type input "Dinner"
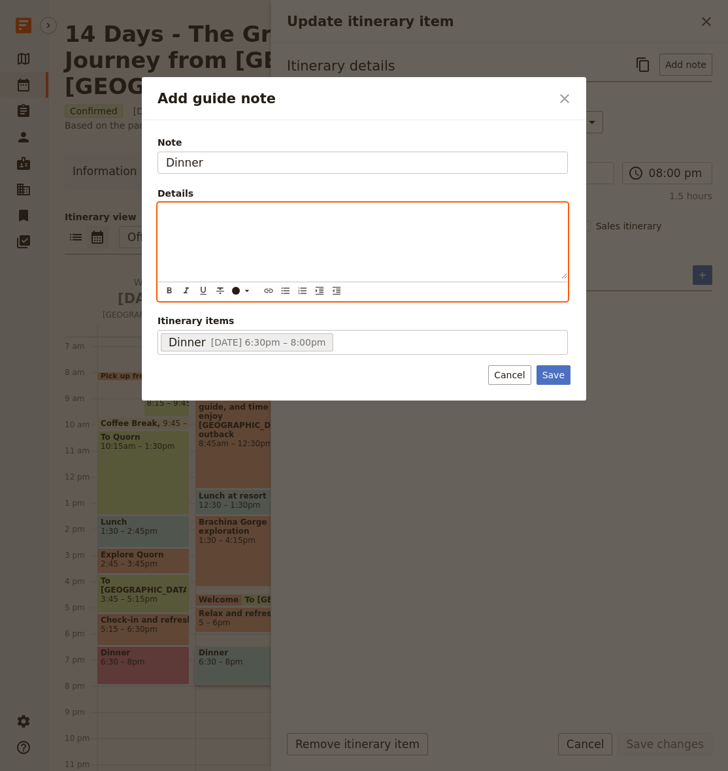
click at [453, 239] on div "Add guide note" at bounding box center [362, 241] width 409 height 76
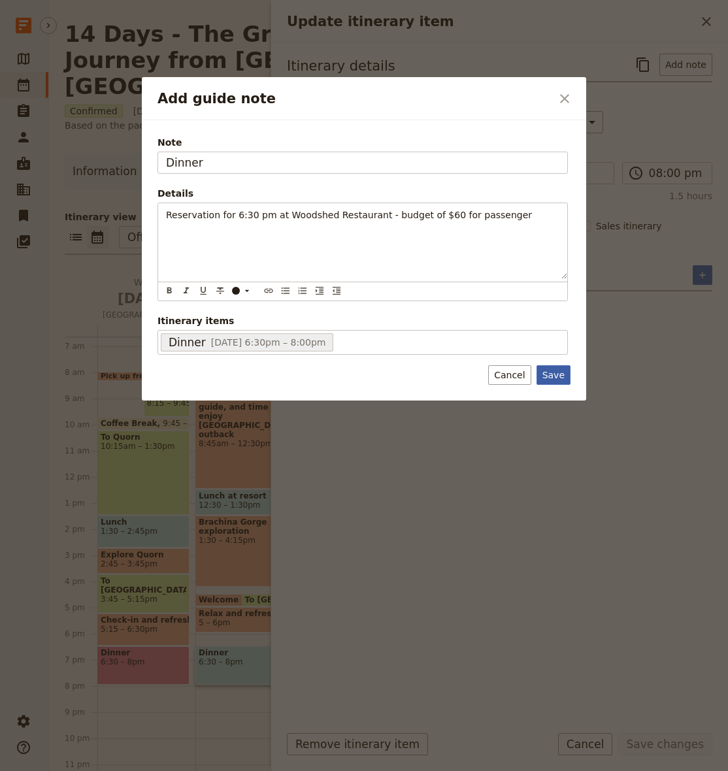
click at [560, 376] on button "Save" at bounding box center [553, 375] width 34 height 20
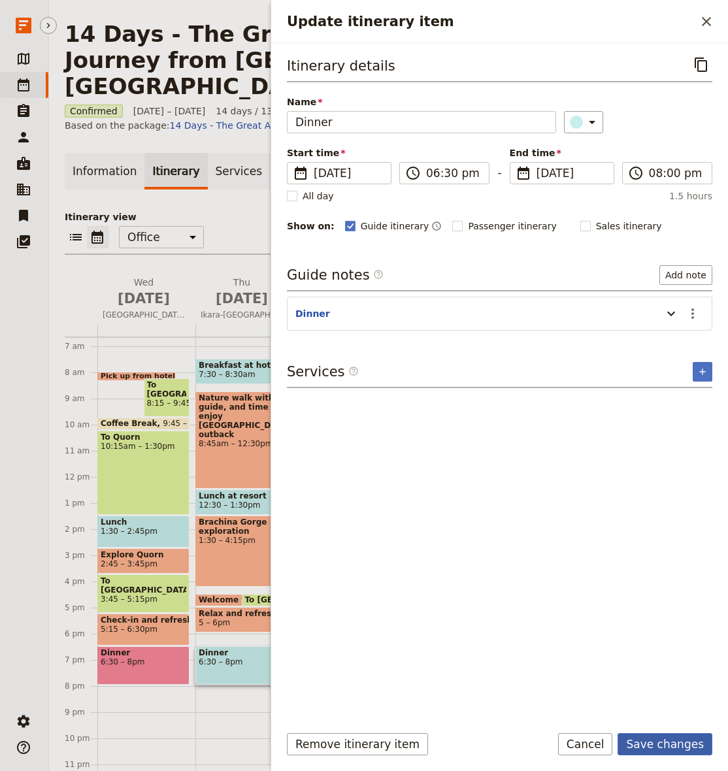
click at [666, 745] on button "Save changes" at bounding box center [664, 744] width 95 height 22
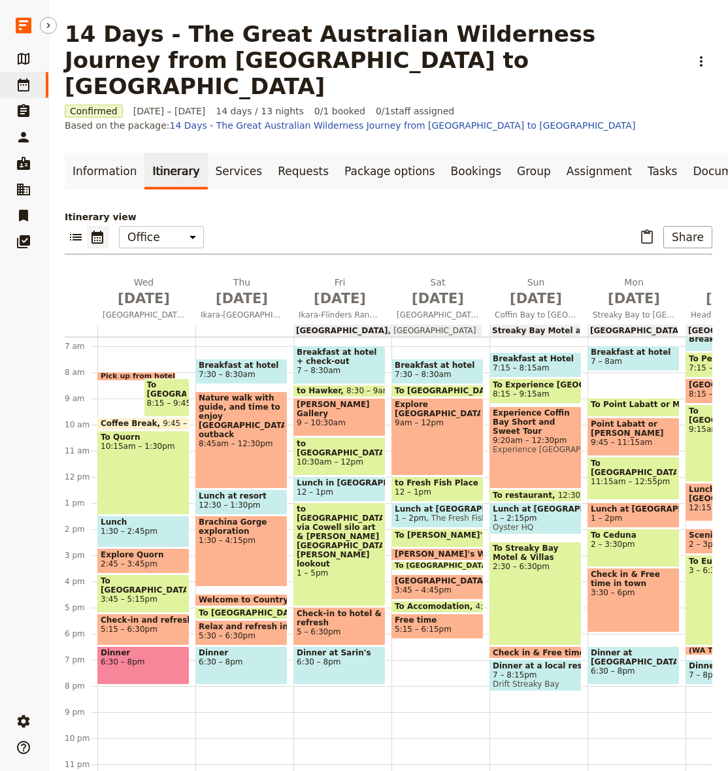
click at [261, 613] on span at bounding box center [241, 615] width 91 height 5
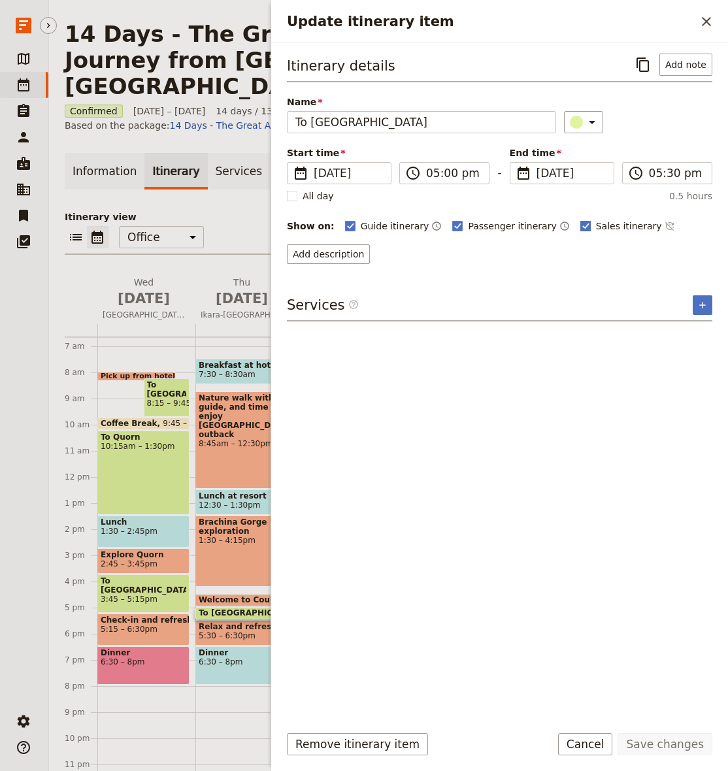
drag, startPoint x: 597, startPoint y: 221, endPoint x: 586, endPoint y: 221, distance: 11.1
click at [597, 221] on span "Sales itinerary" at bounding box center [629, 226] width 66 height 13
click at [580, 220] on input "Sales itinerary" at bounding box center [580, 219] width 1 height 1
checkbox input "false"
click at [453, 227] on label "Passenger itinerary" at bounding box center [504, 226] width 104 height 13
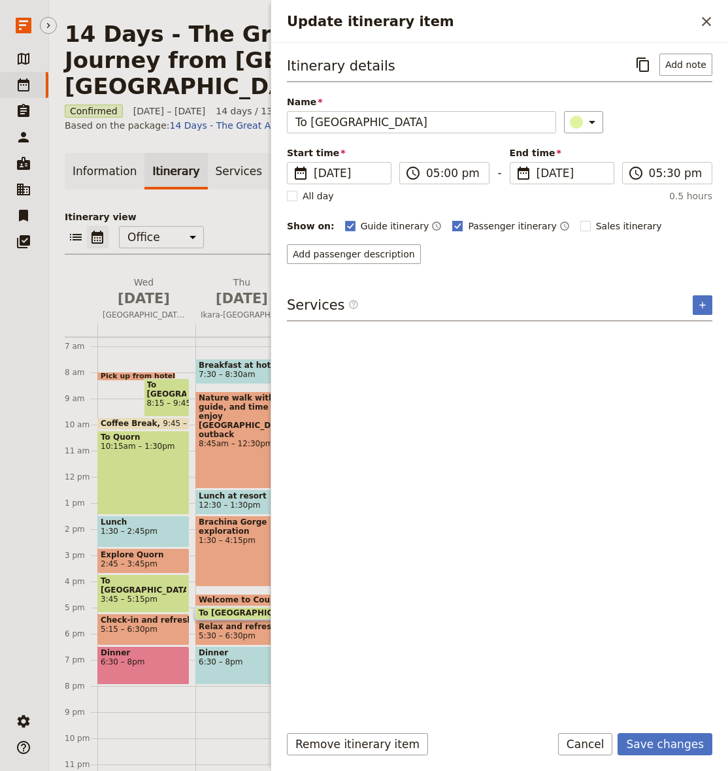
click at [452, 220] on input "Passenger itinerary" at bounding box center [451, 219] width 1 height 1
checkbox input "false"
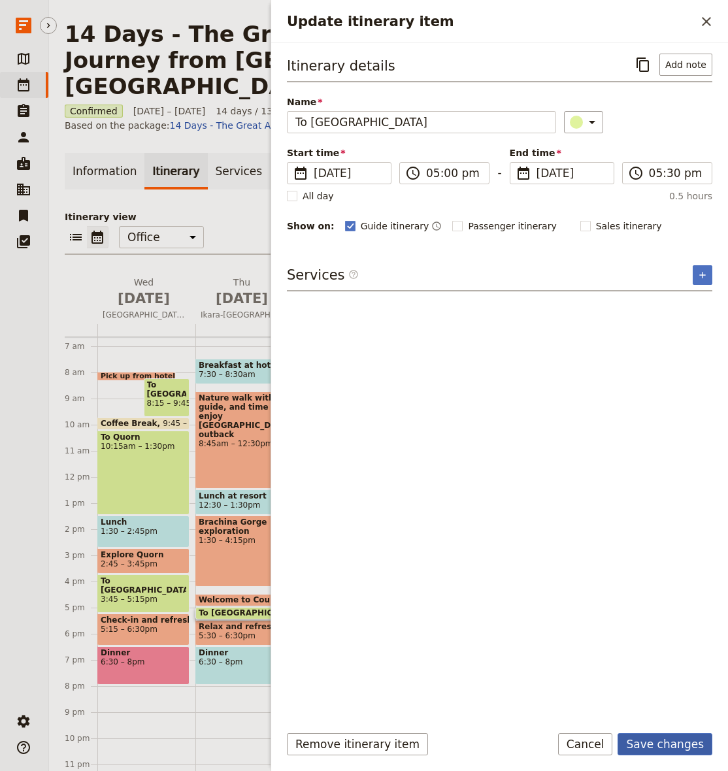
scroll to position [1, 0]
click at [661, 747] on button "Save changes" at bounding box center [664, 744] width 95 height 22
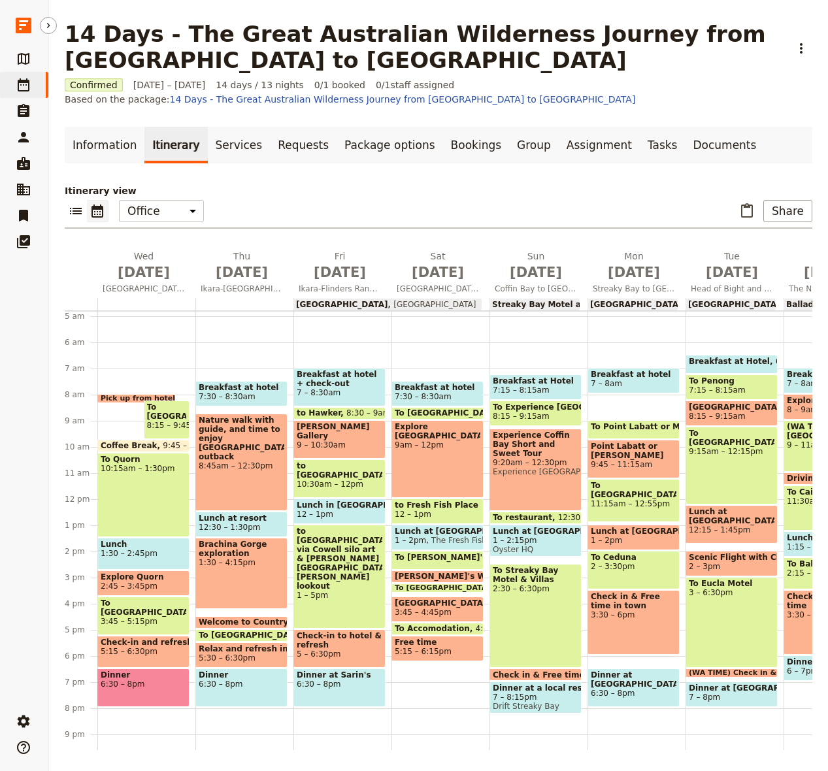
scroll to position [126, 0]
click at [358, 411] on span "8:30 – 9am" at bounding box center [368, 412] width 44 height 9
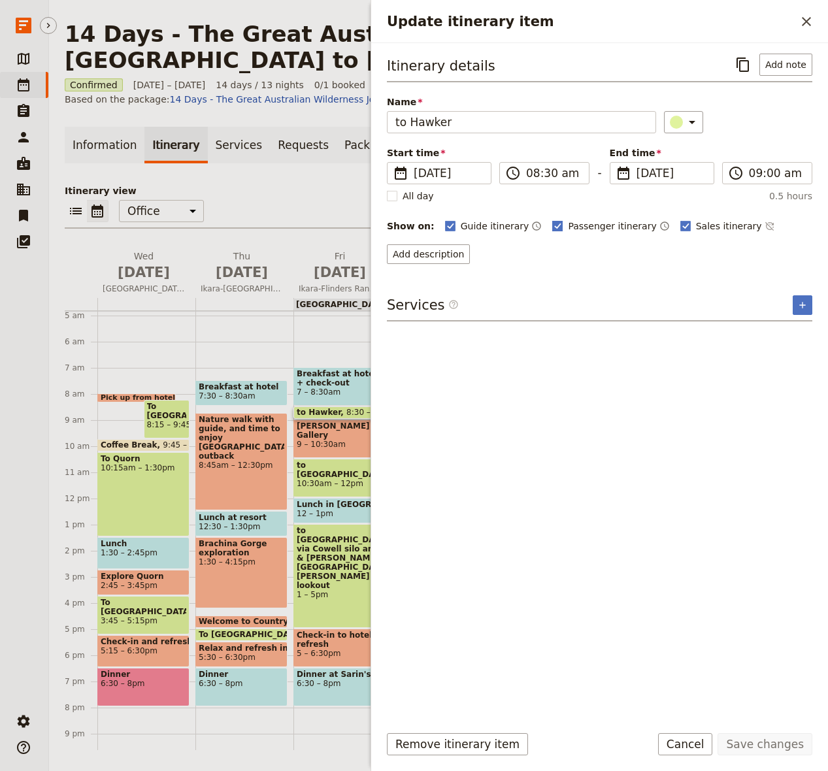
drag, startPoint x: 581, startPoint y: 229, endPoint x: 597, endPoint y: 228, distance: 15.7
click at [581, 229] on span "Passenger itinerary" at bounding box center [612, 226] width 88 height 13
click at [552, 220] on input "Passenger itinerary" at bounding box center [551, 219] width 1 height 1
checkbox input "false"
click at [696, 229] on span "Sales itinerary" at bounding box center [729, 226] width 66 height 13
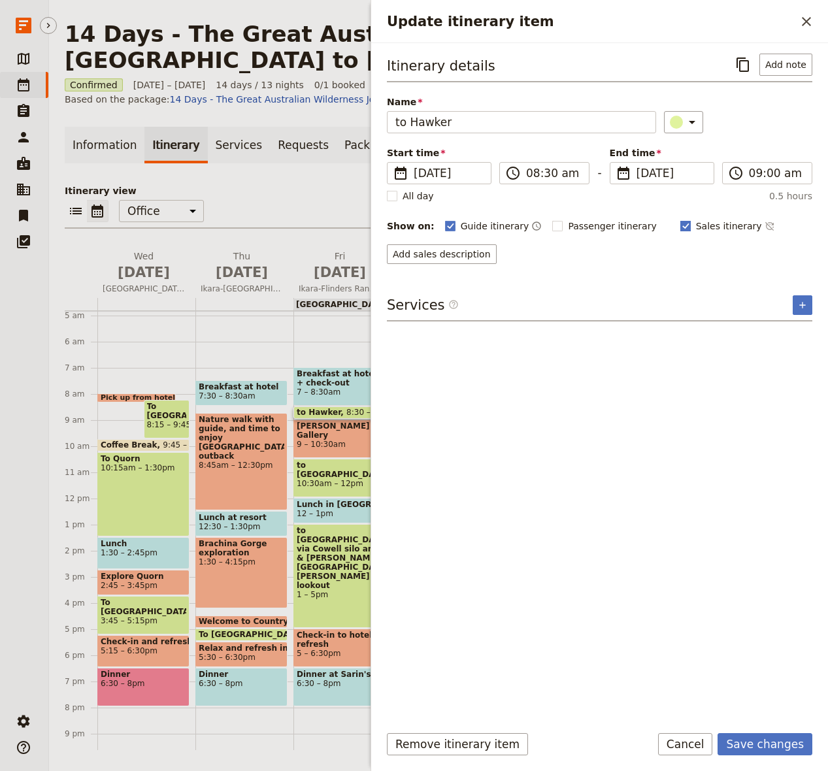
click at [680, 220] on input "Sales itinerary" at bounding box center [679, 219] width 1 height 1
checkbox input "false"
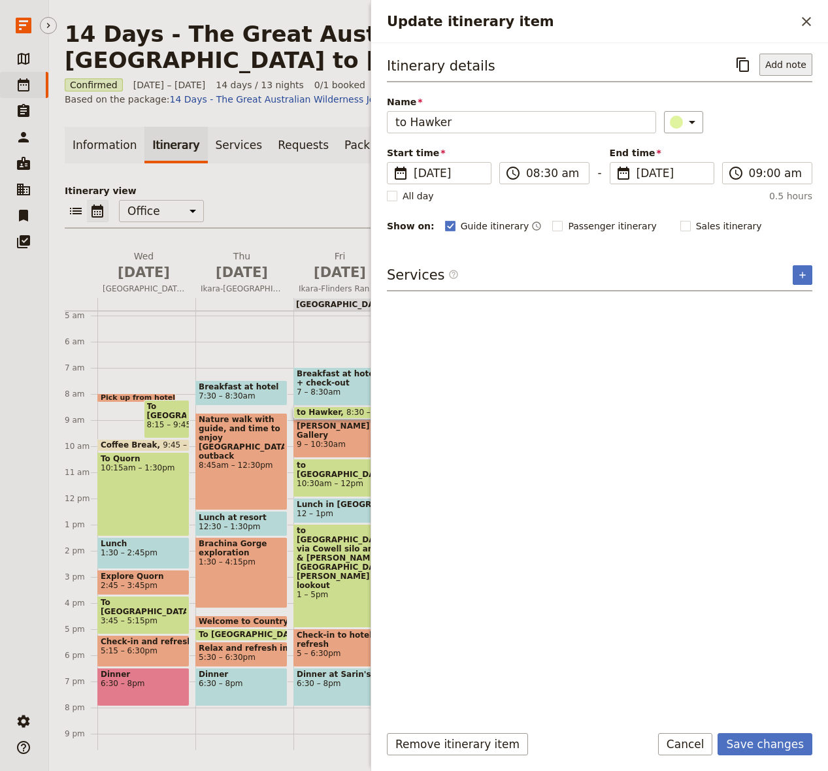
click at [727, 57] on button "Add note" at bounding box center [785, 65] width 53 height 22
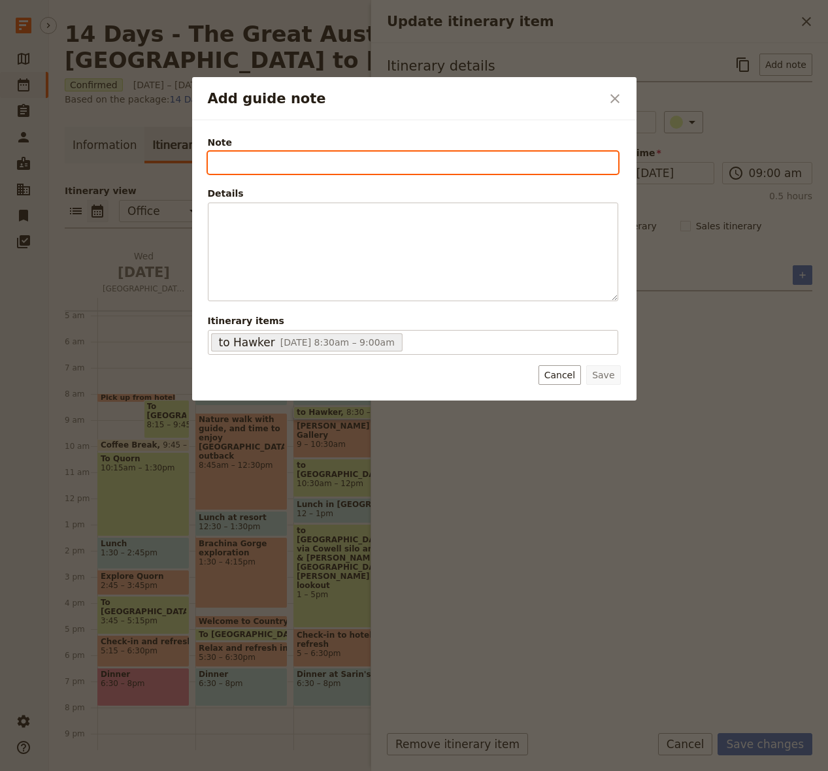
paste input "[PERSON_NAME] Gallery, [STREET_ADDRESS][PERSON_NAME]"
type input "[PERSON_NAME] Gallery, [STREET_ADDRESS][PERSON_NAME]"
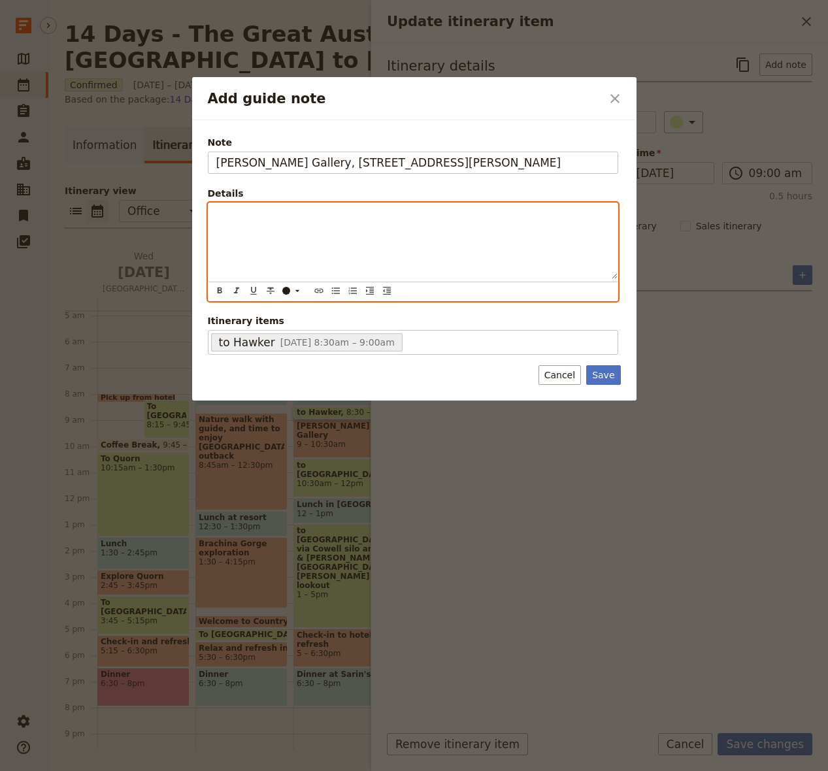
click at [381, 227] on div "Add guide note" at bounding box center [412, 241] width 409 height 76
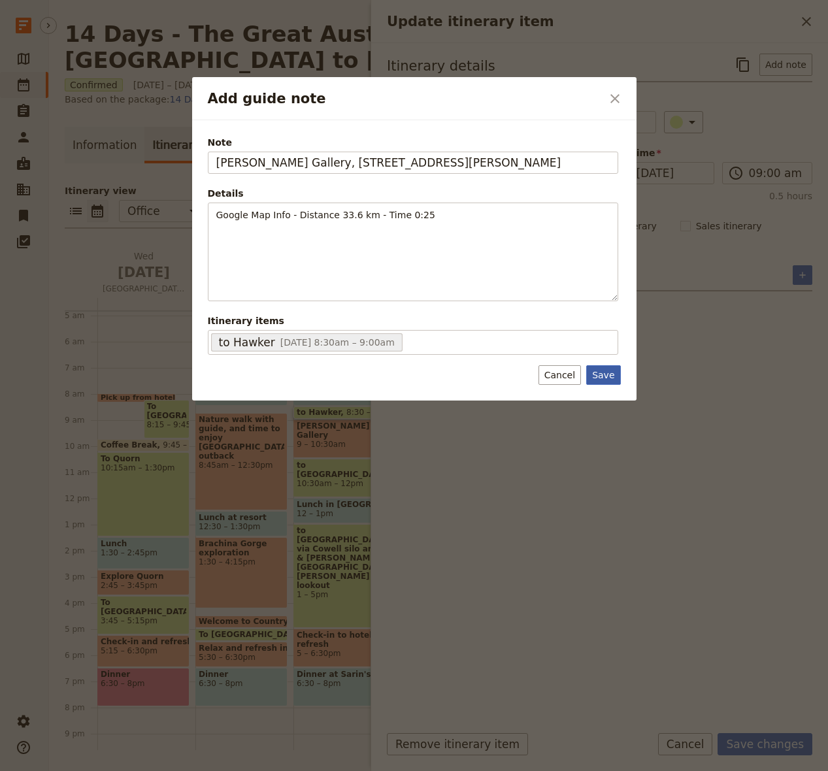
click at [612, 373] on button "Save" at bounding box center [603, 375] width 34 height 20
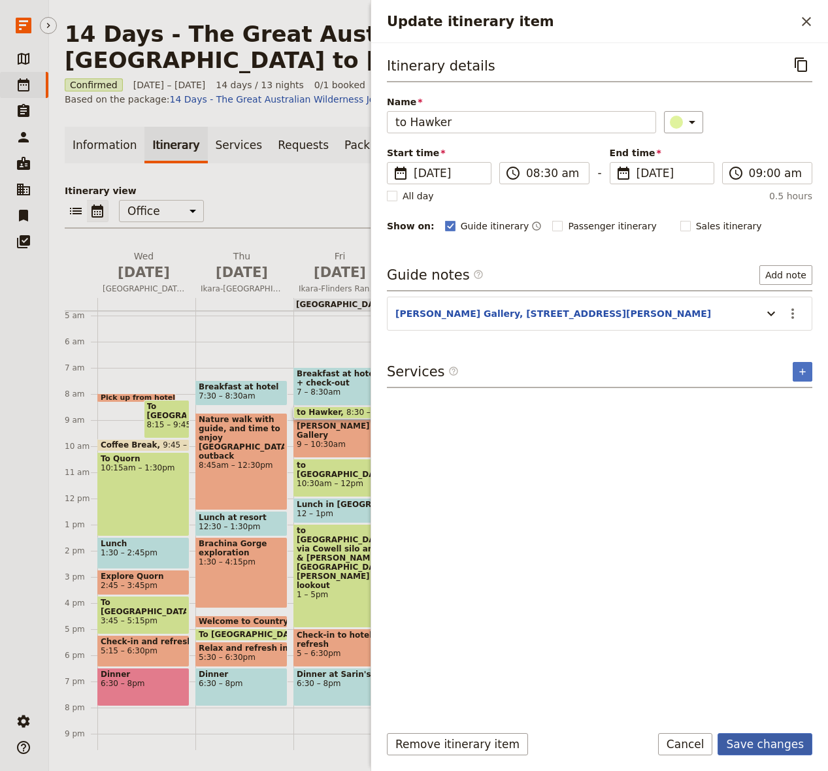
click at [727, 747] on button "Save changes" at bounding box center [764, 744] width 95 height 22
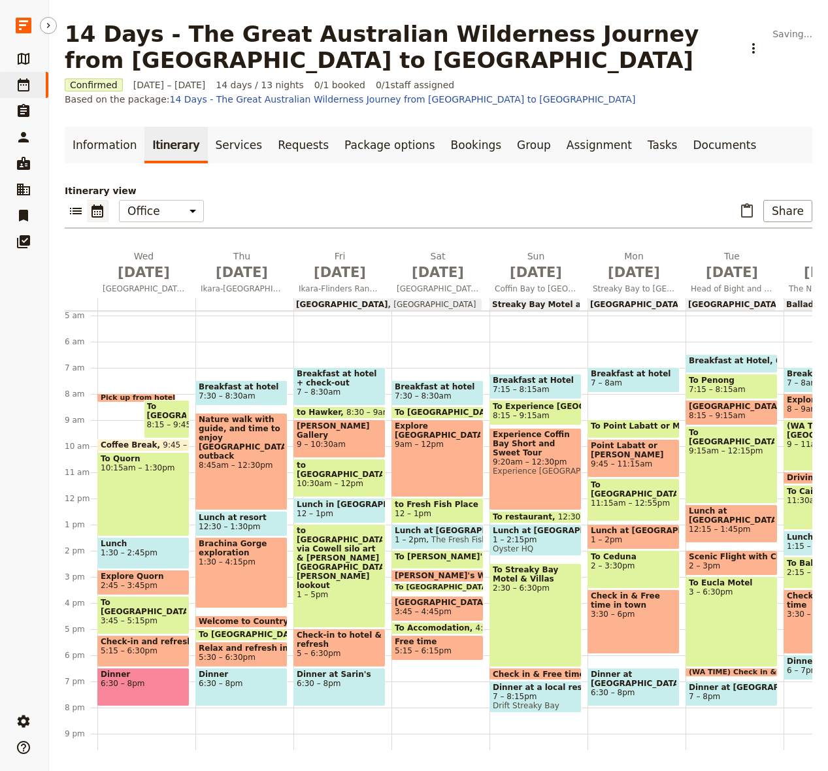
click at [329, 440] on span "9 – 10:30am" at bounding box center [340, 444] width 86 height 9
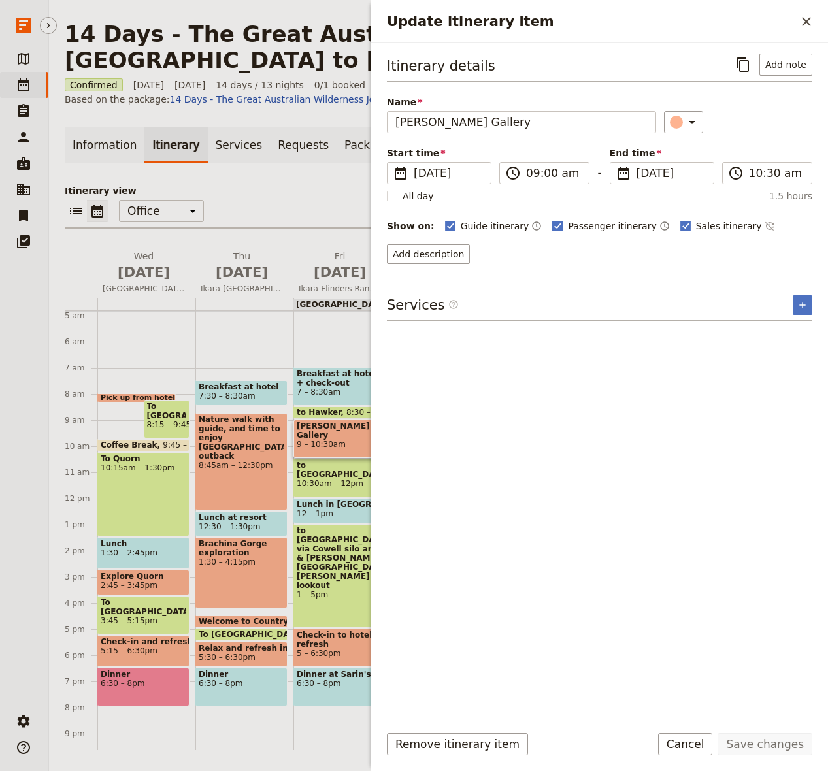
drag, startPoint x: 678, startPoint y: 223, endPoint x: 625, endPoint y: 229, distance: 53.2
click at [696, 223] on span "Sales itinerary" at bounding box center [729, 226] width 66 height 13
click at [679, 220] on input "Sales itinerary" at bounding box center [679, 219] width 1 height 1
checkbox input "false"
drag, startPoint x: 579, startPoint y: 229, endPoint x: 588, endPoint y: 224, distance: 10.5
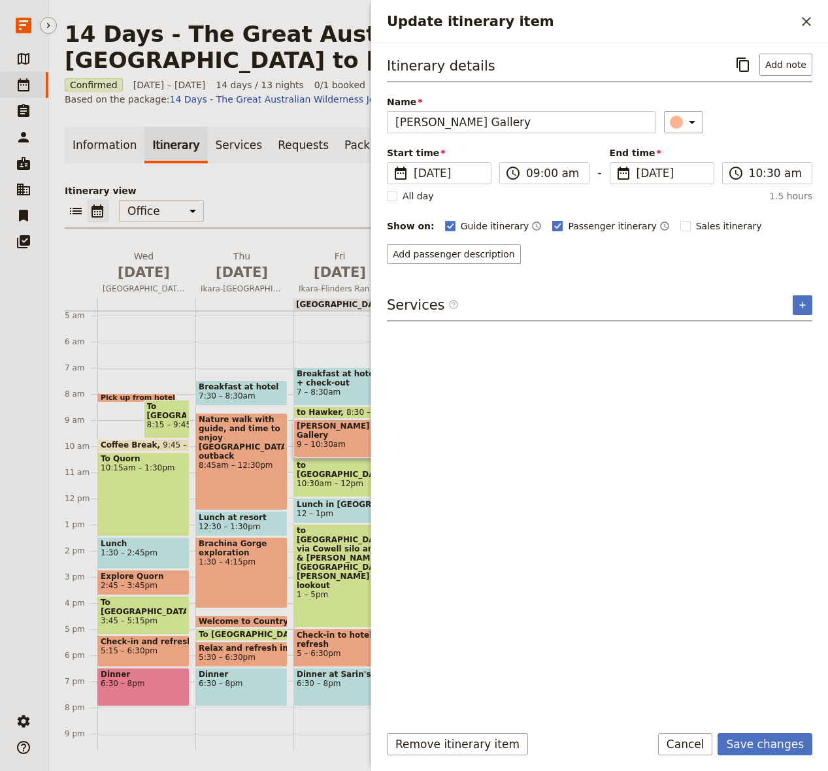
click at [579, 229] on span "Passenger itinerary" at bounding box center [612, 226] width 88 height 13
click at [552, 220] on input "Passenger itinerary" at bounding box center [551, 219] width 1 height 1
checkbox input "false"
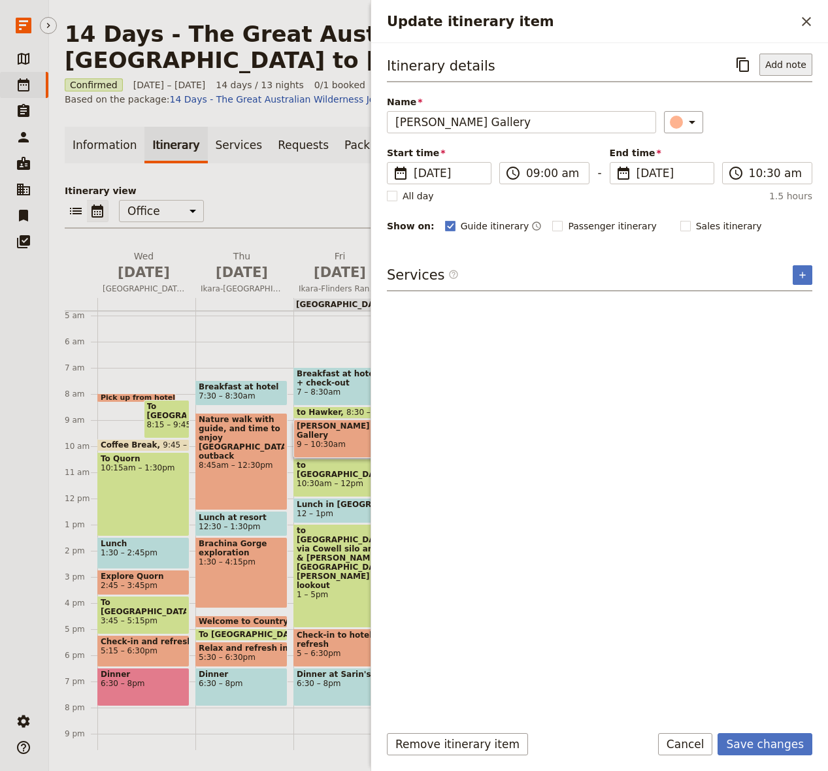
click at [727, 64] on button "Add note" at bounding box center [785, 65] width 53 height 22
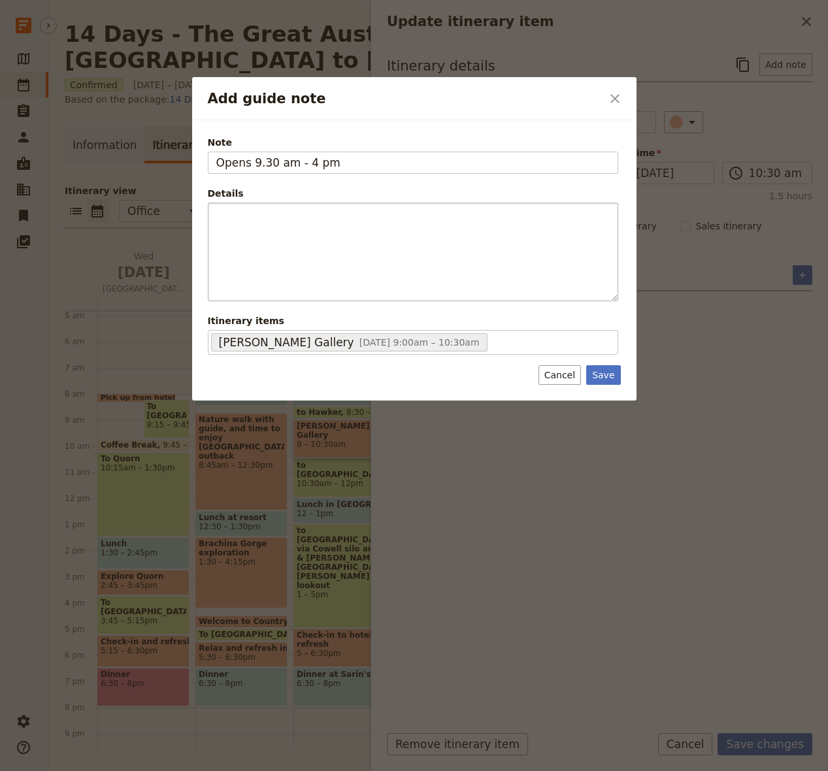
type input "Opens 9.30 am - 4 pm"
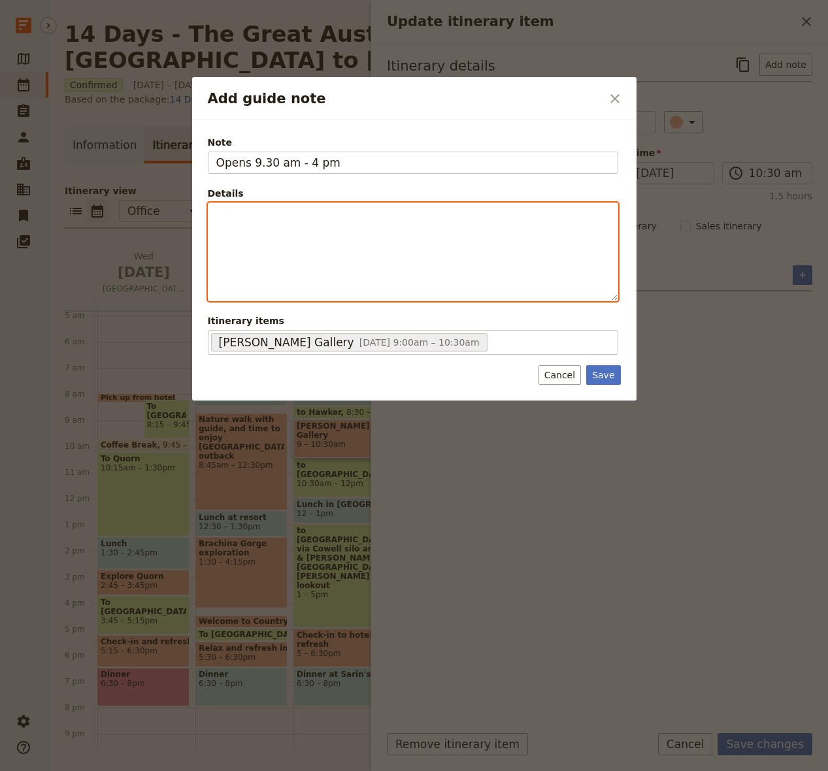
click at [467, 268] on div "Add guide note" at bounding box center [412, 251] width 409 height 97
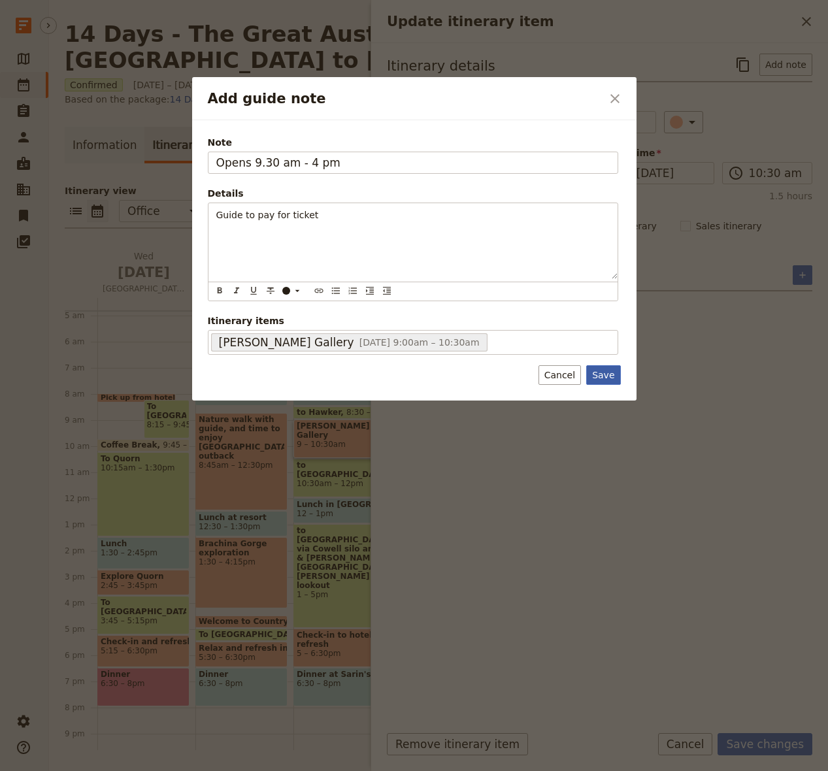
click at [605, 375] on button "Save" at bounding box center [603, 375] width 34 height 20
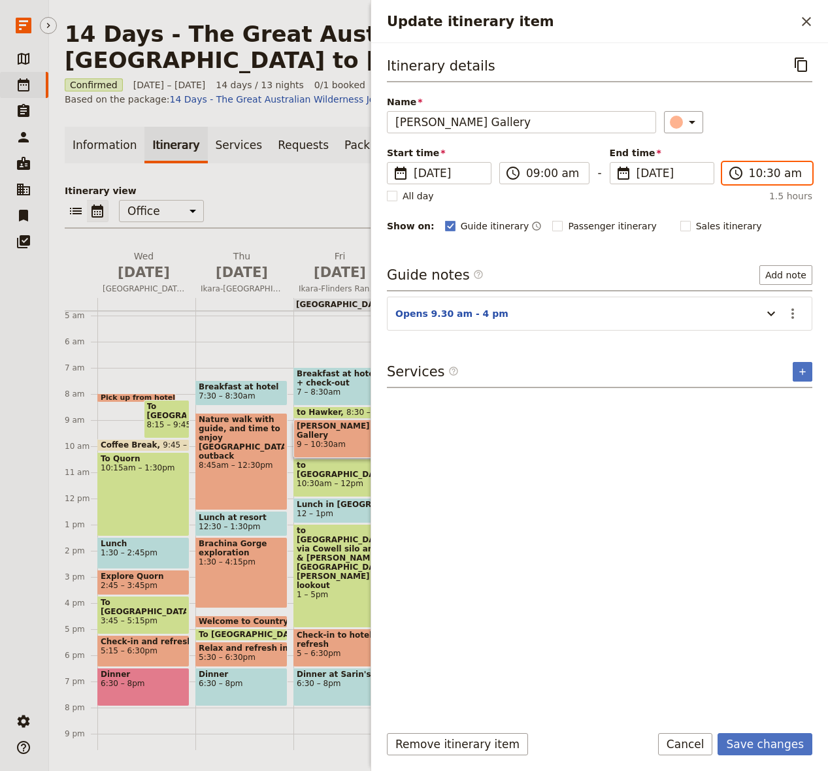
click at [727, 170] on input "10:30 am" at bounding box center [776, 173] width 55 height 16
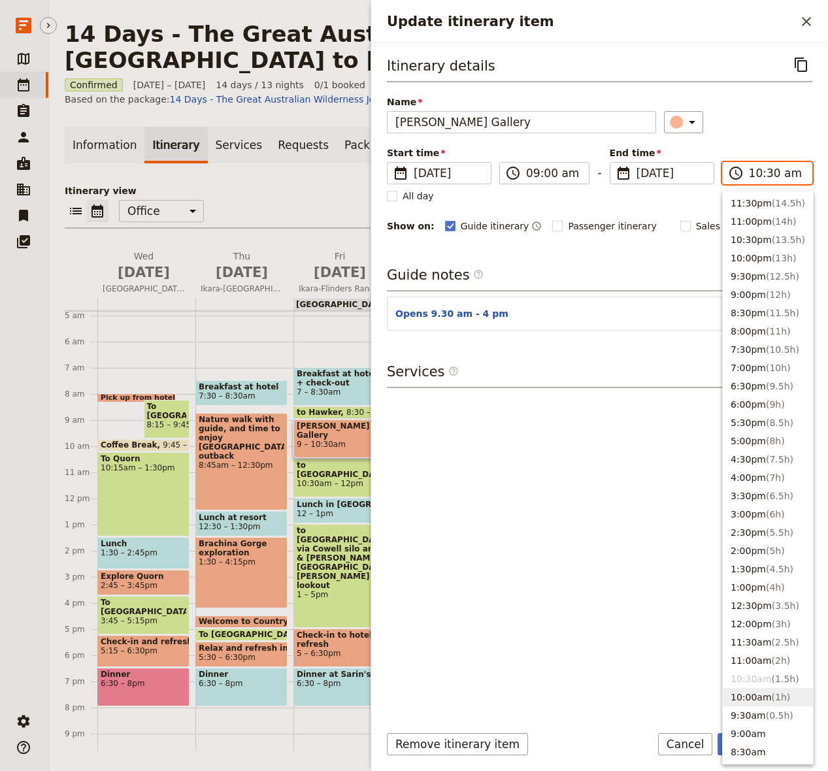
click at [727, 695] on span "( 1h )" at bounding box center [781, 697] width 19 height 10
type input "10:00 am"
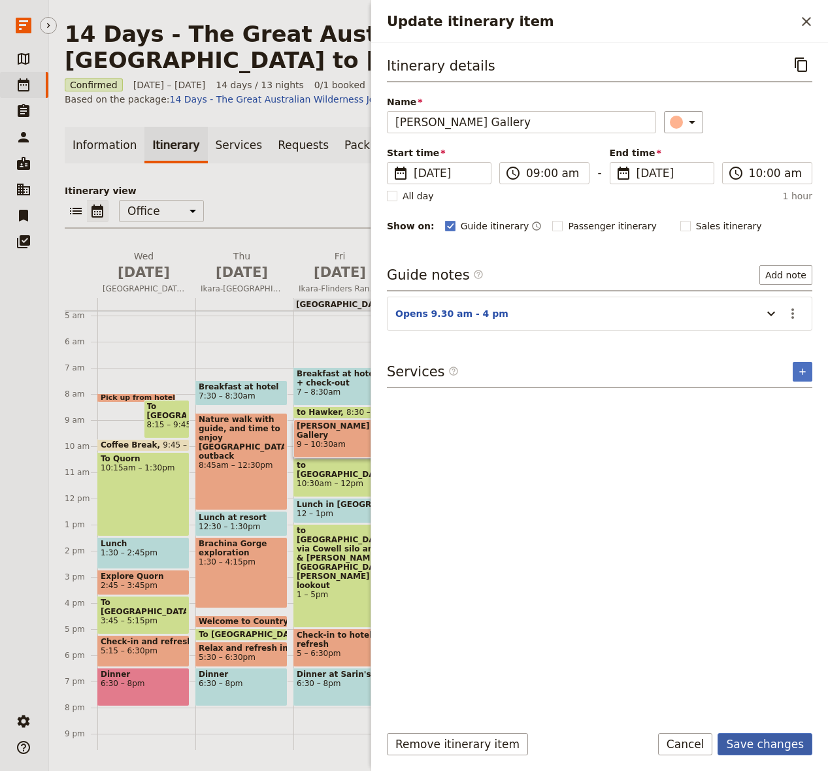
click at [727, 748] on button "Save changes" at bounding box center [764, 744] width 95 height 22
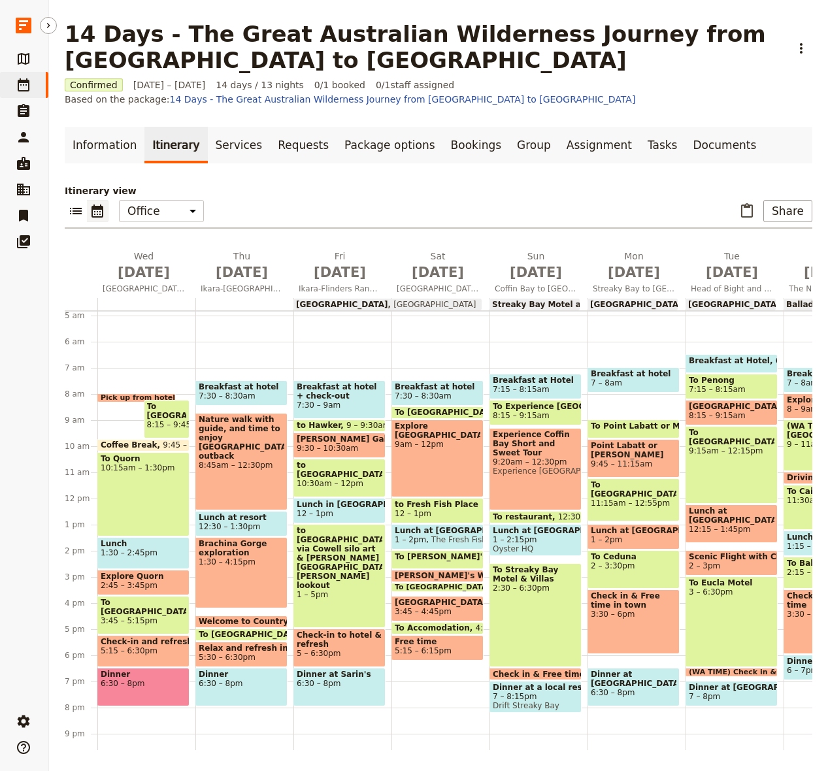
scroll to position [118, 0]
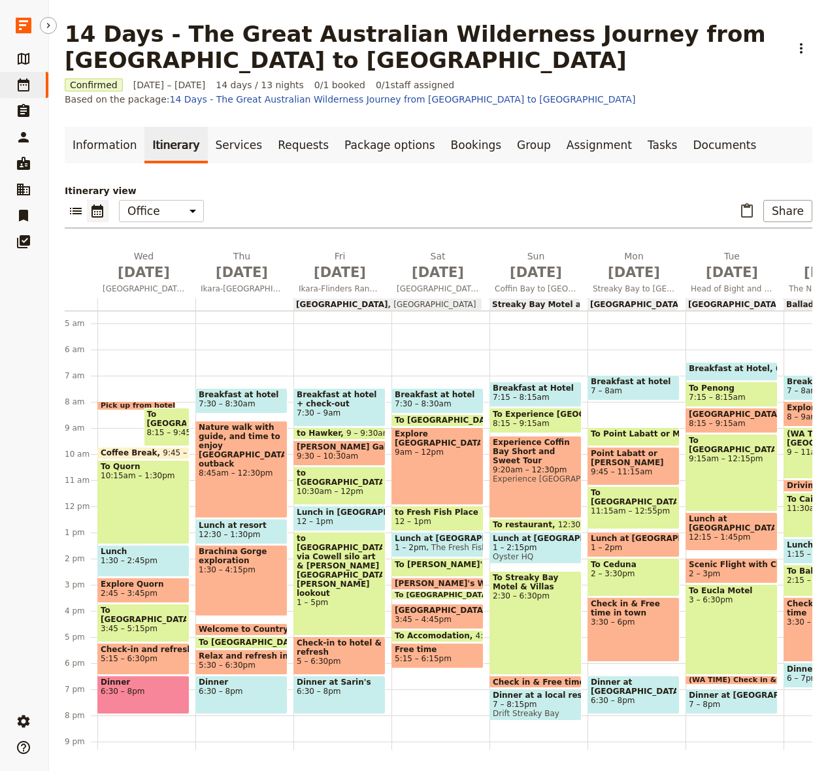
click at [25, 84] on icon at bounding box center [24, 85] width 16 height 16
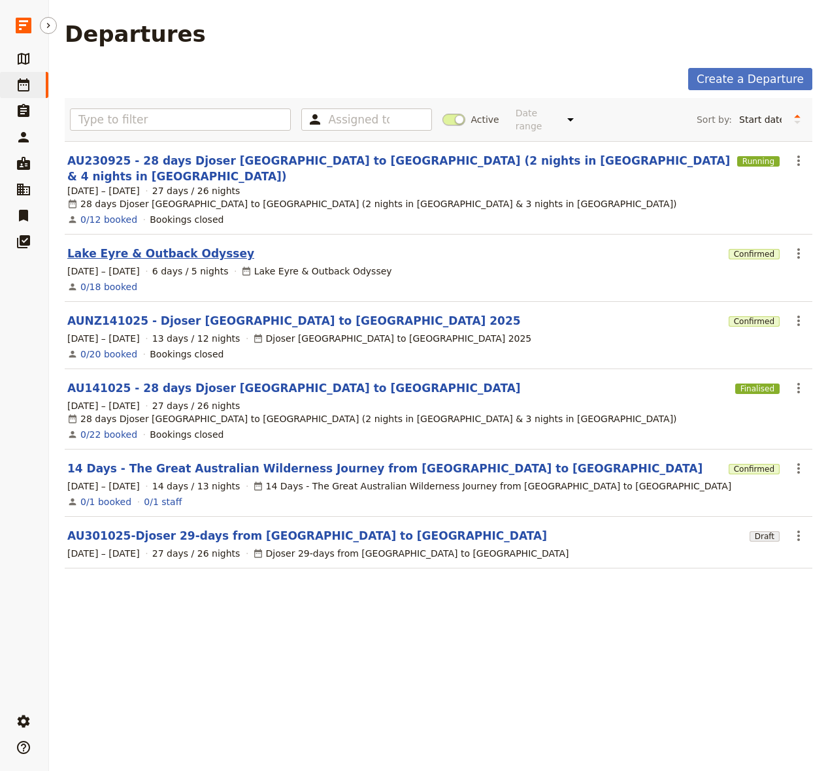
click at [170, 246] on link "Lake Eyre & Outback Odyssey" at bounding box center [160, 254] width 187 height 16
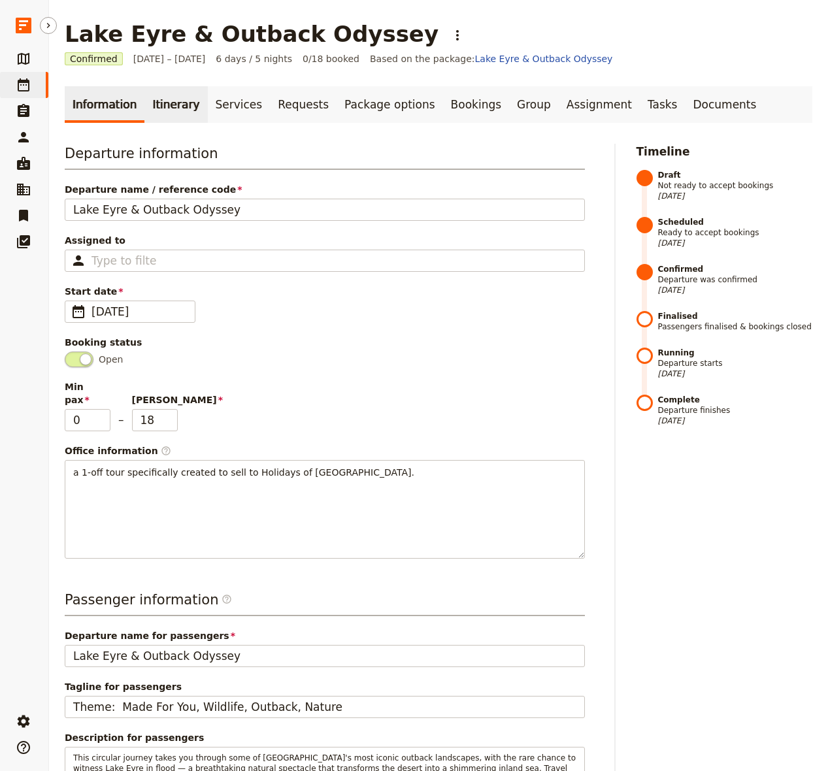
click at [172, 104] on link "Itinerary" at bounding box center [175, 104] width 63 height 37
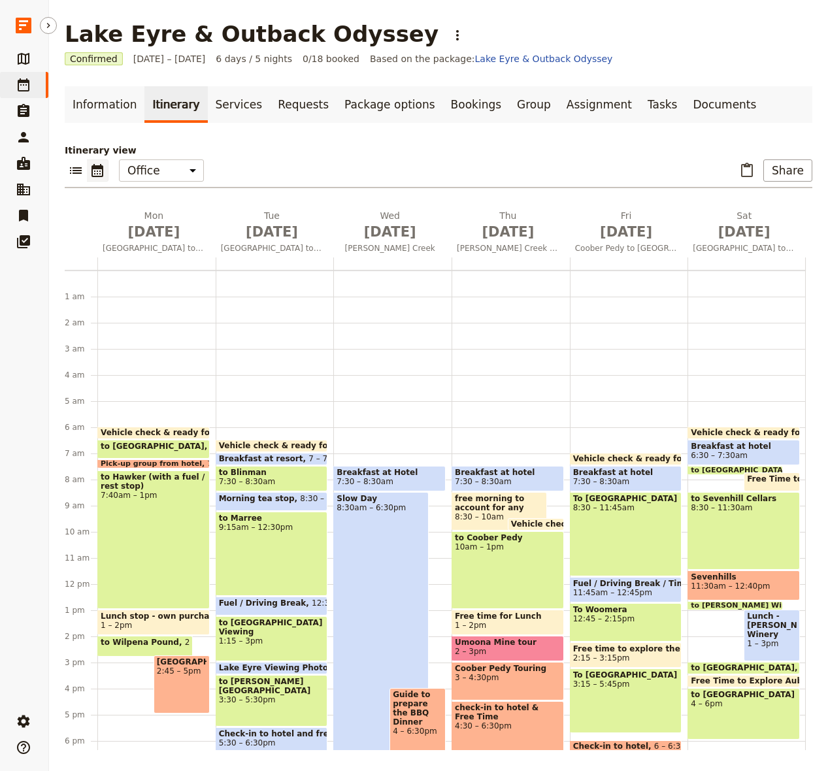
scroll to position [144, 0]
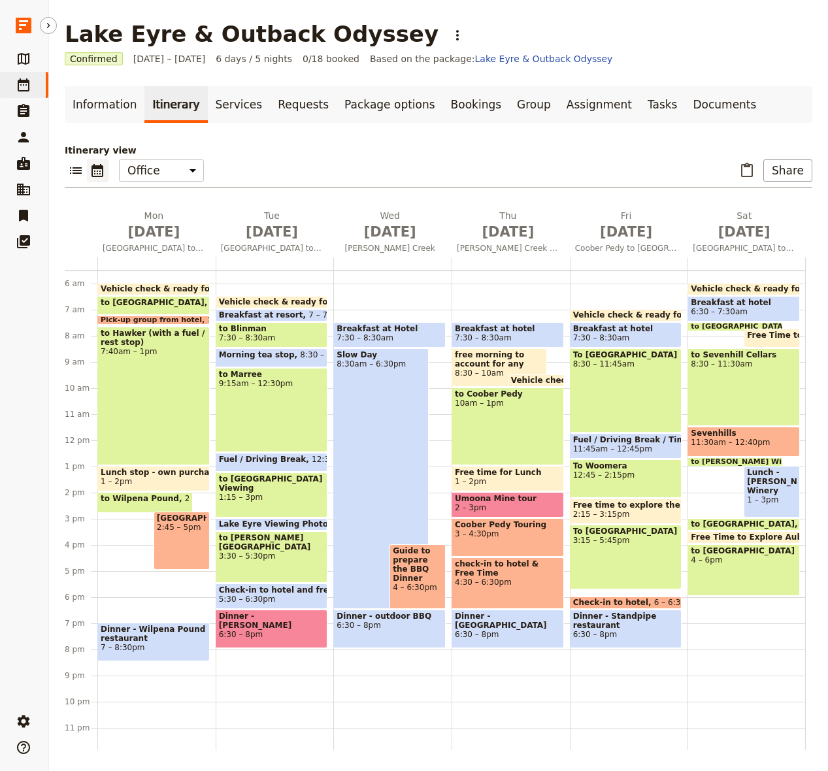
click at [155, 289] on span at bounding box center [153, 291] width 111 height 5
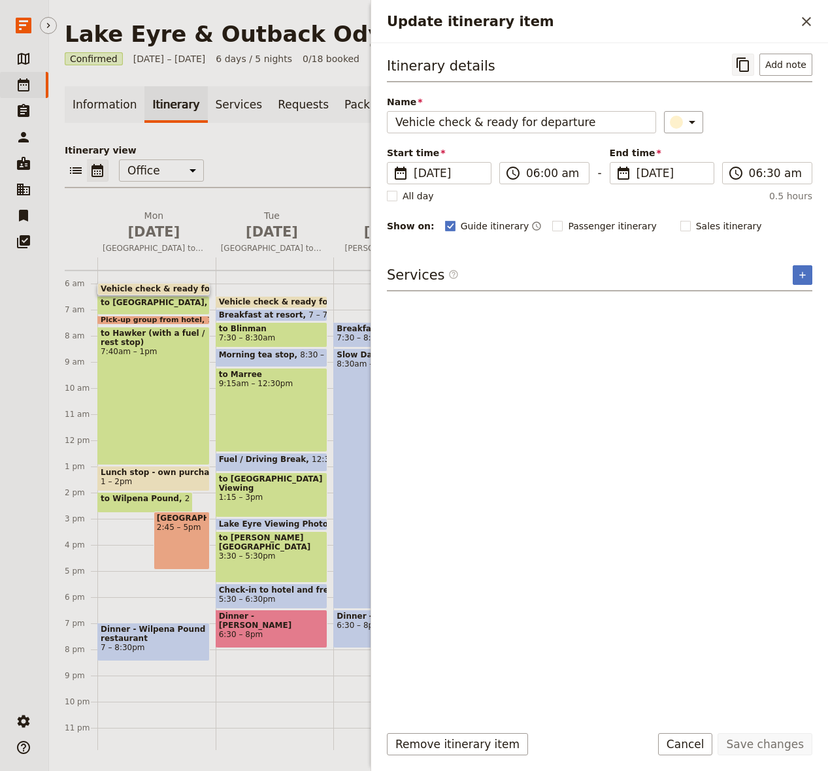
click at [727, 64] on icon "Copy itinerary item" at bounding box center [742, 64] width 12 height 14
drag, startPoint x: 806, startPoint y: 24, endPoint x: 717, endPoint y: 33, distance: 90.0
click at [727, 24] on icon "Close drawer" at bounding box center [806, 22] width 16 height 16
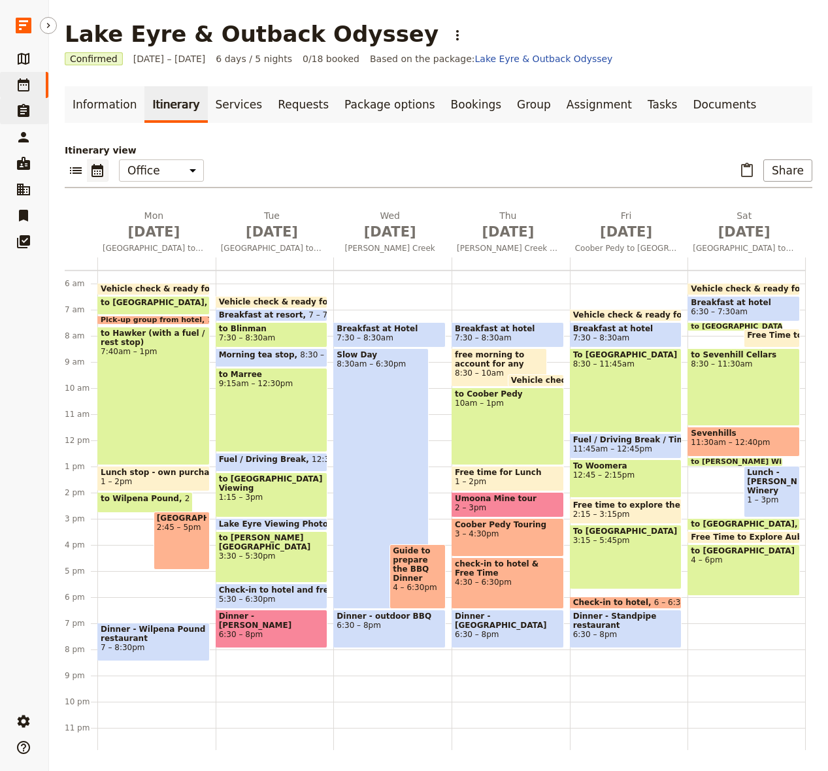
drag, startPoint x: 25, startPoint y: 114, endPoint x: 24, endPoint y: 98, distance: 15.7
click at [25, 114] on icon at bounding box center [24, 110] width 12 height 13
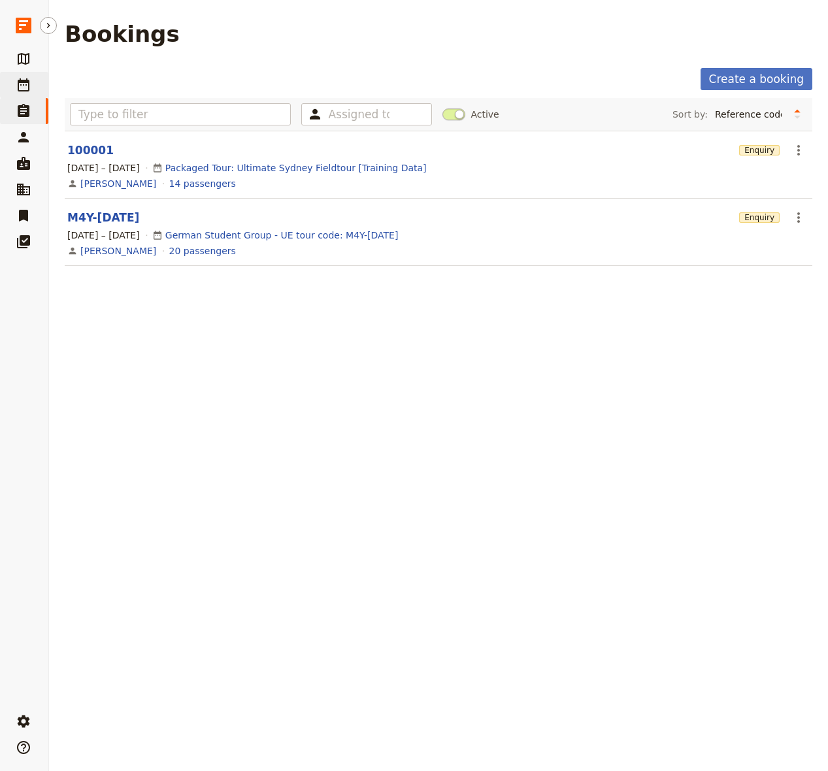
click at [20, 80] on icon at bounding box center [24, 84] width 12 height 13
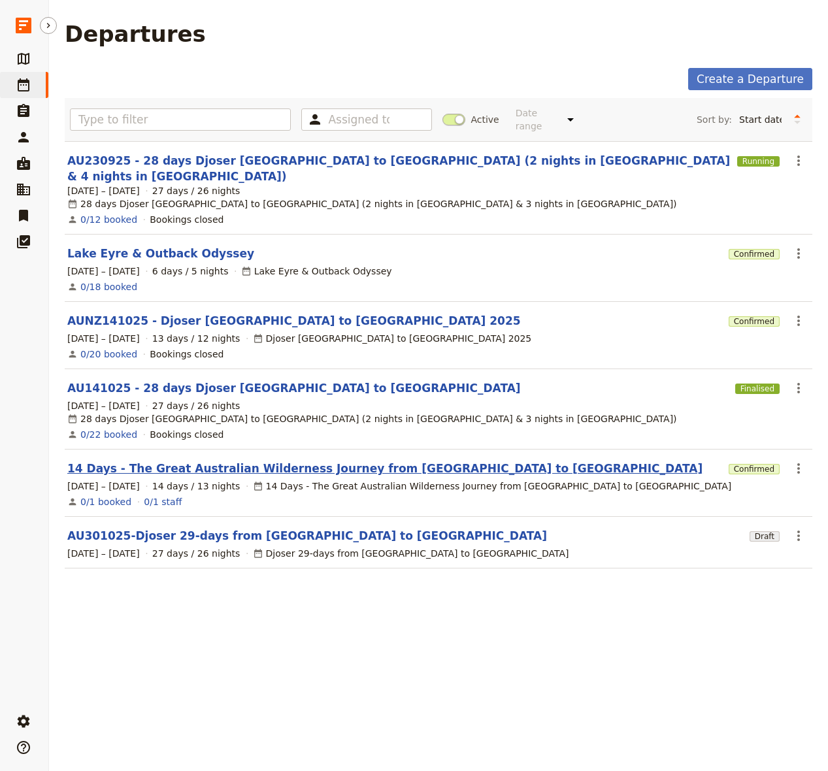
click at [140, 461] on link "14 Days - The Great Australian Wilderness Journey from [GEOGRAPHIC_DATA] to [GE…" at bounding box center [384, 469] width 635 height 16
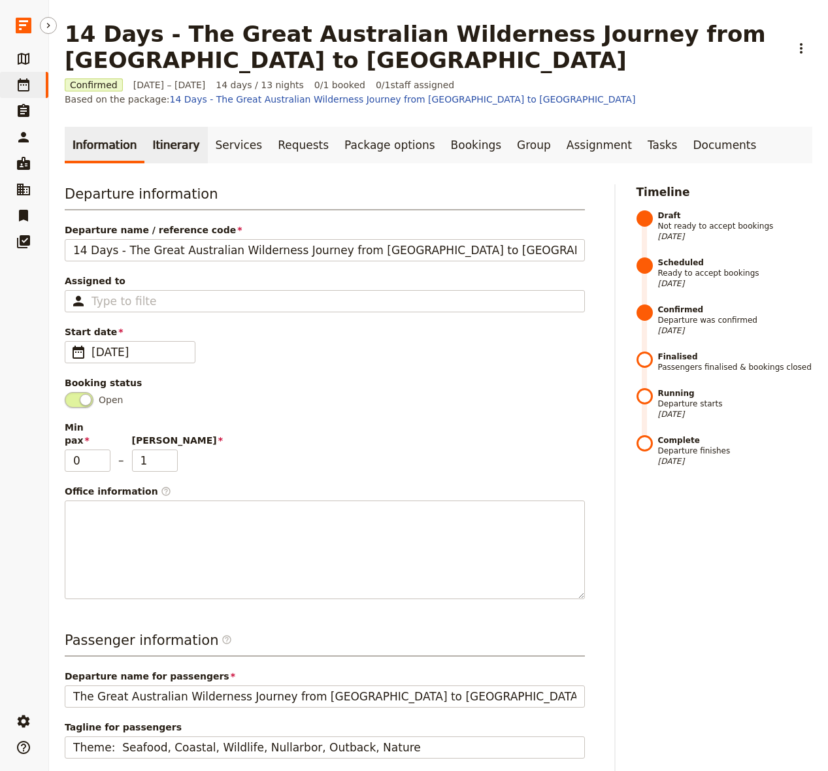
click at [166, 156] on link "Itinerary" at bounding box center [175, 145] width 63 height 37
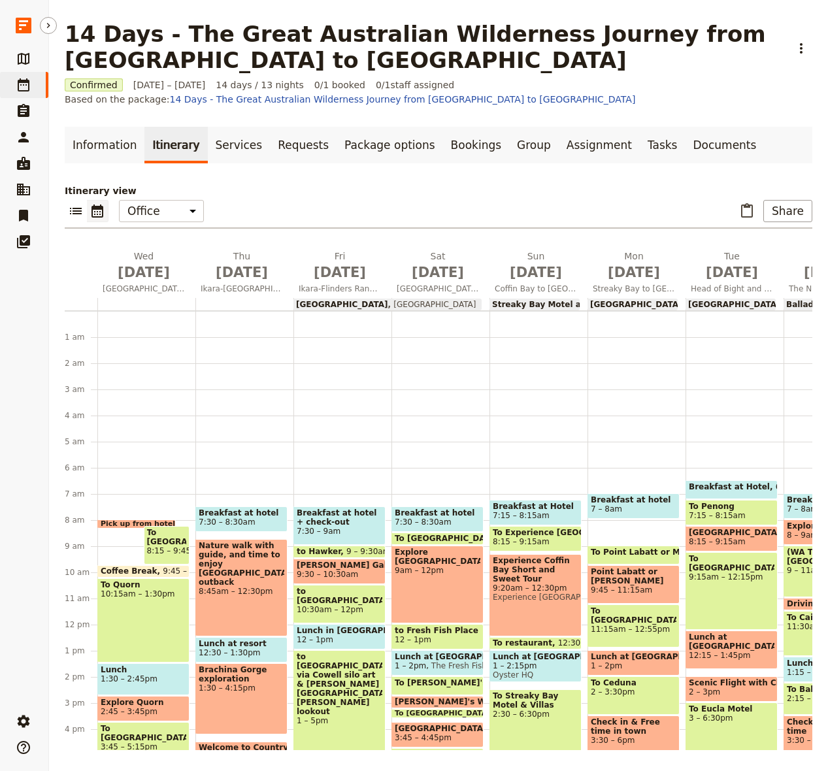
scroll to position [131, 0]
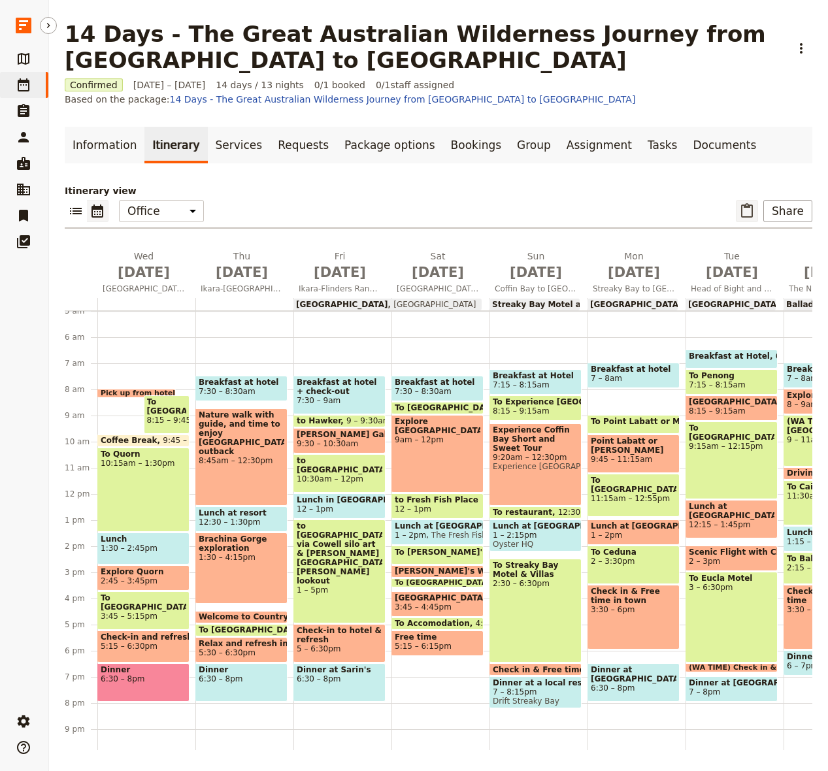
click at [727, 217] on icon "Paste itinerary item" at bounding box center [747, 210] width 12 height 14
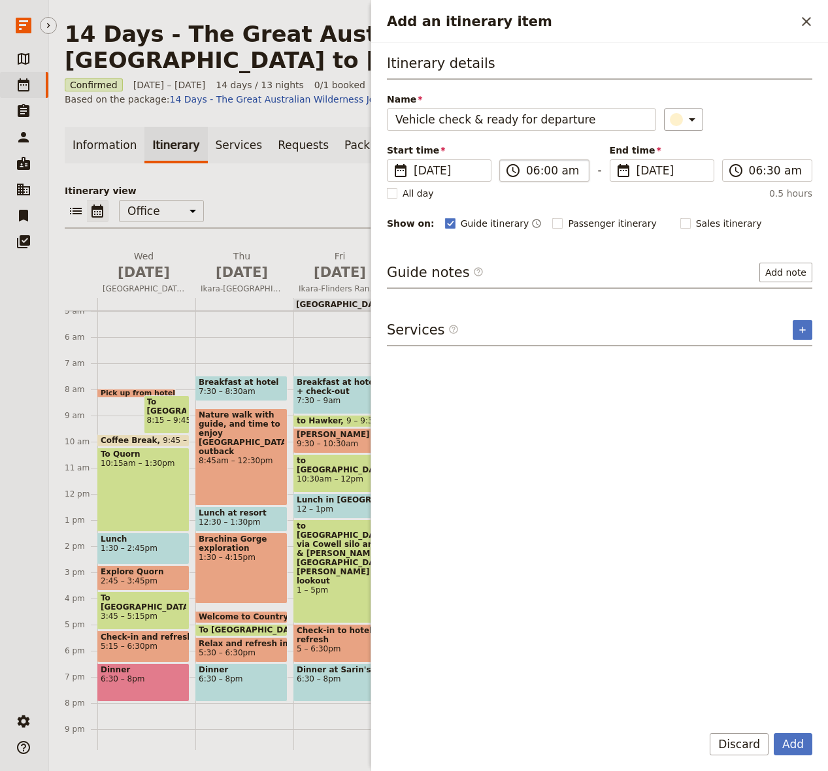
scroll to position [0, 0]
click at [727, 737] on button "Add" at bounding box center [793, 744] width 39 height 22
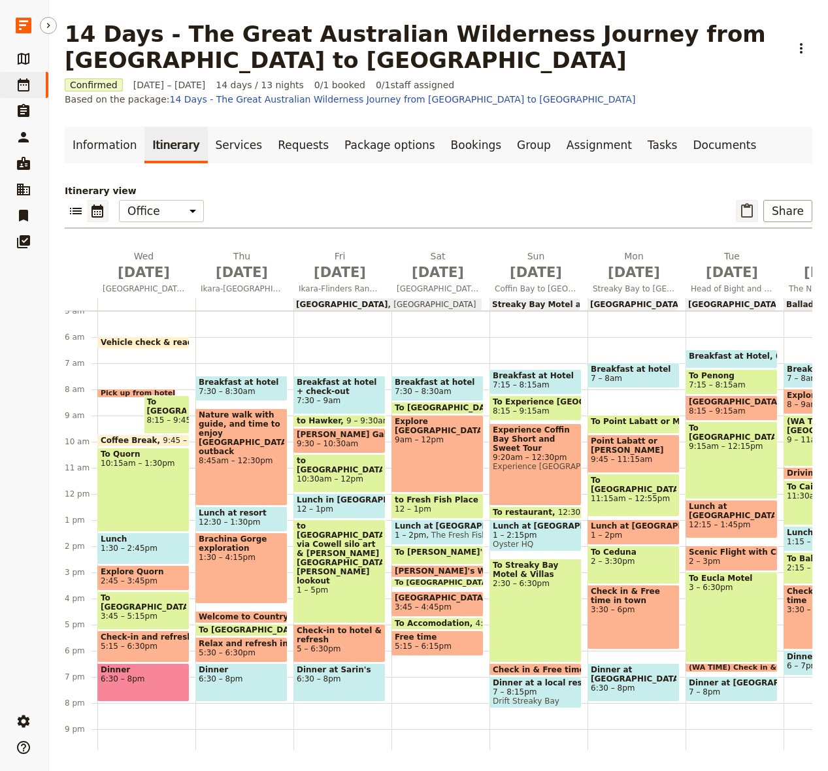
click at [727, 209] on icon "Paste itinerary item" at bounding box center [747, 211] width 16 height 16
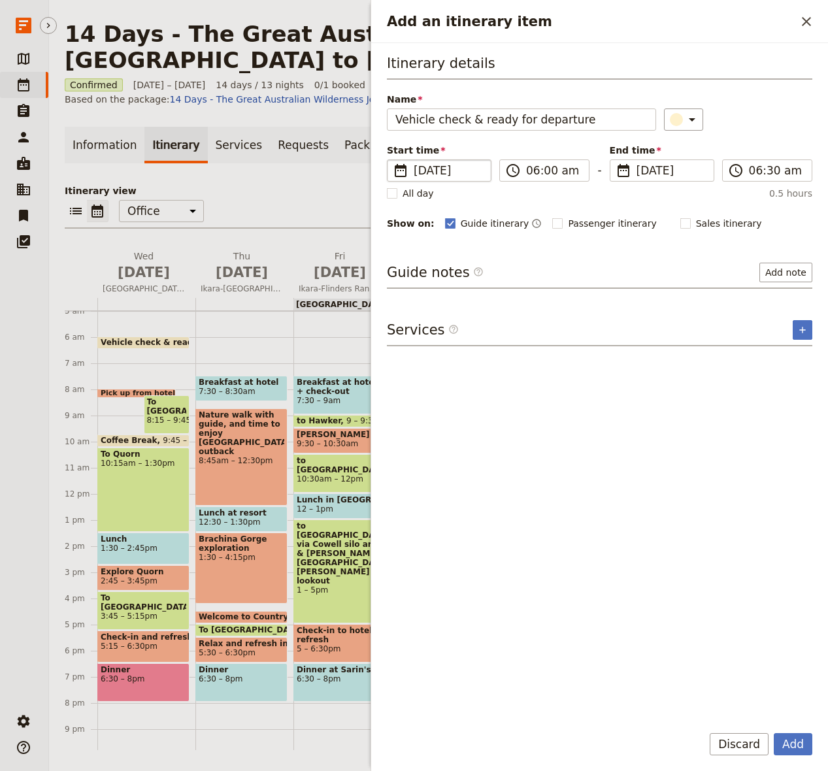
click at [441, 167] on span "[DATE]" at bounding box center [448, 171] width 69 height 16
click at [393, 160] on input "[DATE]" at bounding box center [392, 159] width 1 height 1
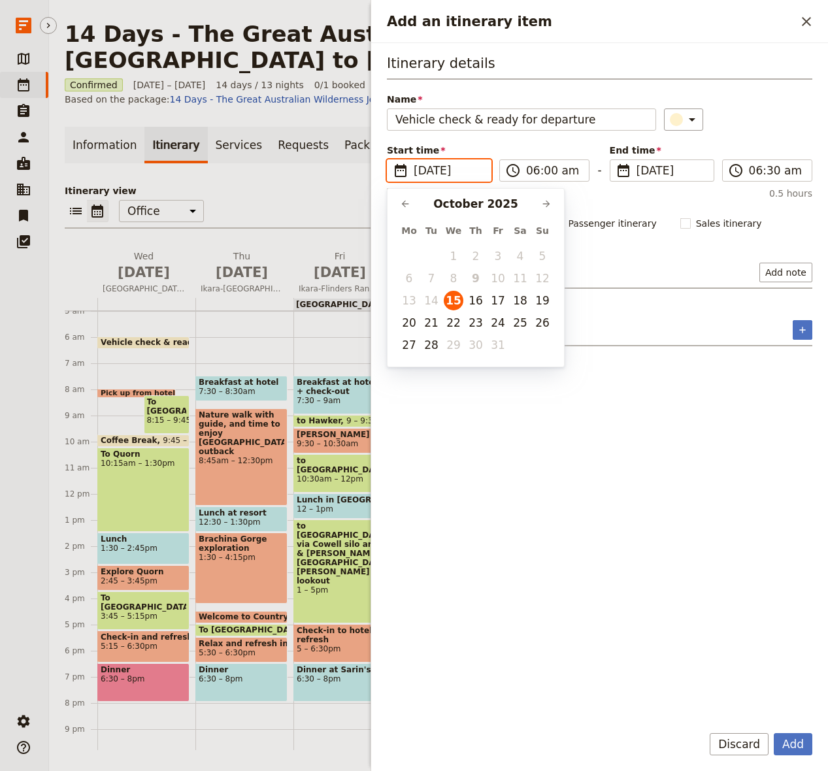
click at [476, 301] on button "16" at bounding box center [476, 301] width 20 height 20
type input "[DATE]"
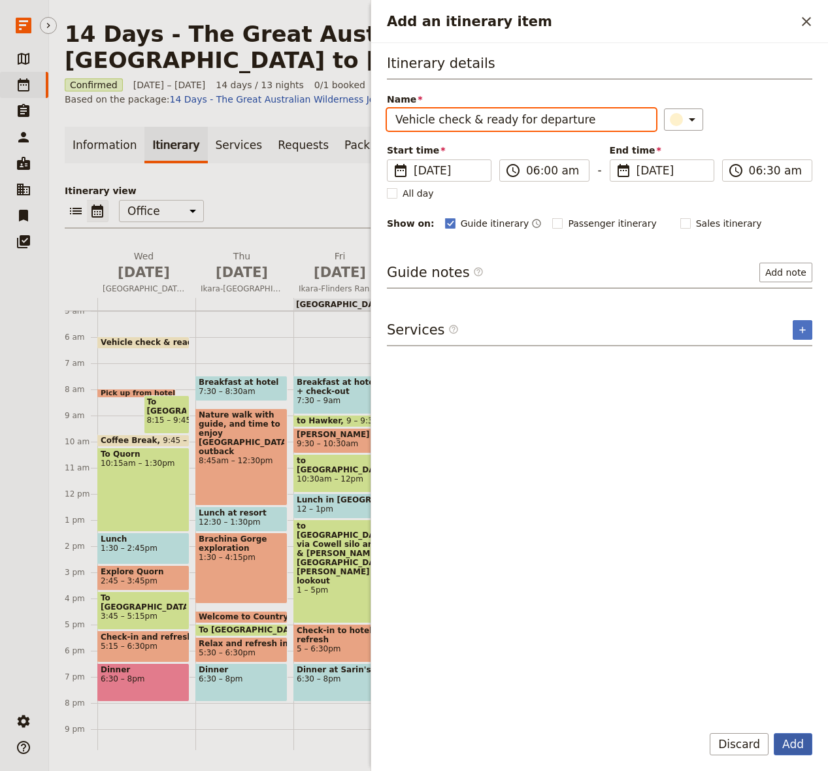
type input "[DATE]"
click at [727, 745] on button "Add" at bounding box center [793, 744] width 39 height 22
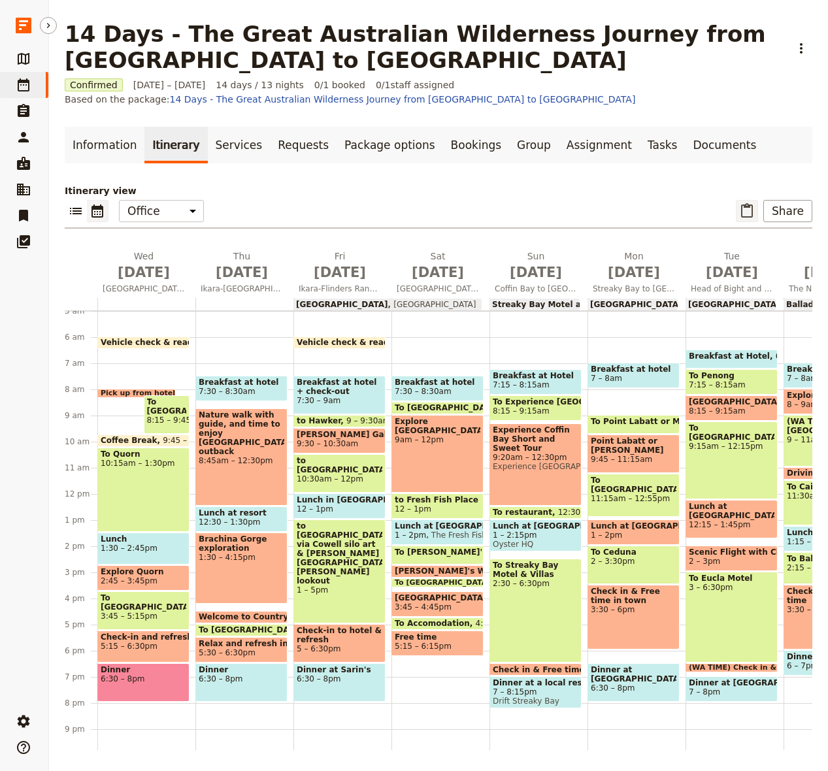
click at [727, 215] on icon "Paste itinerary item" at bounding box center [747, 211] width 16 height 16
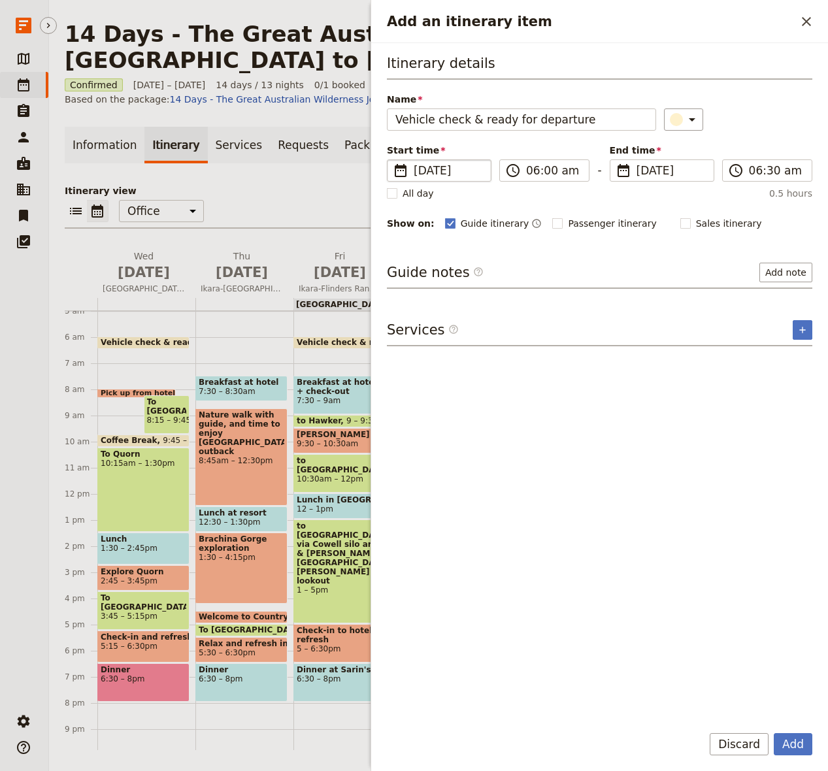
click at [455, 167] on span "[DATE]" at bounding box center [448, 171] width 69 height 16
click at [393, 160] on input "[DATE]" at bounding box center [392, 159] width 1 height 1
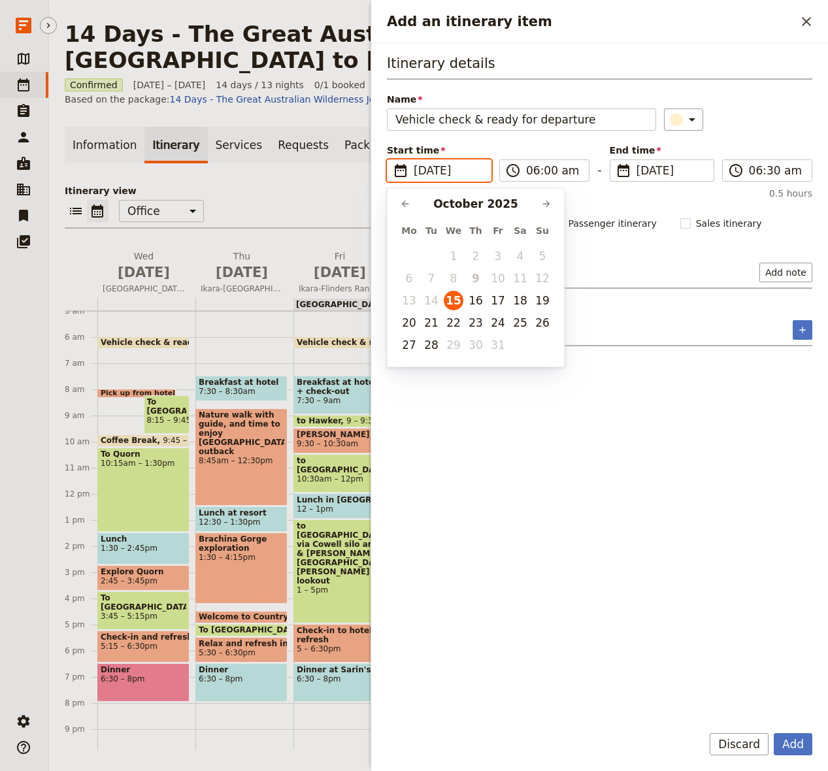
click at [523, 304] on button "18" at bounding box center [520, 301] width 20 height 20
type input "[DATE]"
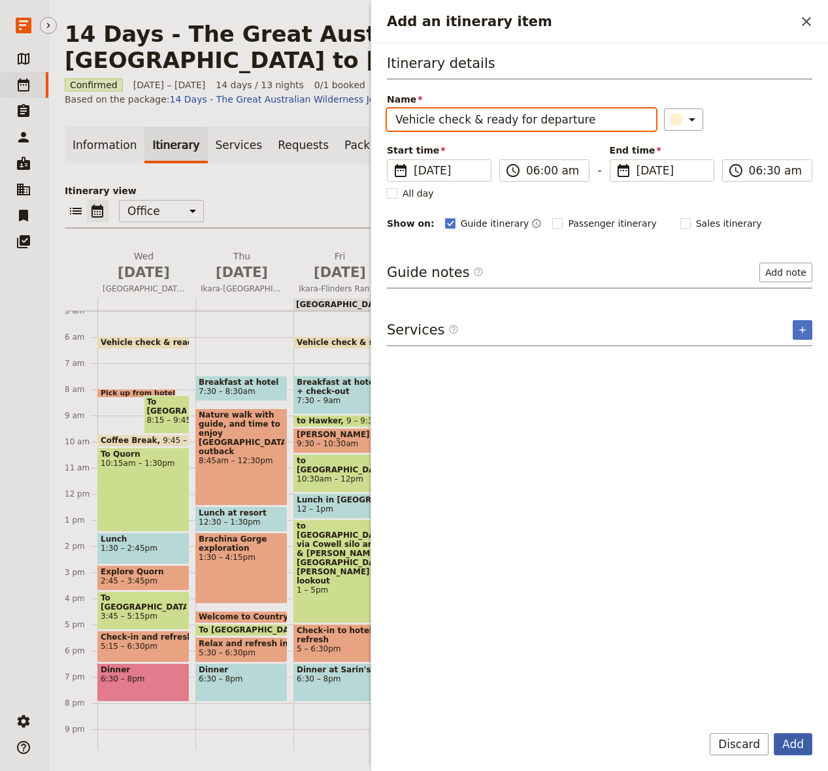
type input "[DATE]"
click at [727, 746] on button "Add" at bounding box center [793, 744] width 39 height 22
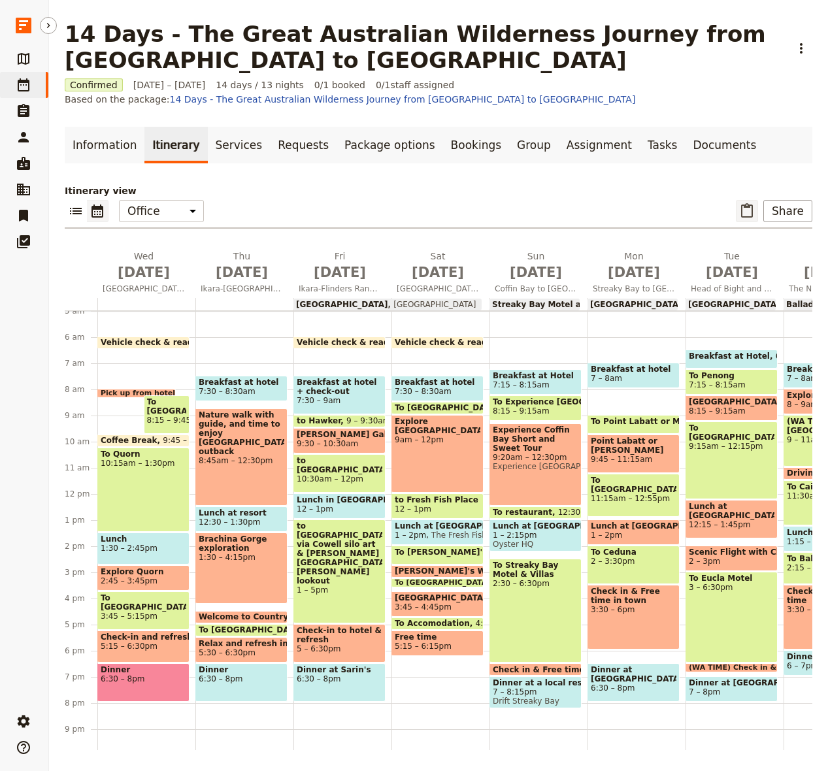
click at [727, 216] on icon "Paste itinerary item" at bounding box center [747, 210] width 12 height 14
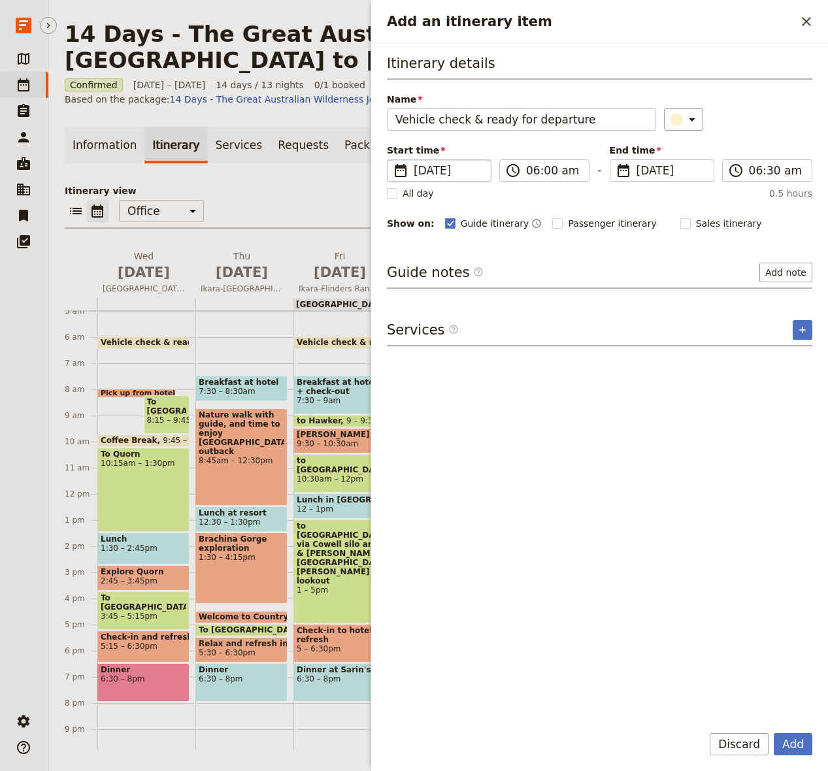
click at [455, 171] on span "[DATE]" at bounding box center [448, 171] width 69 height 16
click at [393, 160] on input "[DATE]" at bounding box center [392, 159] width 1 height 1
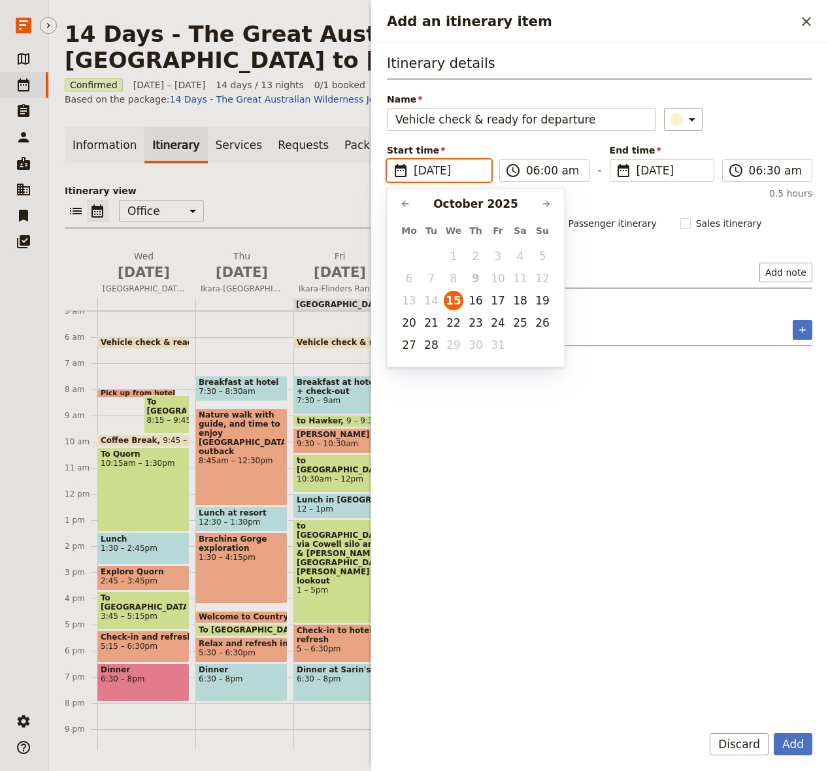
click at [544, 304] on button "19" at bounding box center [542, 301] width 20 height 20
type input "[DATE]"
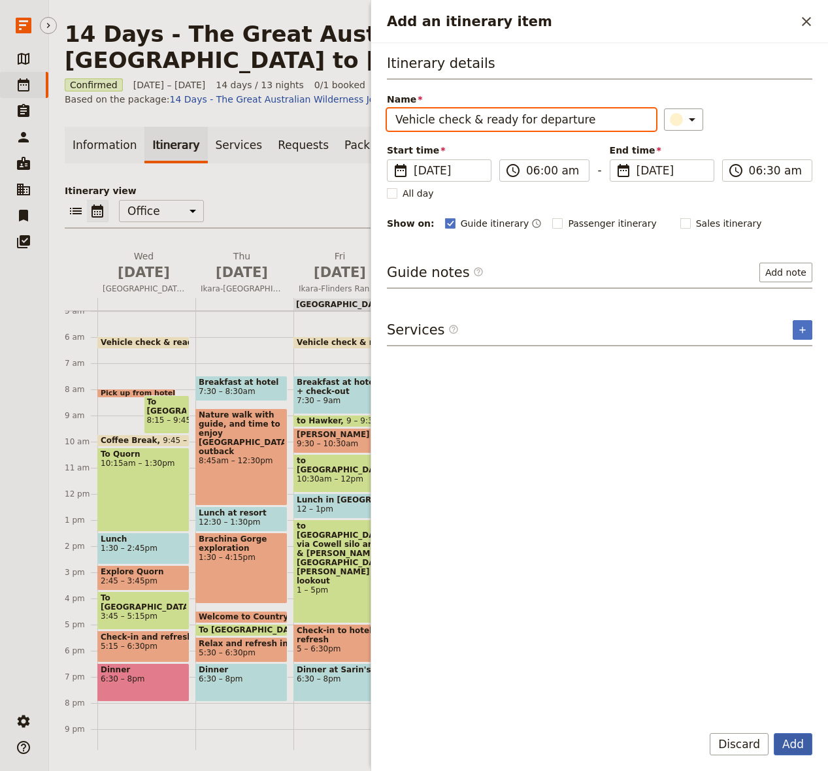
type input "[DATE]"
click at [727, 738] on button "Add" at bounding box center [793, 744] width 39 height 22
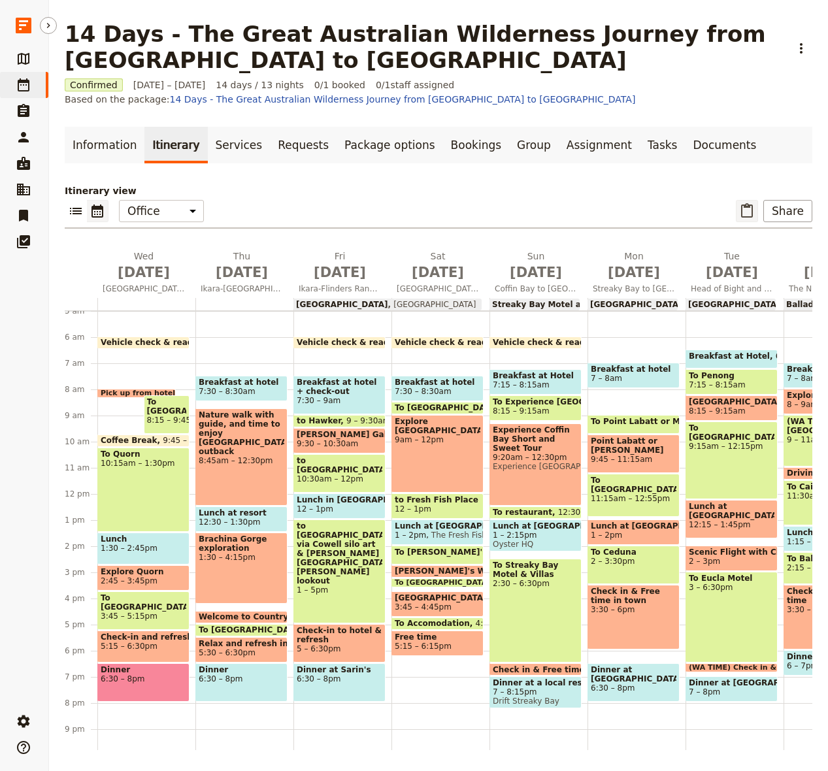
click at [727, 215] on icon "Paste itinerary item" at bounding box center [747, 210] width 12 height 14
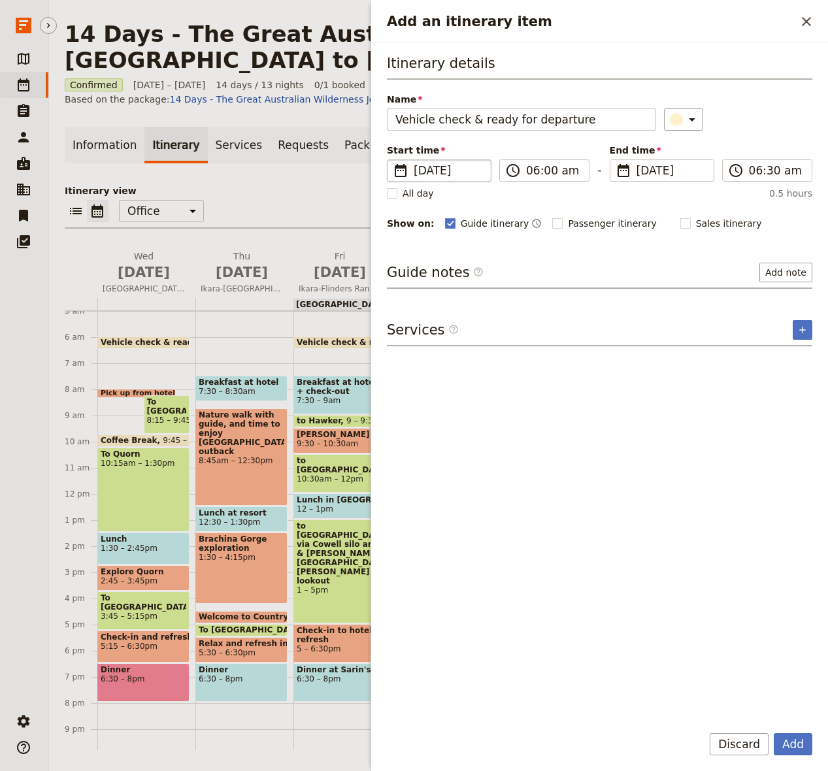
click at [392, 166] on fieldset "​ [DATE] [DATE]" at bounding box center [439, 170] width 105 height 22
click at [392, 160] on input "[DATE]" at bounding box center [392, 159] width 1 height 1
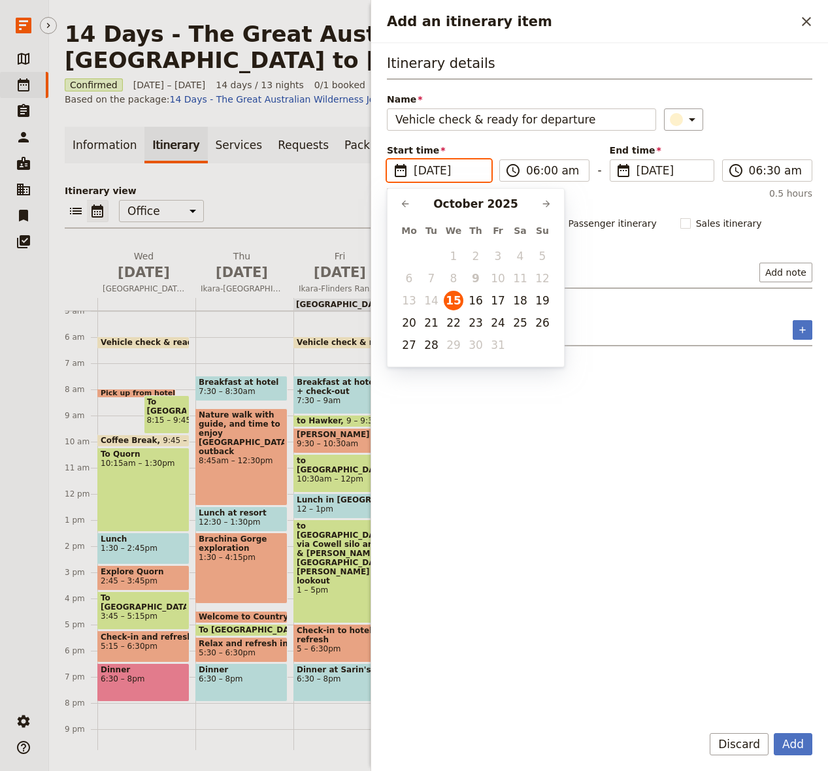
click at [410, 323] on button "20" at bounding box center [409, 323] width 20 height 20
type input "[DATE]"
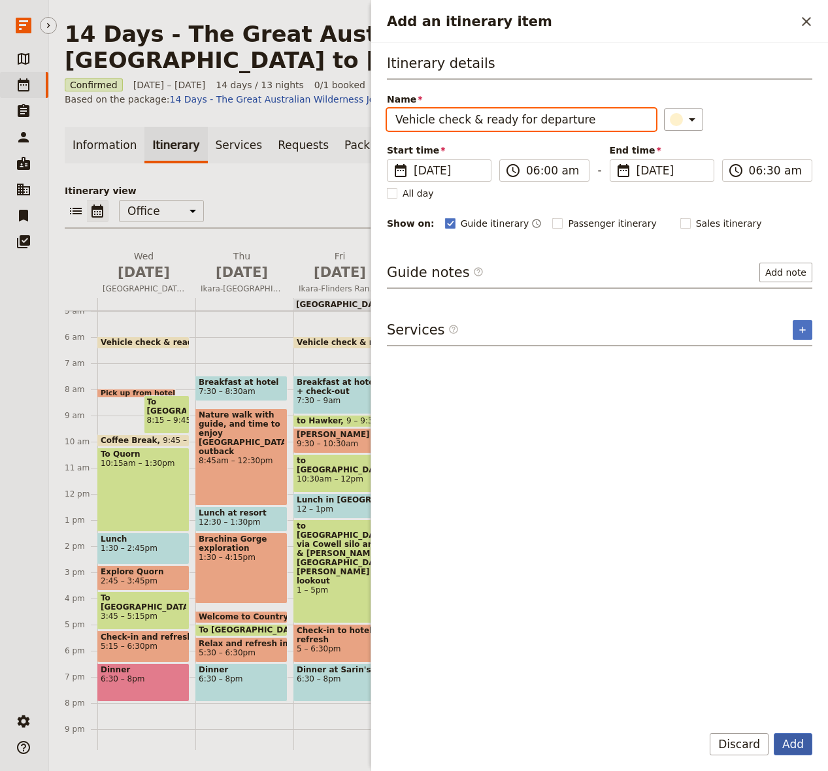
type input "[DATE]"
click at [727, 740] on button "Add" at bounding box center [793, 744] width 39 height 22
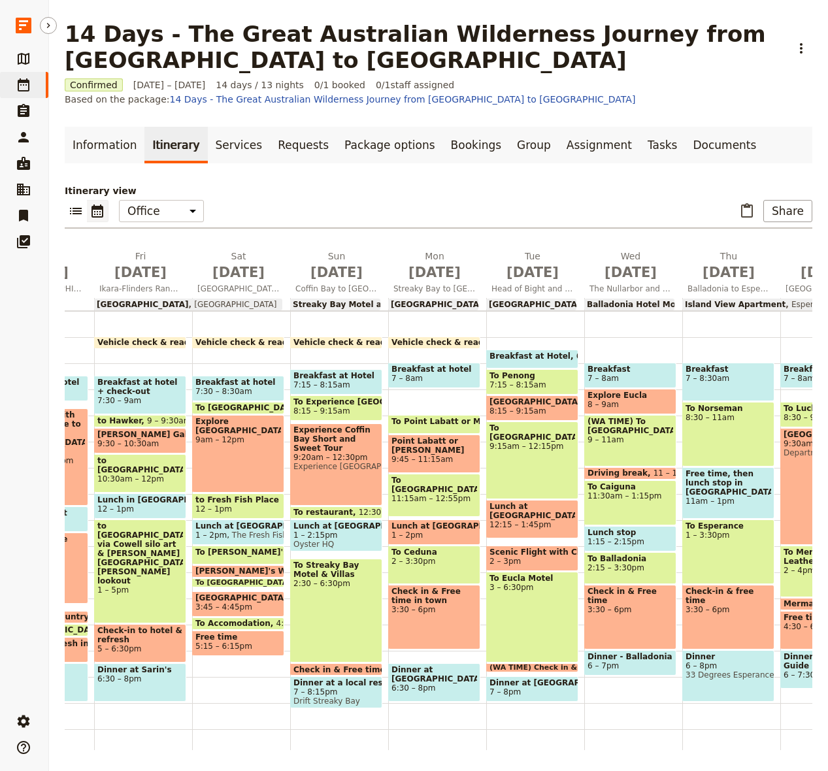
scroll to position [0, 200]
click at [727, 206] on icon "Paste itinerary item" at bounding box center [747, 210] width 12 height 14
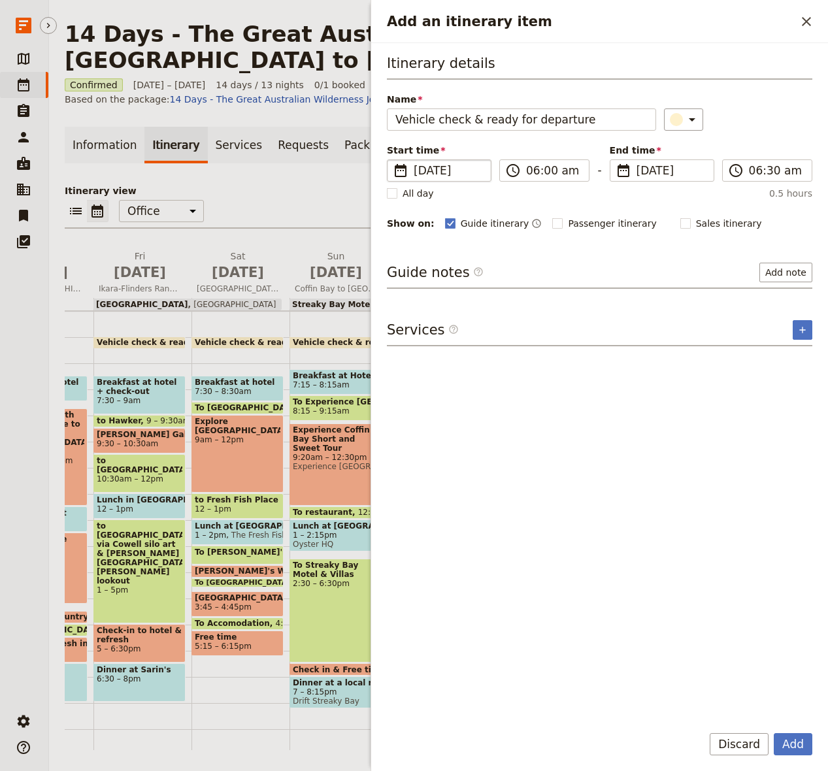
click at [435, 169] on span "[DATE]" at bounding box center [448, 171] width 69 height 16
click at [393, 160] on input "[DATE]" at bounding box center [392, 159] width 1 height 1
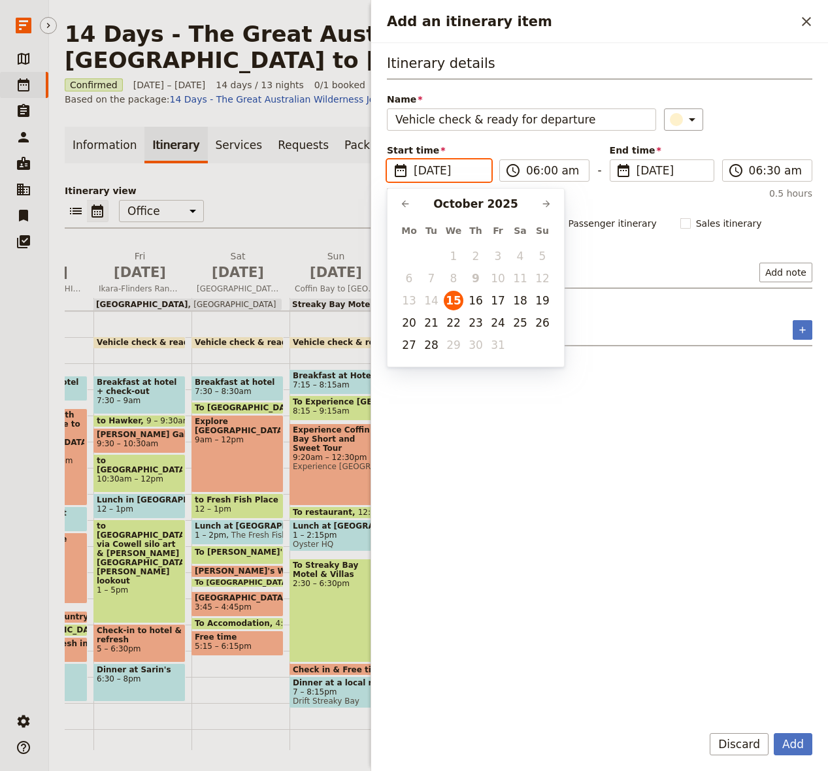
click at [427, 323] on button "21" at bounding box center [431, 323] width 20 height 20
type input "[DATE]"
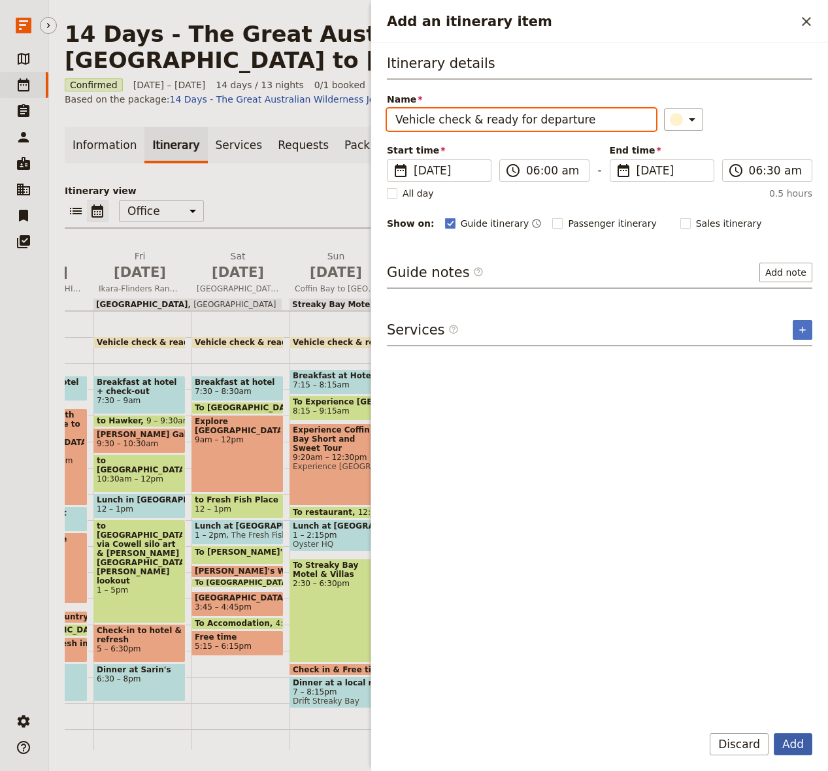
type input "[DATE]"
click at [727, 737] on button "Add" at bounding box center [793, 744] width 39 height 22
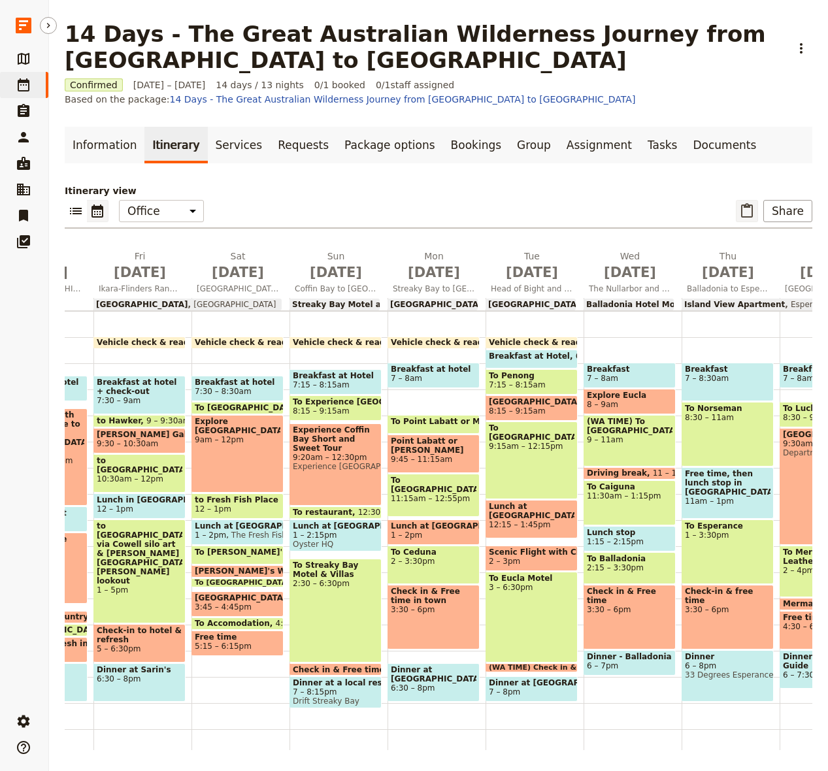
click at [727, 204] on icon "Paste itinerary item" at bounding box center [747, 210] width 12 height 14
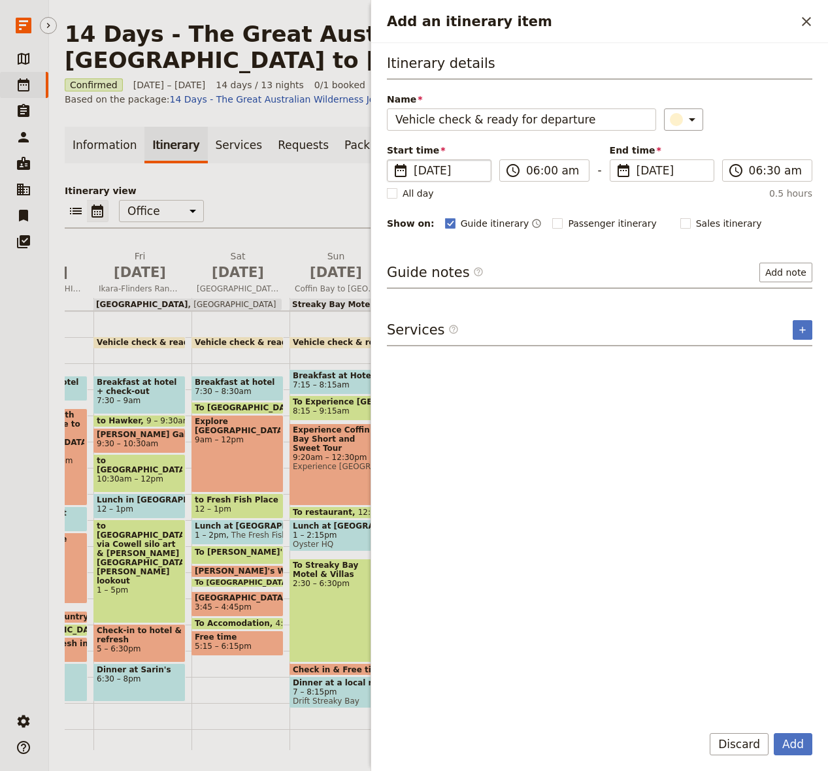
click at [444, 172] on span "[DATE]" at bounding box center [448, 171] width 69 height 16
click at [393, 160] on input "[DATE]" at bounding box center [392, 159] width 1 height 1
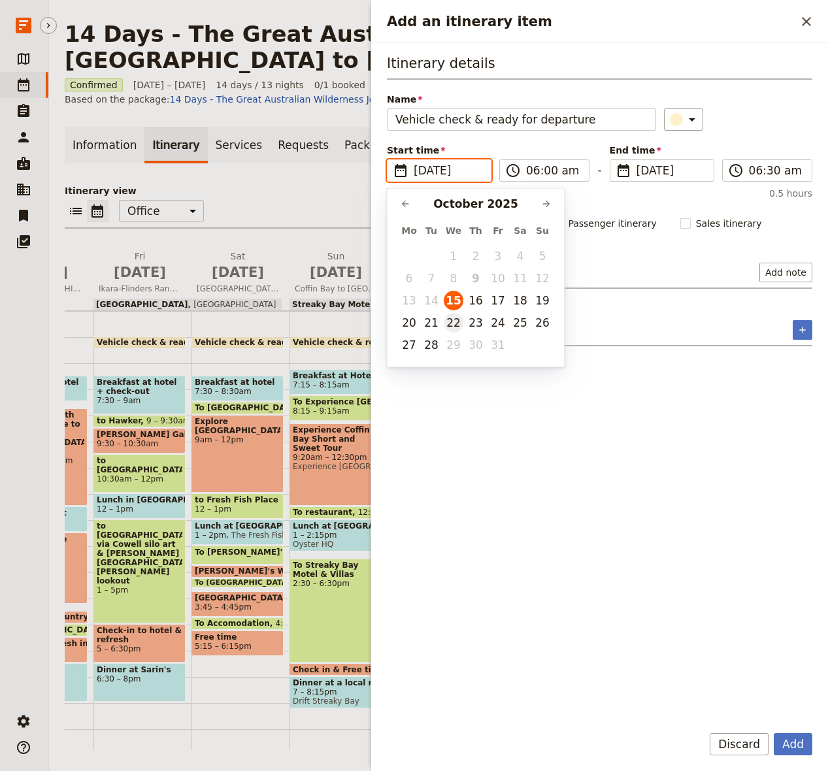
click at [457, 321] on button "22" at bounding box center [454, 323] width 20 height 20
type input "[DATE]"
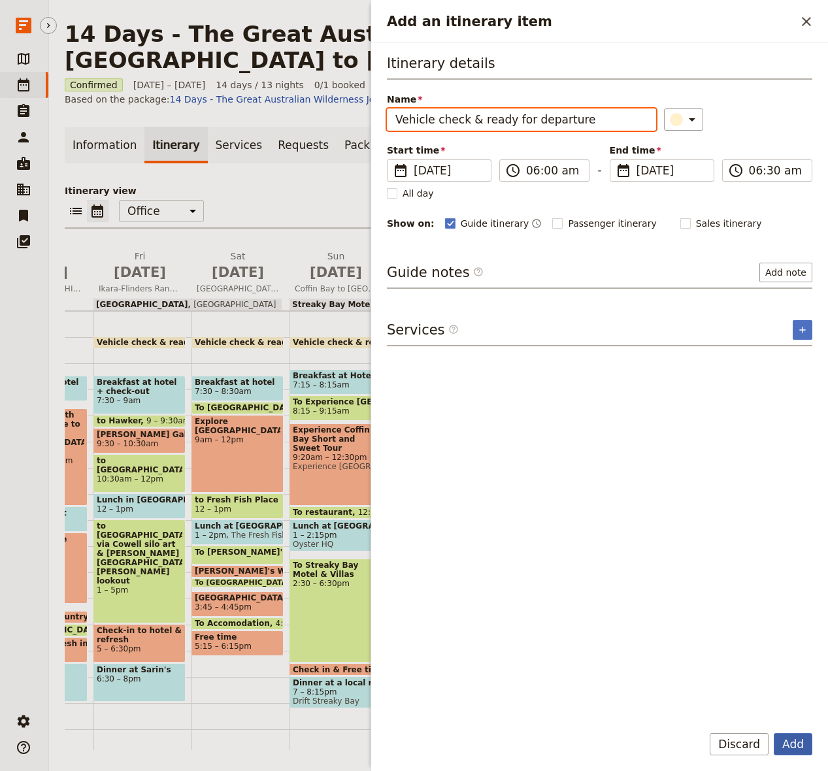
type input "[DATE]"
click at [727, 750] on button "Add" at bounding box center [793, 744] width 39 height 22
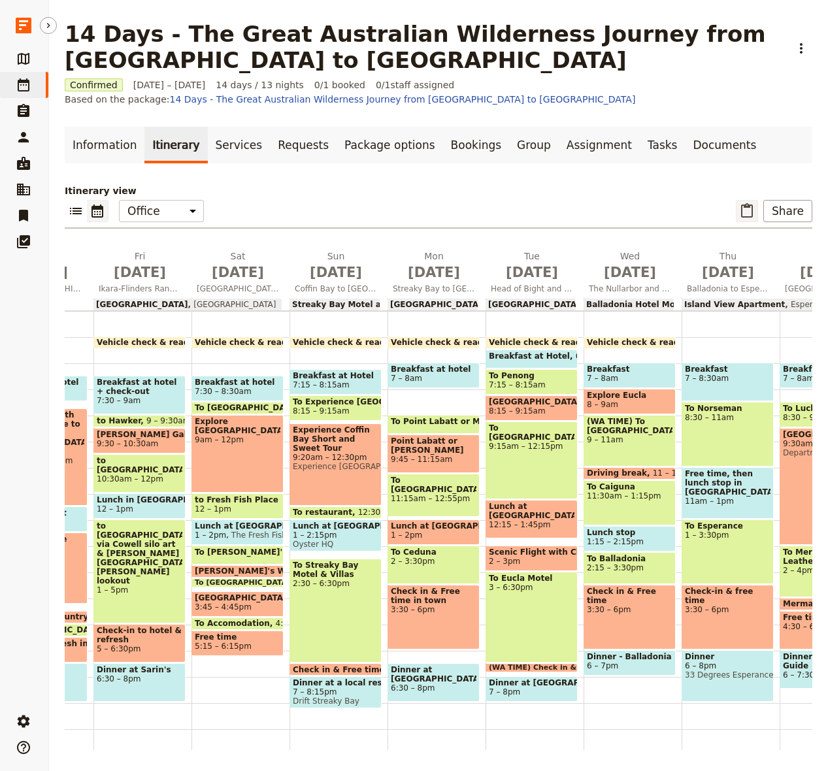
click at [727, 208] on icon "Paste itinerary item" at bounding box center [747, 211] width 16 height 16
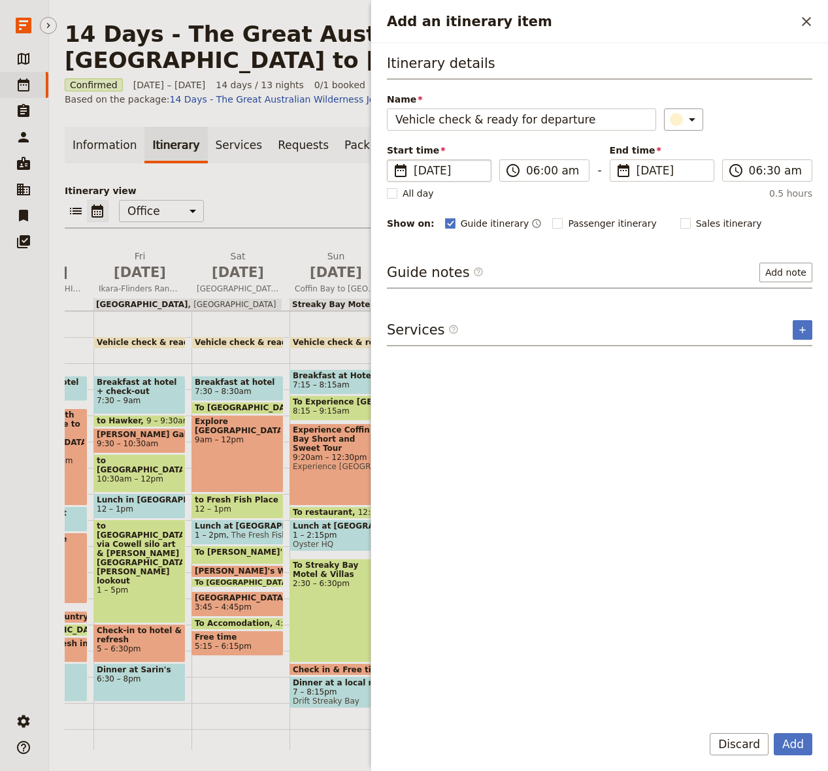
click at [432, 170] on span "[DATE]" at bounding box center [448, 171] width 69 height 16
click at [393, 160] on input "[DATE]" at bounding box center [392, 159] width 1 height 1
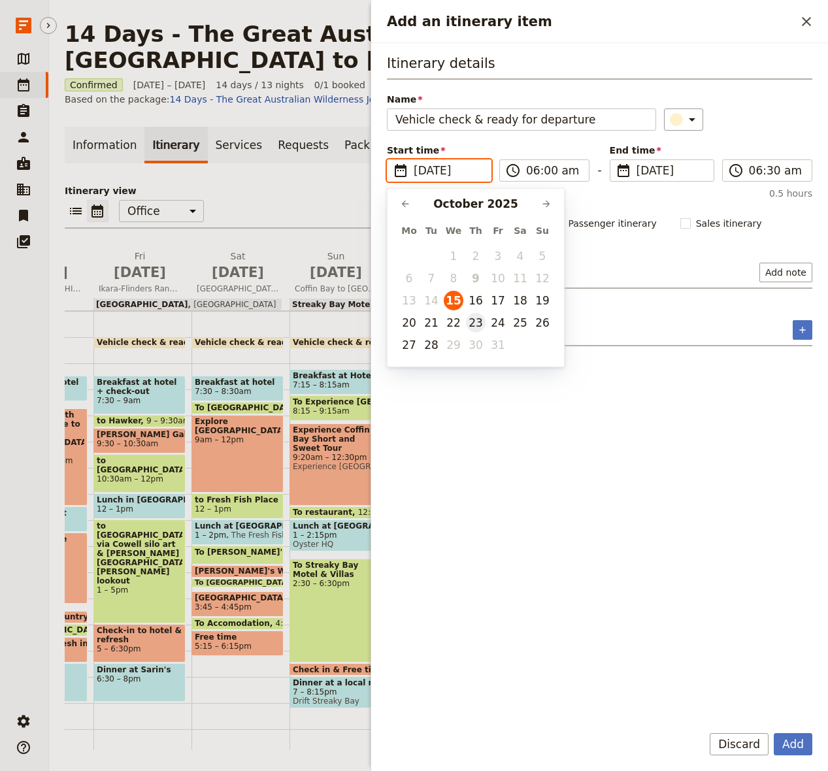
click at [478, 324] on button "23" at bounding box center [476, 323] width 20 height 20
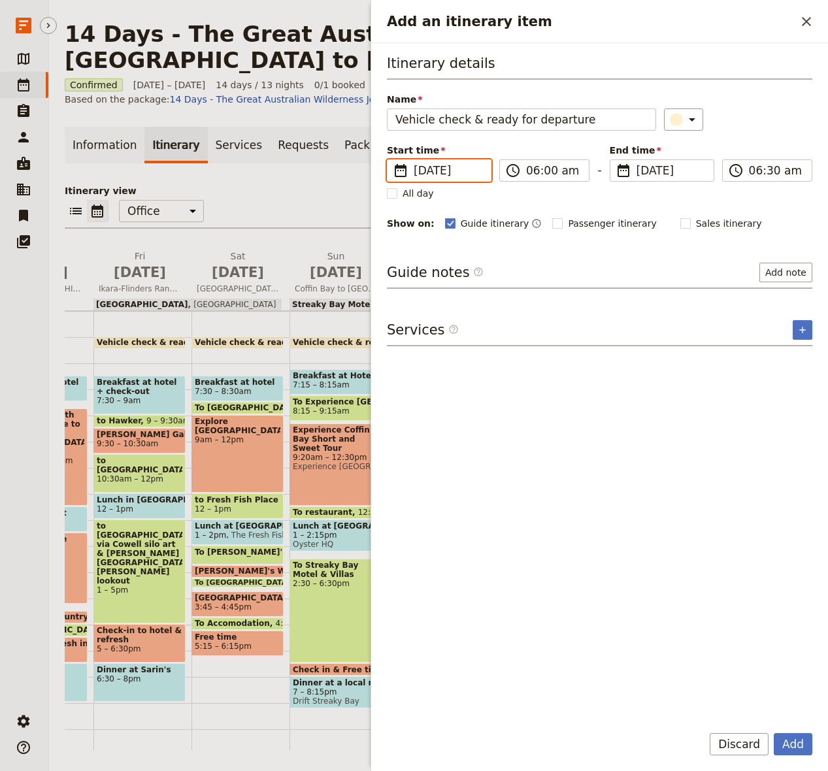
type input "[DATE]"
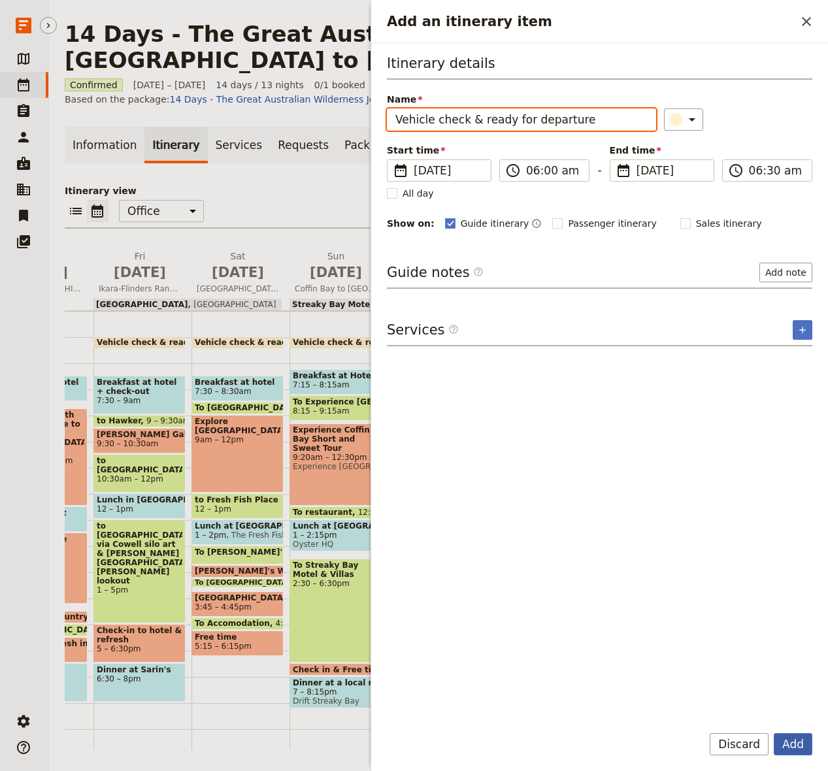
type input "[DATE]"
click at [727, 745] on button "Add" at bounding box center [793, 744] width 39 height 22
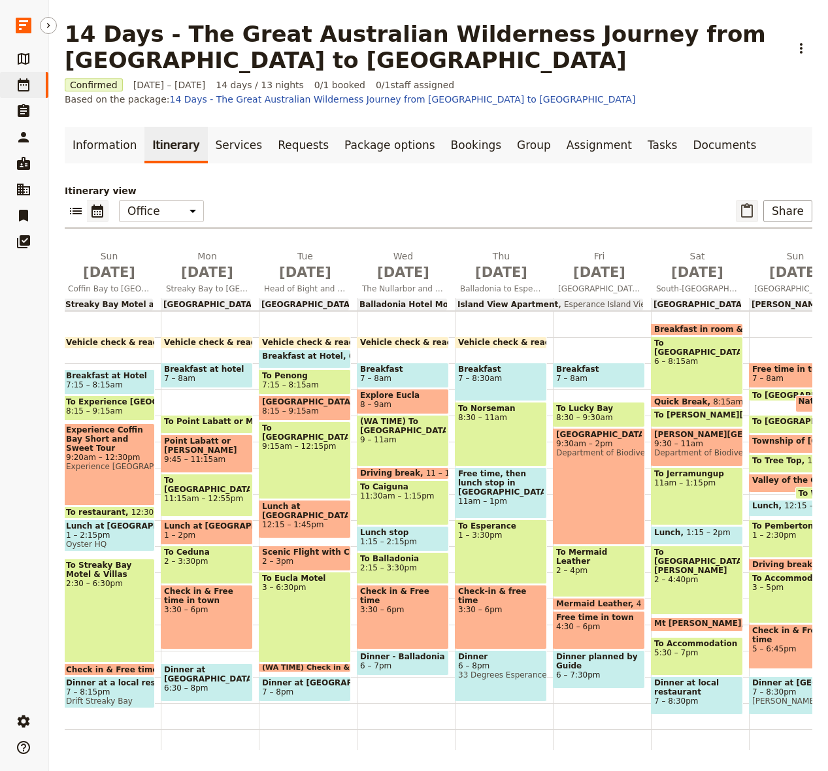
scroll to position [0, 500]
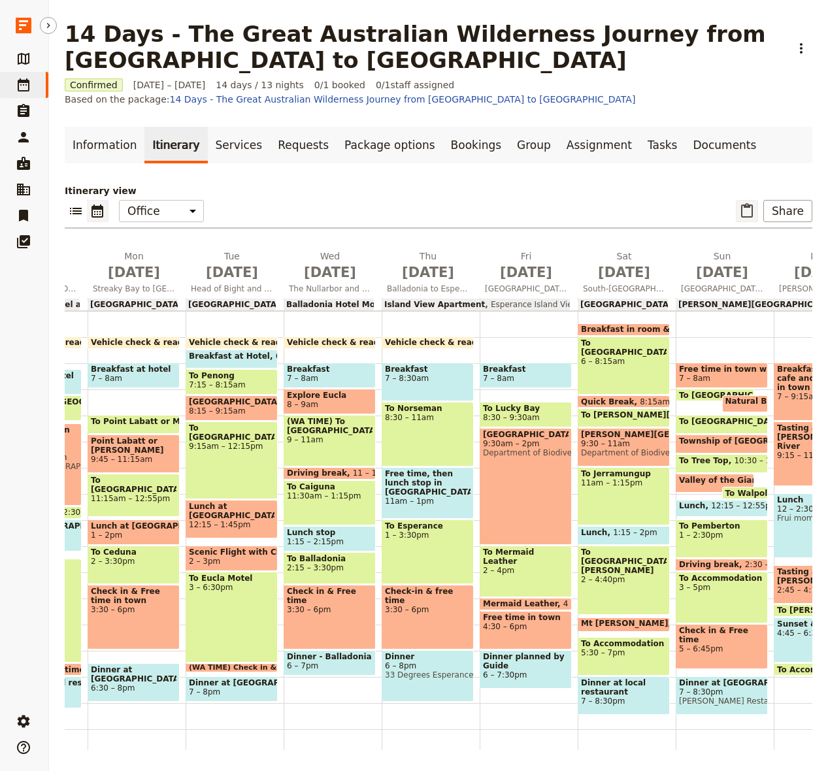
click at [727, 213] on icon "Paste itinerary item" at bounding box center [747, 211] width 16 height 16
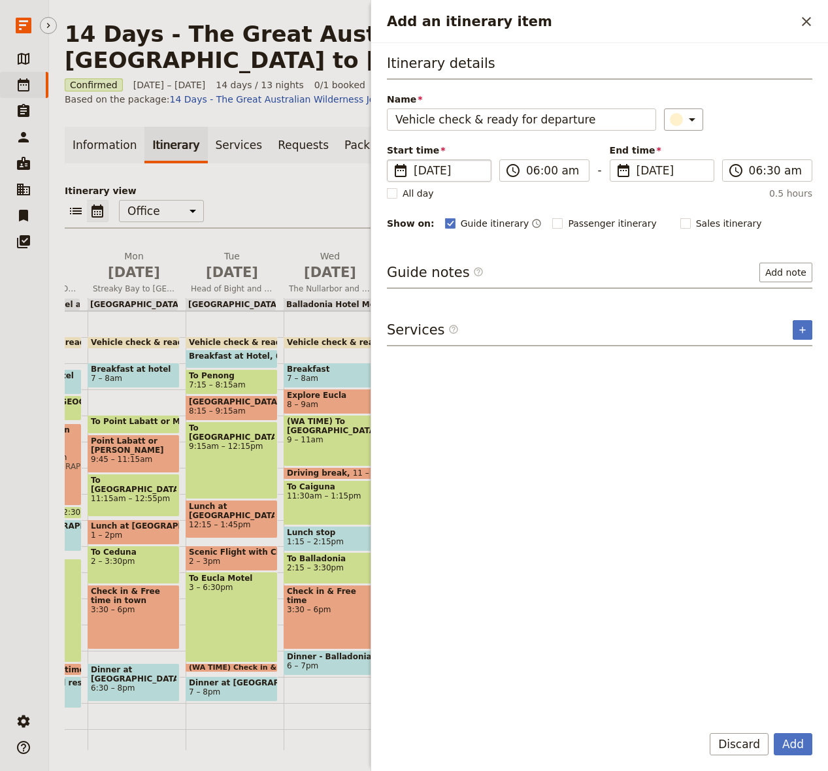
click at [459, 169] on span "[DATE]" at bounding box center [448, 171] width 69 height 16
click at [393, 160] on input "[DATE]" at bounding box center [392, 159] width 1 height 1
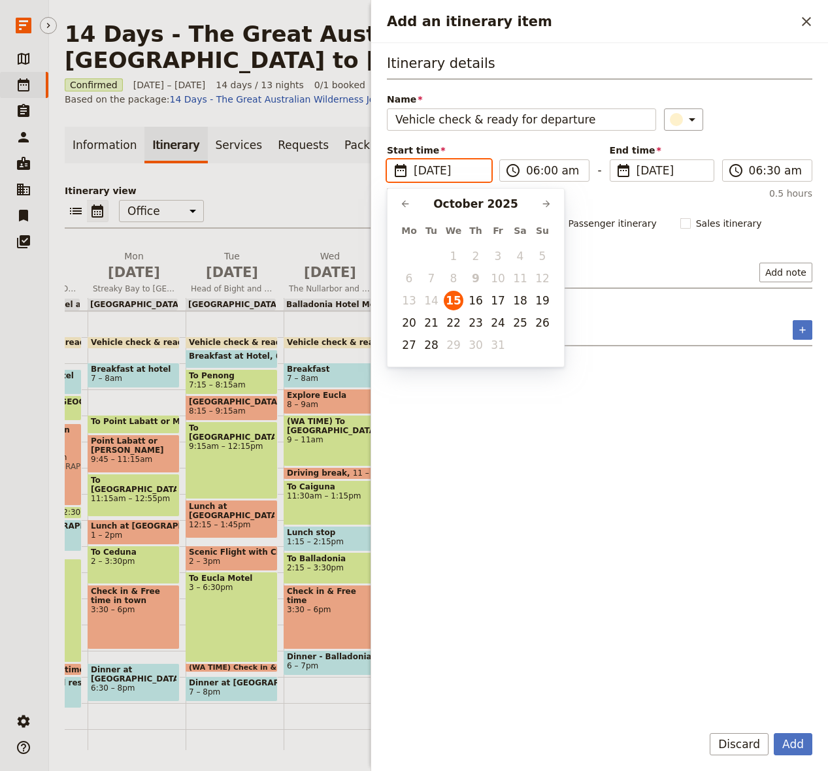
click at [500, 323] on button "24" at bounding box center [498, 323] width 20 height 20
type input "[DATE]"
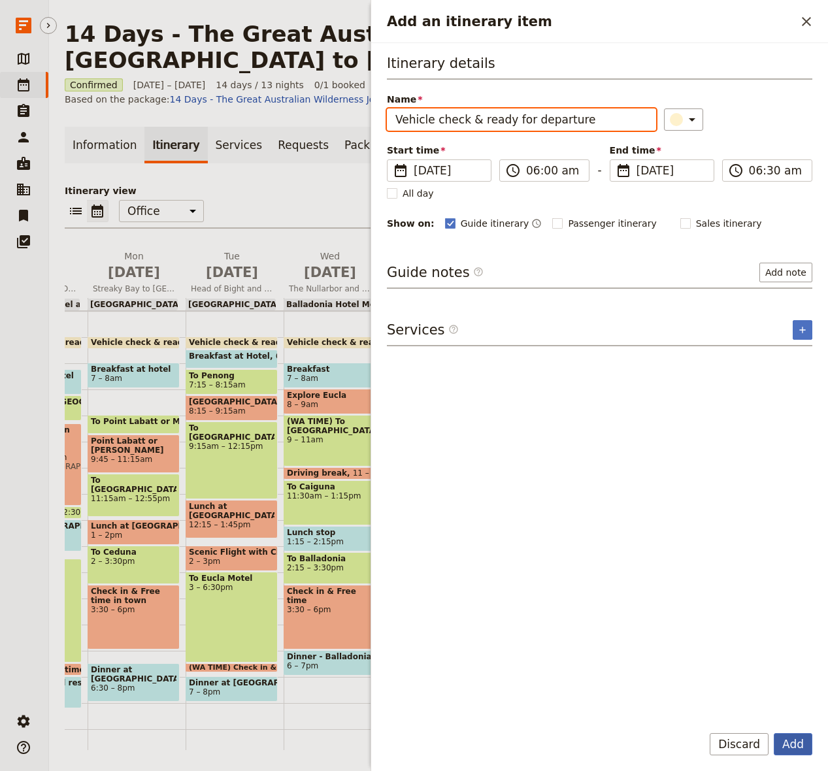
type input "[DATE]"
click at [727, 737] on button "Add" at bounding box center [793, 744] width 39 height 22
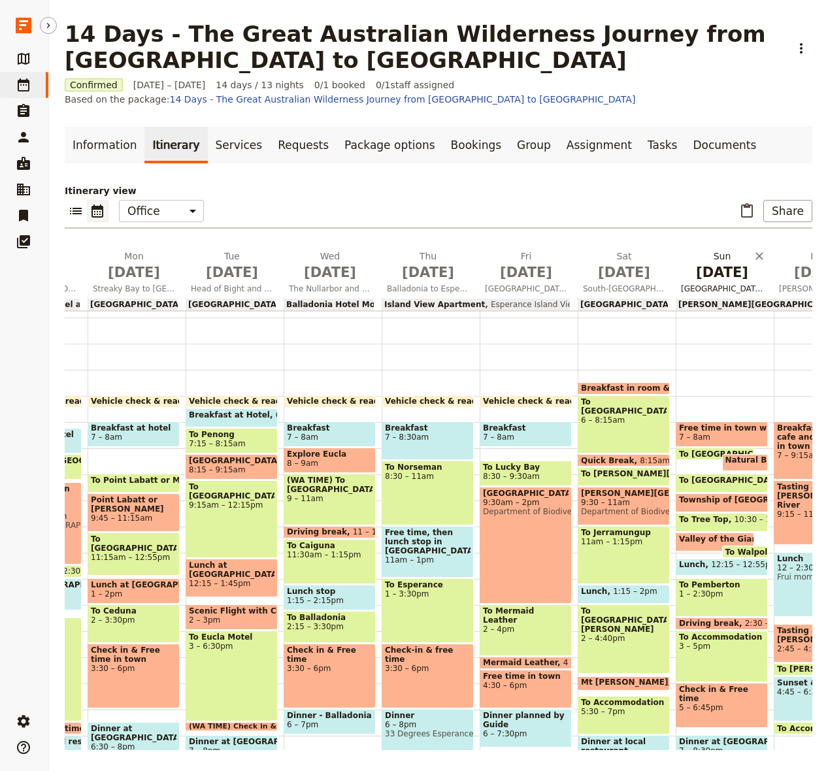
scroll to position [62, 0]
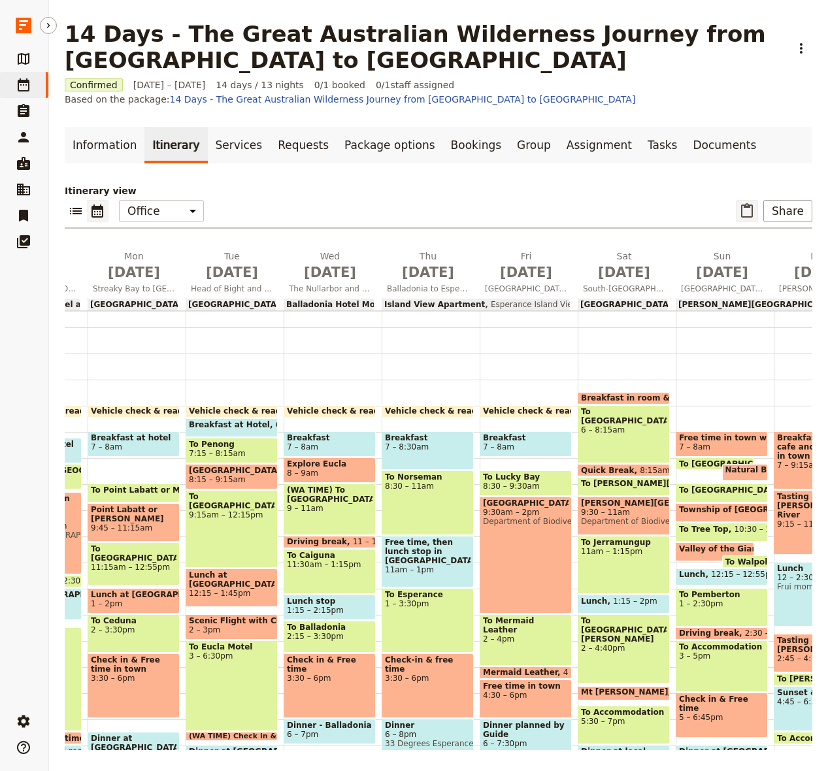
click at [727, 211] on icon "Paste itinerary item" at bounding box center [747, 211] width 16 height 16
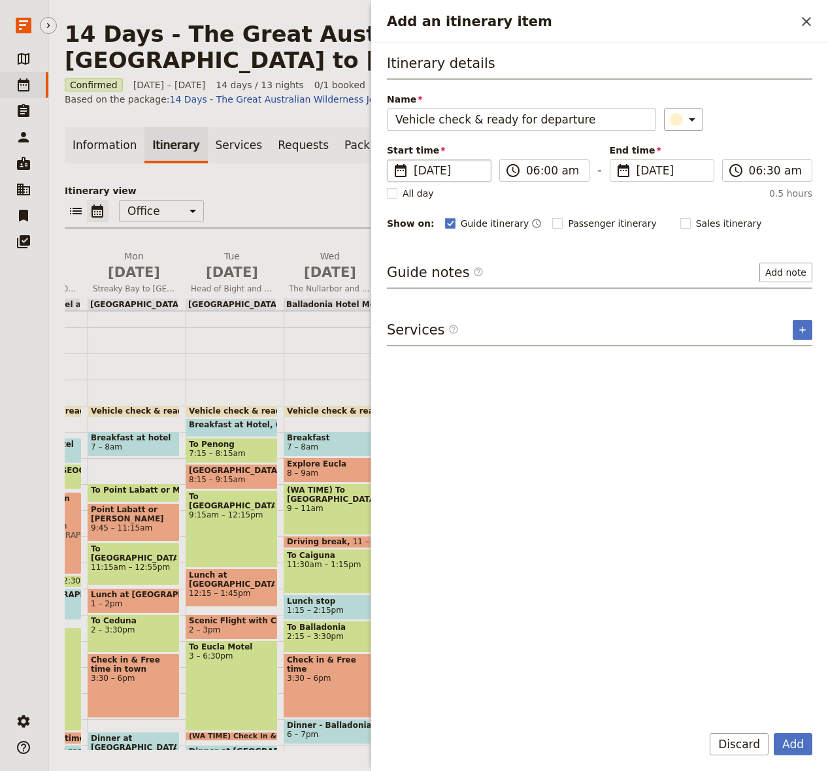
click at [427, 169] on span "[DATE]" at bounding box center [448, 171] width 69 height 16
click at [393, 160] on input "[DATE]" at bounding box center [392, 159] width 1 height 1
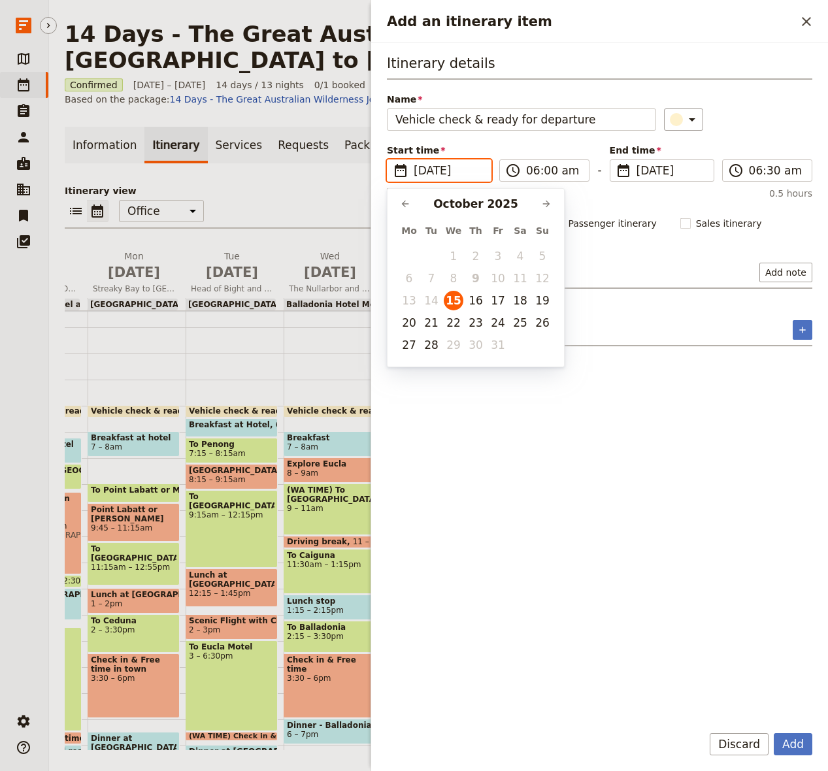
click at [515, 320] on button "25" at bounding box center [520, 323] width 20 height 20
type input "[DATE]"
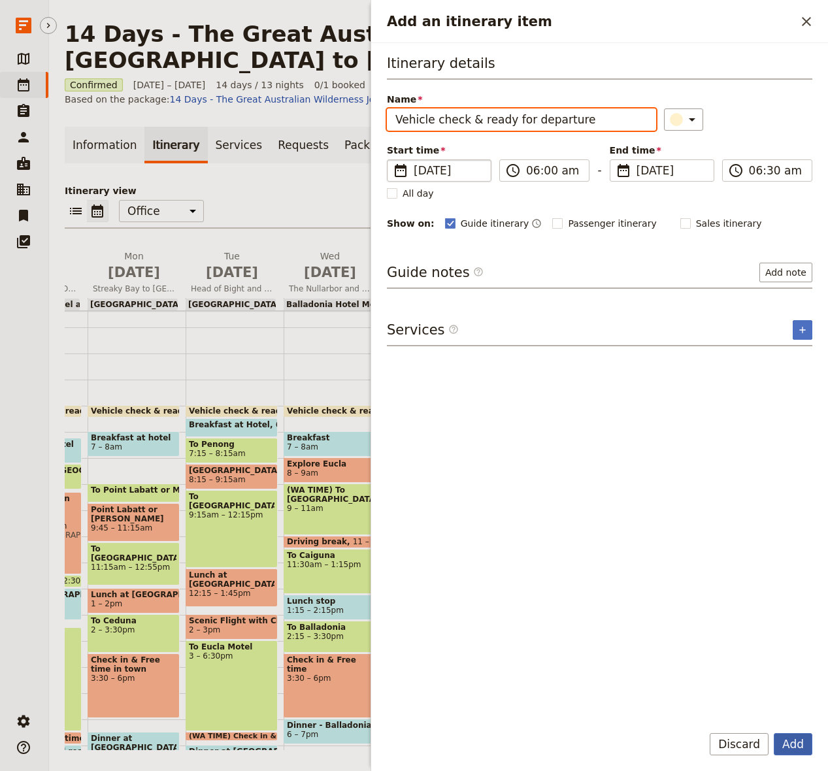
type input "[DATE]"
click at [727, 739] on button "Add" at bounding box center [793, 744] width 39 height 22
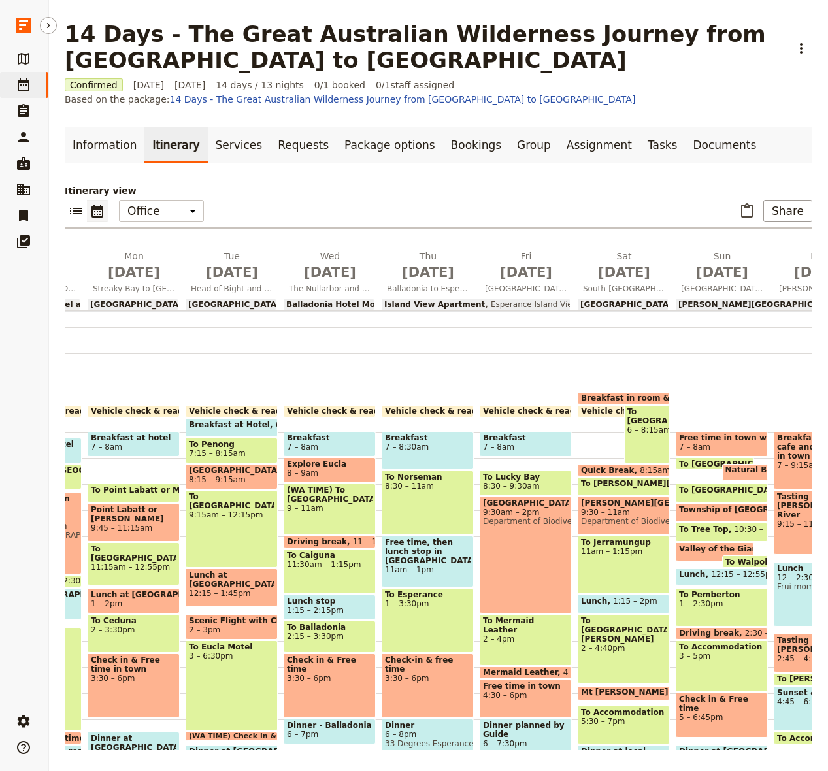
click at [719, 392] on div "Free time in town with Breakfast at Hotel 7 – 8am To Natural Bridge 8am [GEOGRA…" at bounding box center [725, 562] width 98 height 627
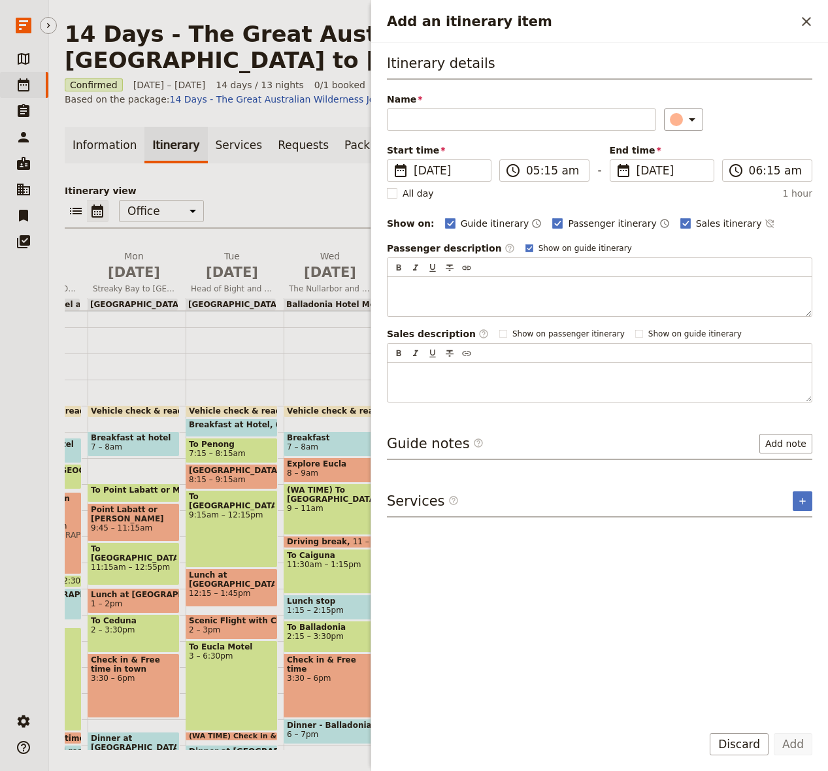
drag, startPoint x: 800, startPoint y: 16, endPoint x: 793, endPoint y: 45, distance: 30.3
click at [727, 16] on icon "Close drawer" at bounding box center [806, 22] width 16 height 16
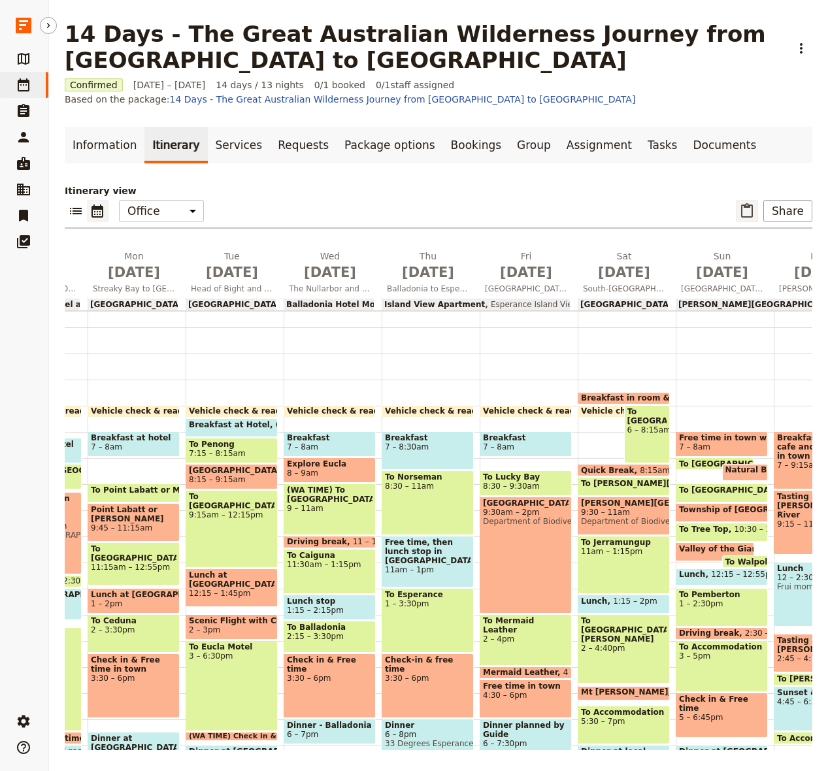
click at [727, 212] on icon "Paste itinerary item" at bounding box center [747, 211] width 16 height 16
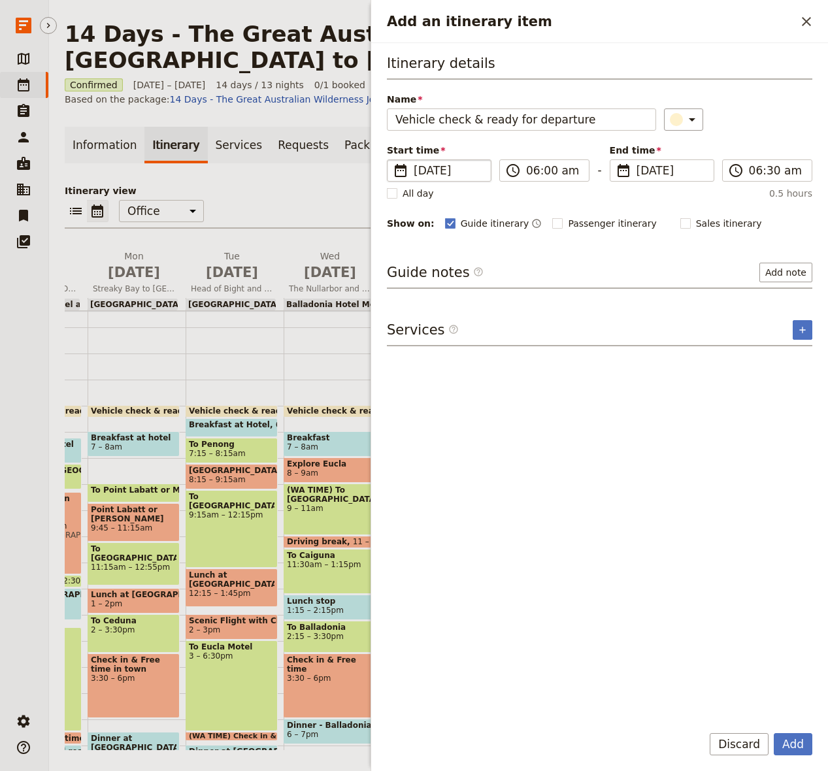
click at [461, 174] on span "[DATE]" at bounding box center [448, 171] width 69 height 16
click at [393, 160] on input "[DATE]" at bounding box center [392, 159] width 1 height 1
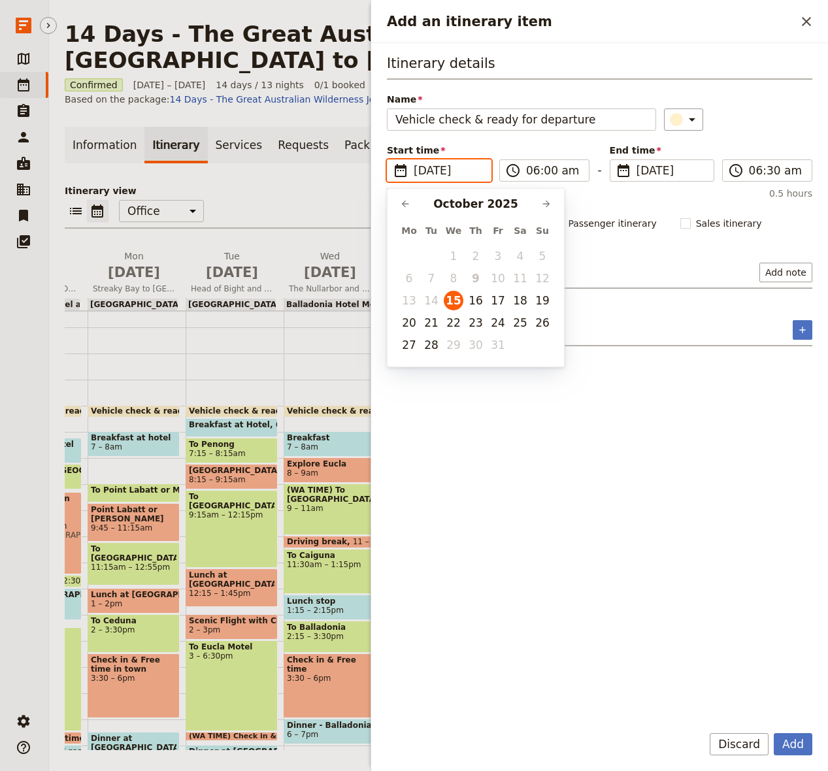
click at [538, 321] on button "26" at bounding box center [542, 323] width 20 height 20
type input "[DATE]"
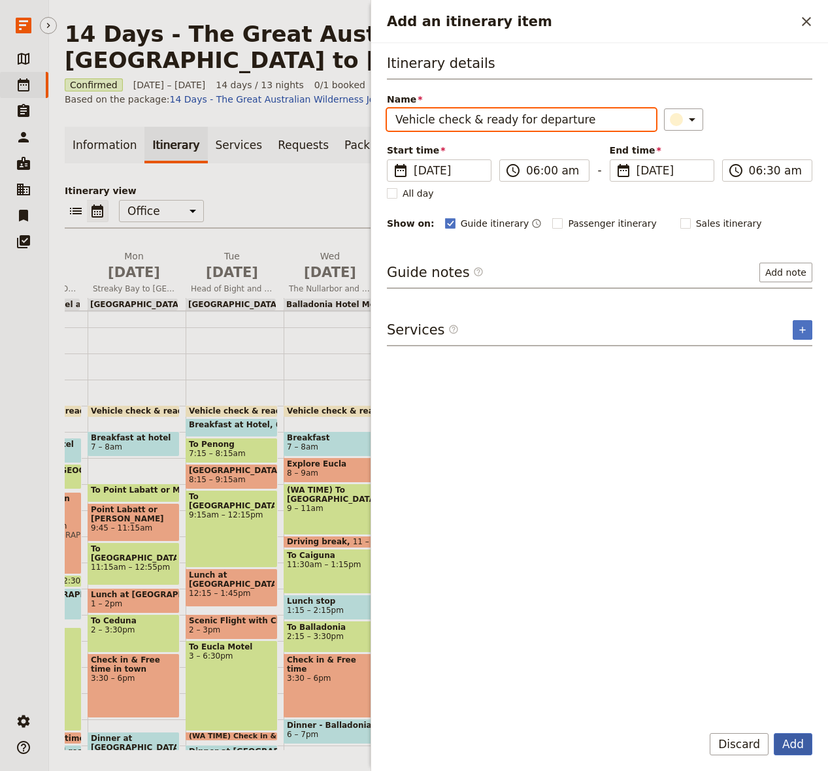
type input "[DATE]"
click at [727, 746] on button "Add" at bounding box center [793, 744] width 39 height 22
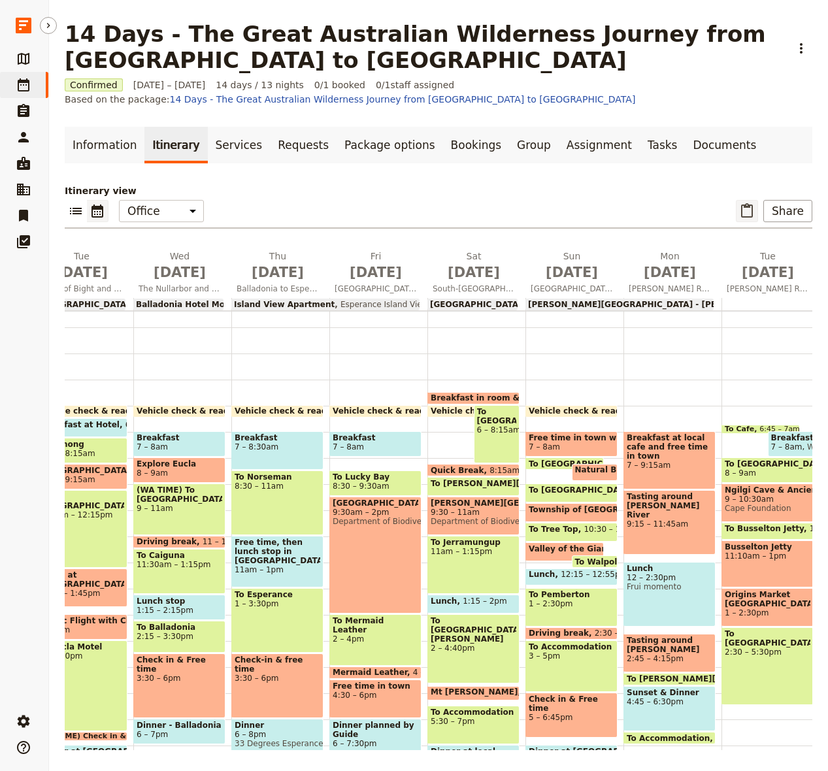
scroll to position [0, 651]
click at [727, 214] on icon "Paste itinerary item" at bounding box center [747, 210] width 12 height 14
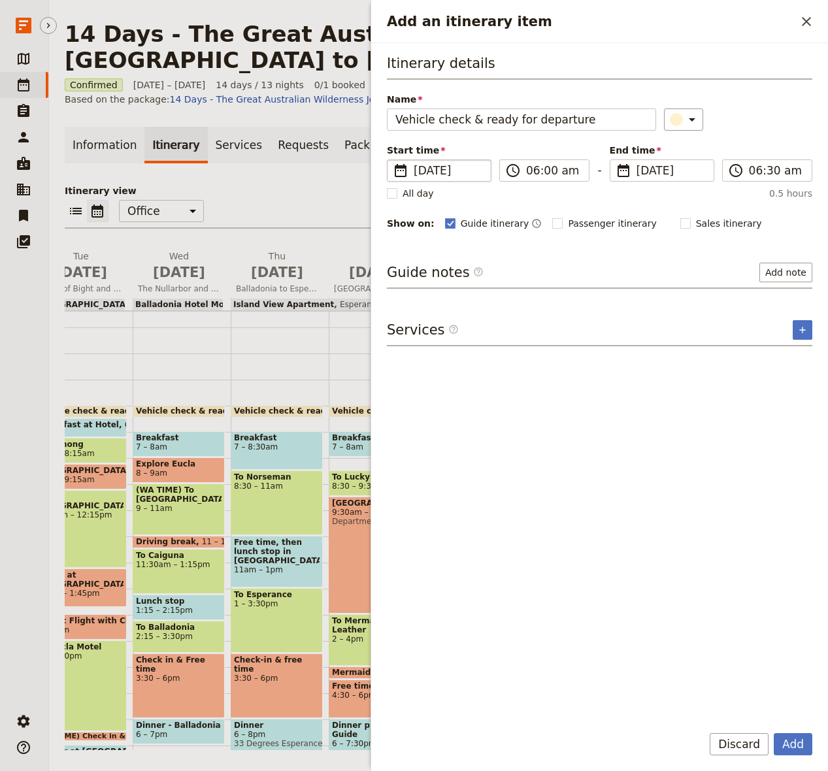
click at [448, 171] on span "[DATE]" at bounding box center [448, 171] width 69 height 16
click at [393, 160] on input "[DATE]" at bounding box center [392, 159] width 1 height 1
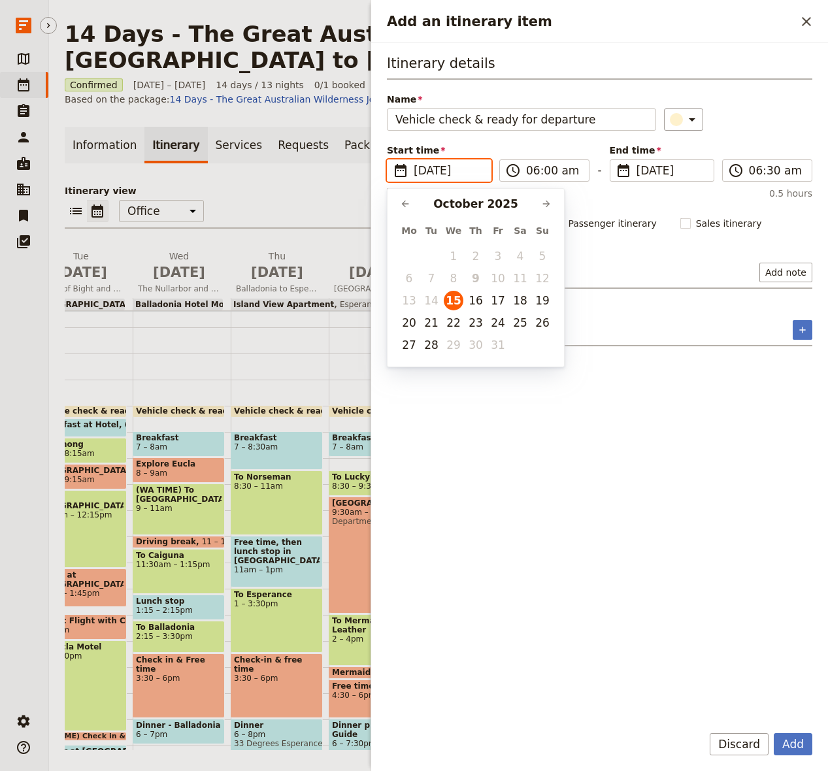
click at [406, 348] on button "27" at bounding box center [409, 345] width 20 height 20
type input "[DATE]"
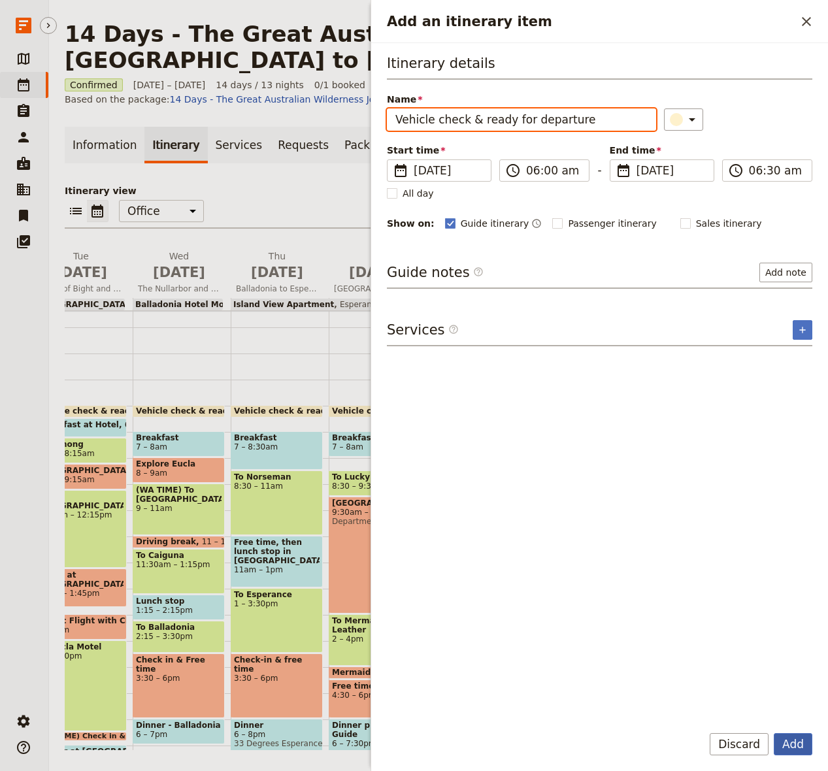
type input "[DATE]"
click at [727, 750] on button "Add" at bounding box center [793, 744] width 39 height 22
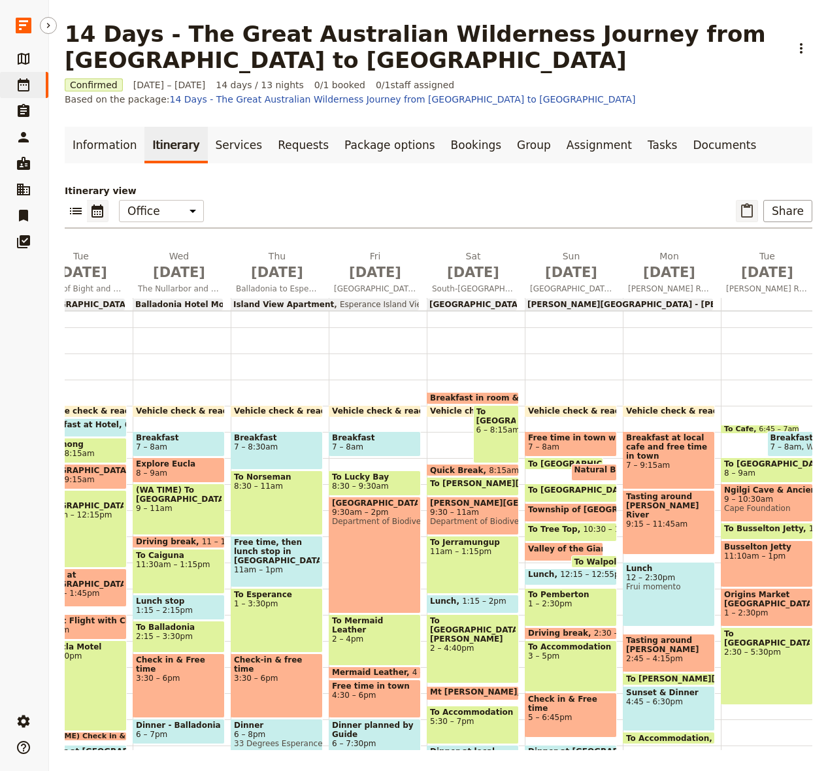
click at [727, 212] on icon "Paste itinerary item" at bounding box center [747, 211] width 16 height 16
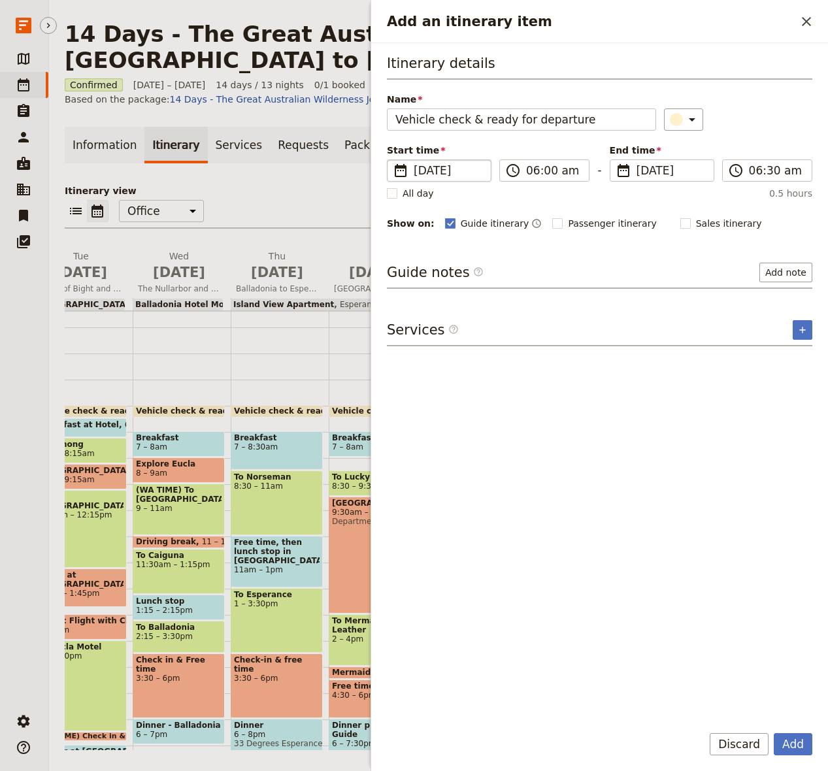
click at [452, 168] on span "[DATE]" at bounding box center [448, 171] width 69 height 16
click at [393, 160] on input "[DATE]" at bounding box center [392, 159] width 1 height 1
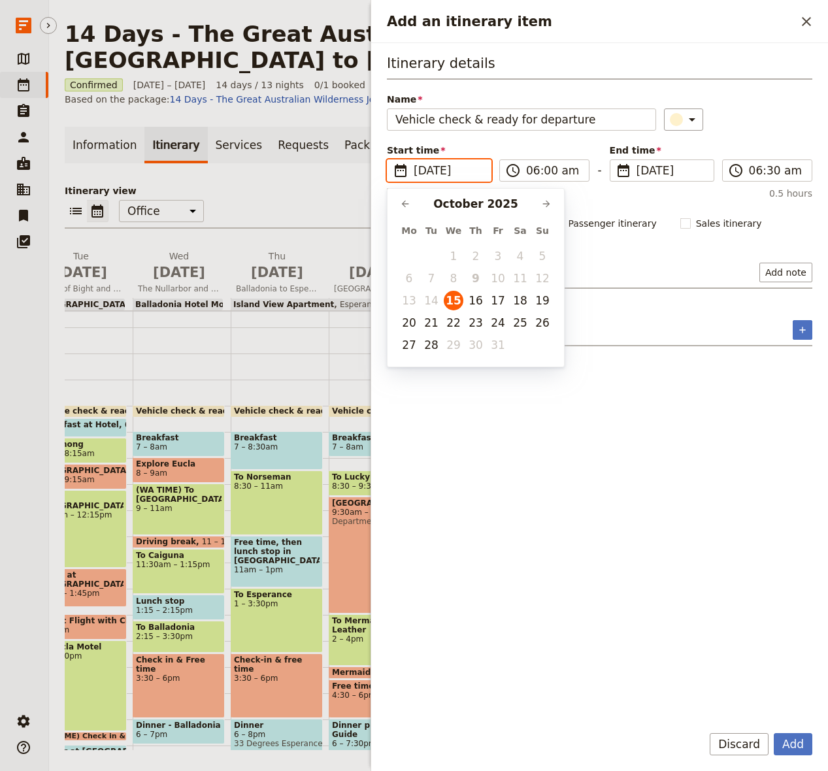
click at [428, 344] on button "28" at bounding box center [431, 345] width 20 height 20
type input "[DATE]"
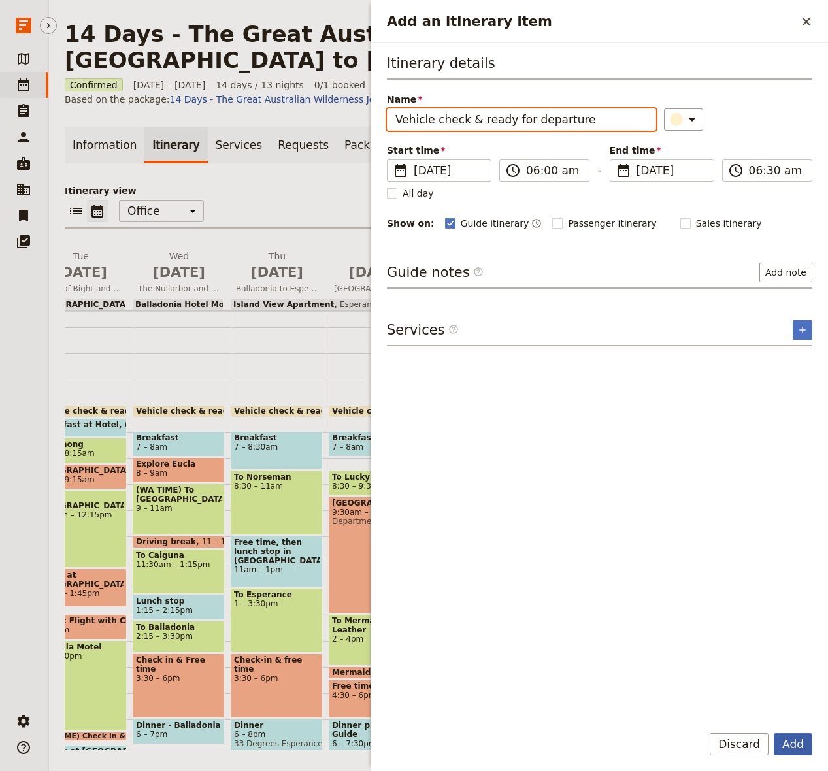
type input "[DATE]"
click at [727, 745] on button "Add" at bounding box center [793, 744] width 39 height 22
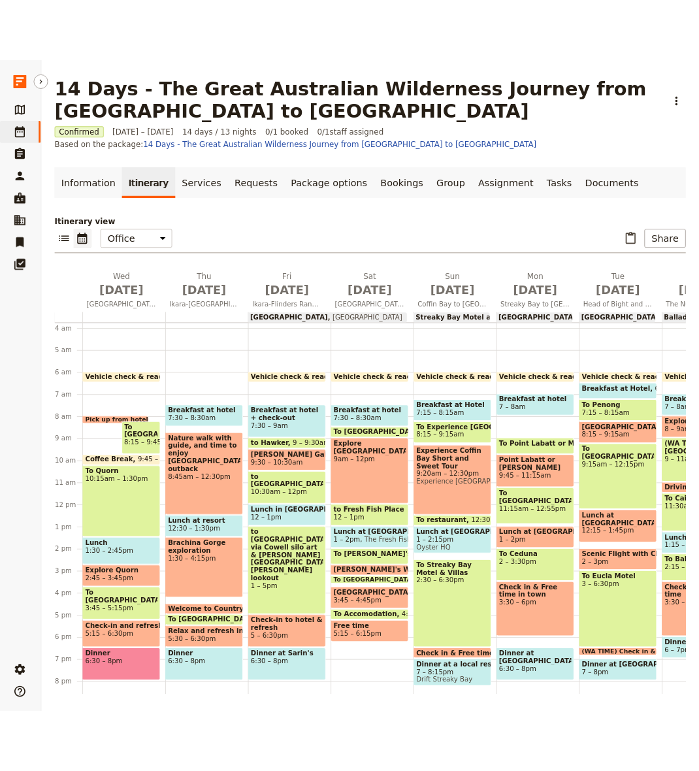
scroll to position [0, 0]
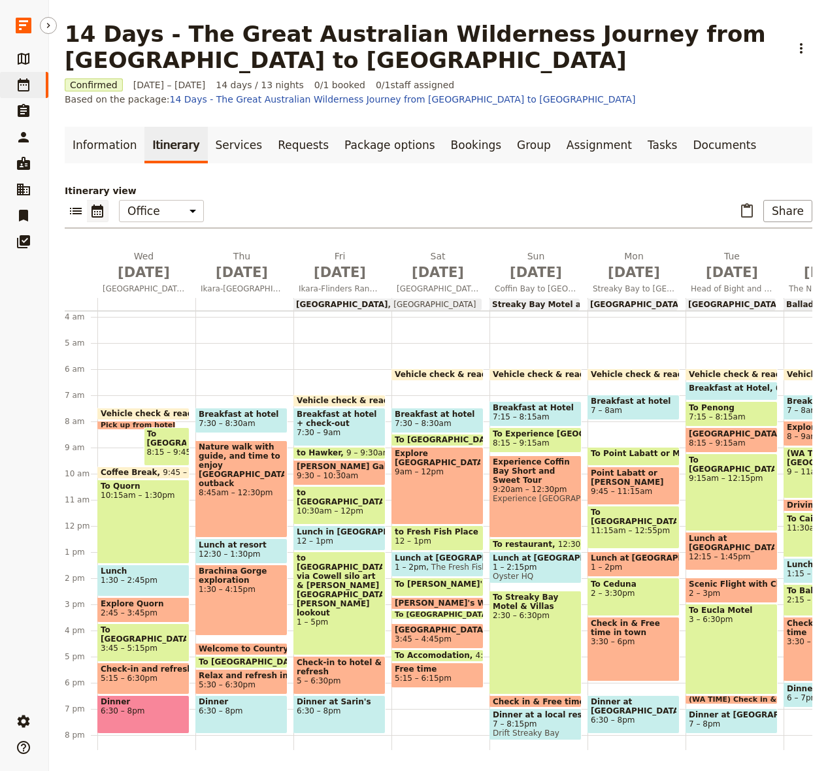
click at [338, 506] on span "10:30am – 12pm" at bounding box center [340, 510] width 86 height 9
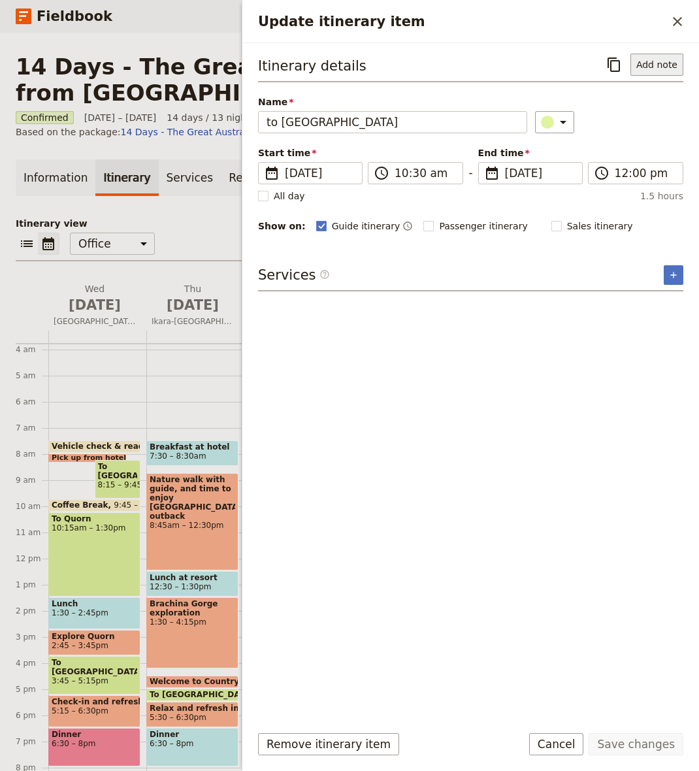
click at [646, 62] on button "Add note" at bounding box center [656, 65] width 53 height 22
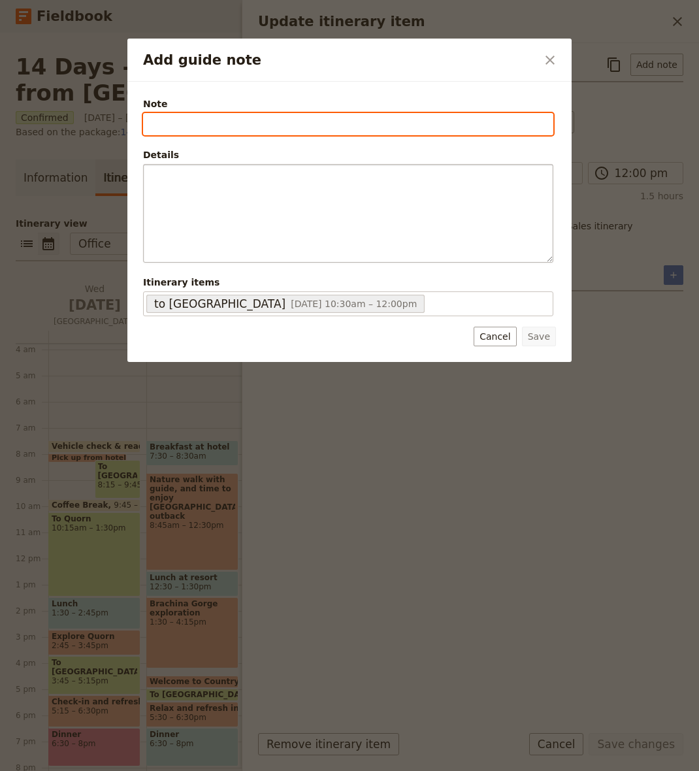
paste input "[GEOGRAPHIC_DATA] SA 5700"
type input "[GEOGRAPHIC_DATA] SA 5700"
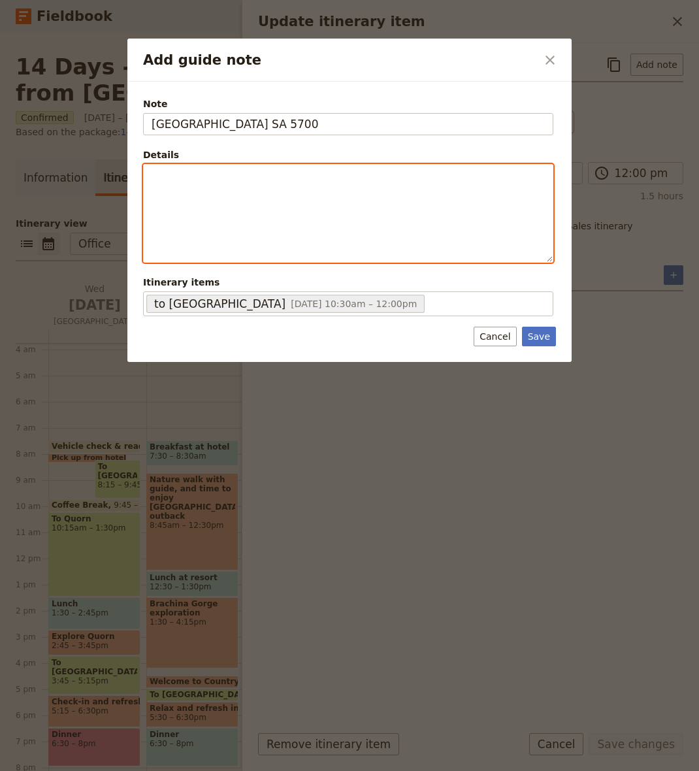
click at [246, 195] on div "Add guide note" at bounding box center [348, 213] width 409 height 97
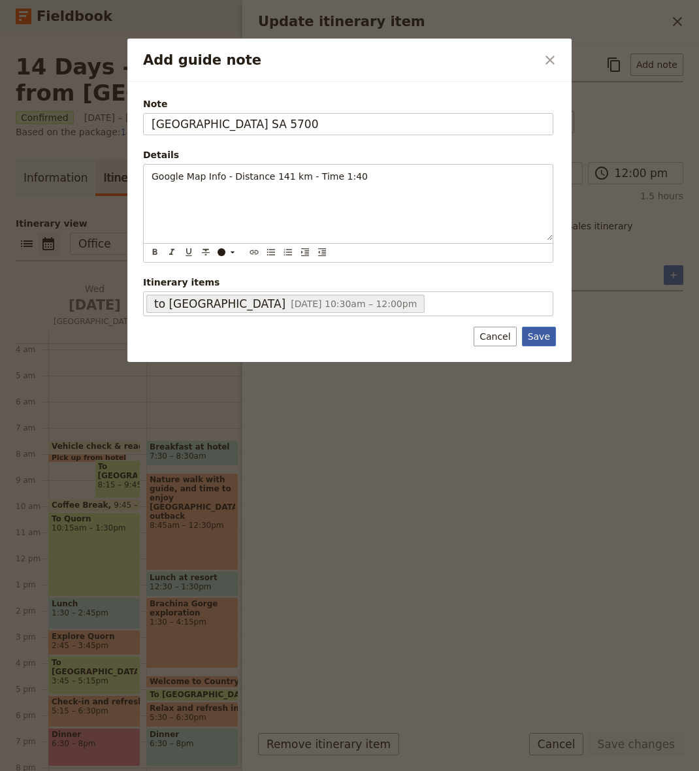
click at [546, 335] on button "Save" at bounding box center [539, 337] width 34 height 20
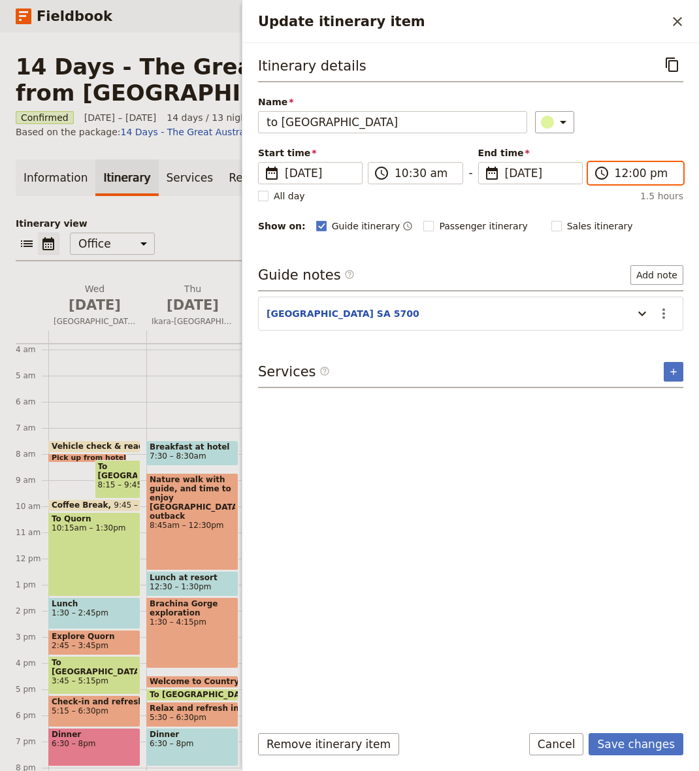
click at [633, 172] on input "12:00 pm" at bounding box center [645, 173] width 60 height 16
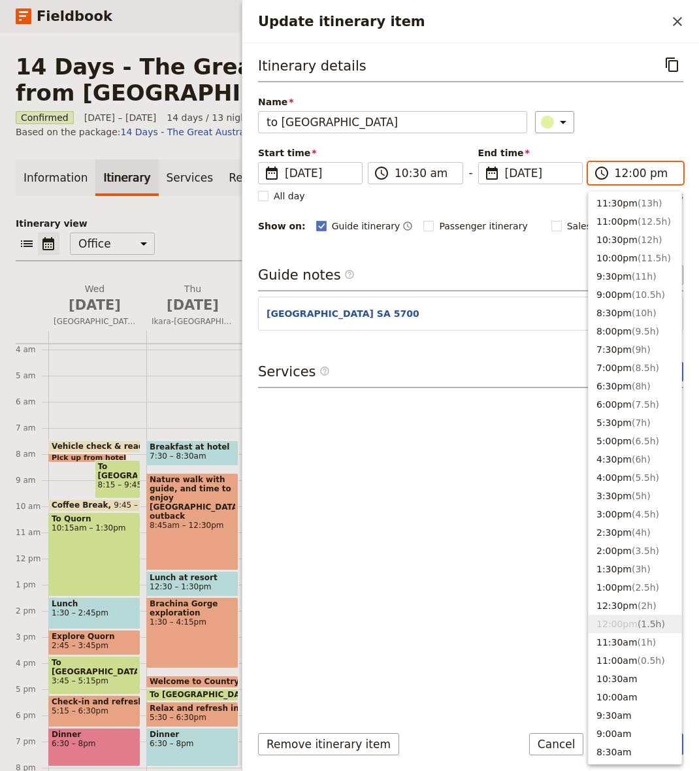
click at [637, 172] on input "12:00 pm" at bounding box center [645, 173] width 60 height 16
type input "12:15 pm"
click at [635, 103] on div "Name to [GEOGRAPHIC_DATA] ​" at bounding box center [470, 114] width 425 height 38
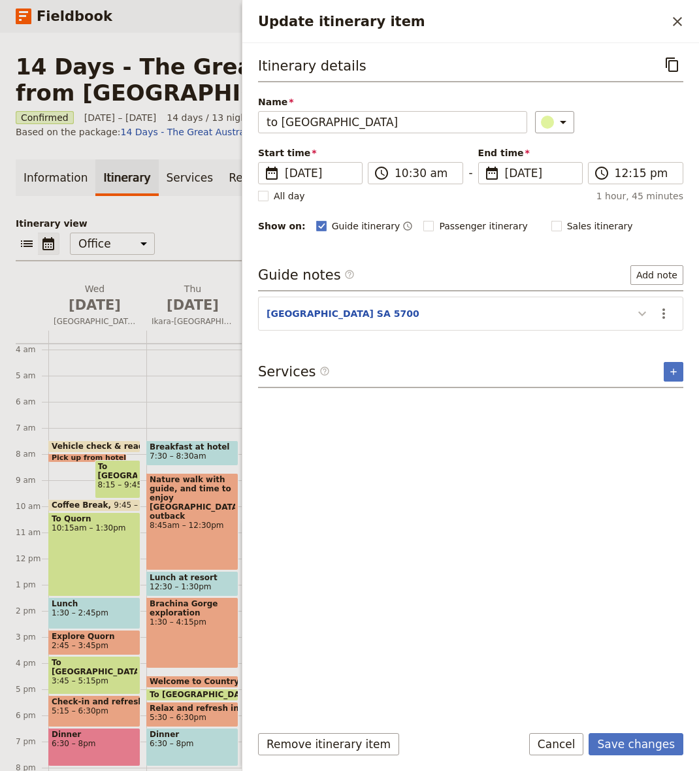
click at [642, 316] on icon "Update itinerary item" at bounding box center [642, 314] width 8 height 5
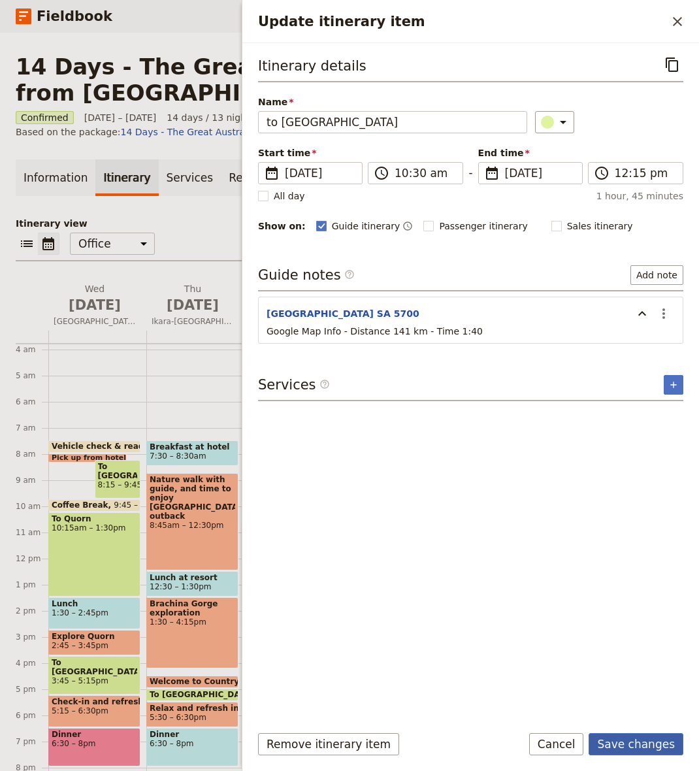
drag, startPoint x: 620, startPoint y: 744, endPoint x: 628, endPoint y: 742, distance: 8.1
click at [620, 744] on button "Save changes" at bounding box center [636, 744] width 95 height 22
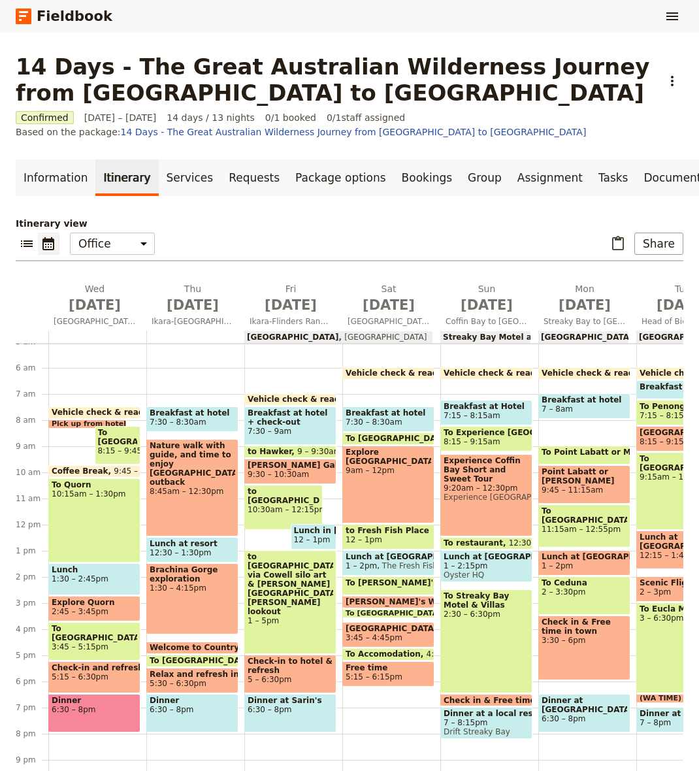
scroll to position [133, 0]
click at [295, 508] on div "to [GEOGRAPHIC_DATA] 10:30am – 12:15pm" at bounding box center [283, 506] width 78 height 45
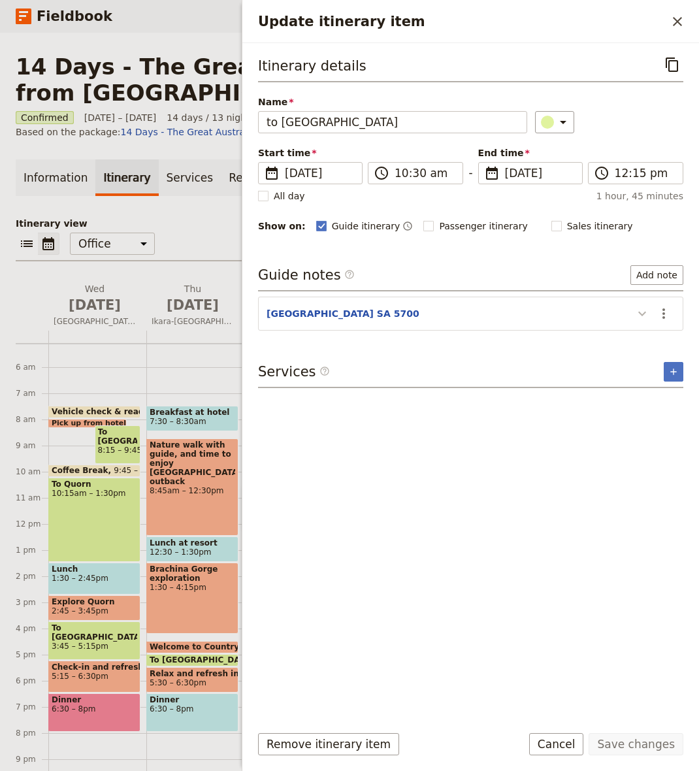
click at [643, 311] on icon "Update itinerary item" at bounding box center [642, 314] width 16 height 16
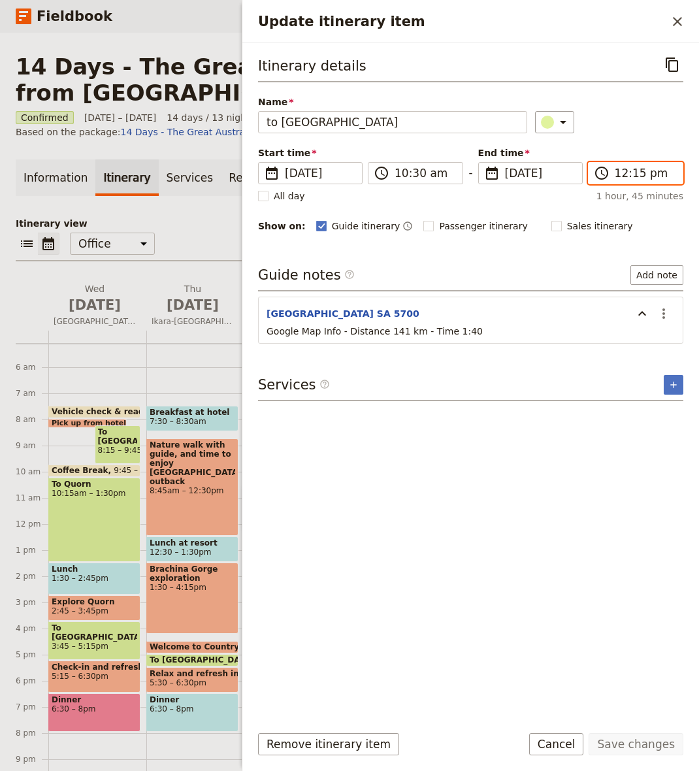
click at [636, 172] on input "12:15 pm" at bounding box center [645, 173] width 60 height 16
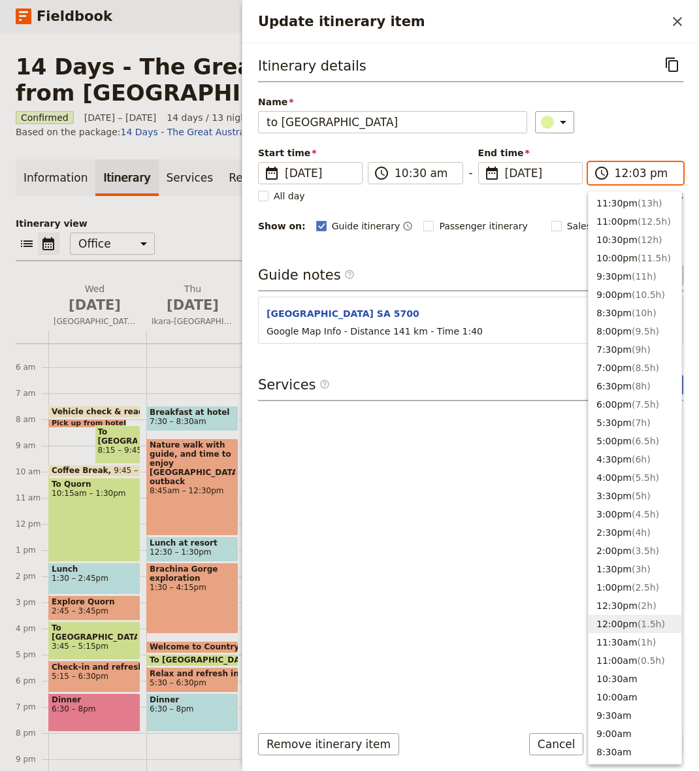
type input "12:30 pm"
click at [642, 101] on div "Name to [GEOGRAPHIC_DATA] ​" at bounding box center [470, 114] width 425 height 38
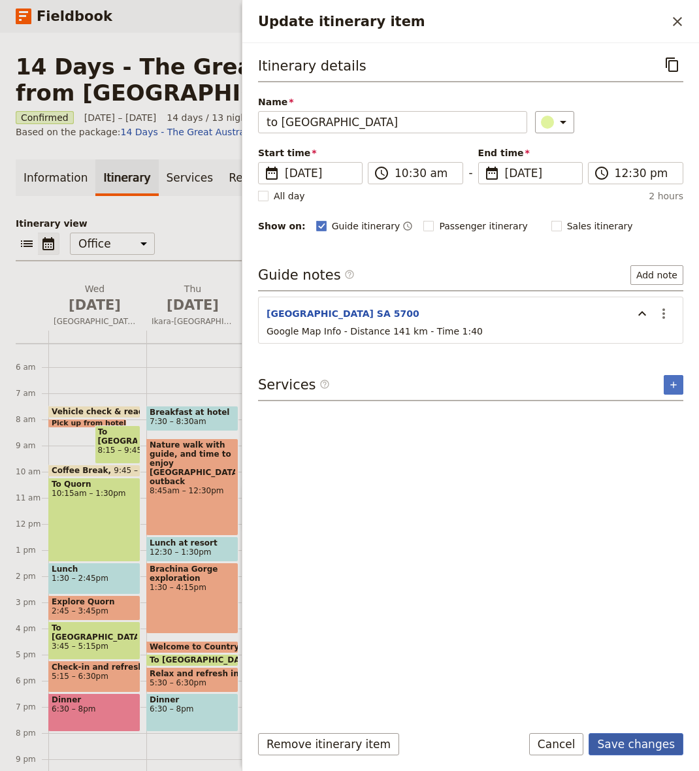
click at [647, 744] on button "Save changes" at bounding box center [636, 744] width 95 height 22
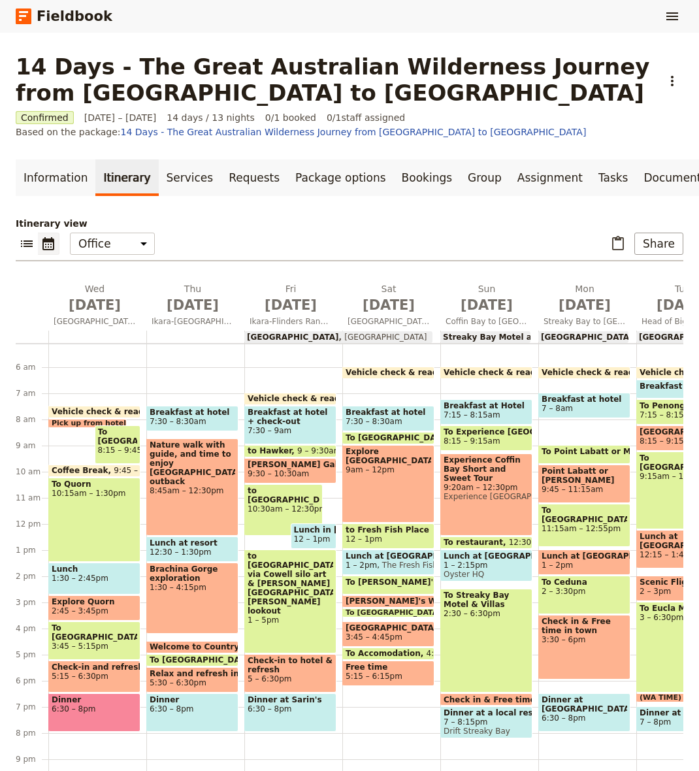
click at [313, 529] on span "Lunch in [GEOGRAPHIC_DATA]" at bounding box center [314, 529] width 40 height 9
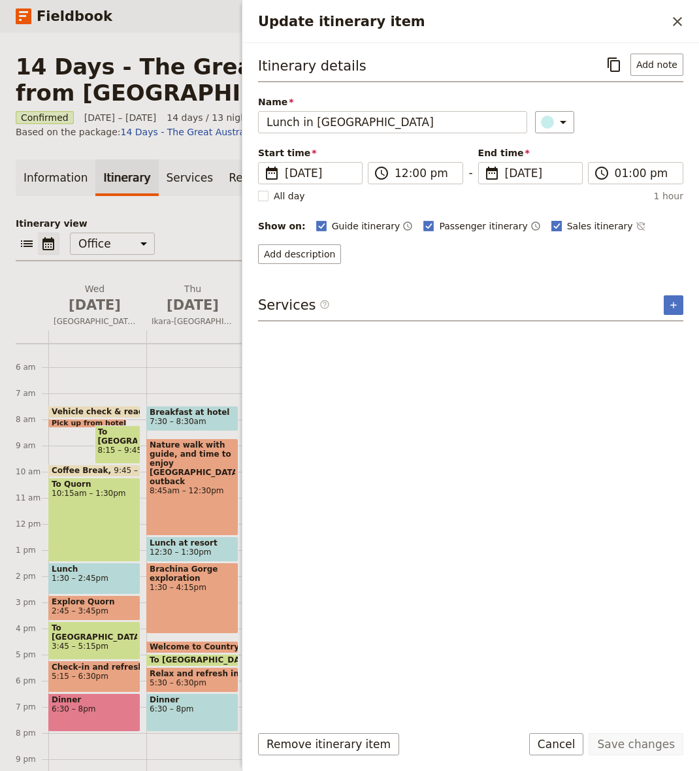
click at [567, 221] on span "Sales itinerary" at bounding box center [600, 226] width 66 height 13
click at [551, 220] on input "Sales itinerary" at bounding box center [551, 219] width 1 height 1
checkbox input "false"
click at [424, 226] on rect "Update itinerary item" at bounding box center [429, 226] width 10 height 10
click at [423, 220] on input "Passenger itinerary" at bounding box center [423, 219] width 1 height 1
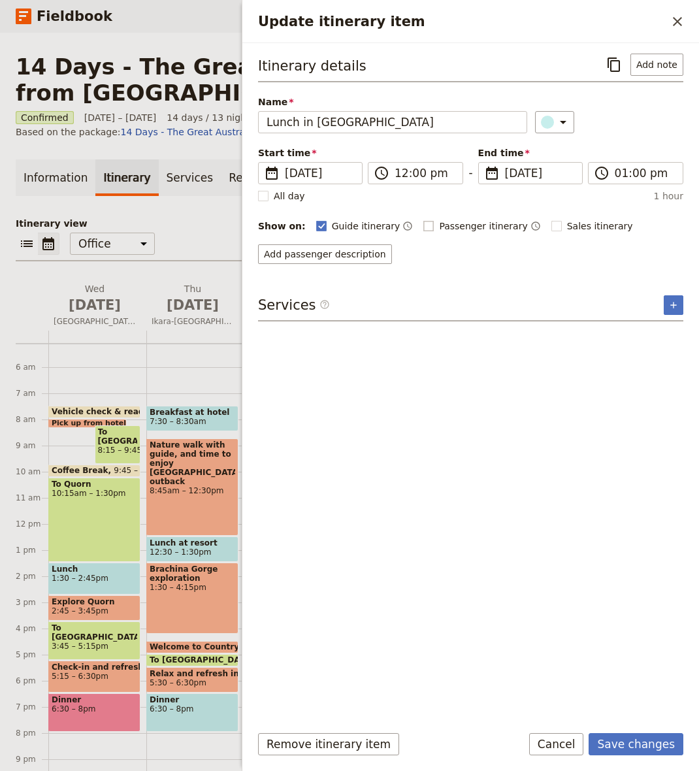
checkbox input "false"
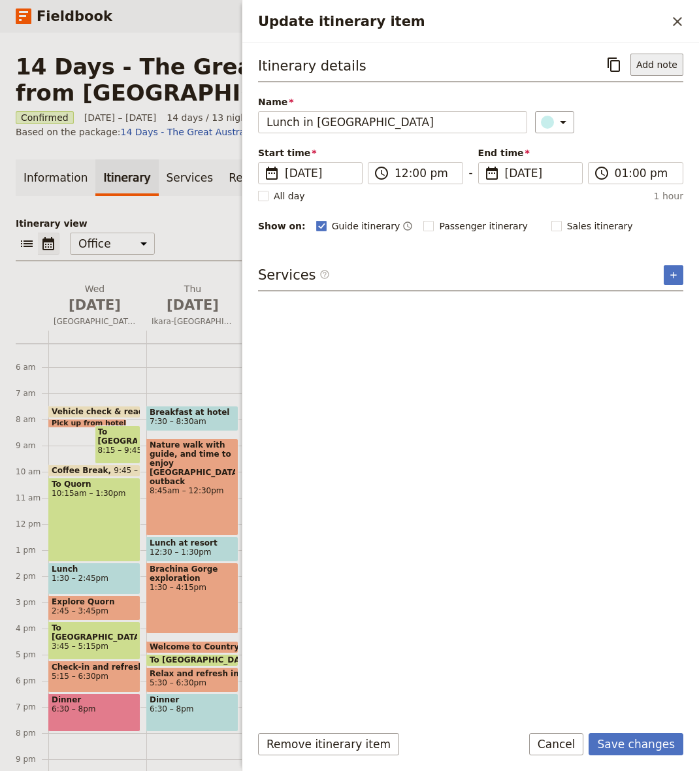
click at [659, 59] on button "Add note" at bounding box center [656, 65] width 53 height 22
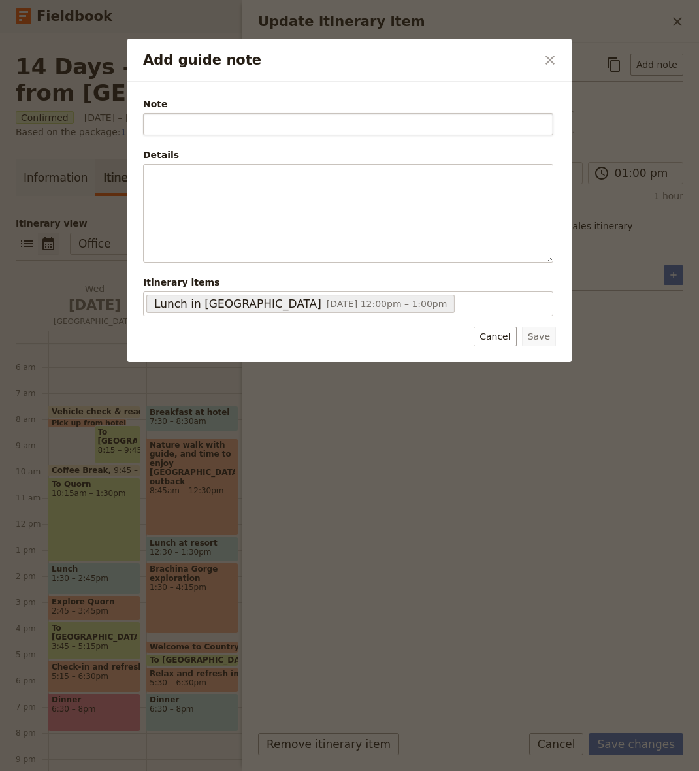
type input "l"
type input "Lunch location"
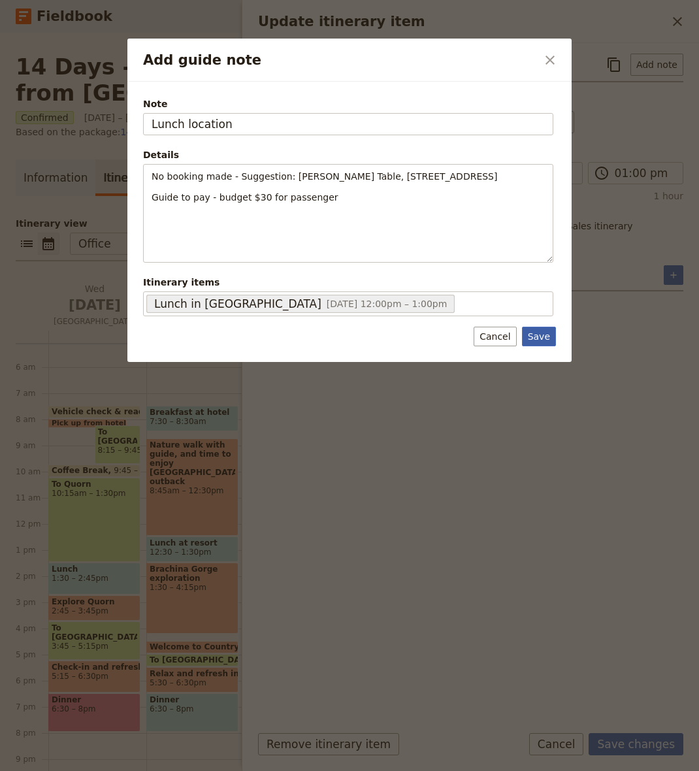
click at [538, 340] on button "Save" at bounding box center [539, 337] width 34 height 20
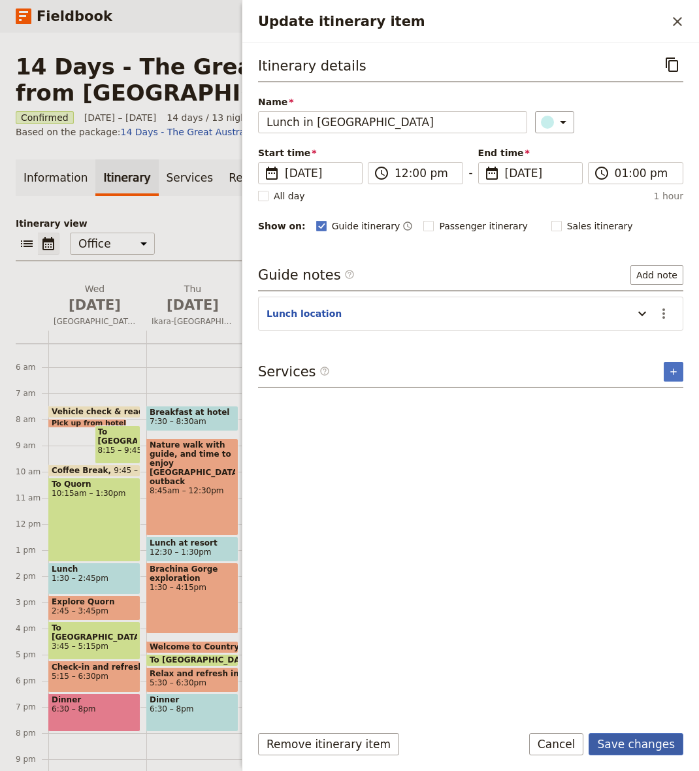
click at [639, 738] on button "Save changes" at bounding box center [636, 744] width 95 height 22
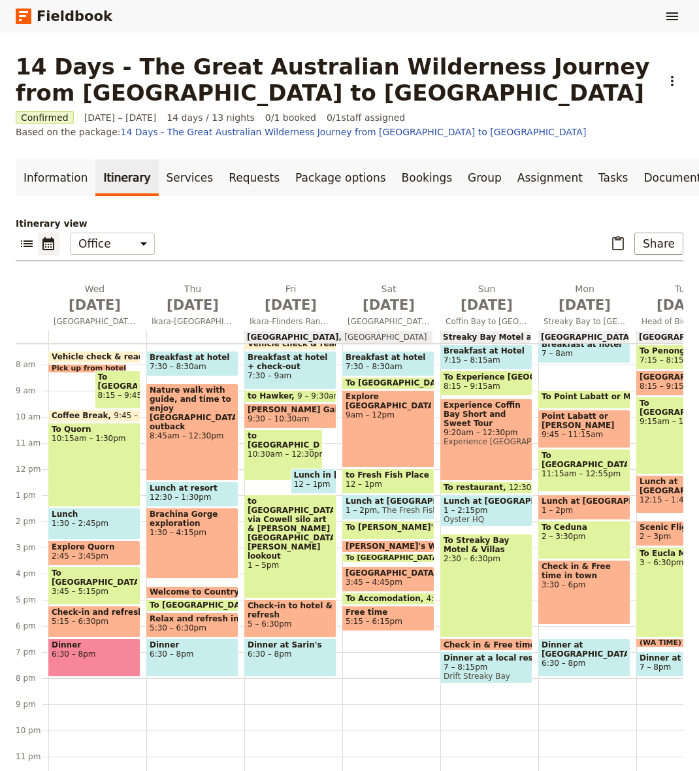
scroll to position [188, 0]
click at [284, 651] on span "6:30 – 8pm" at bounding box center [291, 653] width 86 height 9
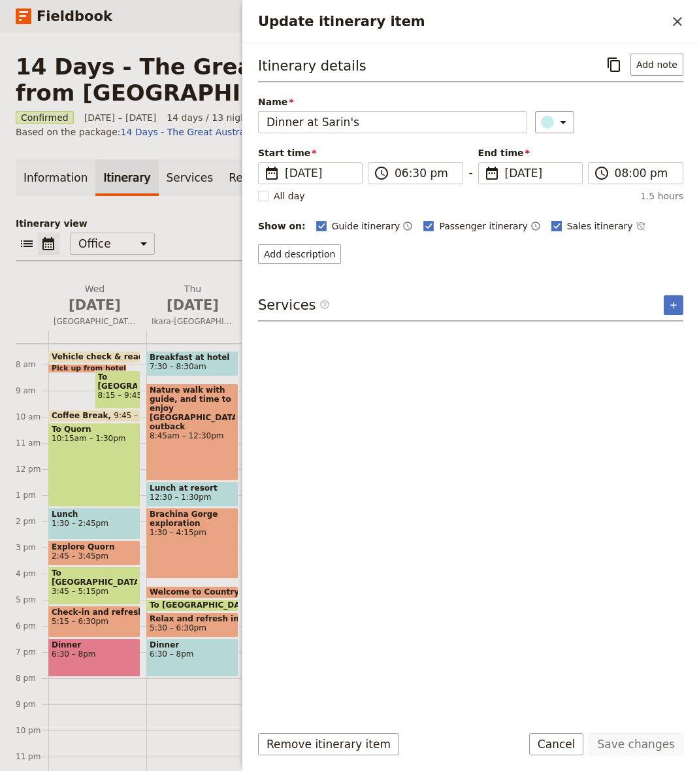
drag, startPoint x: 572, startPoint y: 222, endPoint x: 547, endPoint y: 226, distance: 25.8
click at [572, 222] on span "Sales itinerary" at bounding box center [600, 226] width 66 height 13
click at [551, 220] on input "Sales itinerary" at bounding box center [551, 219] width 1 height 1
checkbox input "false"
click at [450, 223] on span "Passenger itinerary" at bounding box center [483, 226] width 88 height 13
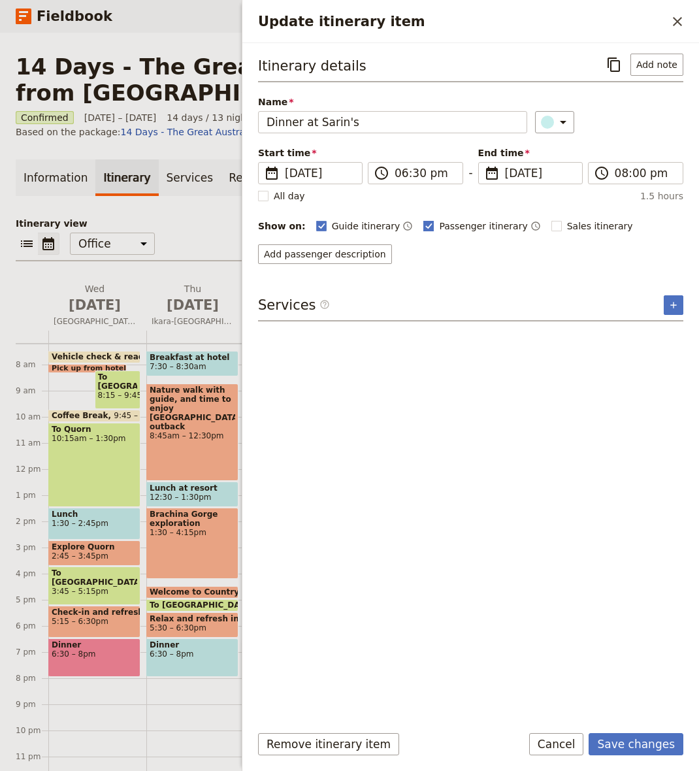
click at [423, 220] on input "Passenger itinerary" at bounding box center [423, 219] width 1 height 1
checkbox input "false"
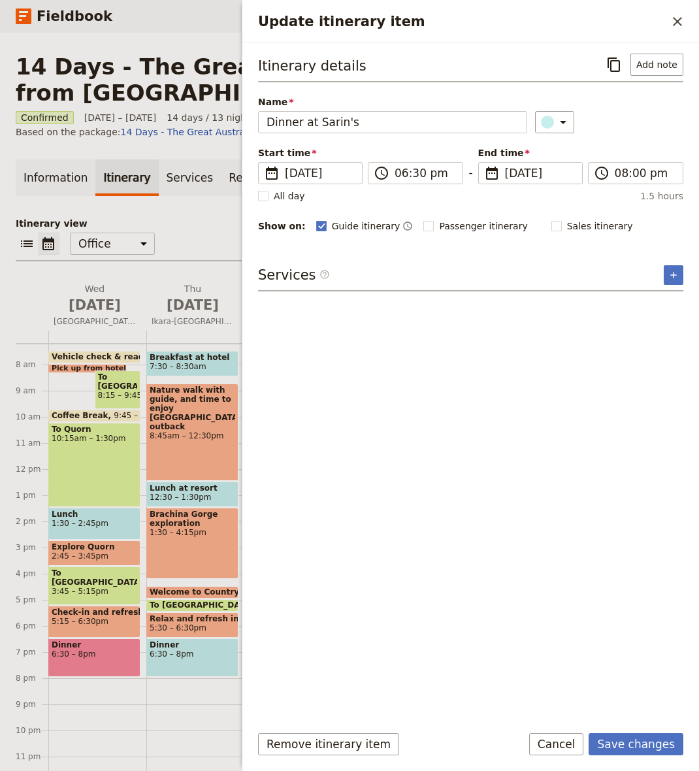
click at [629, 756] on div "Remove itinerary item Save changes Cancel" at bounding box center [470, 752] width 457 height 38
click at [630, 751] on button "Save changes" at bounding box center [636, 744] width 95 height 22
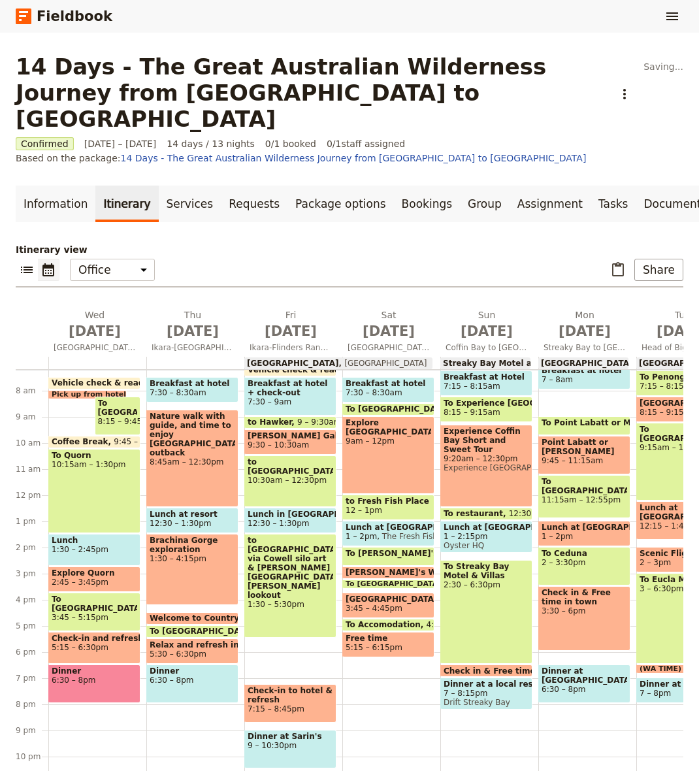
click at [283, 536] on span "to [GEOGRAPHIC_DATA] via Cowell silo art & [PERSON_NAME][GEOGRAPHIC_DATA][PERSO…" at bounding box center [291, 568] width 86 height 64
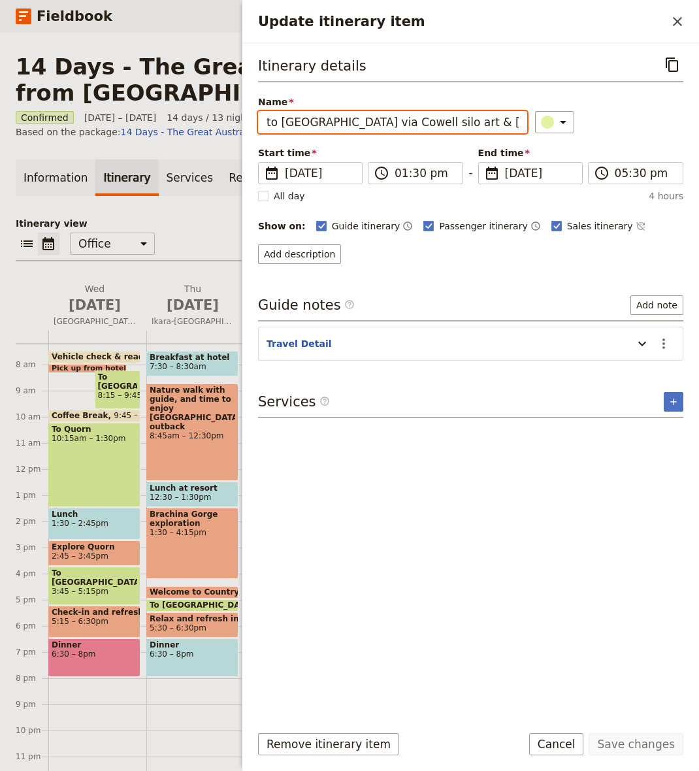
click at [445, 122] on input "to [GEOGRAPHIC_DATA] via Cowell silo art & [PERSON_NAME][GEOGRAPHIC_DATA][PERSO…" at bounding box center [392, 122] width 269 height 22
click at [391, 127] on input "to [GEOGRAPHIC_DATA] via Cowell silo art & [PERSON_NAME][GEOGRAPHIC_DATA][PERSO…" at bounding box center [392, 122] width 269 height 22
click at [392, 127] on input "to [GEOGRAPHIC_DATA] via Cowell silo art & [PERSON_NAME][GEOGRAPHIC_DATA][PERSO…" at bounding box center [392, 122] width 269 height 22
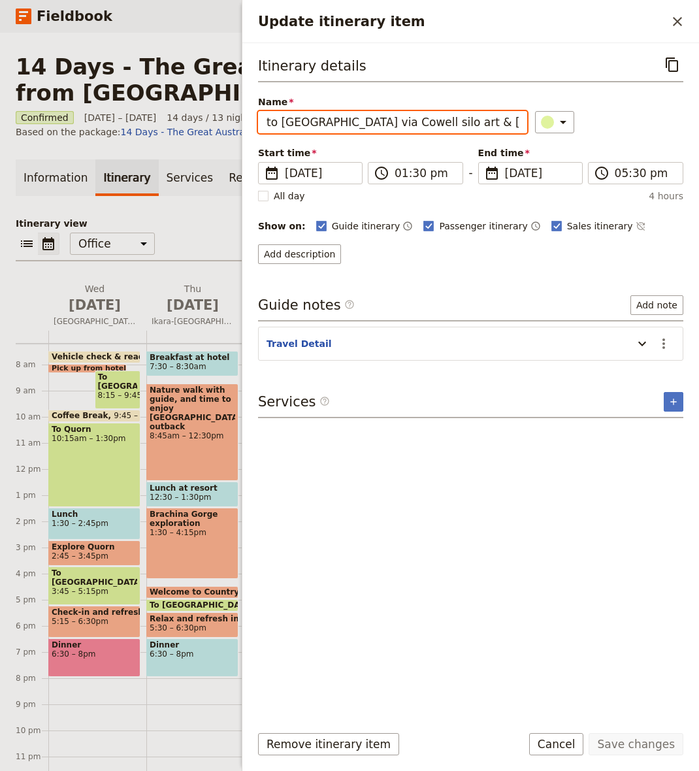
click at [391, 127] on input "to [GEOGRAPHIC_DATA] via Cowell silo art & [PERSON_NAME][GEOGRAPHIC_DATA][PERSO…" at bounding box center [392, 122] width 269 height 22
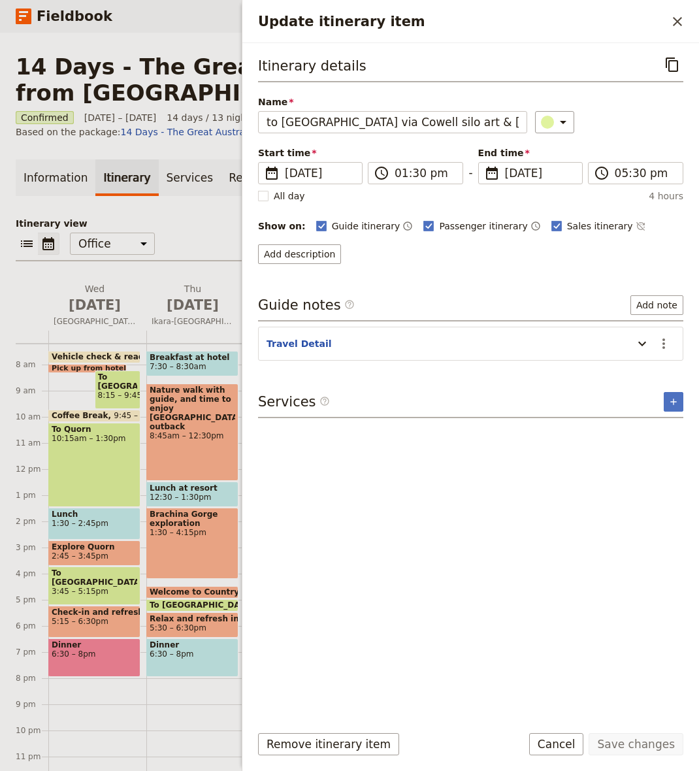
click at [424, 149] on div "Start time ​ [DATE] [DATE] [DATE] 13:30 ​ 01:30 pm - End time ​ [DATE] [DATE] […" at bounding box center [470, 165] width 425 height 38
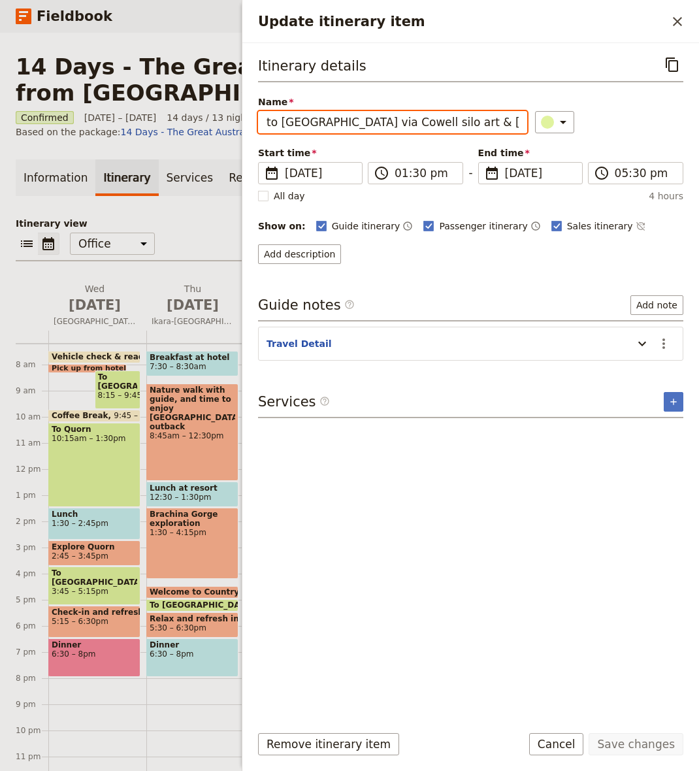
click at [386, 125] on input "to [GEOGRAPHIC_DATA] via Cowell silo art & [PERSON_NAME][GEOGRAPHIC_DATA][PERSO…" at bounding box center [392, 122] width 269 height 22
type input "T"
type input "to Cowell"
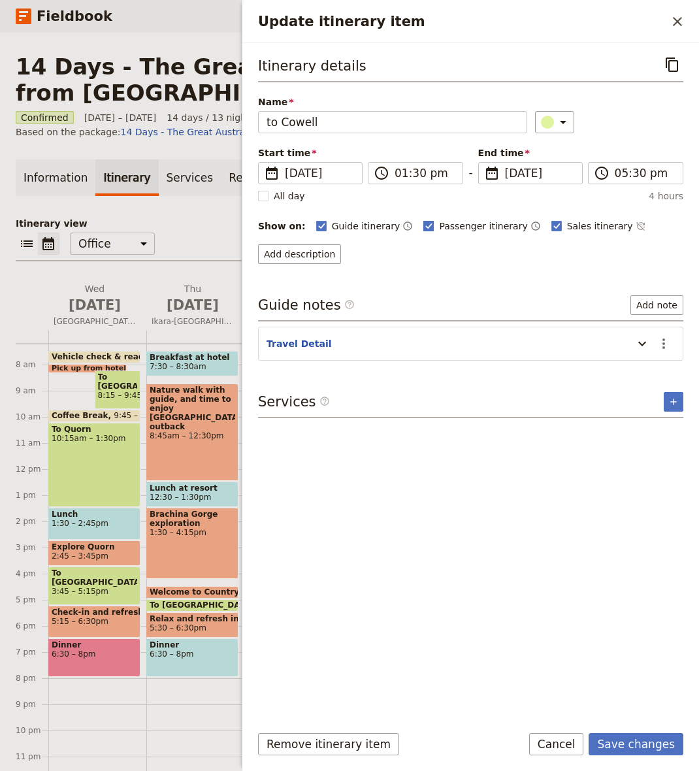
click at [474, 224] on span "Passenger itinerary" at bounding box center [483, 226] width 88 height 13
click at [423, 220] on input "Passenger itinerary" at bounding box center [423, 219] width 1 height 1
checkbox input "false"
click at [567, 225] on span "Sales itinerary" at bounding box center [600, 226] width 66 height 13
click at [551, 220] on input "Sales itinerary" at bounding box center [551, 219] width 1 height 1
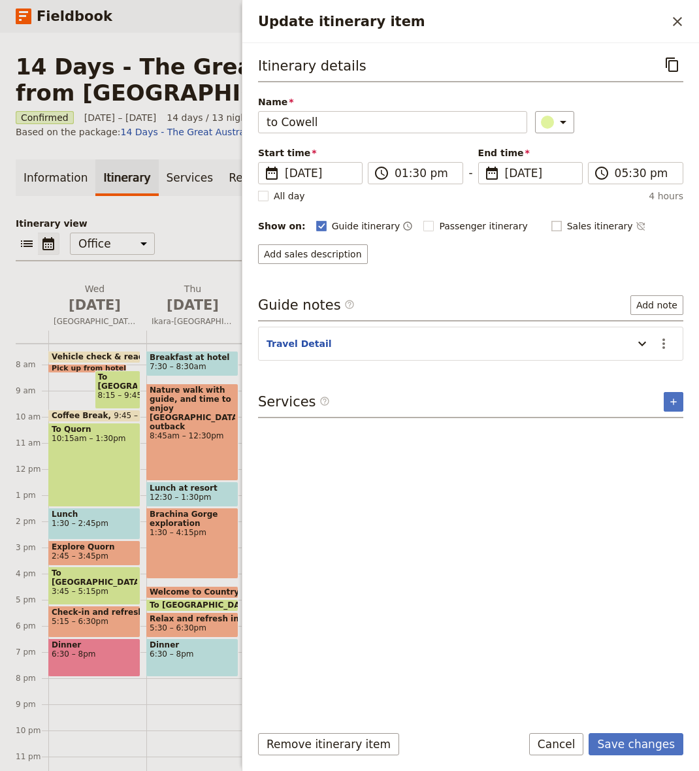
checkbox input "false"
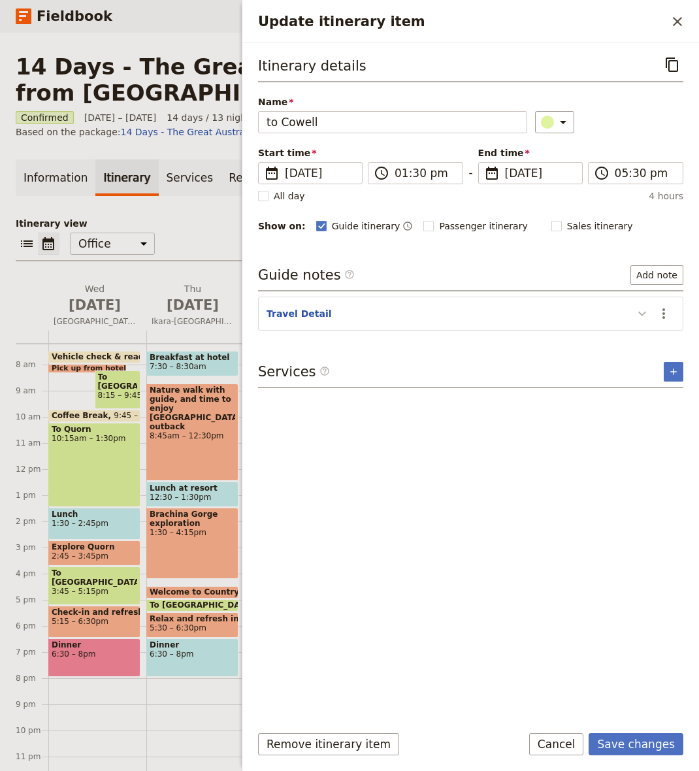
click at [640, 309] on icon "Update itinerary item" at bounding box center [642, 314] width 16 height 16
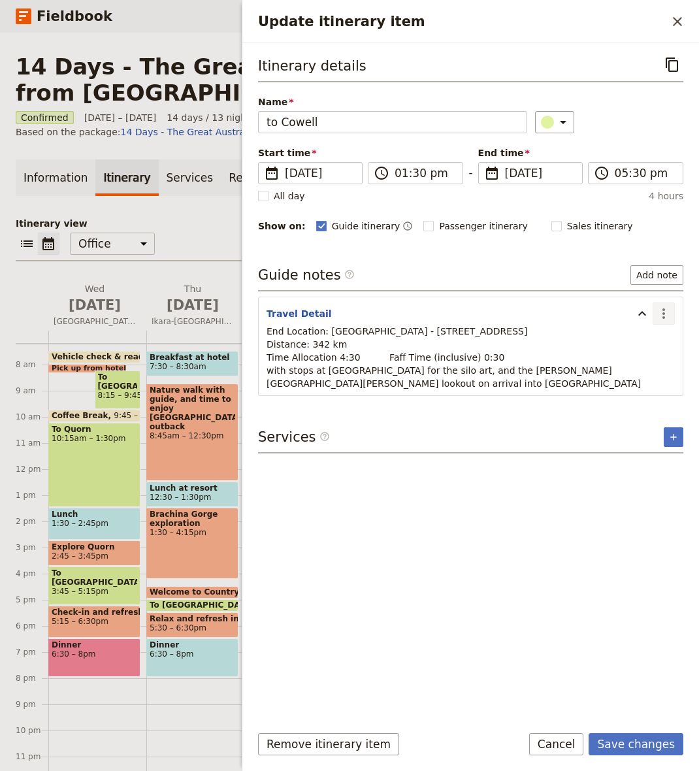
click at [662, 310] on icon "Actions" at bounding box center [663, 313] width 3 height 10
click at [613, 341] on span "Edit note" at bounding box center [626, 342] width 41 height 13
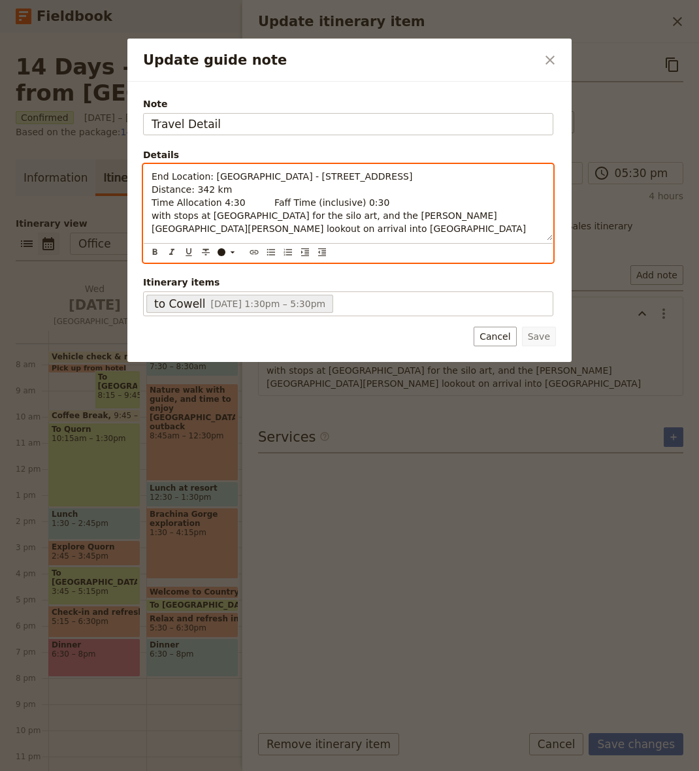
click at [282, 177] on span "End Location: [GEOGRAPHIC_DATA] - [STREET_ADDRESS] Distance: 342 km Time Alloca…" at bounding box center [339, 202] width 374 height 63
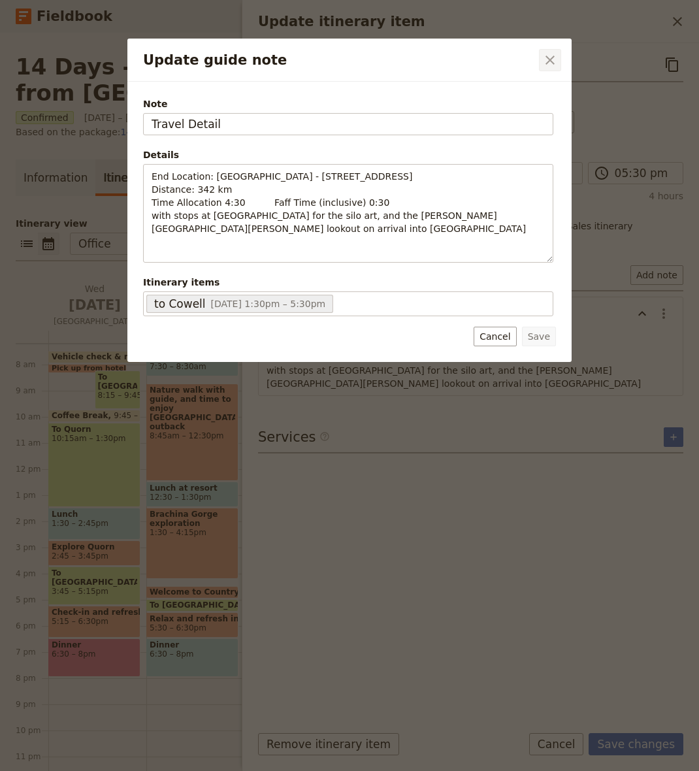
click at [552, 58] on icon "Close dialog" at bounding box center [550, 60] width 9 height 9
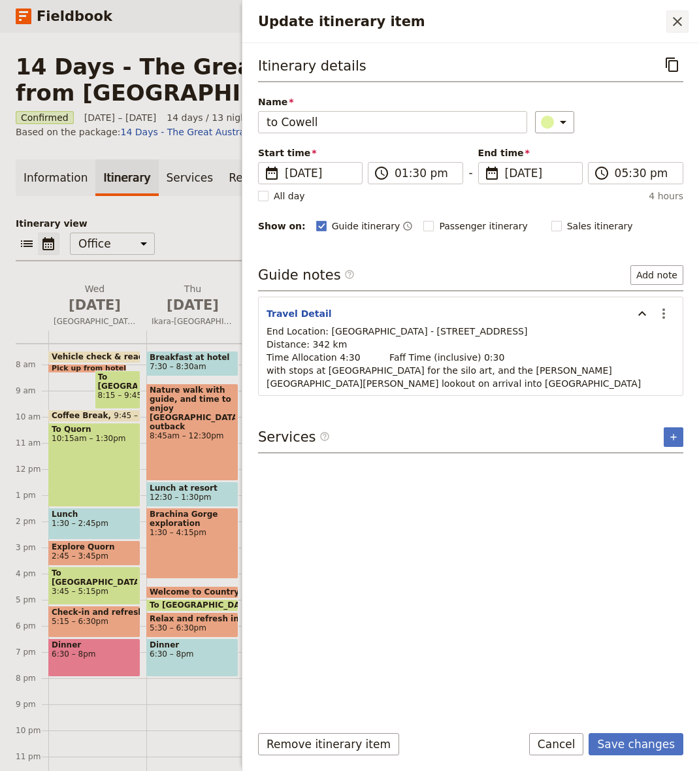
click at [676, 19] on icon "Close drawer" at bounding box center [678, 22] width 16 height 16
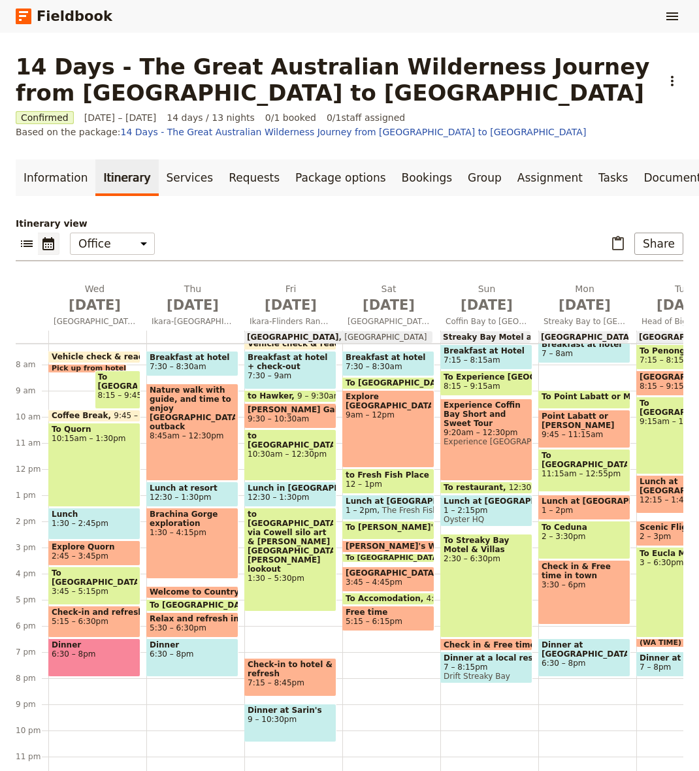
click at [22, 22] on rect at bounding box center [24, 16] width 16 height 16
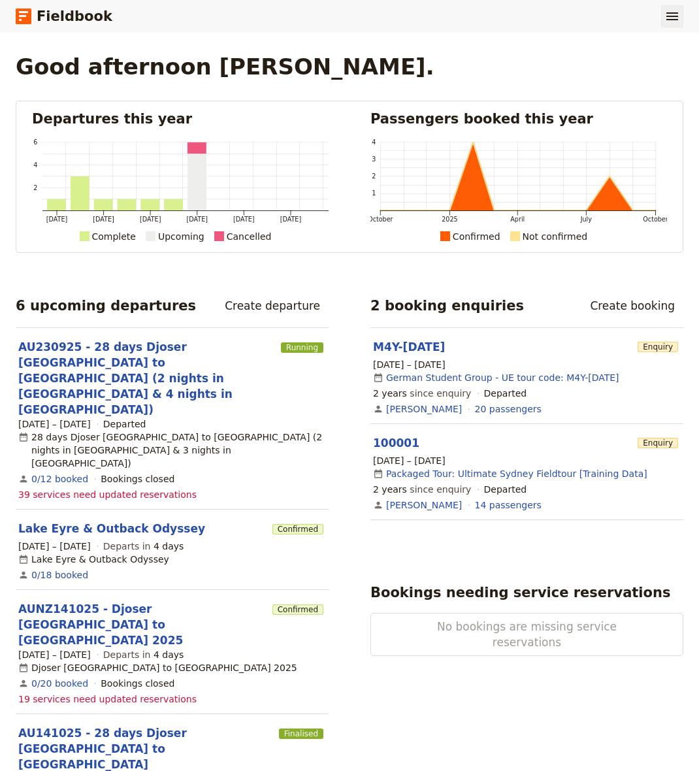
click at [667, 17] on icon "Show menu" at bounding box center [672, 16] width 12 height 8
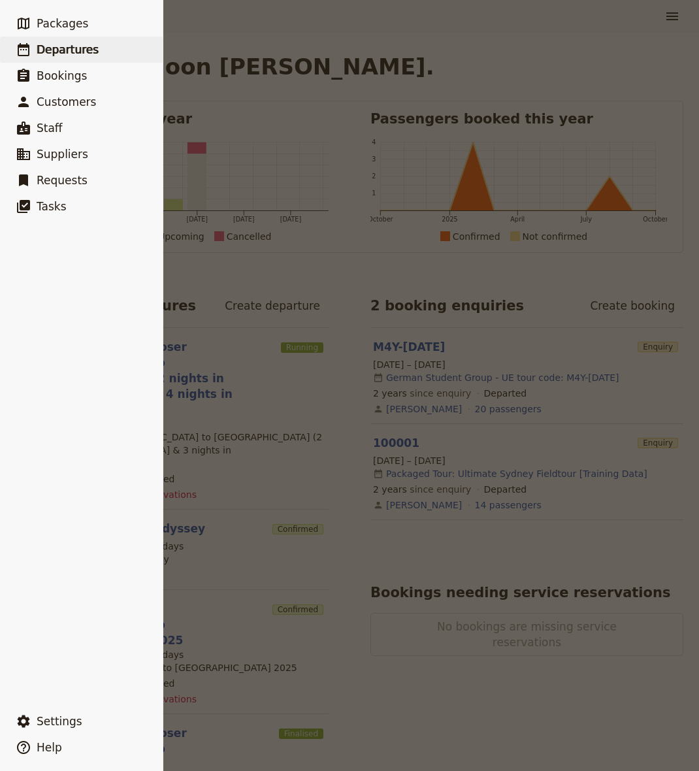
click at [65, 52] on span "Departures" at bounding box center [68, 49] width 62 height 13
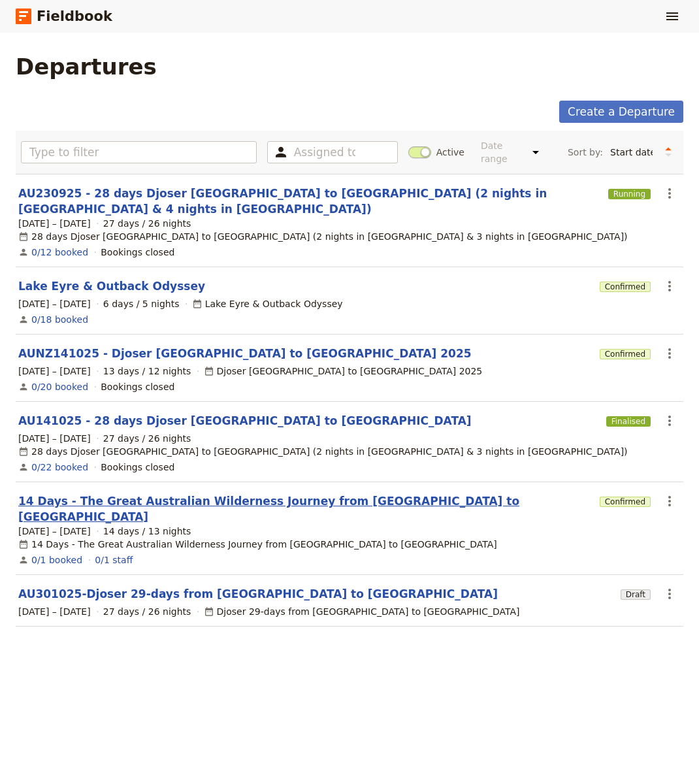
click at [123, 493] on link "14 Days - The Great Australian Wilderness Journey from [GEOGRAPHIC_DATA] to [GE…" at bounding box center [306, 508] width 576 height 31
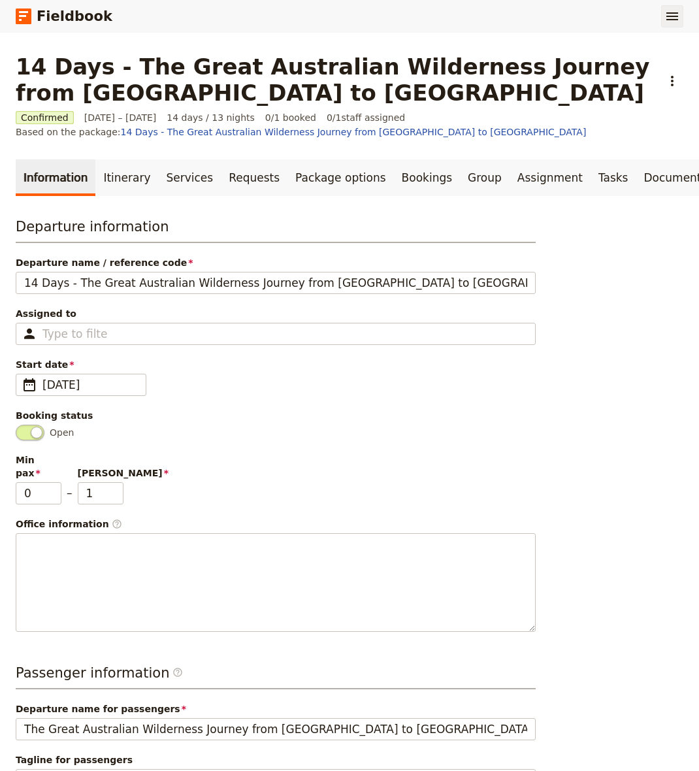
click at [672, 14] on icon "Show menu" at bounding box center [672, 16] width 12 height 8
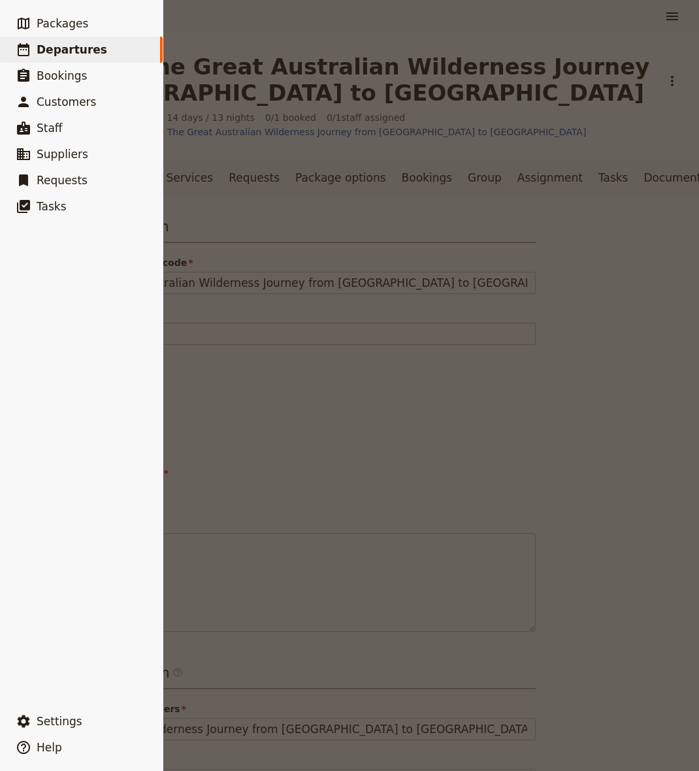
click at [50, 47] on span "Departures" at bounding box center [72, 49] width 71 height 13
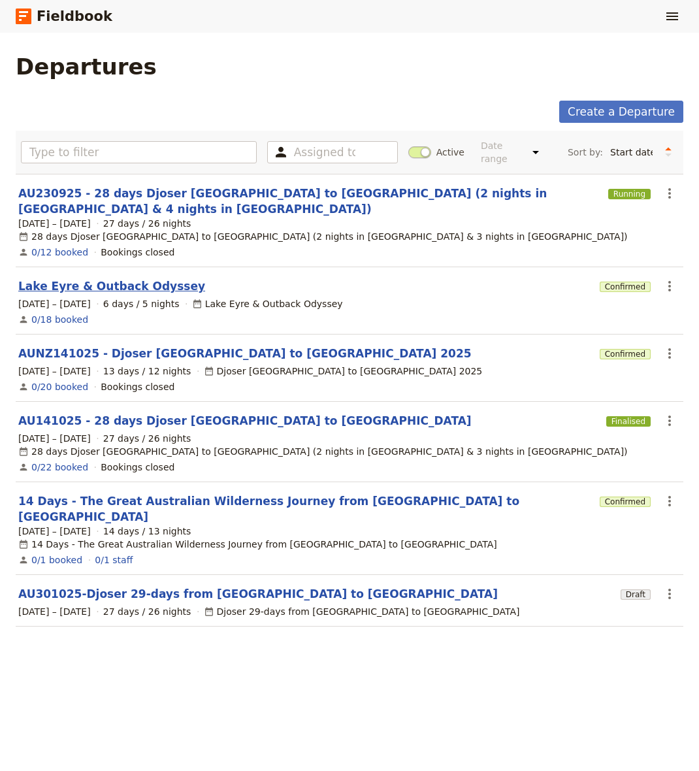
click at [76, 278] on link "Lake Eyre & Outback Odyssey" at bounding box center [111, 286] width 187 height 16
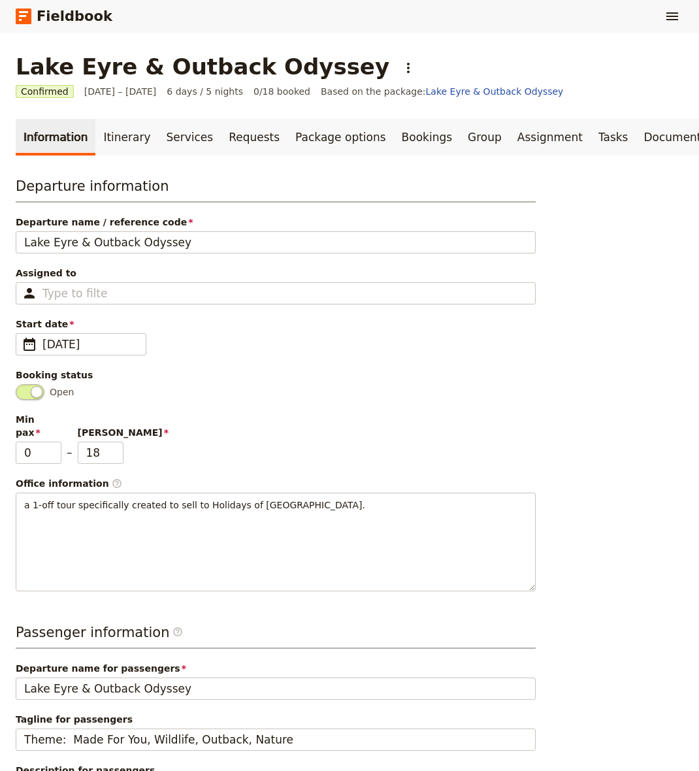
drag, startPoint x: 123, startPoint y: 140, endPoint x: 124, endPoint y: 160, distance: 19.6
click at [123, 140] on link "Itinerary" at bounding box center [126, 137] width 63 height 37
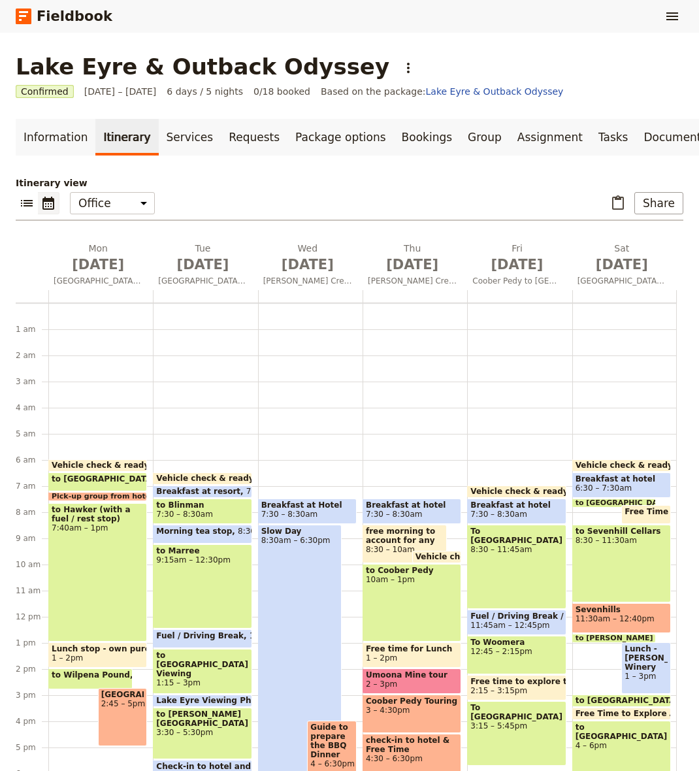
scroll to position [144, 0]
